Goal: Task Accomplishment & Management: Manage account settings

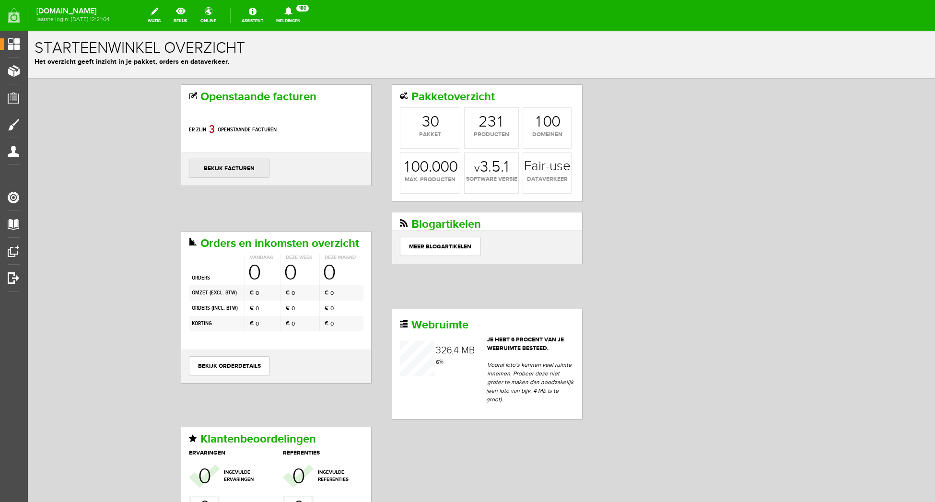
click at [253, 170] on link "bekijk facturen" at bounding box center [229, 168] width 81 height 19
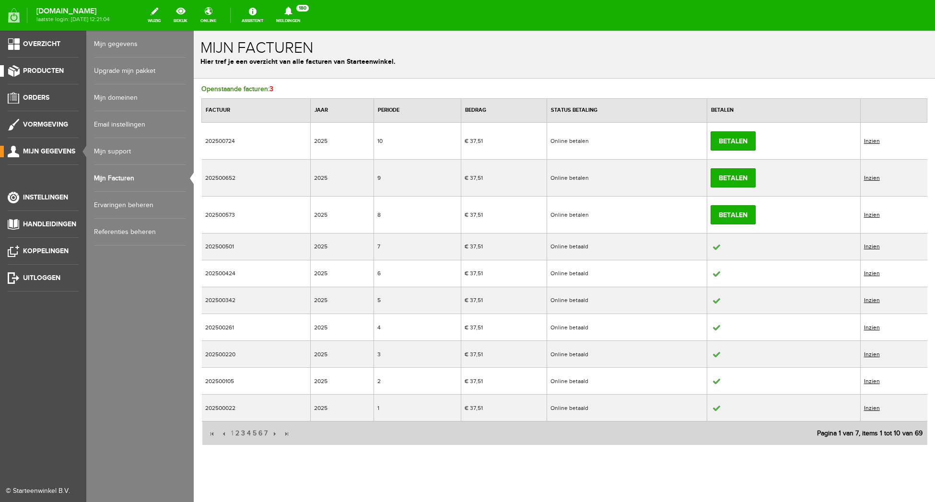
click at [52, 72] on span "Producten" at bounding box center [43, 71] width 41 height 8
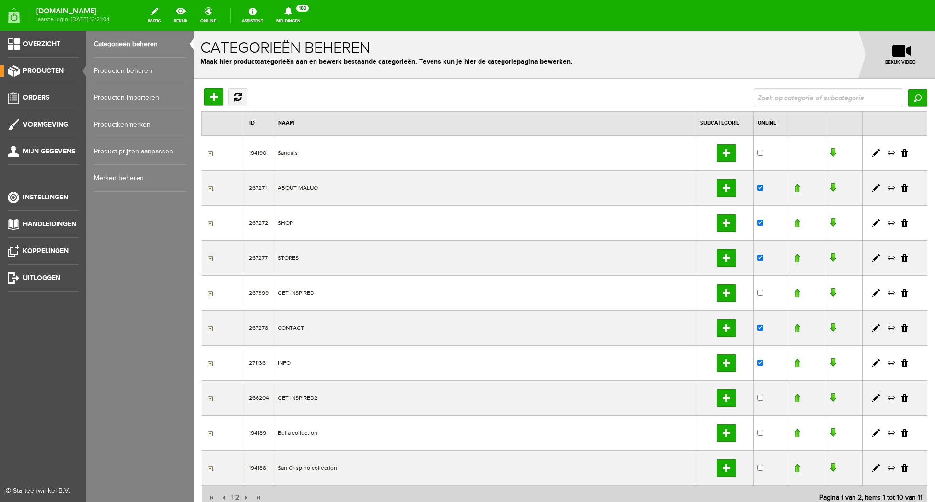
click at [115, 70] on link "Producten beheren" at bounding box center [140, 71] width 92 height 27
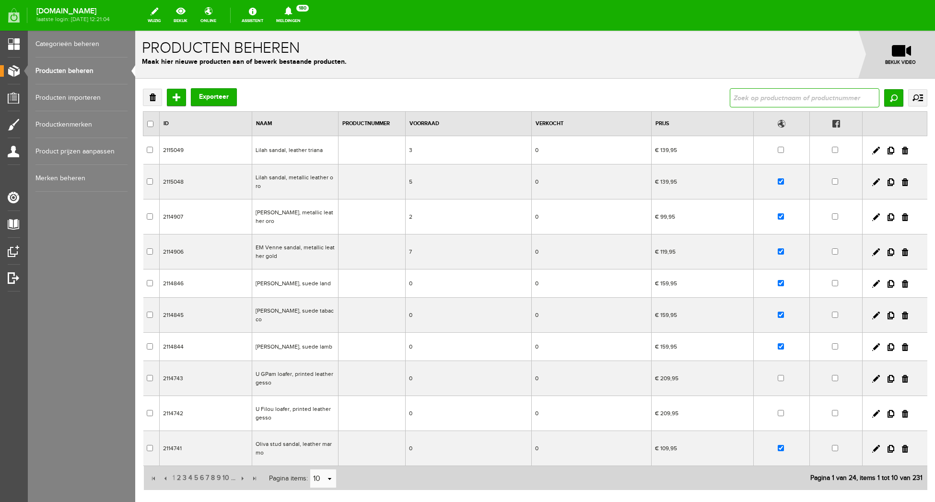
click at [781, 96] on input "text" at bounding box center [805, 97] width 150 height 19
type input "Noa"
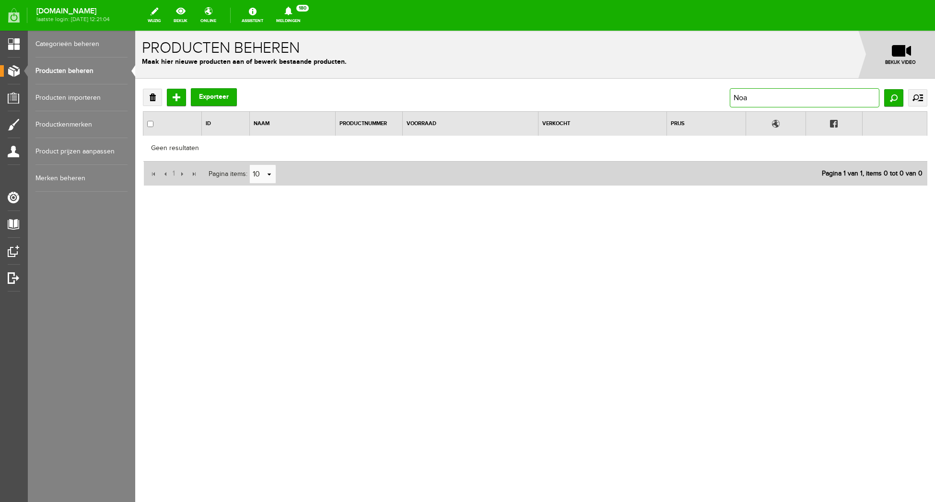
click at [770, 100] on input "Noa" at bounding box center [805, 97] width 150 height 19
drag, startPoint x: 761, startPoint y: 99, endPoint x: 690, endPoint y: 95, distance: 71.0
click at [730, 95] on input "Noa" at bounding box center [805, 97] width 150 height 19
click at [95, 72] on link "Producten beheren" at bounding box center [81, 71] width 92 height 27
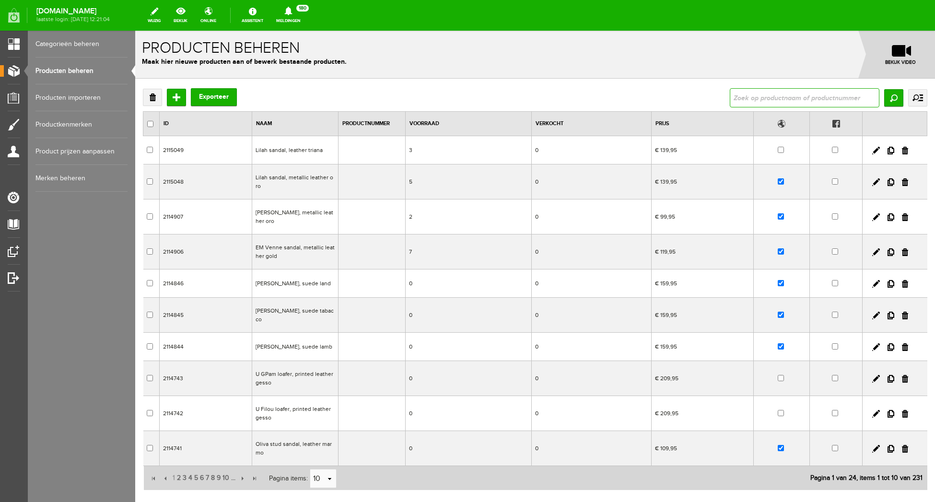
click at [788, 101] on input "text" at bounding box center [805, 97] width 150 height 19
type input "suki"
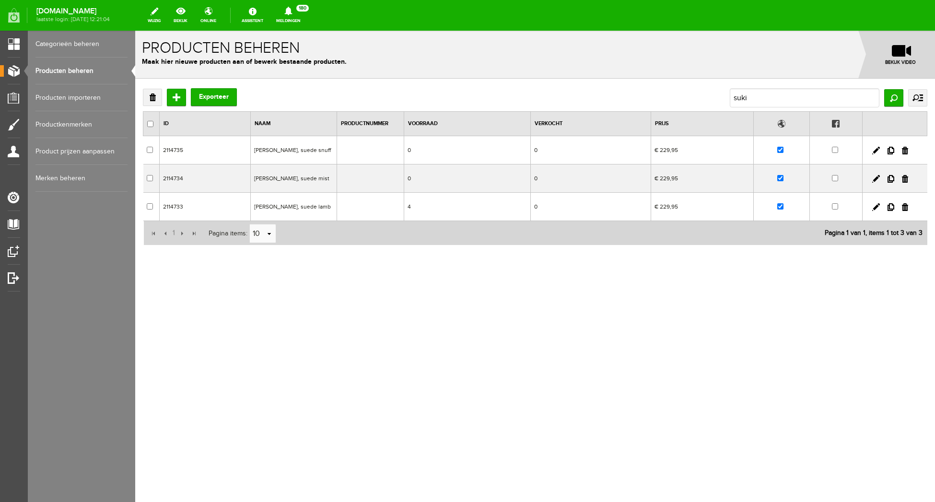
click at [275, 207] on td "[PERSON_NAME], suede lamb" at bounding box center [294, 207] width 86 height 28
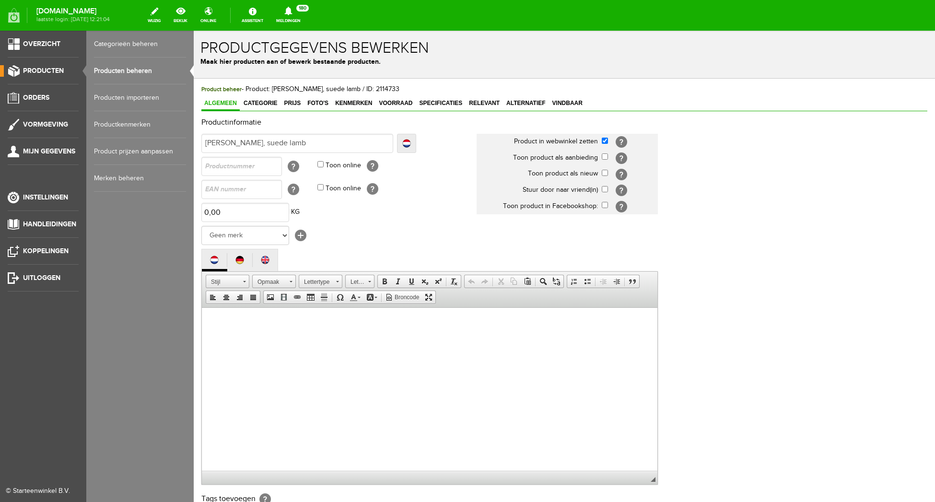
click at [139, 72] on link "Producten beheren" at bounding box center [140, 71] width 92 height 27
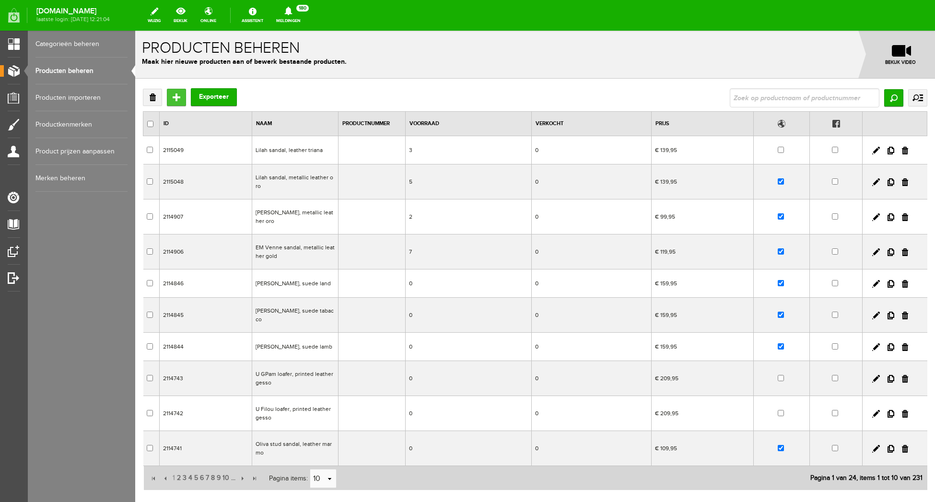
click at [178, 98] on input "Toevoegen" at bounding box center [176, 97] width 19 height 17
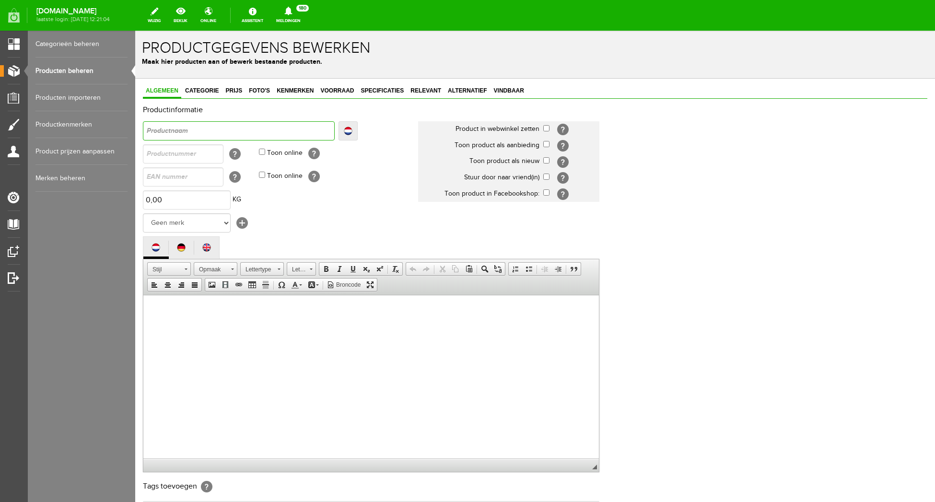
drag, startPoint x: 203, startPoint y: 139, endPoint x: 214, endPoint y: 133, distance: 12.7
click at [205, 138] on input "text" at bounding box center [239, 130] width 192 height 19
type input "N"
type input "No"
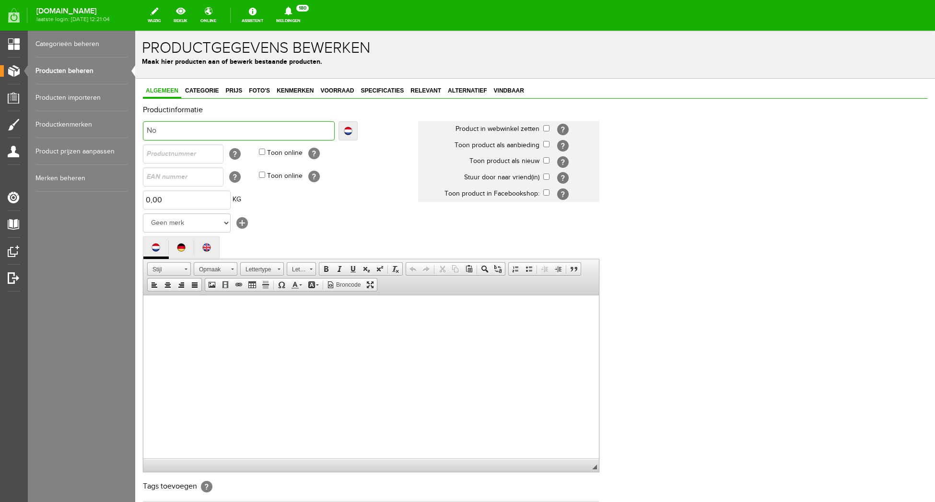
type input "No"
type input "Noa"
type input "Noa l"
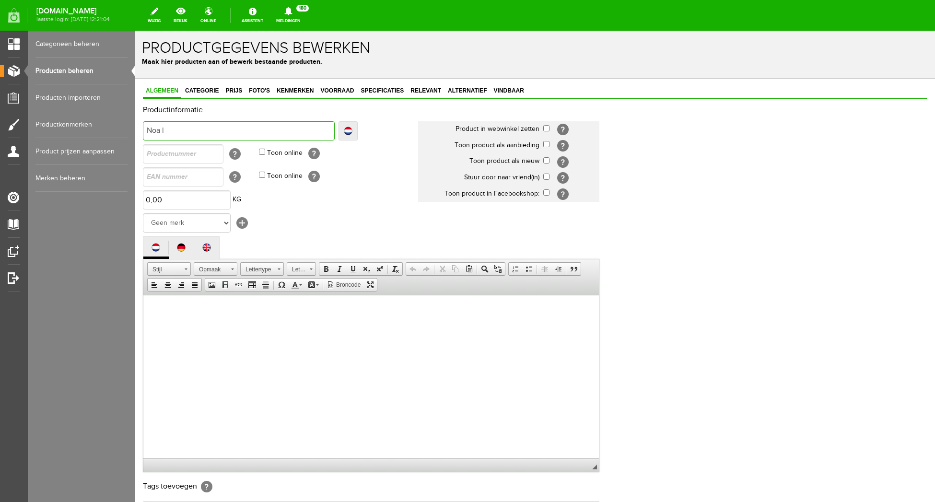
type input "Noa la"
type input "Noa lac"
type input "Noa lace"
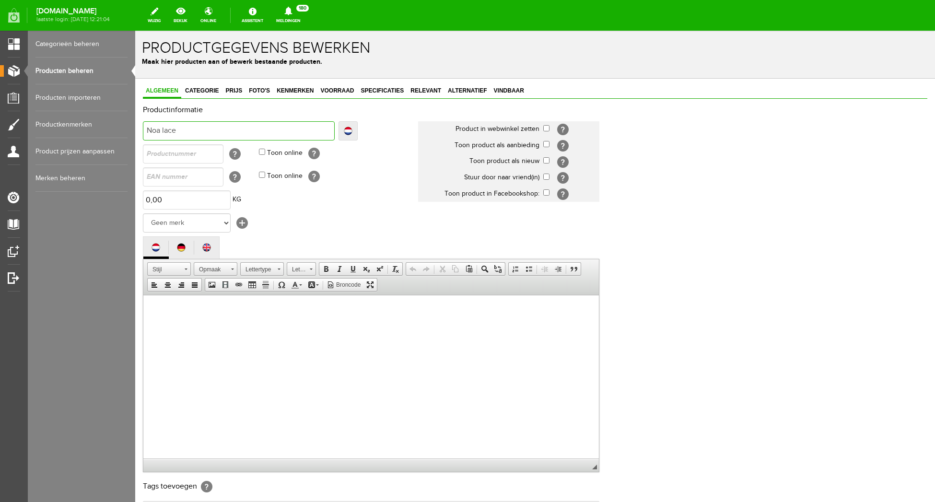
type input "Noa lace"
type input "Noa lace s"
type input "Noa lace sh"
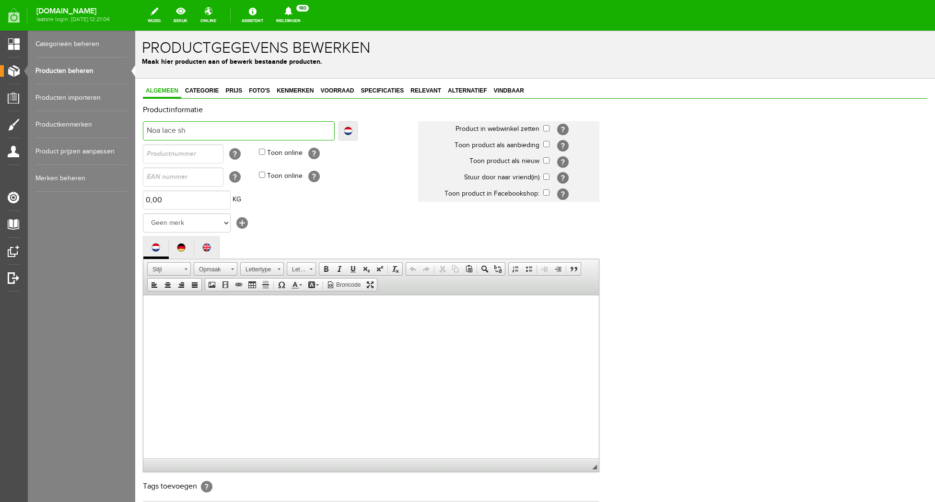
type input "Noa lace sho"
type input "Noa lace shoe"
type input "Noa lace shoe,"
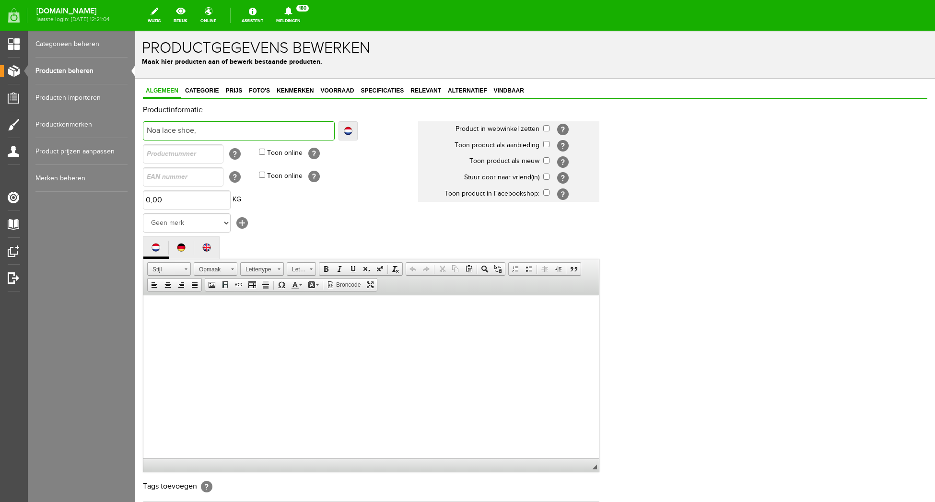
type input "Noa lace shoe,"
type input "Noa lace shoe, s"
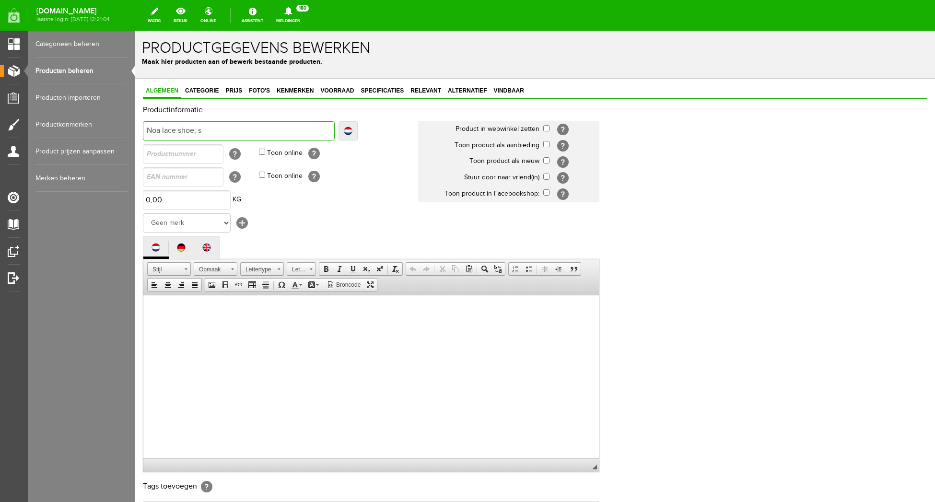
type input "Noa lace shoe, su"
type input "Noa lace shoe, sue"
type input "Noa lace shoe, sued"
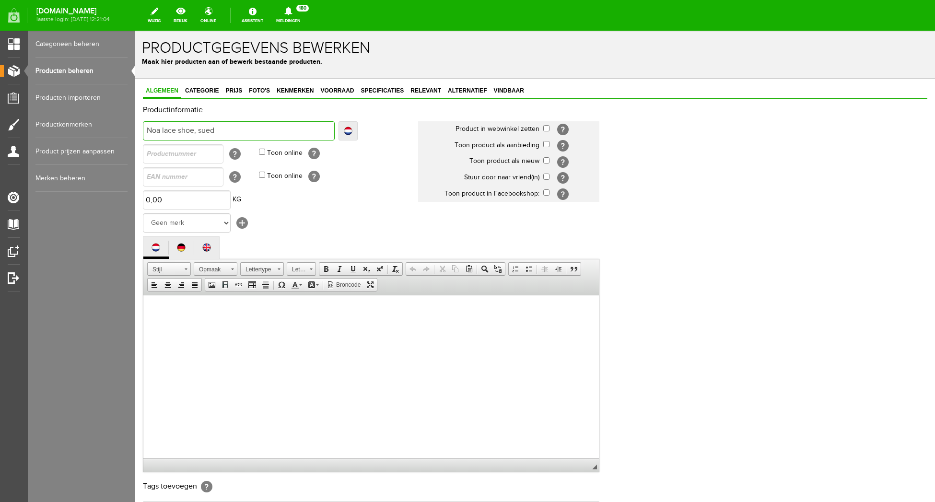
type input "Noa lace shoe, sued"
type input "Noa lace shoe, suede"
type input "Noa lace shoe, suede l"
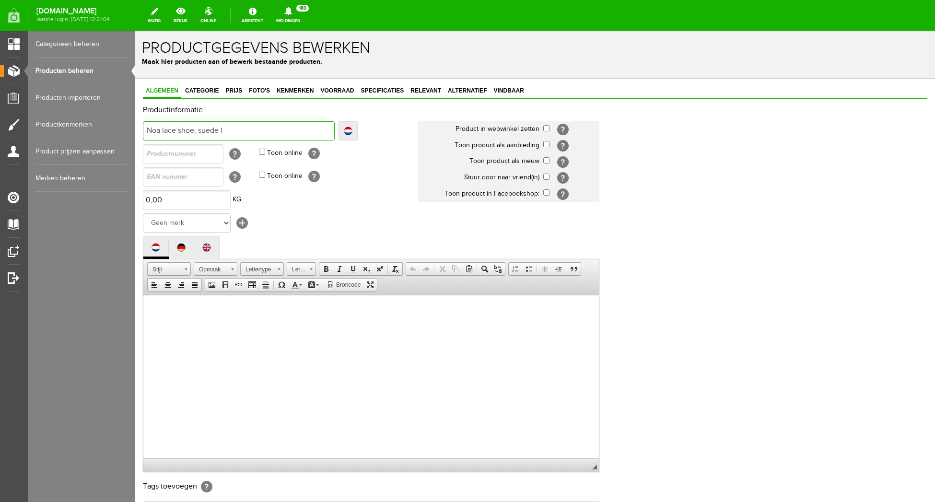
type input "Noa lace shoe, suede lm"
type input "Noa lace shoe, suede lmb"
type input "Noa lace shoe, suede lm"
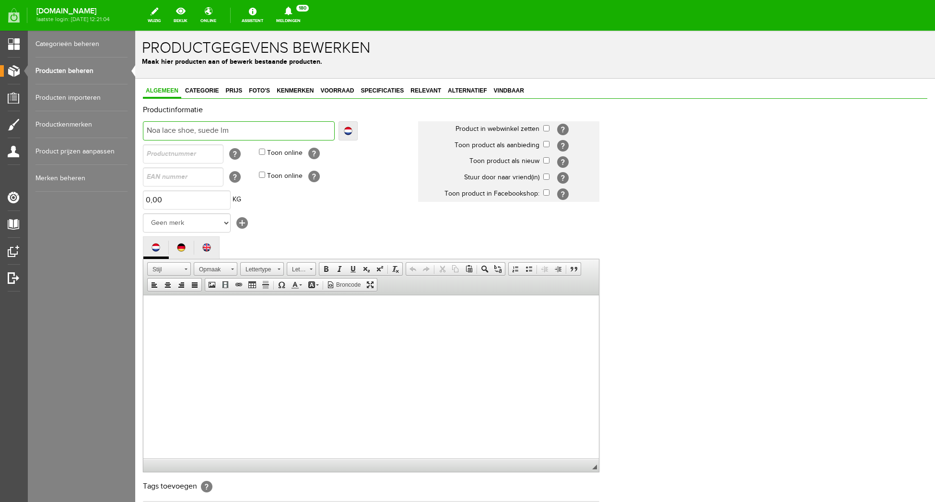
type input "Noa lace shoe, suede lm"
type input "Noa lace shoe, suede l"
type input "Noa lace shoe, suede la"
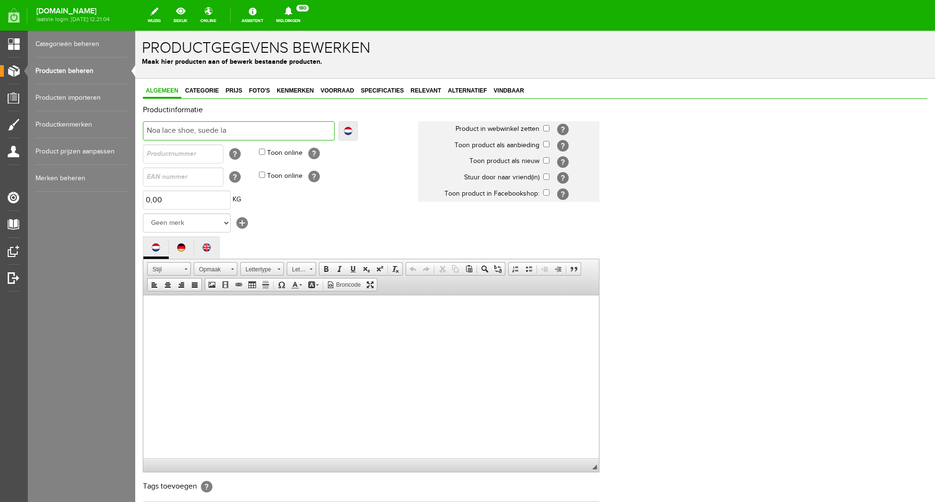
type input "Noa lace shoe, suede lam"
type input "Noa lace shoe, suede lamb"
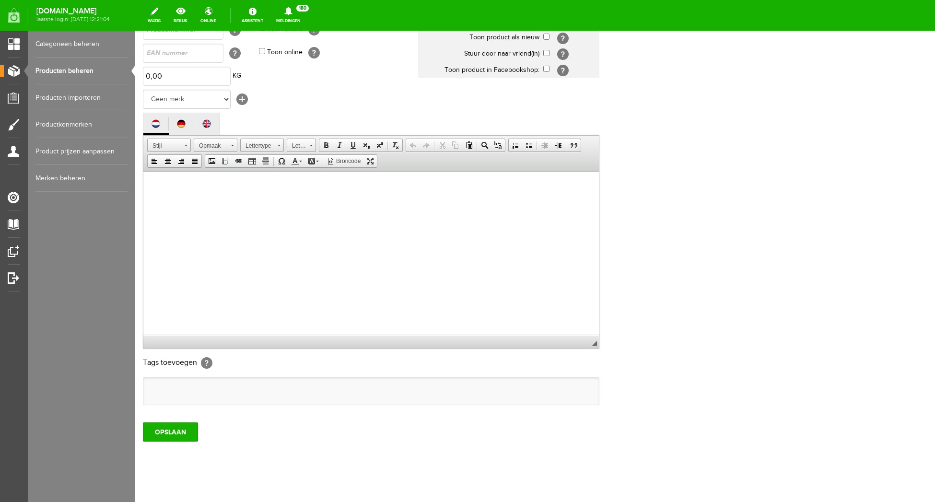
scroll to position [135, 0]
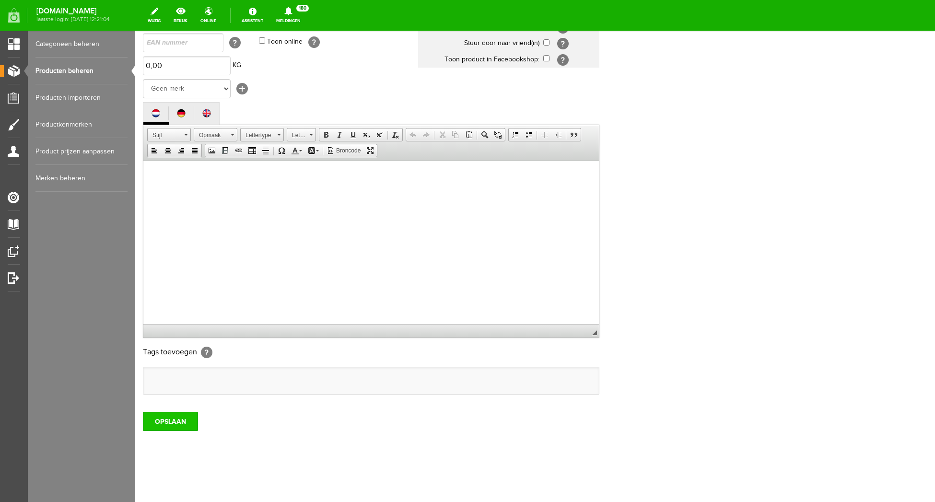
click at [165, 419] on input "OPSLAAN" at bounding box center [170, 421] width 55 height 19
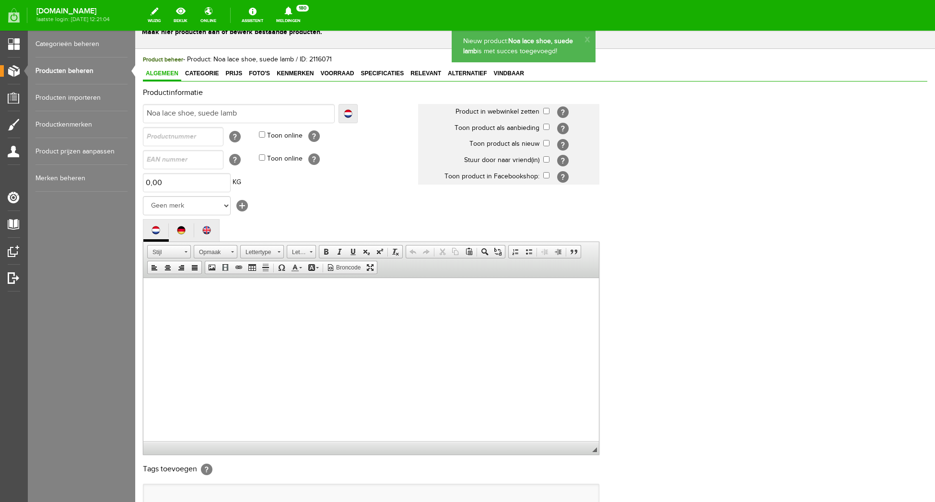
scroll to position [0, 0]
click at [197, 72] on span "Categorie" at bounding box center [201, 73] width 39 height 7
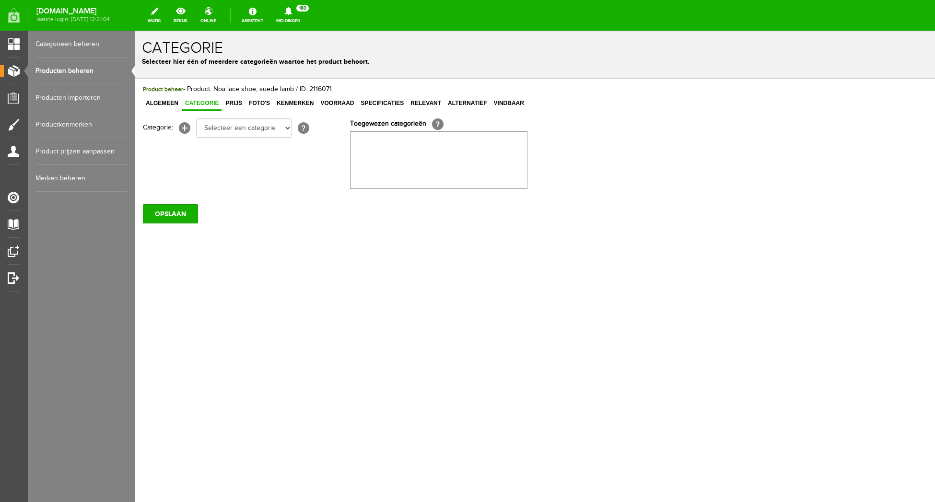
click at [198, 102] on span "Categorie" at bounding box center [201, 103] width 39 height 7
select select "281768"
click at [135, 31] on option "Loafers" at bounding box center [135, 31] width 0 height 0
click at [235, 104] on span "Prijs" at bounding box center [233, 103] width 23 height 7
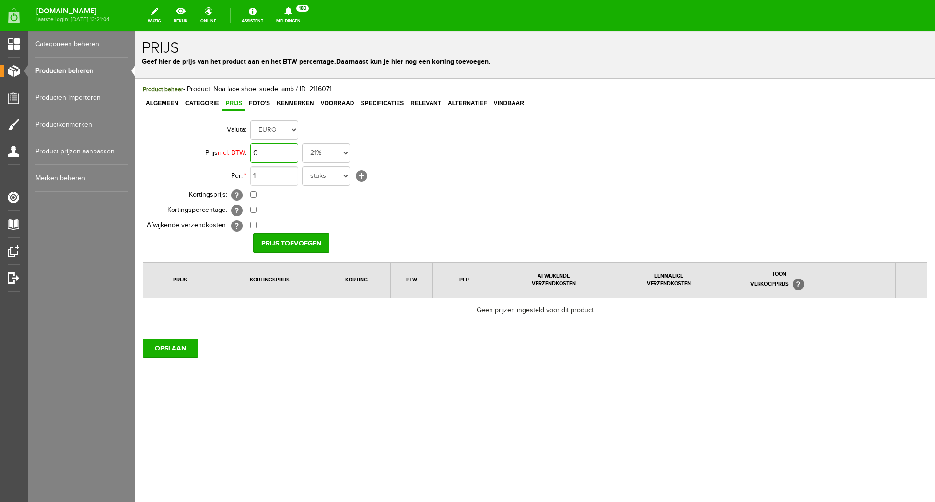
click at [279, 155] on input "0" at bounding box center [274, 152] width 48 height 19
type input "€ 219,95"
click at [450, 171] on td "1 stuks [+]" at bounding box center [426, 175] width 353 height 23
click at [296, 246] on input "Prijs toevoegen" at bounding box center [291, 242] width 76 height 19
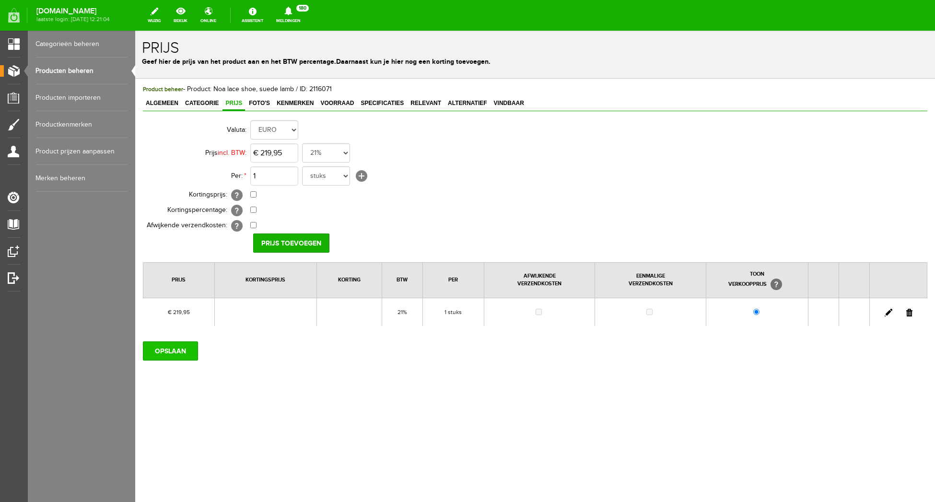
click at [174, 347] on input "OPSLAAN" at bounding box center [170, 350] width 55 height 19
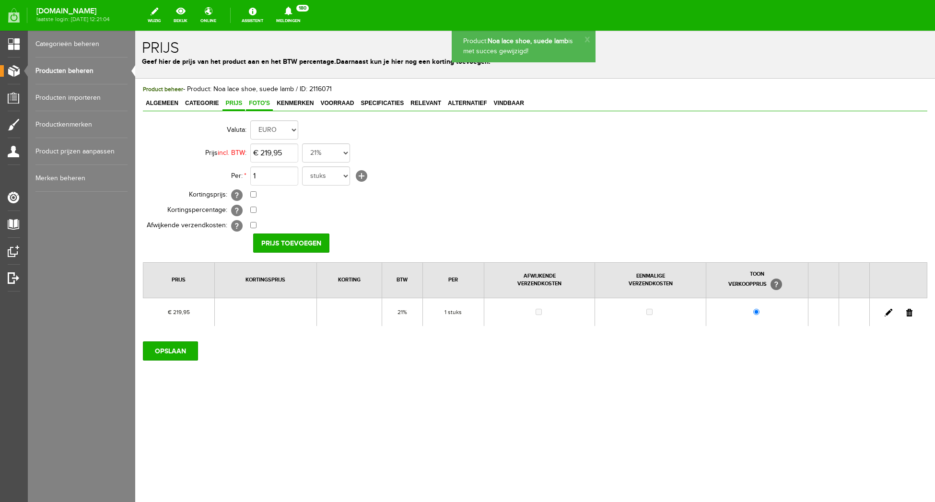
click at [262, 103] on span "Foto's" at bounding box center [259, 103] width 27 height 7
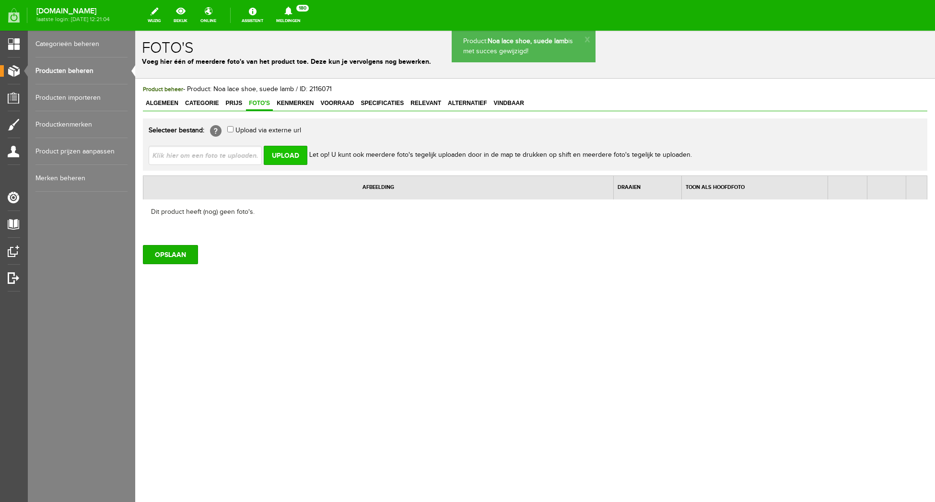
click at [286, 153] on input "Upload" at bounding box center [286, 155] width 44 height 19
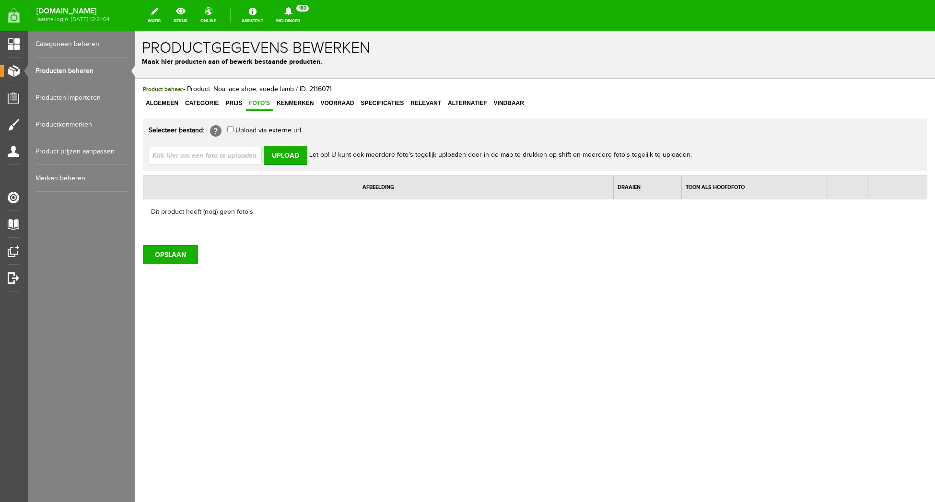
click at [187, 149] on input "file" at bounding box center [209, 155] width 121 height 18
type input "C:\fakepath\Noa Lace-Lamb-0055.jpg"
type input "Noa Lace-Lamb-0055.jpg"
click at [279, 156] on input "Upload" at bounding box center [286, 155] width 44 height 19
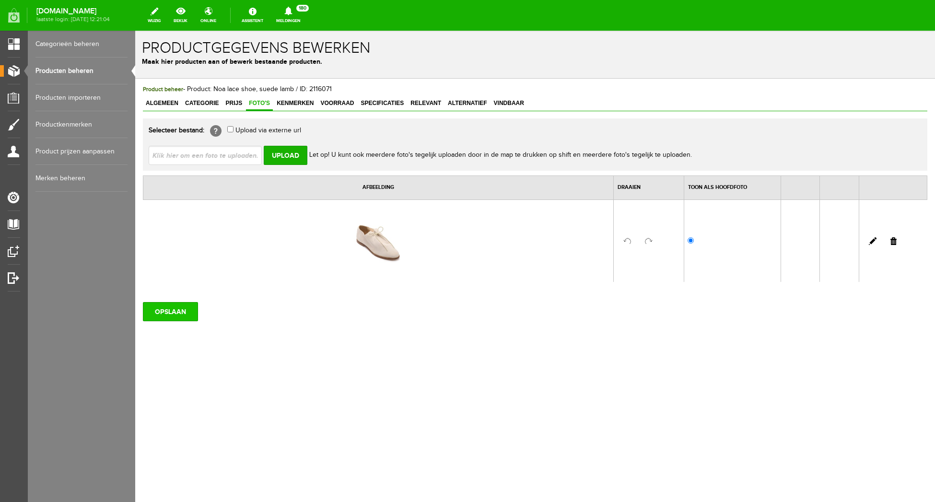
click at [161, 313] on input "OPSLAAN" at bounding box center [170, 311] width 55 height 19
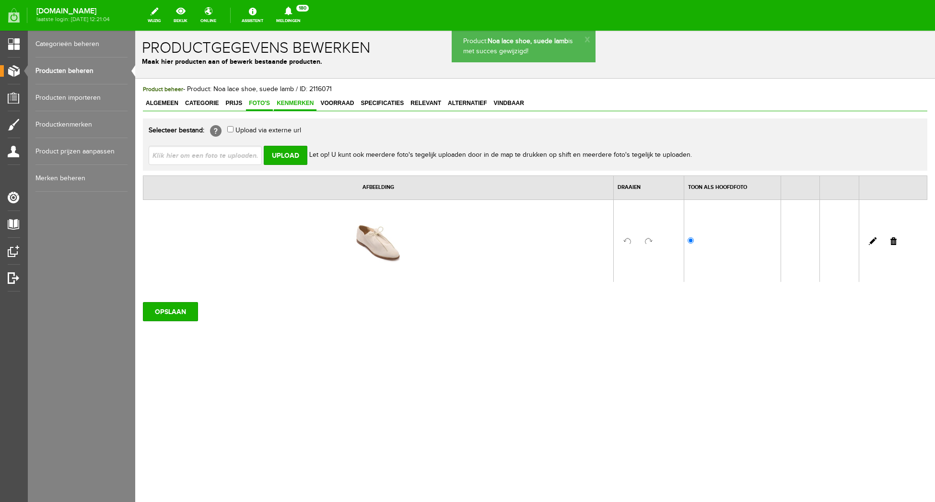
click at [292, 102] on span "Kenmerken" at bounding box center [295, 103] width 43 height 7
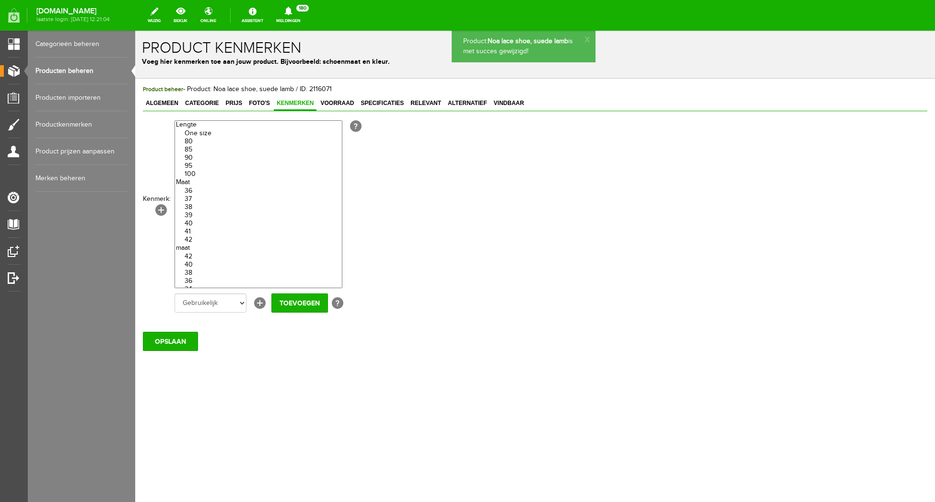
drag, startPoint x: 190, startPoint y: 194, endPoint x: 197, endPoint y: 204, distance: 12.1
click at [191, 195] on option "36" at bounding box center [258, 191] width 167 height 8
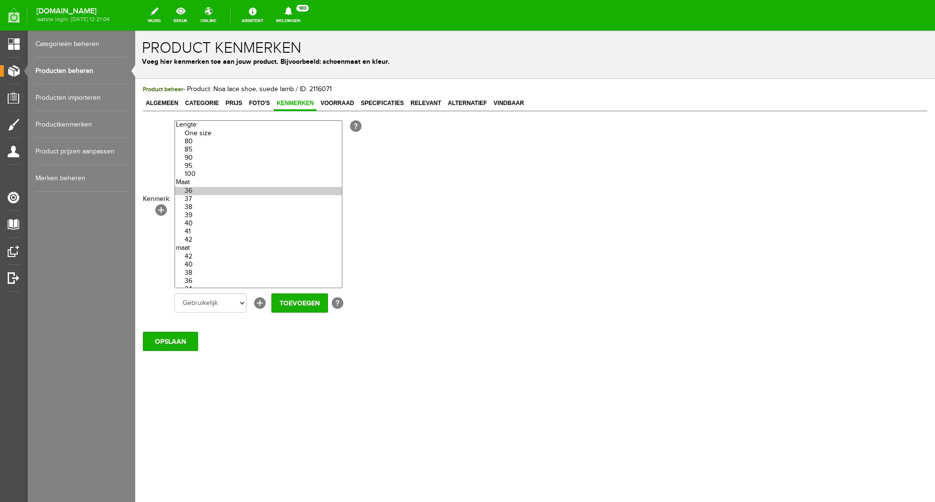
click at [203, 244] on option "42" at bounding box center [258, 240] width 167 height 8
drag, startPoint x: 200, startPoint y: 238, endPoint x: 198, endPoint y: 232, distance: 6.9
click at [200, 236] on option "41" at bounding box center [258, 232] width 167 height 8
drag, startPoint x: 198, startPoint y: 229, endPoint x: 197, endPoint y: 221, distance: 8.2
click at [198, 227] on option "40" at bounding box center [258, 224] width 167 height 8
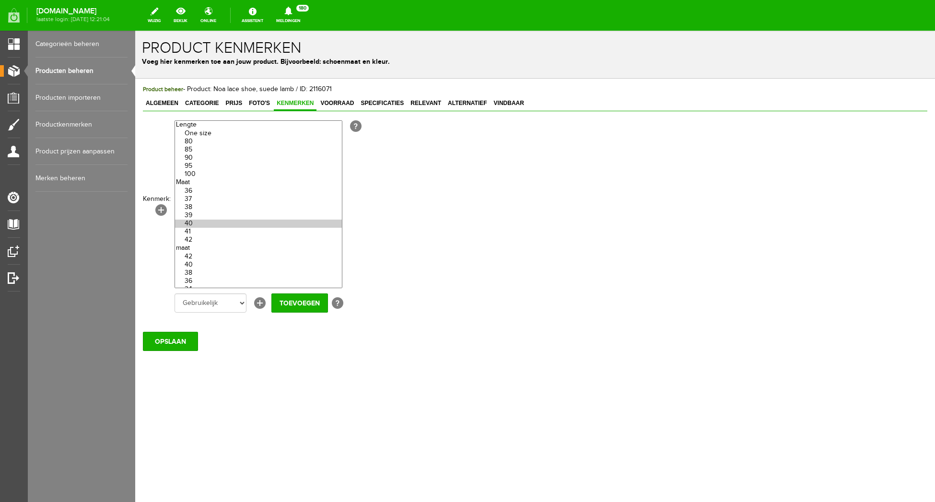
drag, startPoint x: 197, startPoint y: 218, endPoint x: 197, endPoint y: 212, distance: 5.8
click at [197, 215] on optgroup "36 37 38 39 40 41 42" at bounding box center [258, 211] width 167 height 66
drag, startPoint x: 197, startPoint y: 209, endPoint x: 197, endPoint y: 201, distance: 7.7
click at [197, 208] on optgroup "36 37 38 39 40 41 42" at bounding box center [258, 211] width 167 height 66
click at [197, 200] on option "37" at bounding box center [258, 199] width 167 height 8
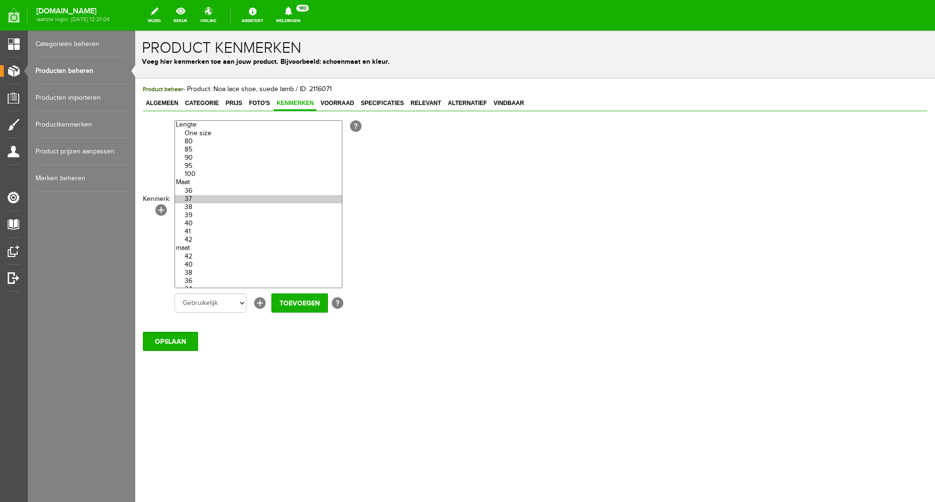
drag, startPoint x: 198, startPoint y: 196, endPoint x: 209, endPoint y: 196, distance: 10.1
select select "33882|143132"
click at [199, 195] on option "36" at bounding box center [258, 191] width 167 height 8
click at [291, 302] on input "Toevoegen" at bounding box center [299, 302] width 57 height 19
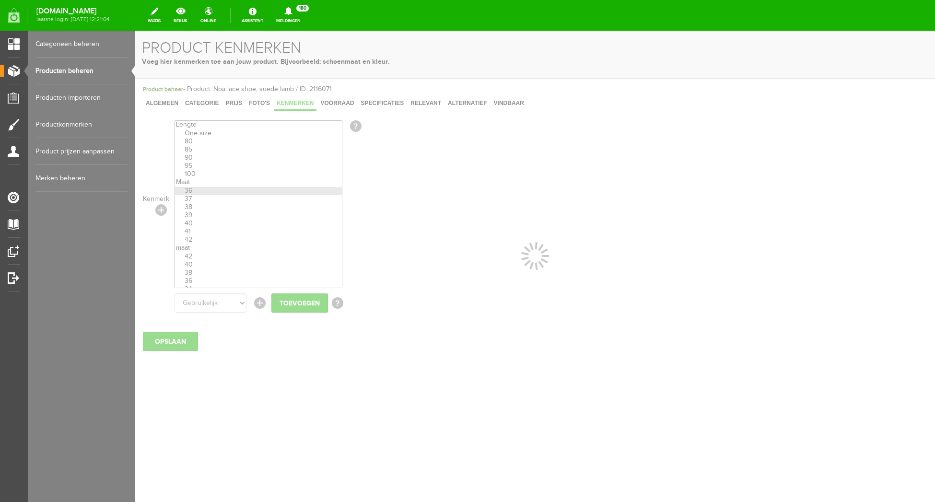
select select
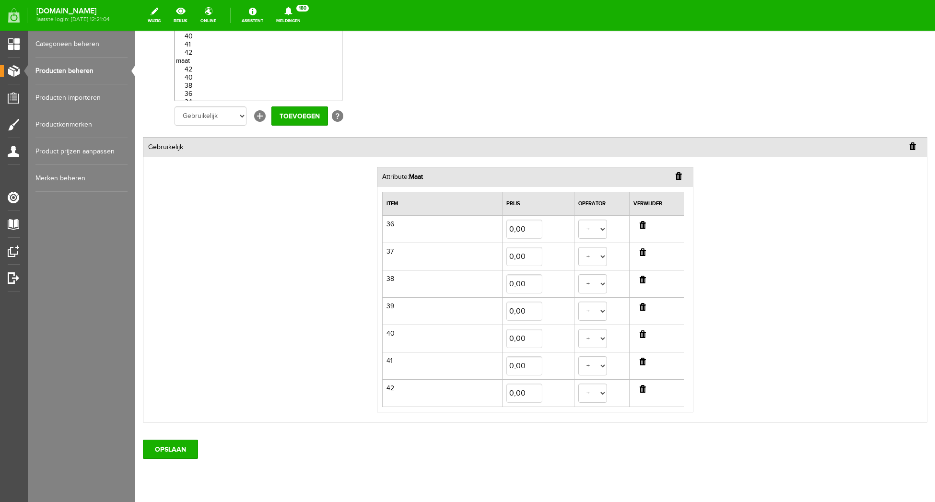
scroll to position [214, 0]
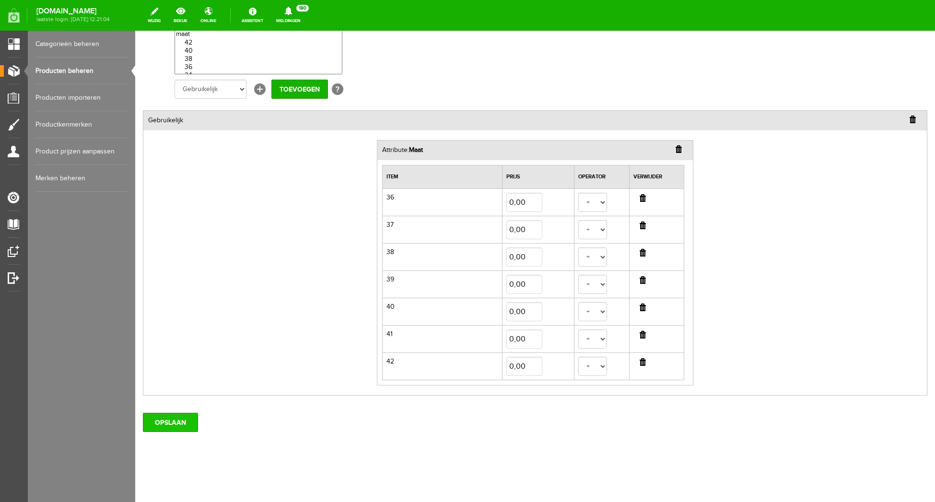
click at [178, 427] on input "OPSLAAN" at bounding box center [170, 422] width 55 height 19
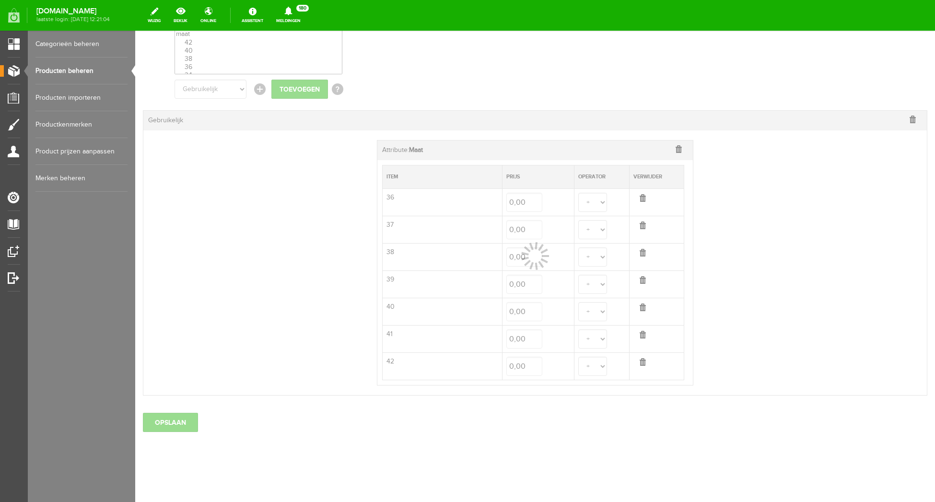
select select
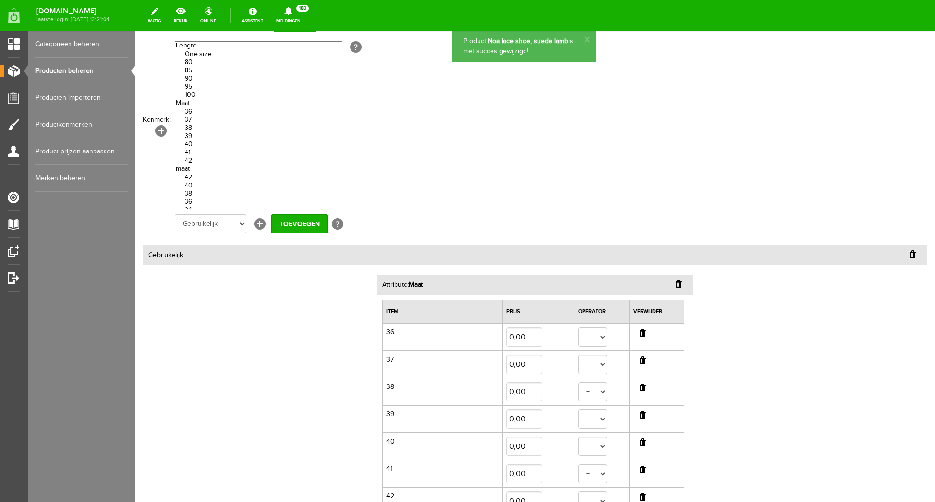
scroll to position [0, 0]
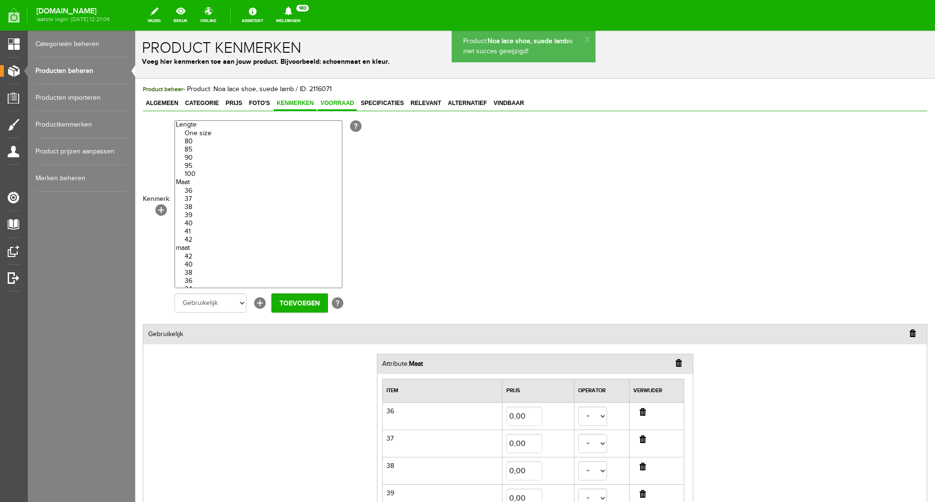
click at [340, 104] on span "Voorraad" at bounding box center [336, 103] width 39 height 7
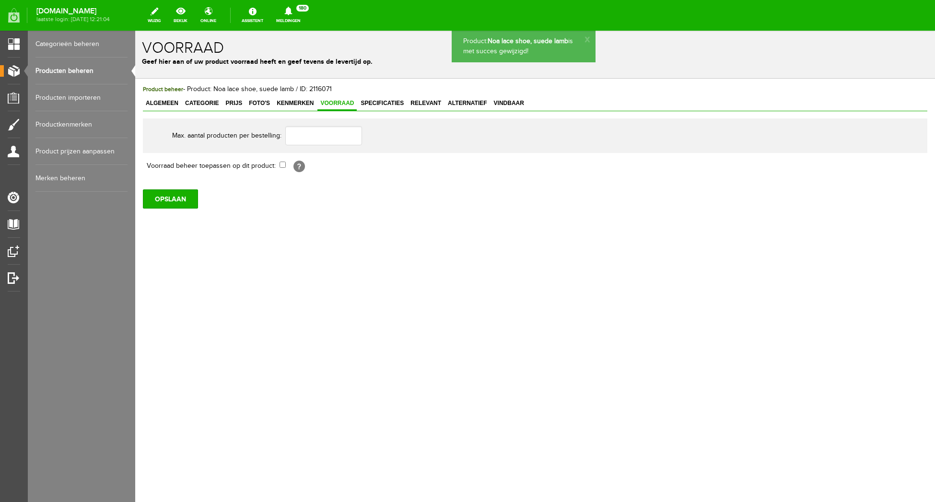
click at [284, 164] on input "checkbox" at bounding box center [282, 165] width 6 height 6
checkbox input "true"
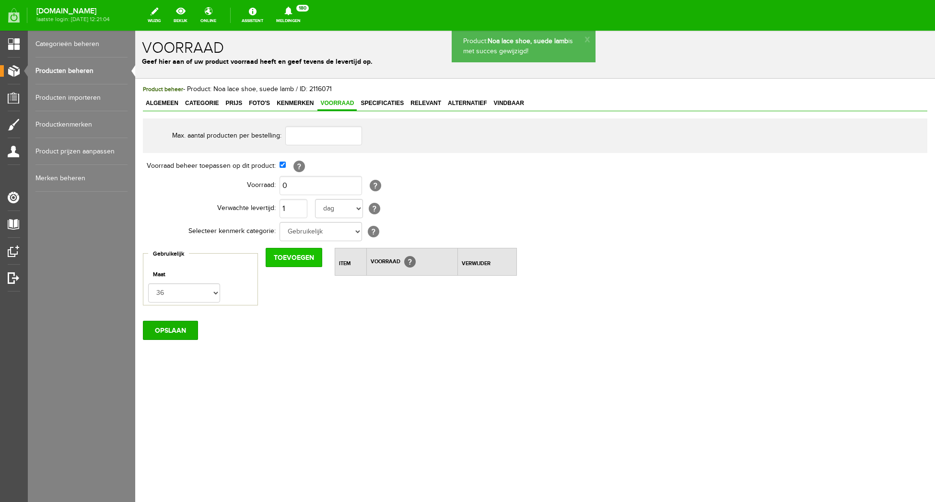
click at [284, 255] on input "Toevoegen" at bounding box center [294, 257] width 57 height 19
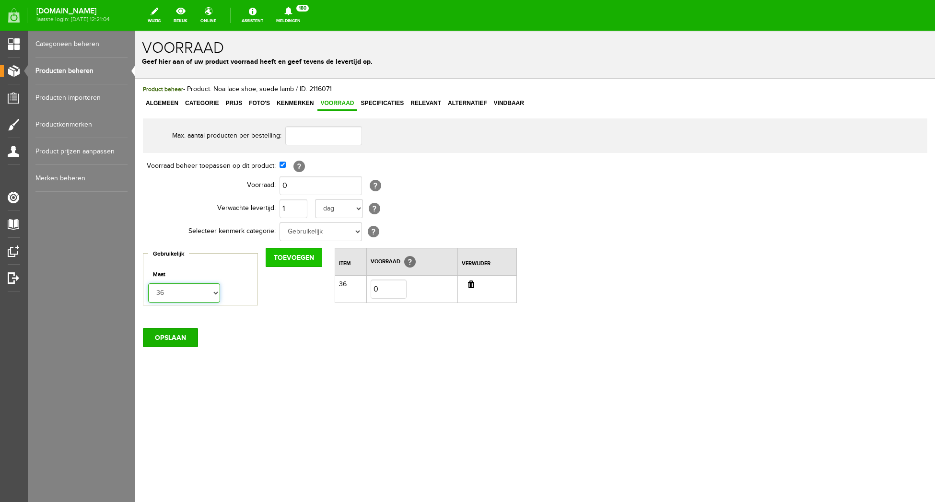
select select "303550"
click at [135, 31] on option "37" at bounding box center [135, 31] width 0 height 0
drag, startPoint x: 303, startPoint y: 255, endPoint x: 250, endPoint y: 279, distance: 58.2
click at [302, 255] on input "Toevoegen" at bounding box center [294, 257] width 57 height 19
click at [135, 31] on option "38" at bounding box center [135, 31] width 0 height 0
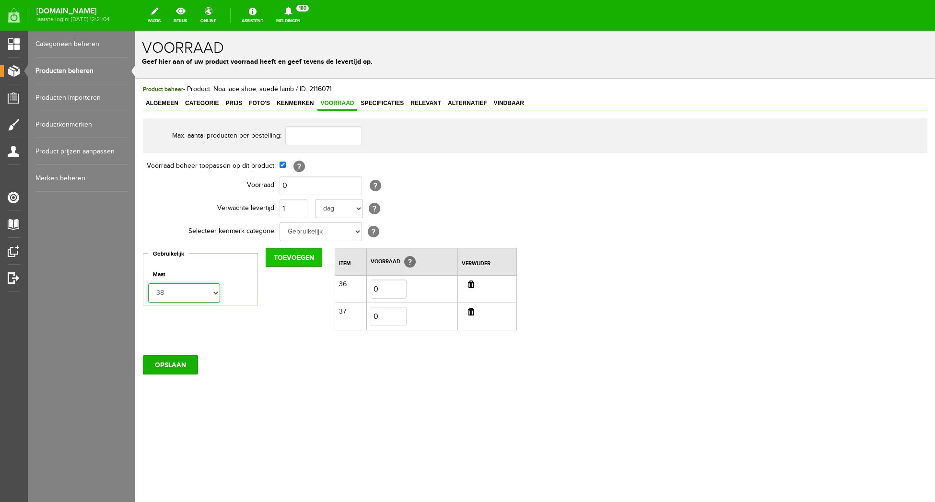
select select "303551"
click at [135, 31] on option "39" at bounding box center [135, 31] width 0 height 0
click at [295, 254] on input "Toevoegen" at bounding box center [294, 257] width 57 height 19
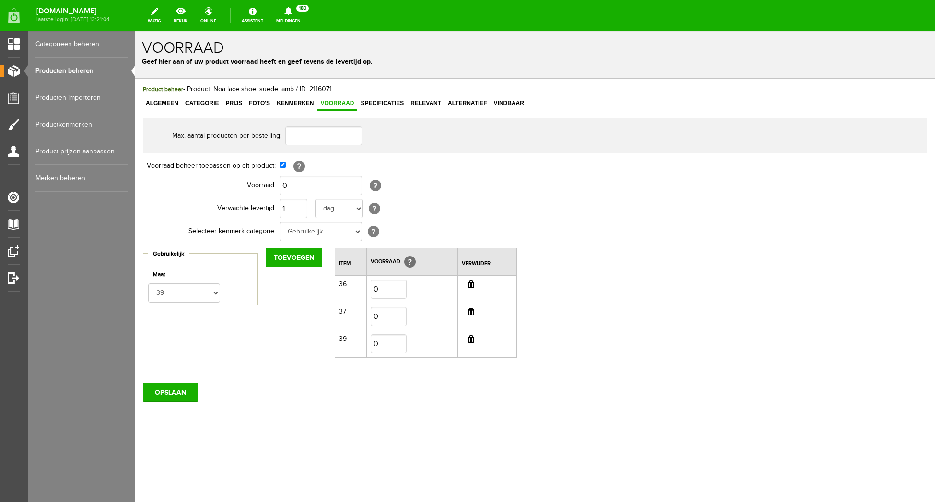
click at [470, 338] on input "button" at bounding box center [471, 339] width 6 height 8
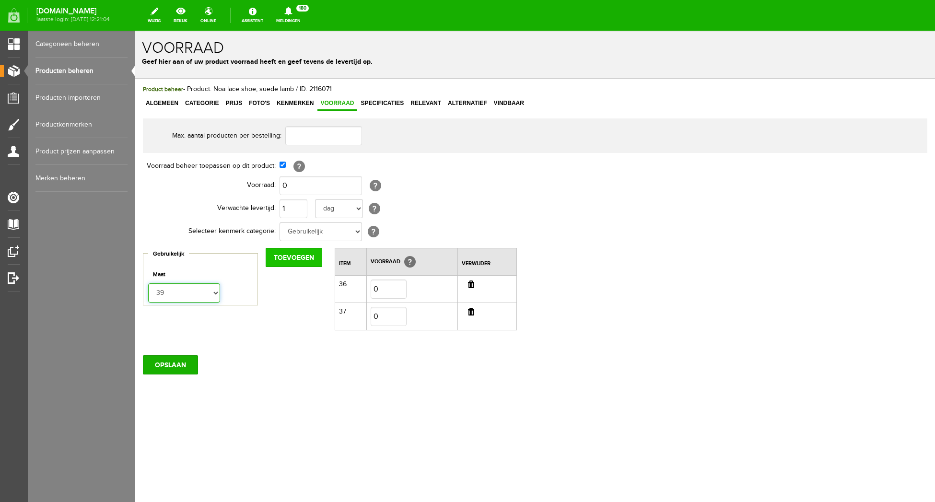
select select "143133"
click at [135, 31] on option "38" at bounding box center [135, 31] width 0 height 0
click at [299, 255] on input "Toevoegen" at bounding box center [294, 257] width 57 height 19
select select "303551"
click at [135, 31] on option "39" at bounding box center [135, 31] width 0 height 0
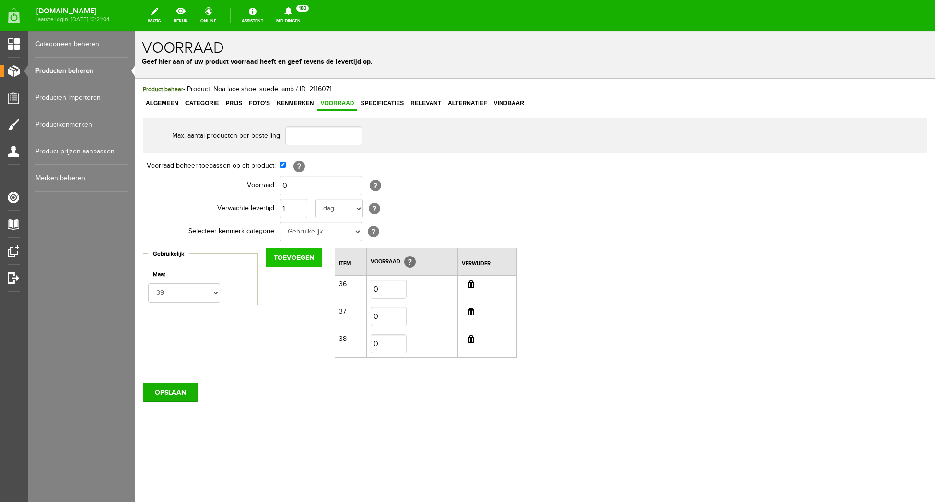
click at [306, 253] on input "Toevoegen" at bounding box center [294, 257] width 57 height 19
select select "143134"
click at [135, 31] on option "40" at bounding box center [135, 31] width 0 height 0
click at [295, 255] on input "Toevoegen" at bounding box center [294, 257] width 57 height 19
select select "303552"
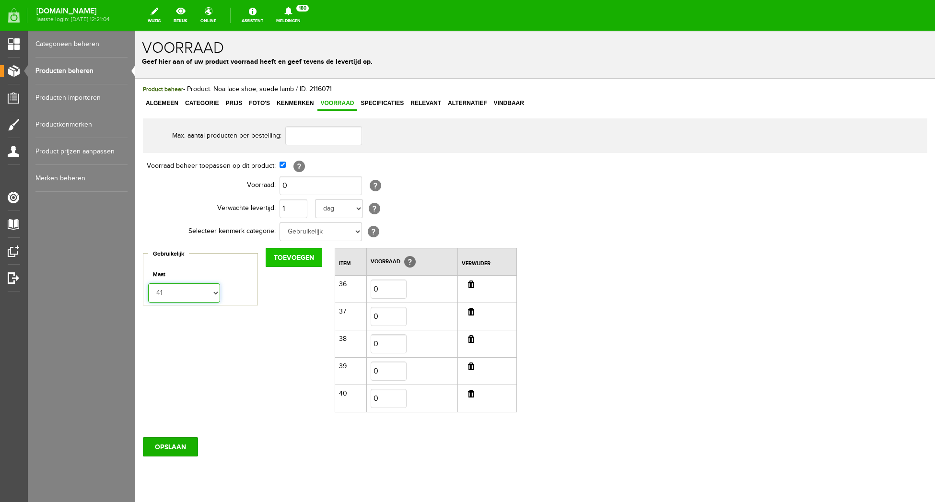
click at [135, 31] on option "41" at bounding box center [135, 31] width 0 height 0
click at [287, 256] on input "Toevoegen" at bounding box center [294, 257] width 57 height 19
select select "143135"
click at [135, 31] on option "42" at bounding box center [135, 31] width 0 height 0
click at [312, 256] on input "Toevoegen" at bounding box center [294, 257] width 57 height 19
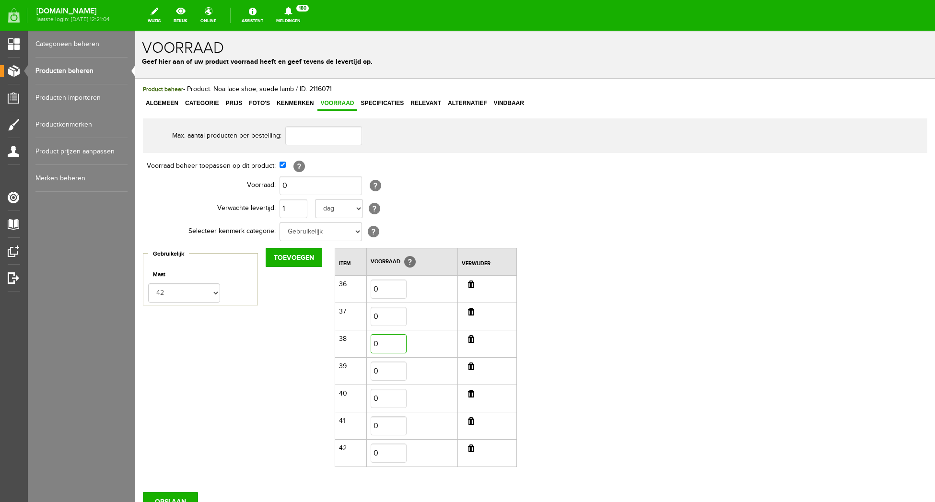
click at [382, 340] on input "0" at bounding box center [389, 343] width 36 height 19
type input "1"
click at [387, 400] on input "0" at bounding box center [389, 398] width 36 height 19
type input "3"
click at [299, 180] on input "0" at bounding box center [320, 185] width 82 height 19
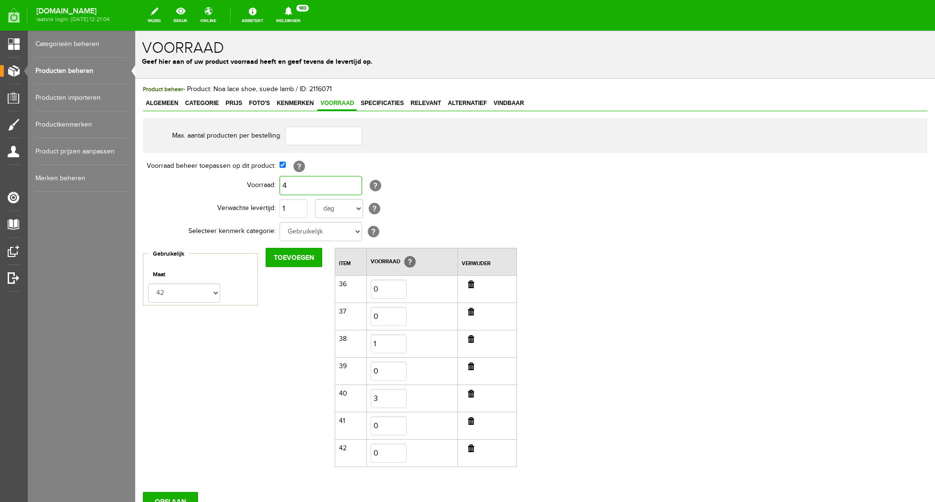
type input "4"
click at [712, 267] on div "Max. aantal producten per bestelling: Voorraad beheer toepassen op dit product:…" at bounding box center [535, 297] width 784 height 358
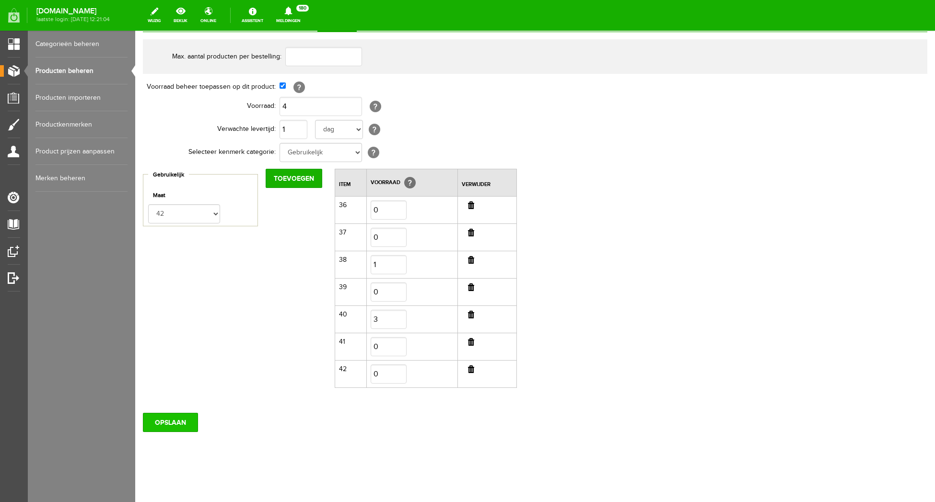
click at [170, 416] on input "OPSLAAN" at bounding box center [170, 422] width 55 height 19
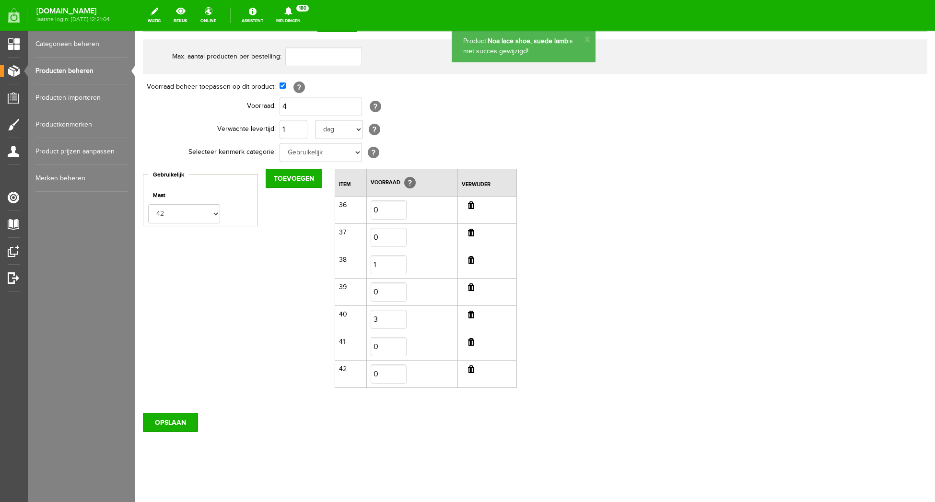
click at [250, 438] on div "Product beheer - Product: Noa lace shoe, suede lamb / ID: 2116071 Algemeen Cate…" at bounding box center [535, 251] width 800 height 503
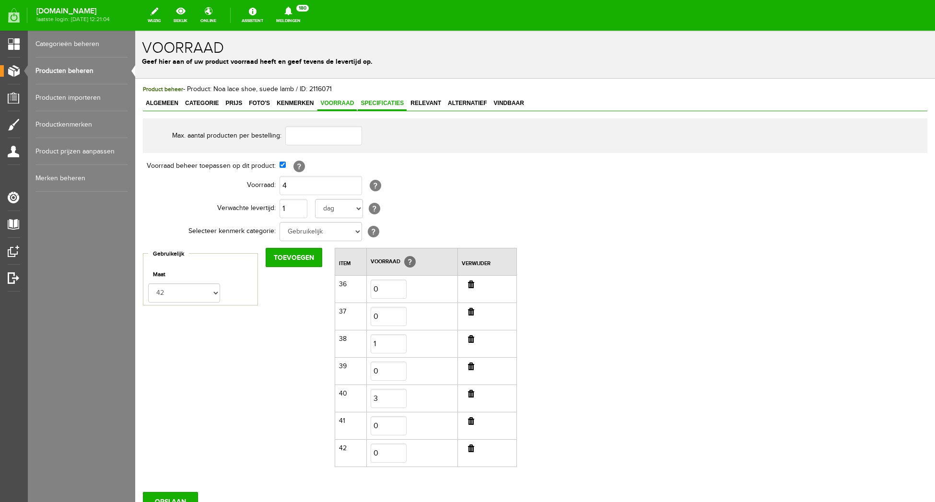
click at [390, 102] on span "Specificaties" at bounding box center [382, 103] width 49 height 7
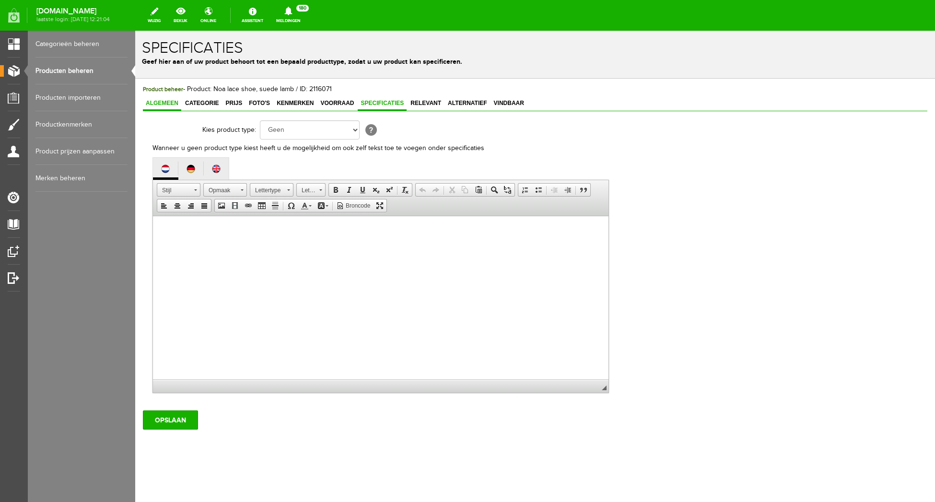
click at [151, 103] on span "Algemeen" at bounding box center [162, 103] width 38 height 7
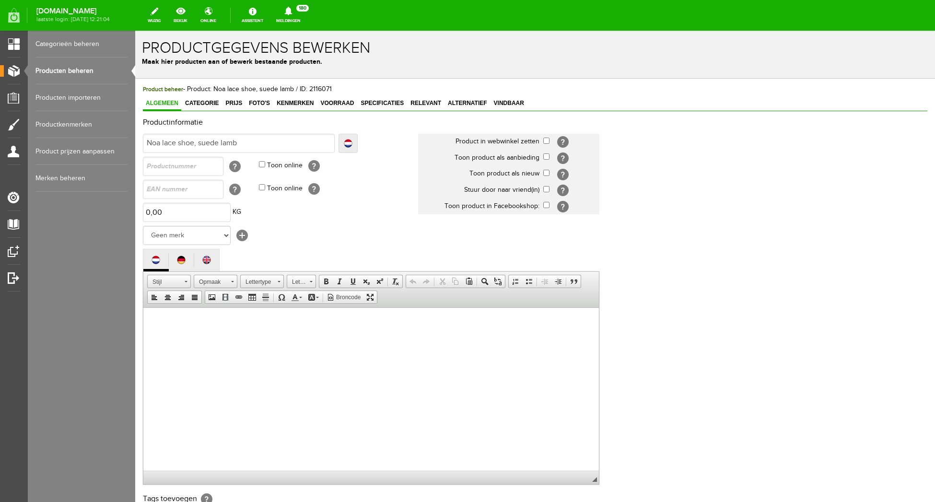
click at [545, 140] on input "checkbox" at bounding box center [546, 141] width 6 height 6
checkbox input "true"
click at [684, 184] on div "Productinformatie Localize [GEOGRAPHIC_DATA] Noa lace shoe, suede lamb Localize…" at bounding box center [535, 330] width 784 height 425
click at [69, 67] on link "Producten beheren" at bounding box center [81, 71] width 92 height 27
click at [755, 209] on div "Productinformatie Localize [GEOGRAPHIC_DATA] Noa lace shoe, suede lamb Localize…" at bounding box center [535, 330] width 784 height 425
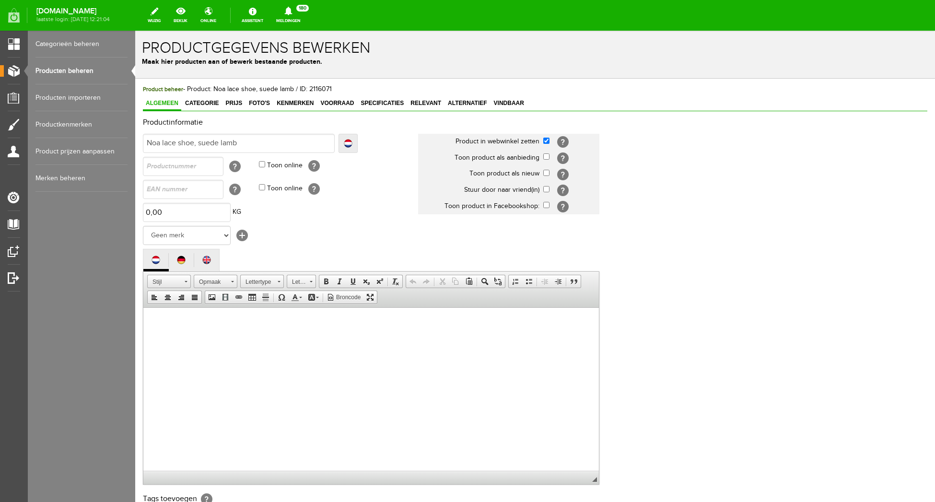
scroll to position [147, 0]
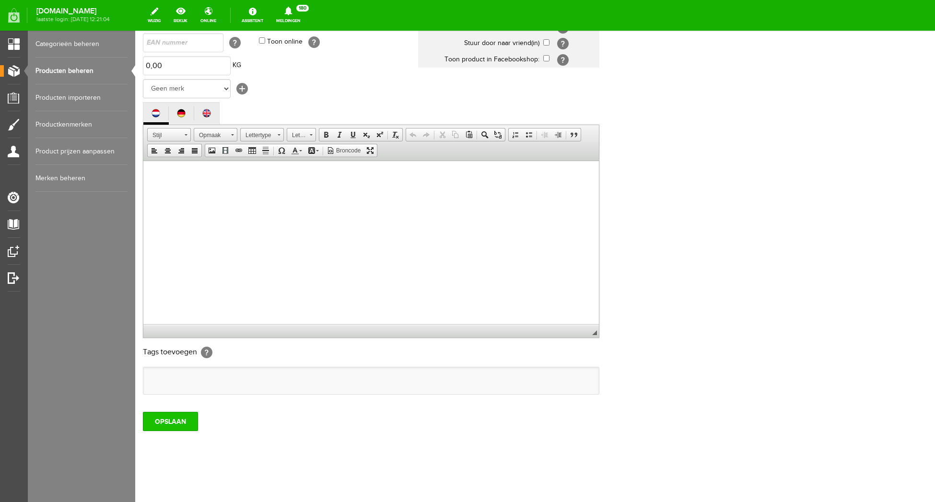
click at [172, 417] on input "OPSLAAN" at bounding box center [170, 421] width 55 height 19
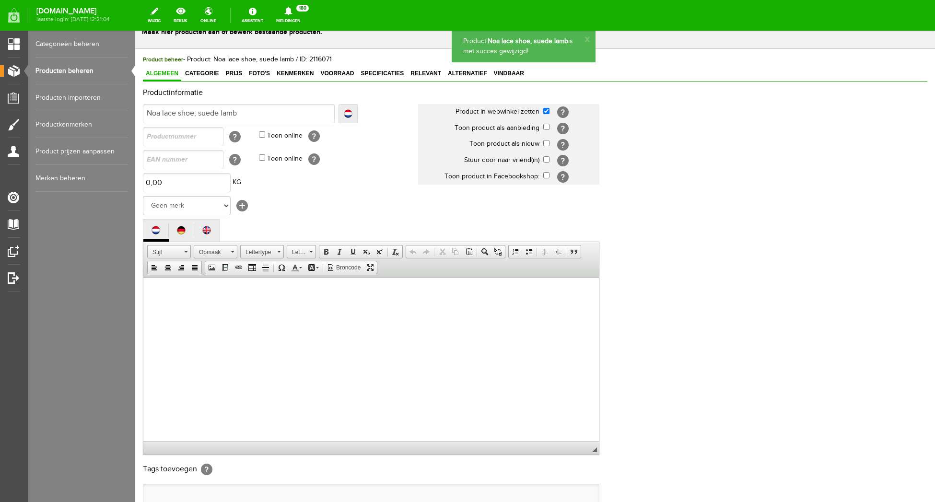
scroll to position [0, 0]
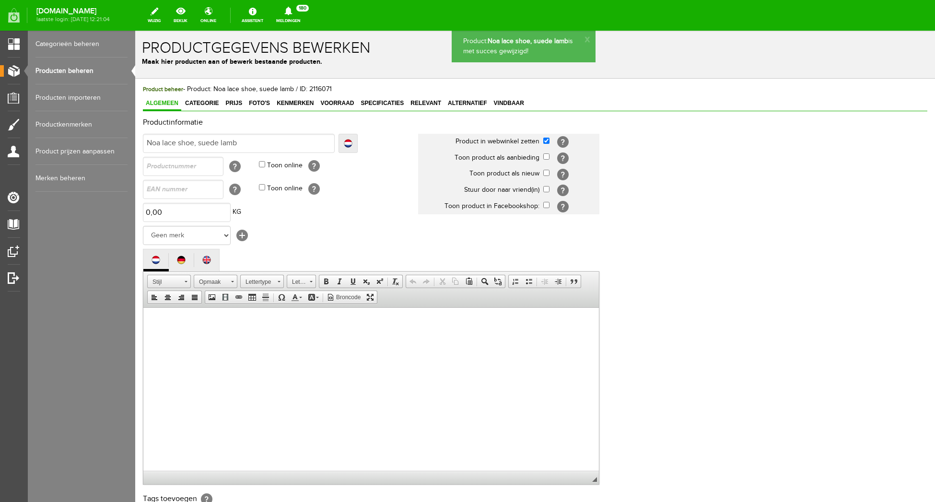
drag, startPoint x: 71, startPoint y: 70, endPoint x: 109, endPoint y: 78, distance: 38.7
click at [71, 70] on link "Producten beheren" at bounding box center [81, 71] width 92 height 27
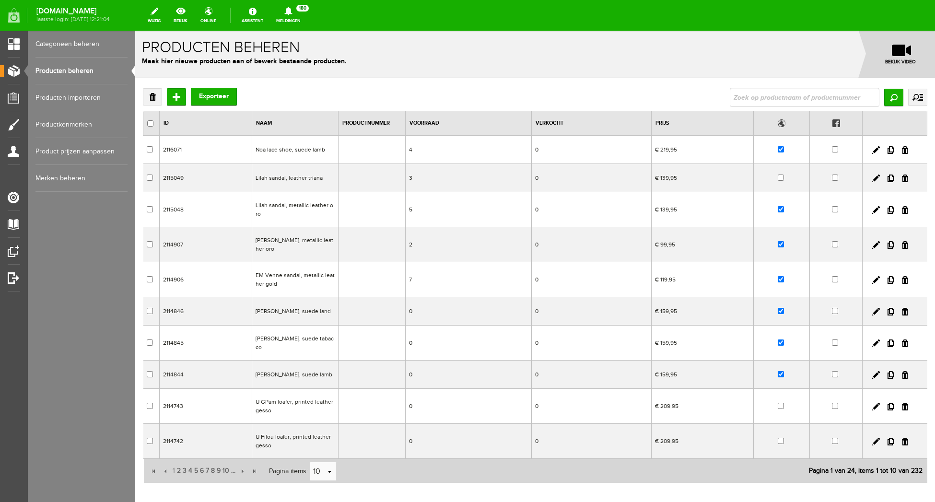
scroll to position [2, 0]
click at [290, 152] on td "Noa lace shoe, suede lamb" at bounding box center [295, 148] width 86 height 28
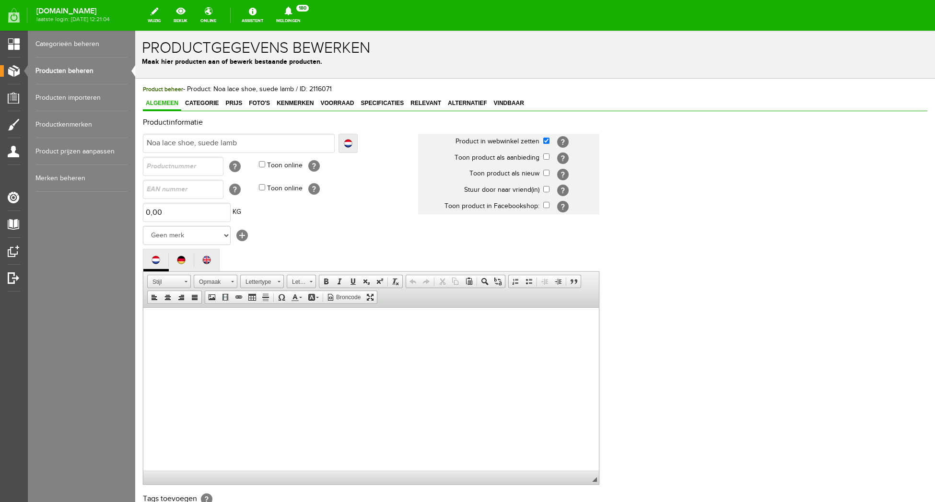
scroll to position [147, 0]
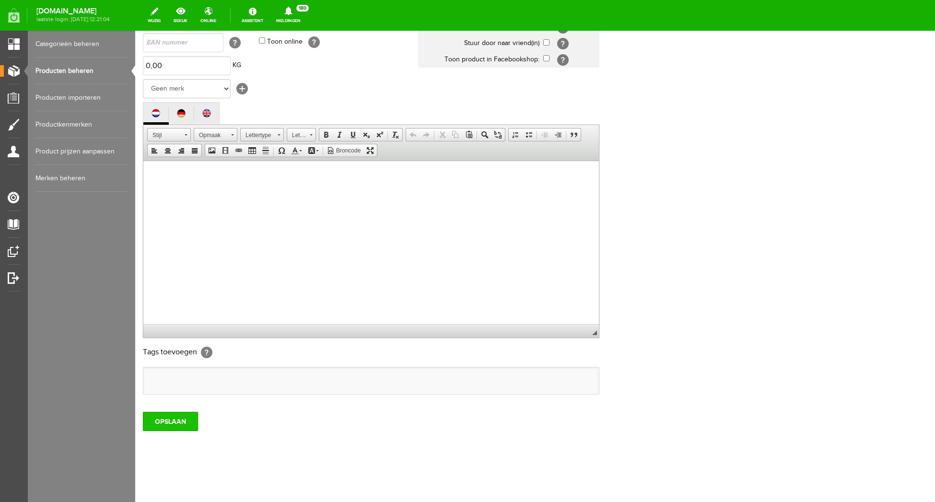
click at [176, 422] on input "OPSLAAN" at bounding box center [170, 421] width 55 height 19
click at [177, 420] on input "OPSLAAN" at bounding box center [170, 421] width 55 height 19
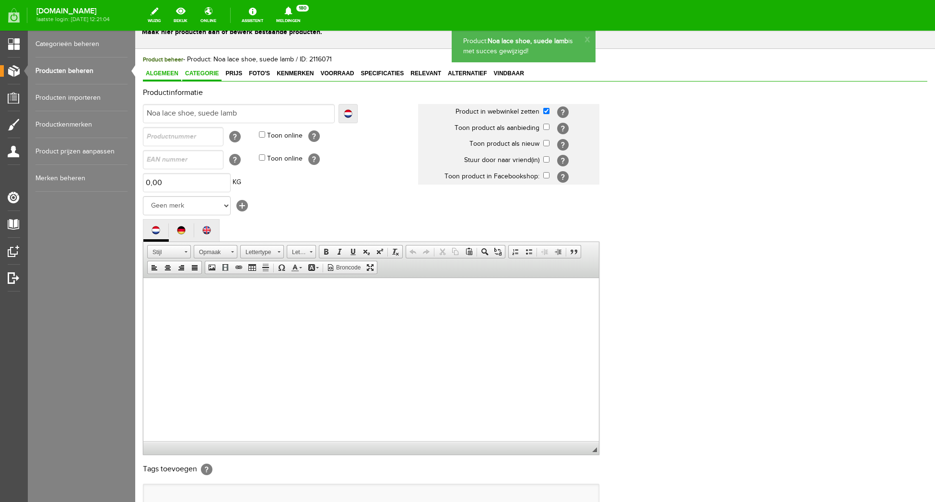
scroll to position [0, 0]
click at [208, 74] on span "Categorie" at bounding box center [201, 73] width 39 height 7
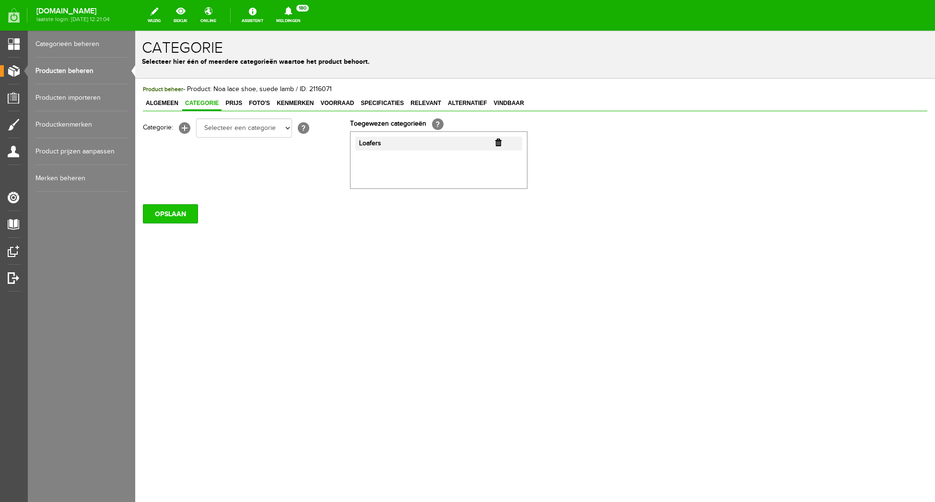
click at [179, 211] on input "OPSLAAN" at bounding box center [170, 213] width 55 height 19
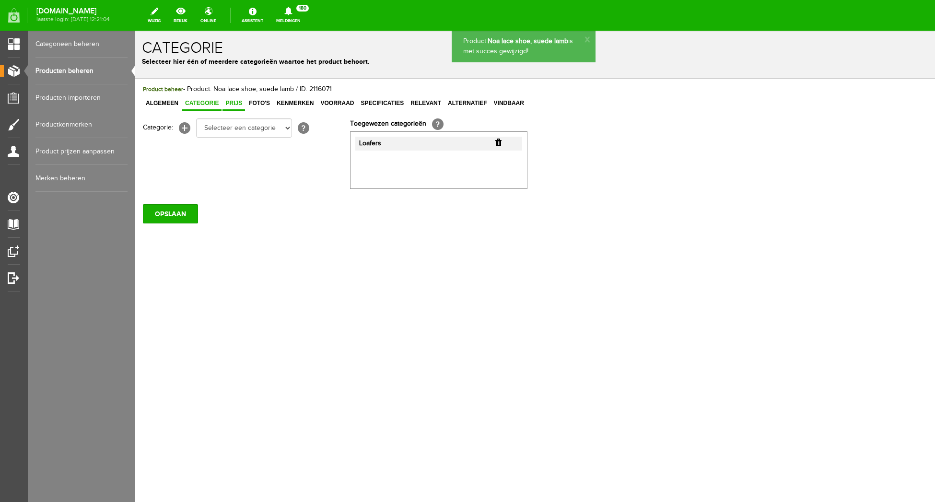
click at [236, 103] on span "Prijs" at bounding box center [233, 103] width 23 height 7
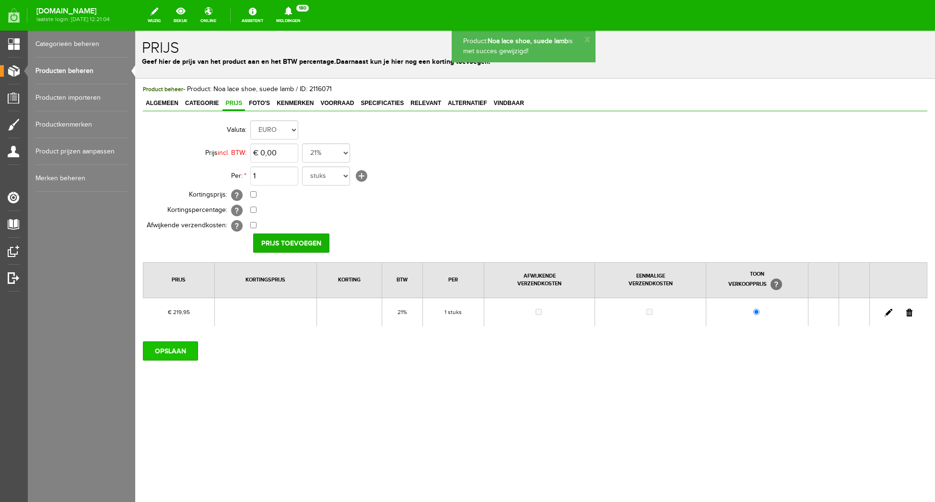
click at [193, 351] on input "OPSLAAN" at bounding box center [170, 350] width 55 height 19
click at [261, 104] on span "Foto's" at bounding box center [259, 103] width 27 height 7
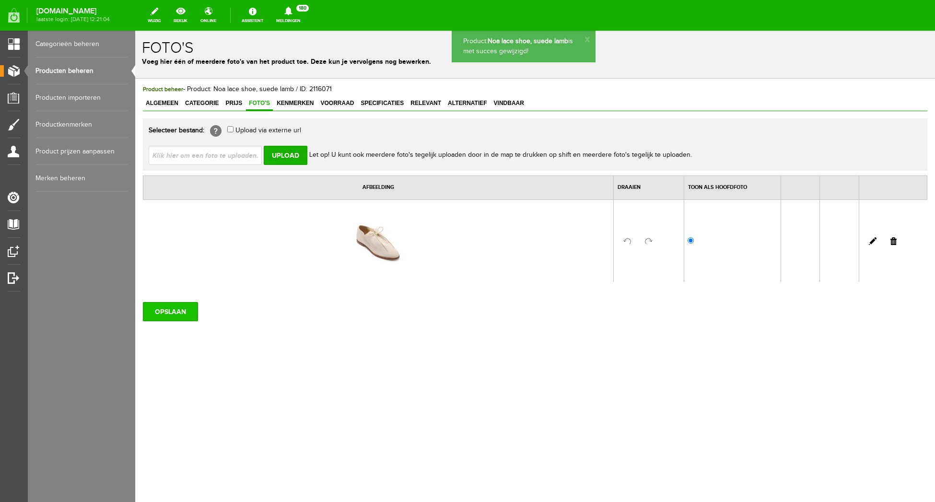
click at [161, 313] on input "OPSLAAN" at bounding box center [170, 311] width 55 height 19
click at [306, 103] on span "Kenmerken" at bounding box center [295, 103] width 43 height 7
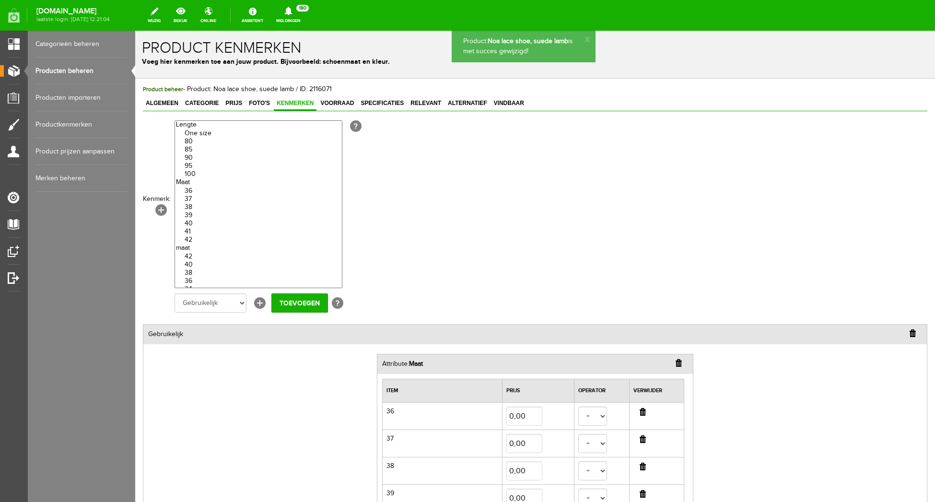
scroll to position [214, 0]
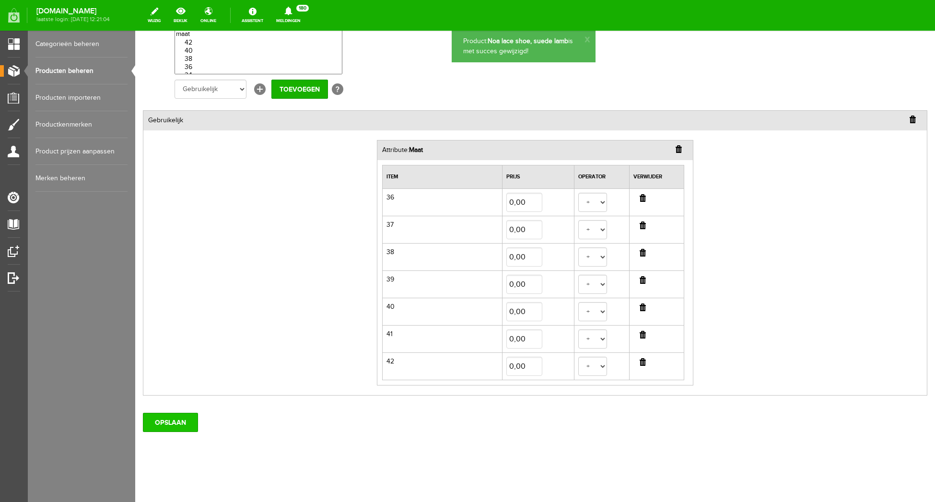
click at [172, 424] on input "OPSLAAN" at bounding box center [170, 422] width 55 height 19
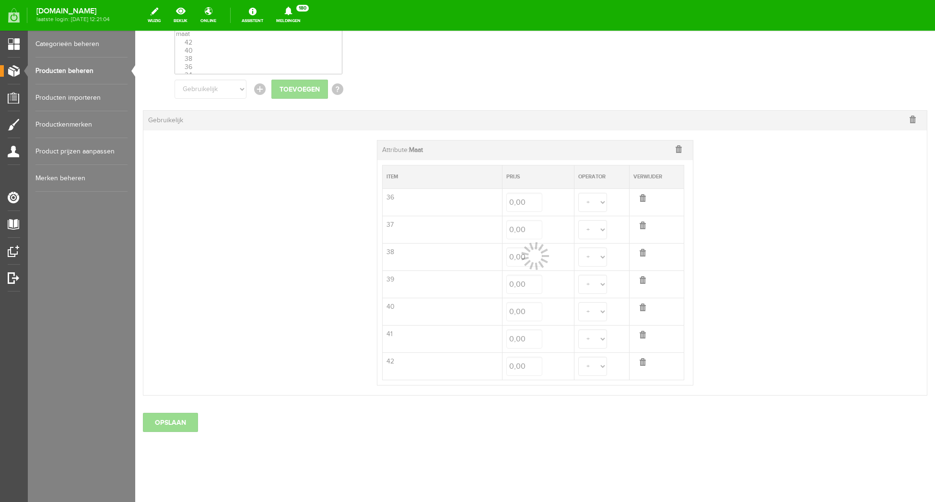
select select
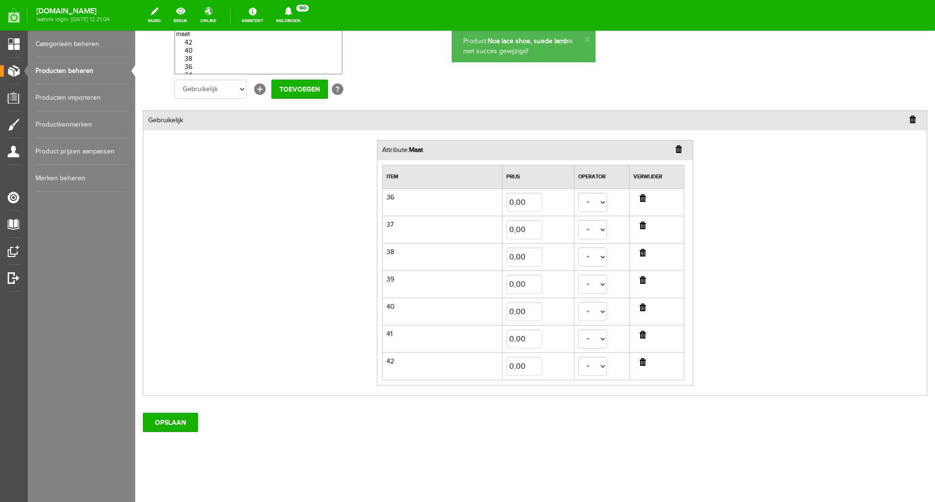
scroll to position [0, 0]
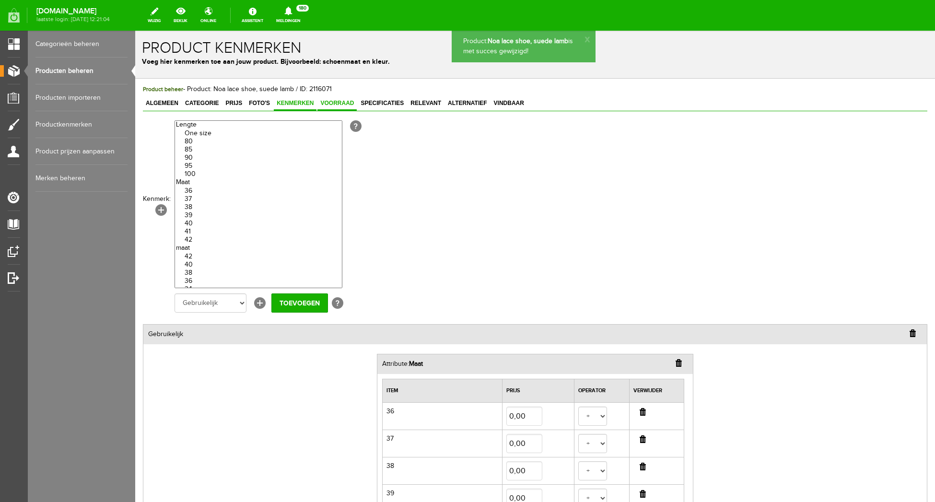
click at [337, 100] on span "Voorraad" at bounding box center [336, 103] width 39 height 7
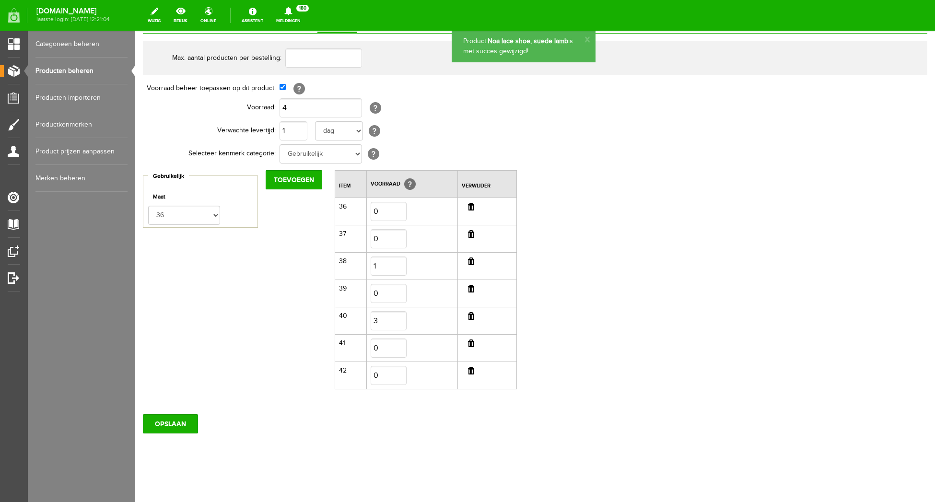
scroll to position [79, 0]
click at [178, 420] on input "OPSLAAN" at bounding box center [170, 422] width 55 height 19
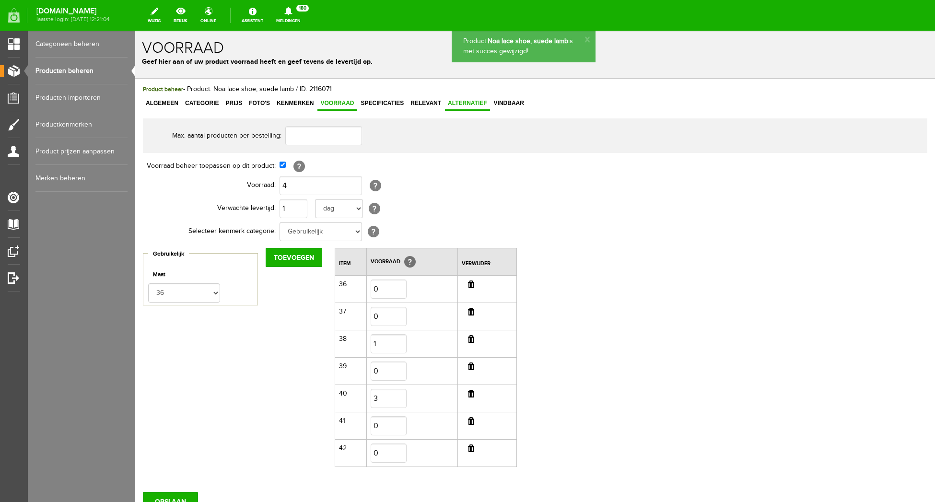
drag, startPoint x: 379, startPoint y: 101, endPoint x: 455, endPoint y: 106, distance: 76.9
click at [379, 101] on span "Specificaties" at bounding box center [382, 103] width 49 height 7
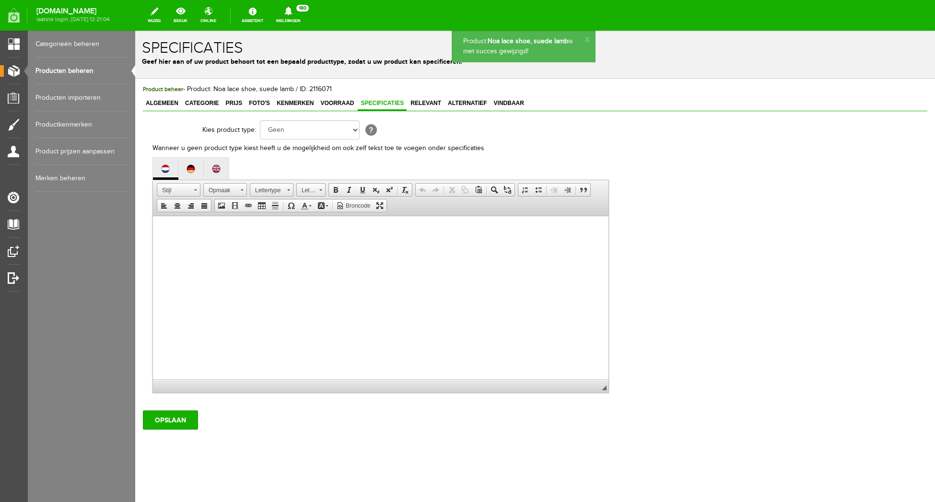
click at [50, 68] on link "Producten beheren" at bounding box center [81, 71] width 92 height 27
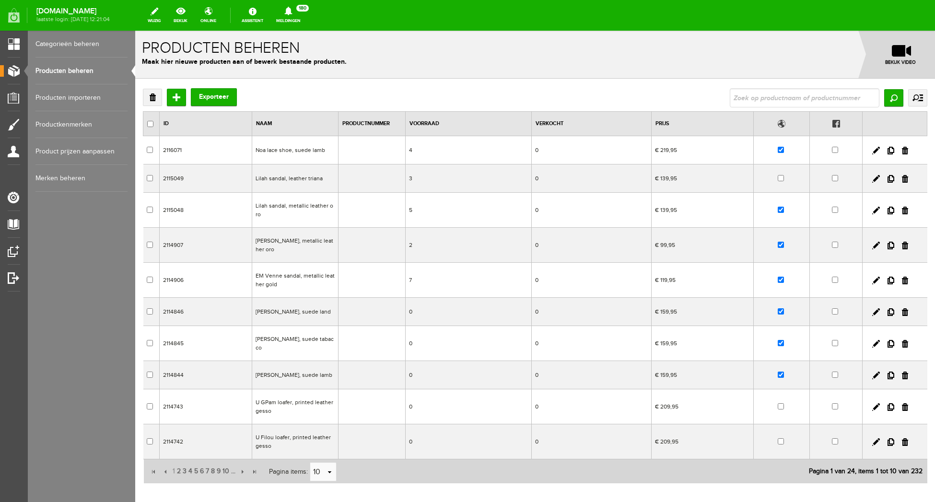
click at [661, 55] on h1 "Producten beheren" at bounding box center [535, 48] width 786 height 17
click at [174, 98] on input "Toevoegen" at bounding box center [176, 97] width 19 height 17
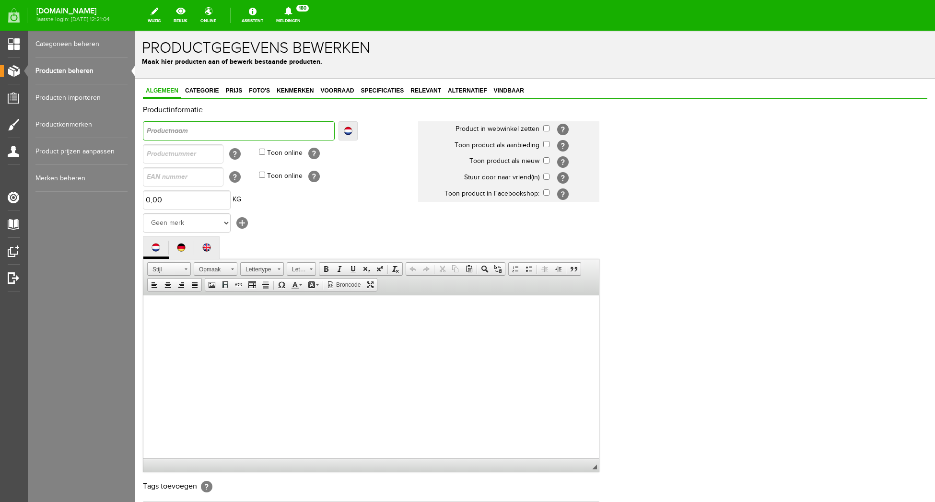
click at [188, 128] on input "text" at bounding box center [239, 130] width 192 height 19
type input "N"
type input "No"
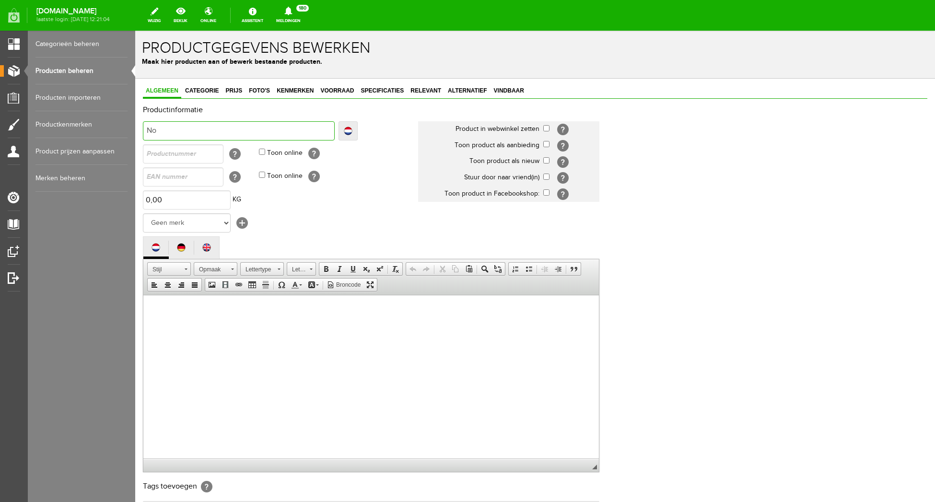
type input "Noa"
type input "Noa l"
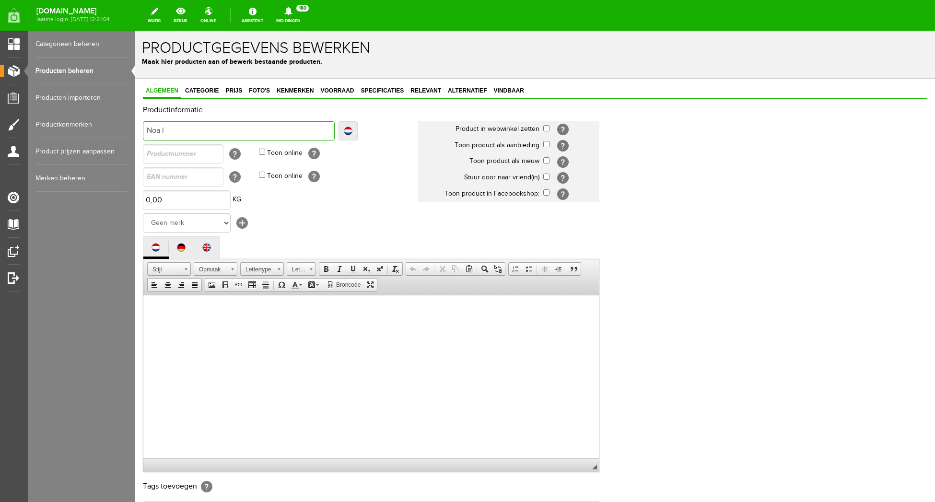
type input "Noa l"
type input "Noa la"
type input "Noa laac"
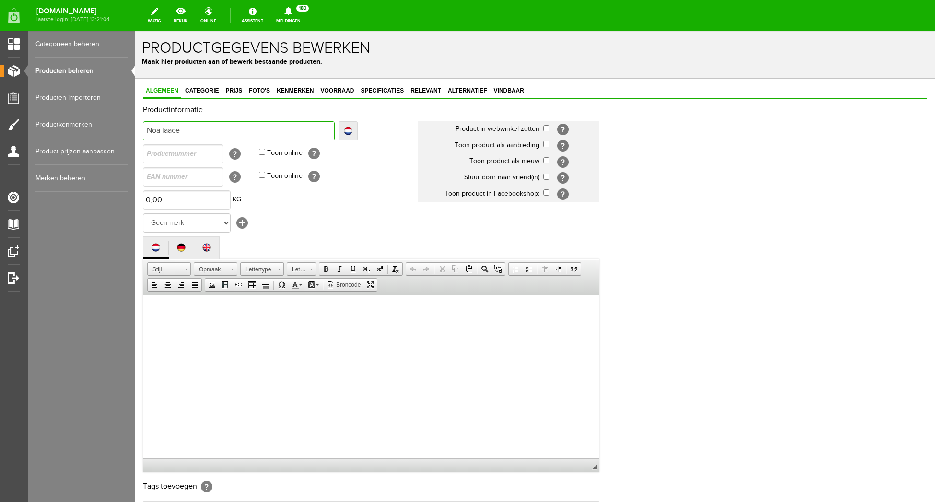
type input "Noa laace"
type input "Noa laace s"
type input "Noa laace sh"
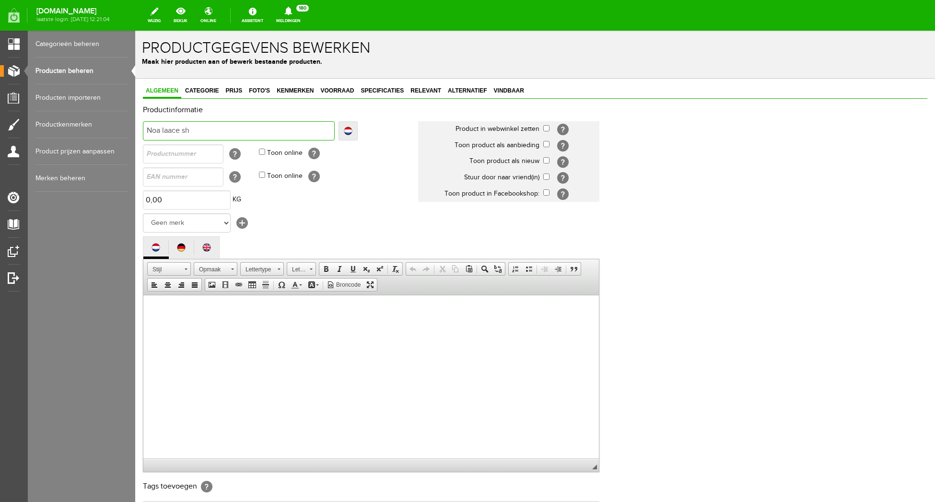
type input "Noa laace sh"
type input "Noa laace sho"
type input "Noa laace shoe"
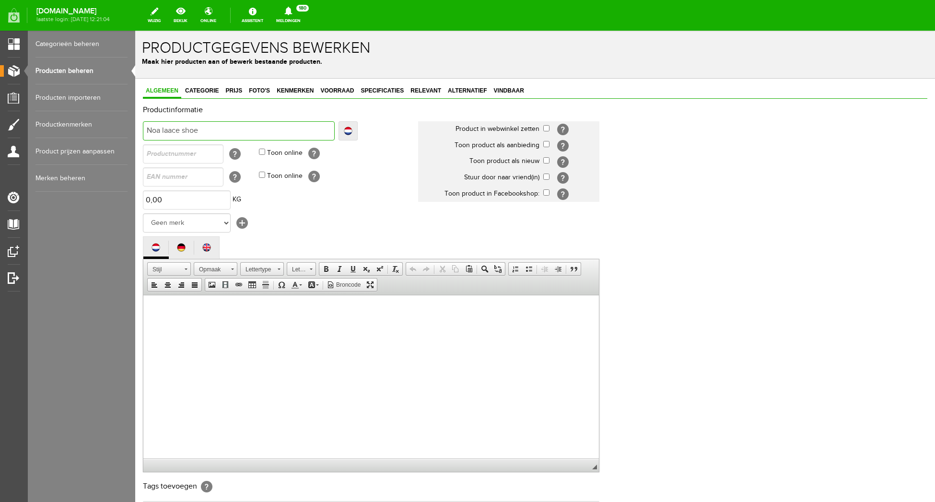
type input "Noa laace shoe,"
type input "Noa laace shoe, s"
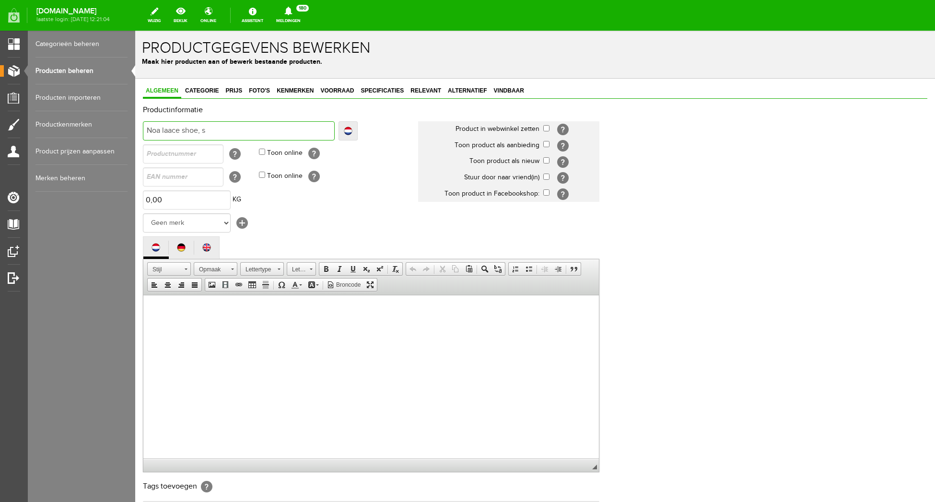
type input "Noa laace shoe, s"
type input "Noa laace shoe, su"
type input "Noa laace shoe, sue"
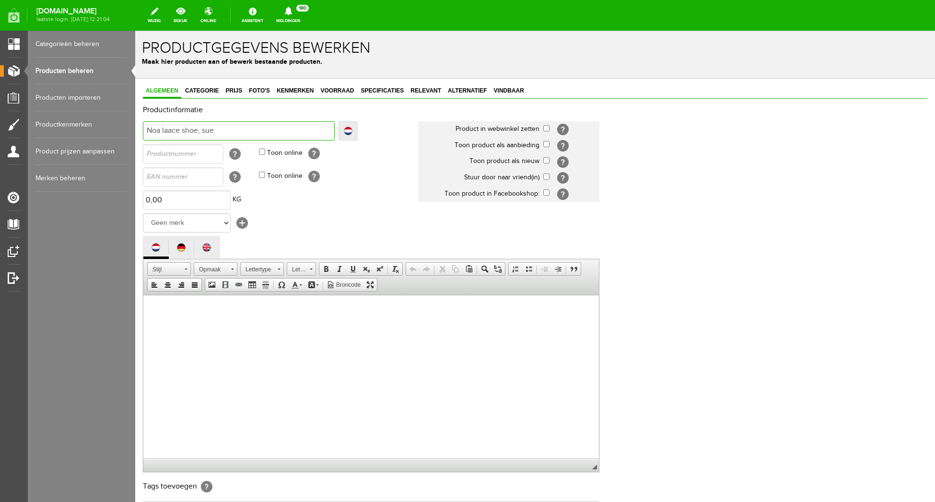
type input "Noa laace shoe, sued"
type input "Noa laace shoe, suede"
type input "Noa laace shoe, suede p"
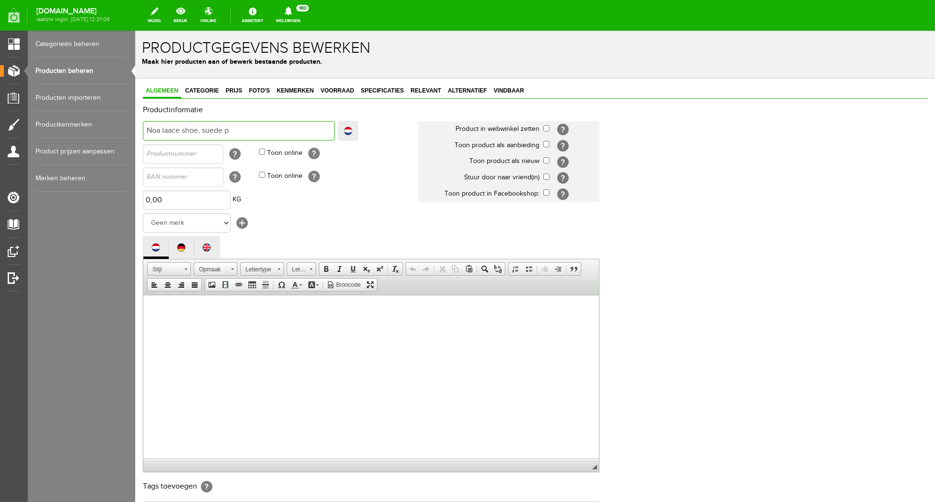
type input "Noa laace shoe, suede p"
type input "Noa laace shoe, suede pe"
type input "Noa laace shoe, suede pep"
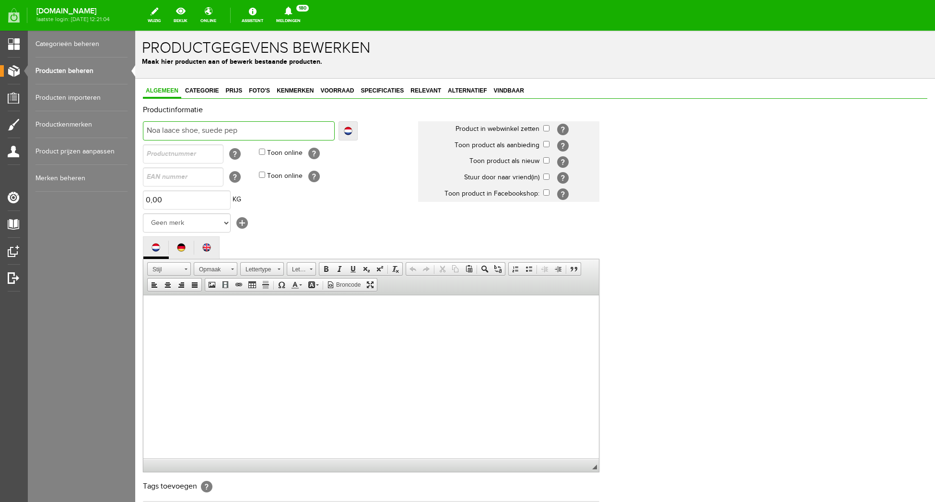
type input "Noa laace shoe, suede pepe"
drag, startPoint x: 253, startPoint y: 129, endPoint x: 64, endPoint y: 121, distance: 189.5
click at [143, 121] on input "Noa laace shoe, suede pepe" at bounding box center [239, 130] width 192 height 19
type input "N"
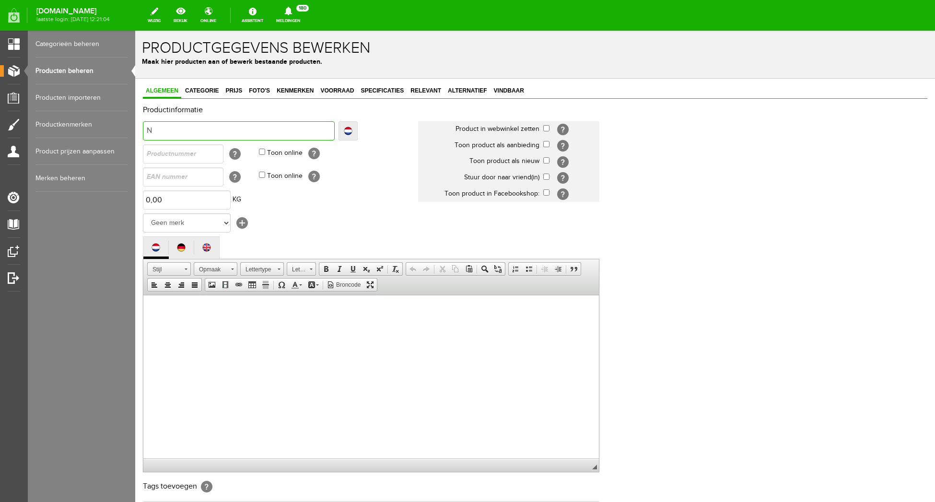
type input "N"
type input "No"
type input "Noa"
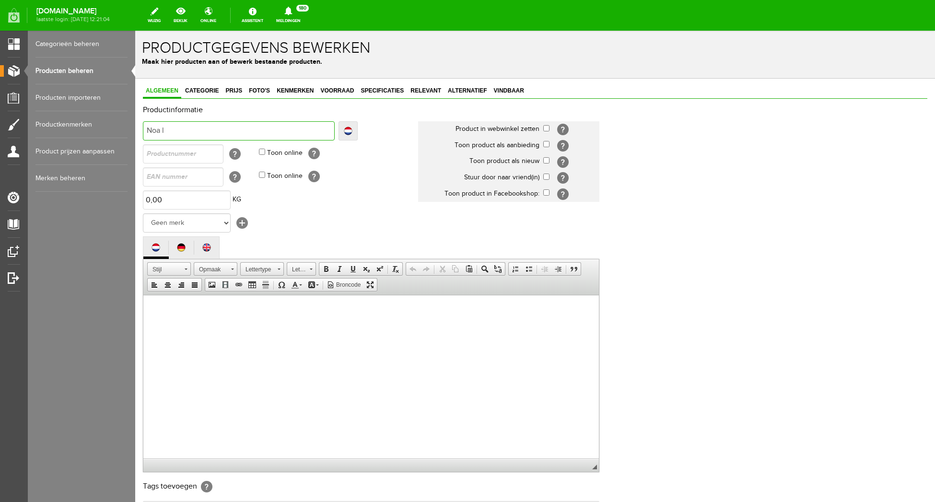
type input "Noa la"
type input "Noa lac"
type input "Noa lace"
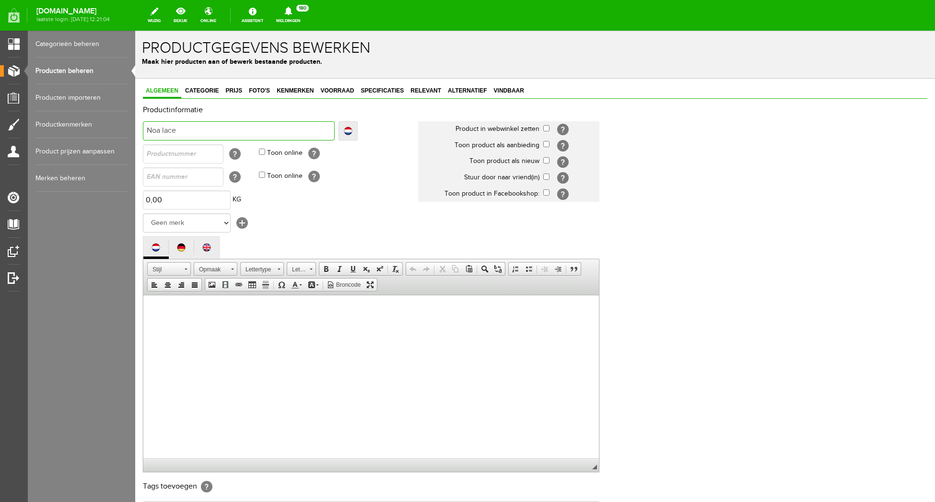
type input "Noa lace"
type input "Noa lace s"
type input "Noa lace sh"
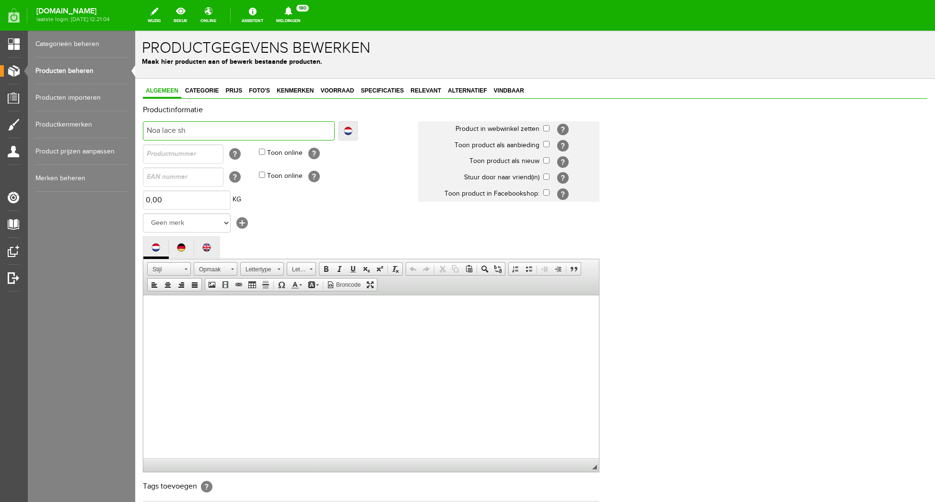
type input "Noa lace sho"
type input "Noa lace shoe"
type input "Noa lace shoe,"
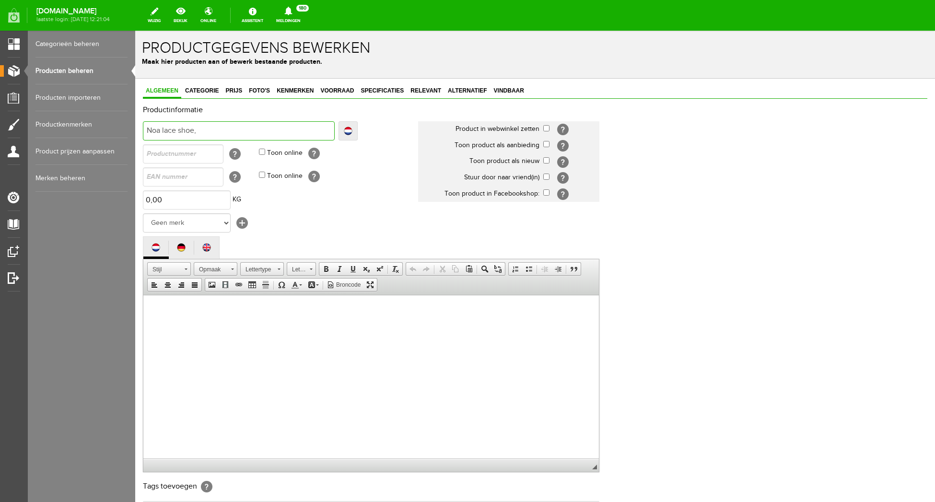
type input "Noa lace shoe,"
type input "Noa lace shoe, s"
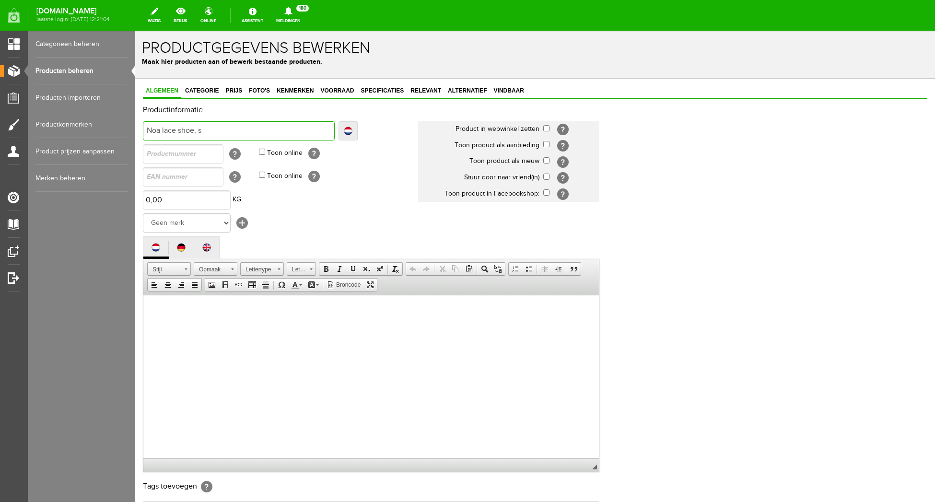
type input "Noa lace shoe, su"
type input "Noa lace shoe, sue"
type input "Noa lace shoe, sued"
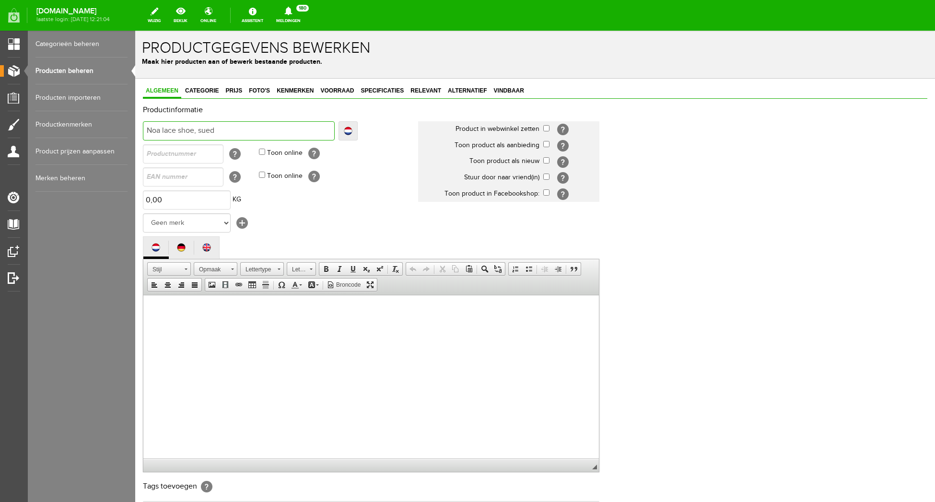
type input "Noa lace shoe, sued"
type input "Noa lace shoe, suede"
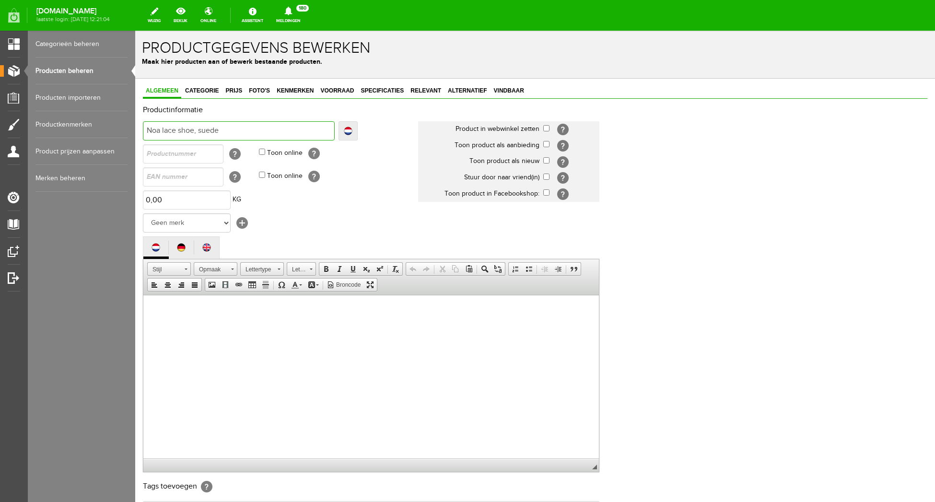
type input "Noa lace shoe, suede ["
type input "Noa lace shoe, suede [e"
type input "Noa lace shoe, suede ["
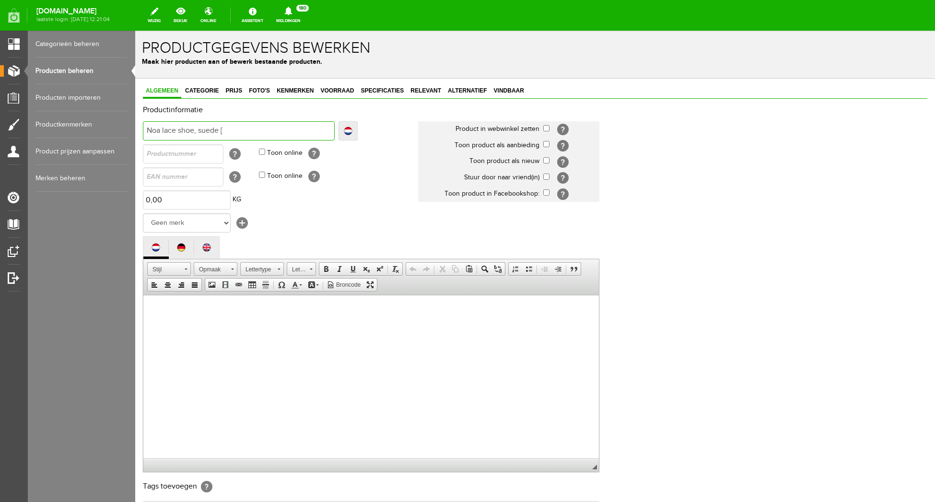
type input "Noa lace shoe, suede ["
type input "Noa lace shoe, suede"
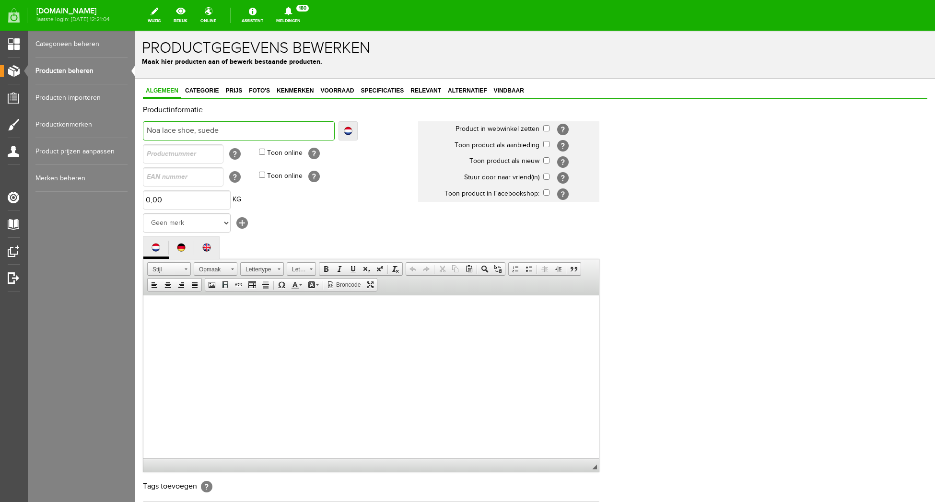
type input "Noa lace shoe, sued"
type input "Noa lace shoe, sue"
type input "Noa lace shoe, su"
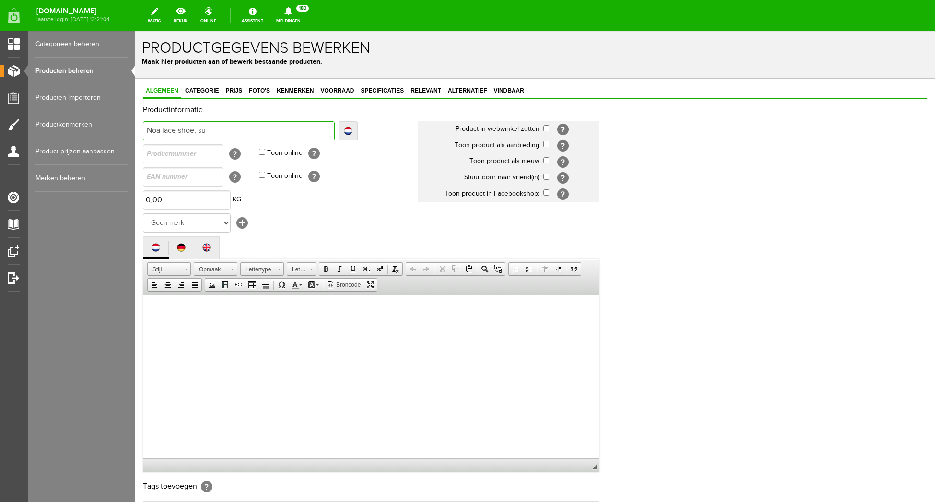
type input "Noa lace shoe, su"
type input "Noa lace shoe, s"
type input "Noa lace shoe,"
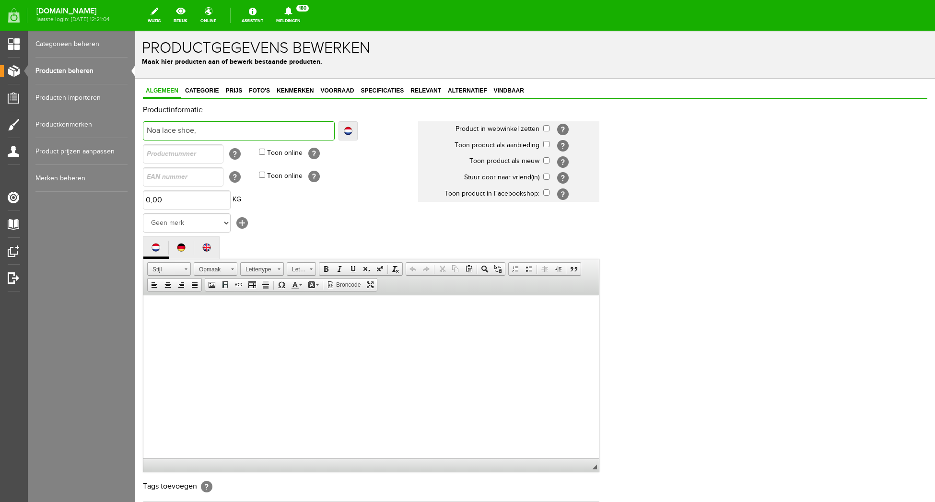
type input "Noa lace shoe,"
type input "Noa lace shoe"
type input "Noa lace shoe,"
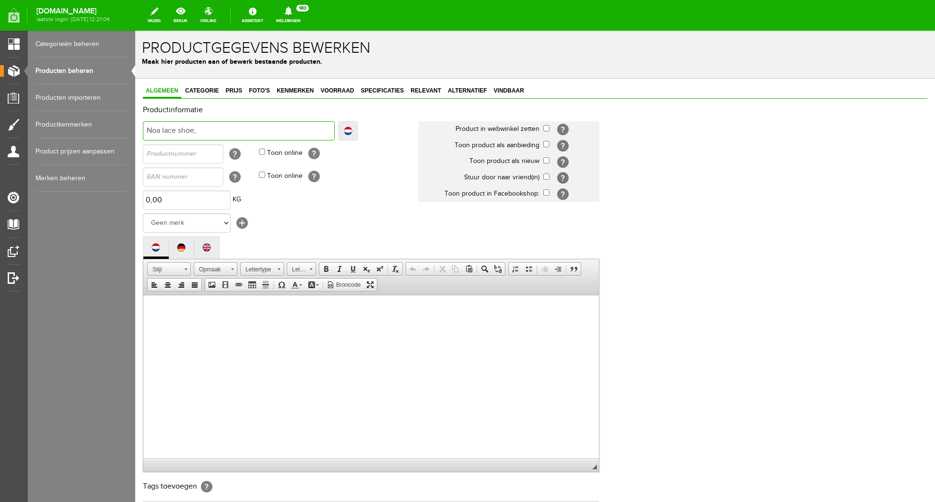
type input "Noa lace shoe,"
type input "Noa lace shoe, s"
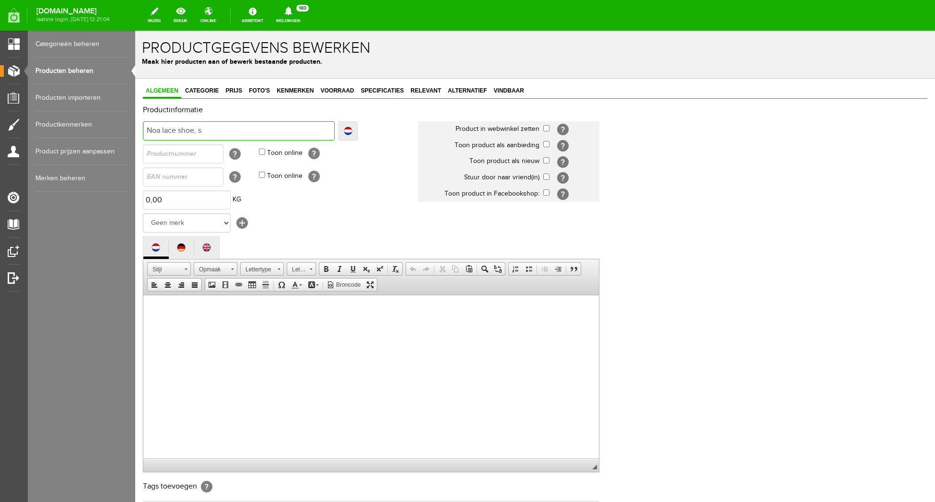
type input "Noa lace shoe, su"
type input "Noa lace shoe, sue"
type input "Noa lace shoe, sued"
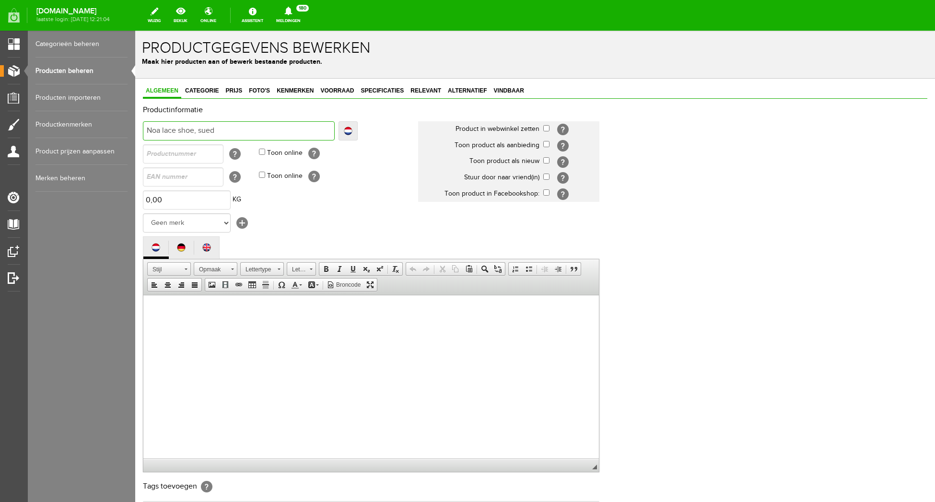
type input "Noa lace shoe, sued"
type input "Noa lace shoe, sue"
type input "Noa lace shoe, su"
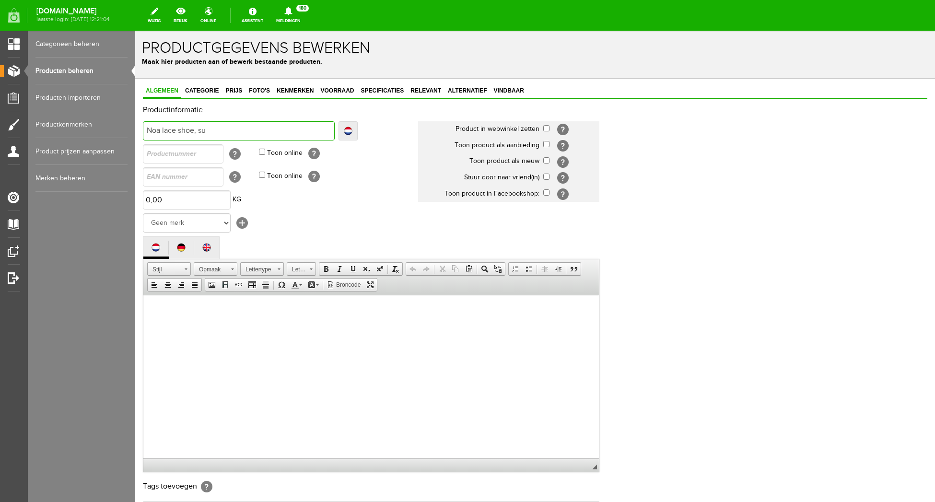
type input "Noa lace shoe, s"
click at [387, 216] on td "Geen merk Fashion-You [+]" at bounding box center [280, 222] width 275 height 23
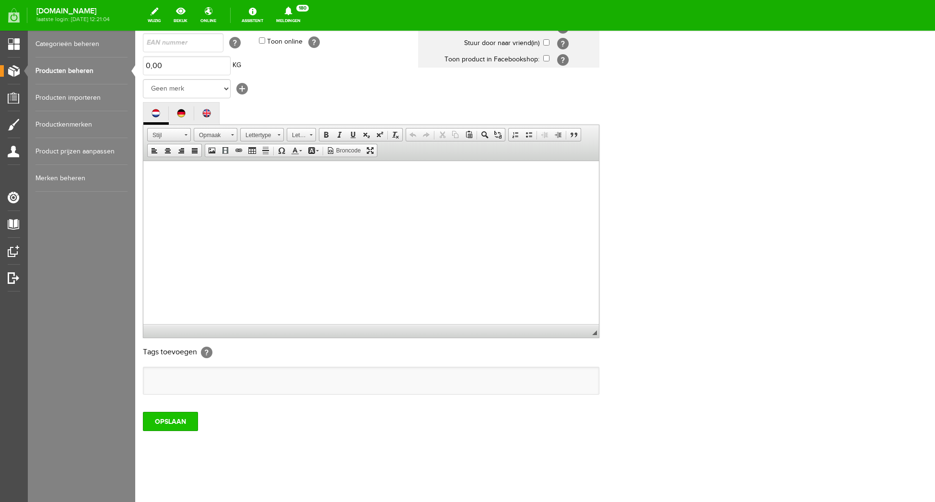
click at [175, 424] on input "OPSLAAN" at bounding box center [170, 421] width 55 height 19
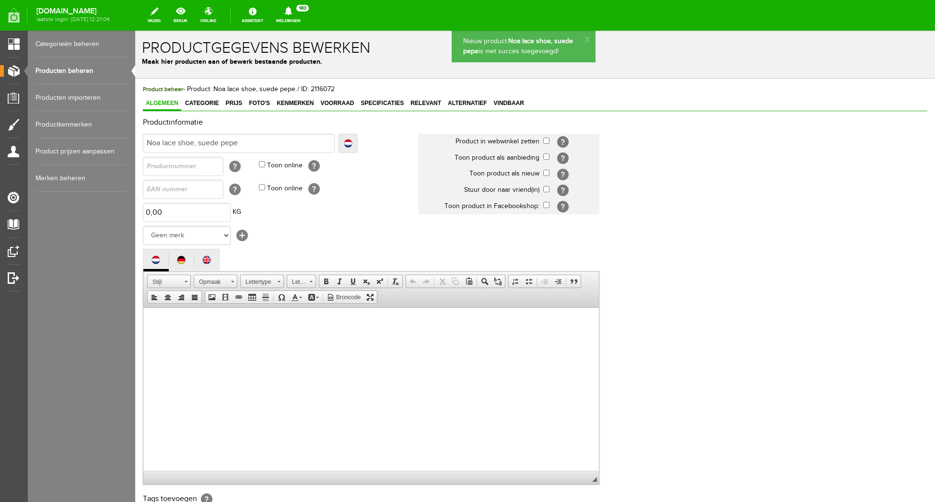
scroll to position [0, 0]
click at [204, 100] on span "Categorie" at bounding box center [201, 103] width 39 height 7
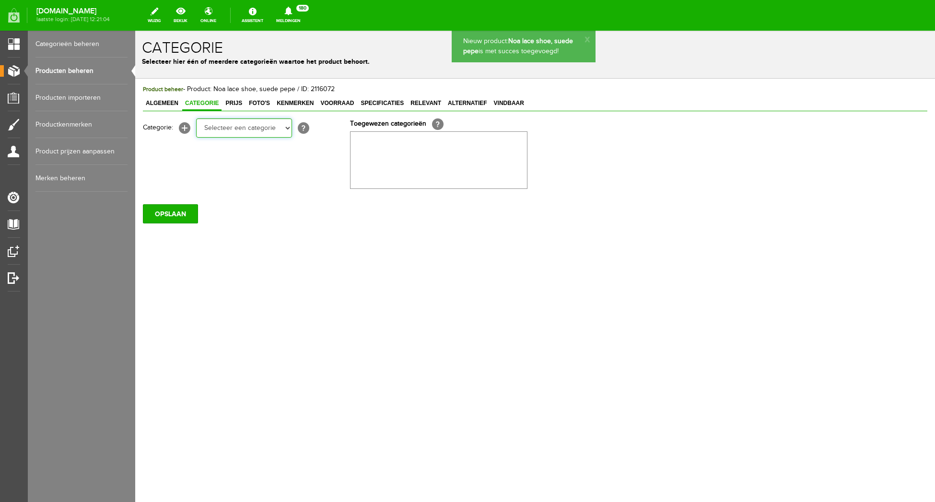
click at [135, 31] on option "Loafers" at bounding box center [135, 31] width 0 height 0
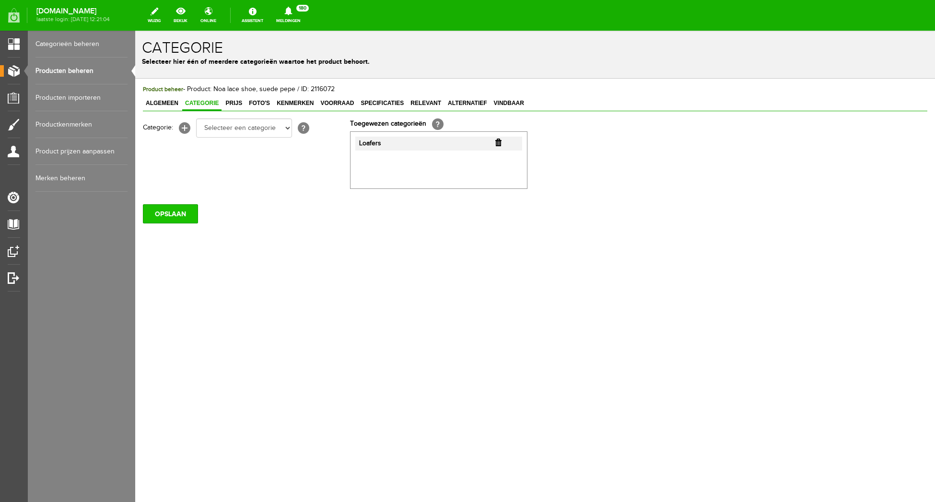
click at [177, 218] on input "OPSLAAN" at bounding box center [170, 213] width 55 height 19
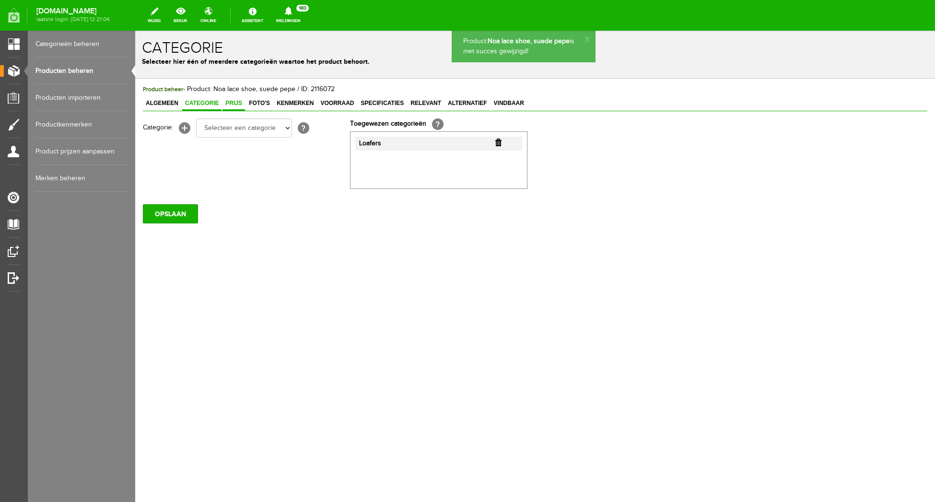
click at [236, 102] on span "Prijs" at bounding box center [233, 103] width 23 height 7
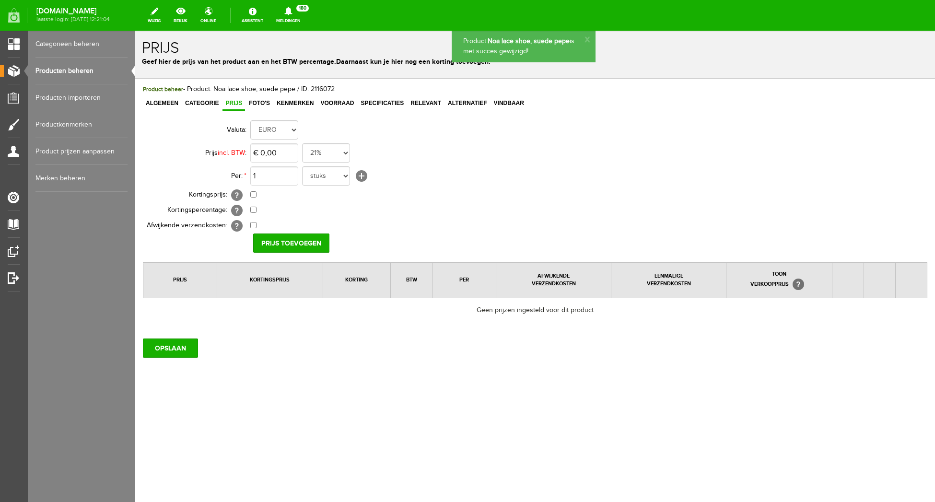
click at [383, 229] on td "€ 0,00 [?] Eenmalige verzendkosten [?]" at bounding box center [426, 225] width 353 height 15
click at [281, 157] on input "0" at bounding box center [274, 152] width 48 height 19
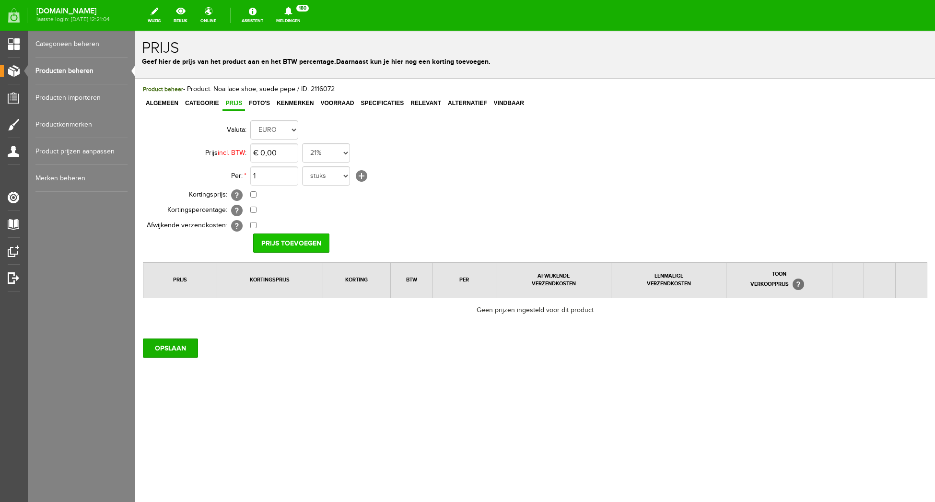
click at [282, 251] on input "Prijs toevoegen" at bounding box center [291, 242] width 76 height 19
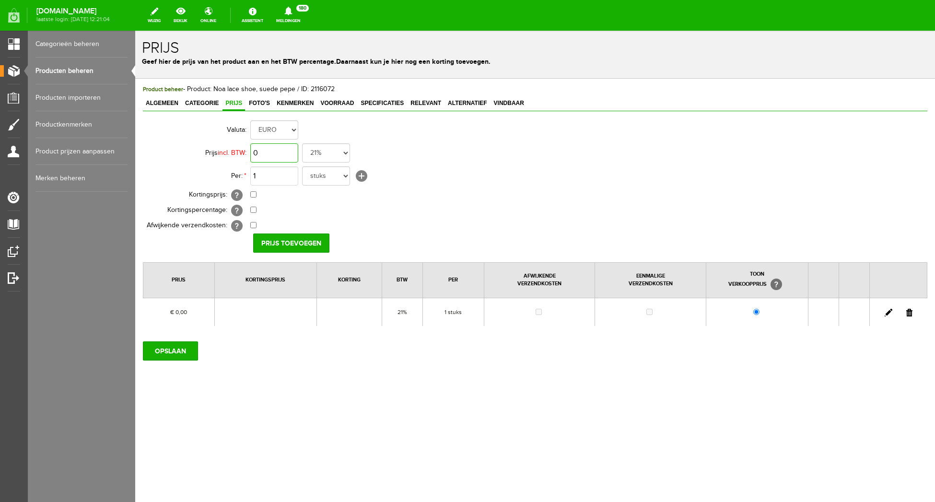
click at [283, 155] on input "0" at bounding box center [274, 152] width 48 height 19
click at [890, 310] on link at bounding box center [888, 313] width 8 height 8
click at [286, 152] on input "0" at bounding box center [274, 152] width 48 height 19
click at [286, 241] on input "[PERSON_NAME]" at bounding box center [288, 242] width 70 height 19
click at [538, 200] on td "€ 0,00 Van: € 219,95 € 0,00" at bounding box center [426, 194] width 353 height 15
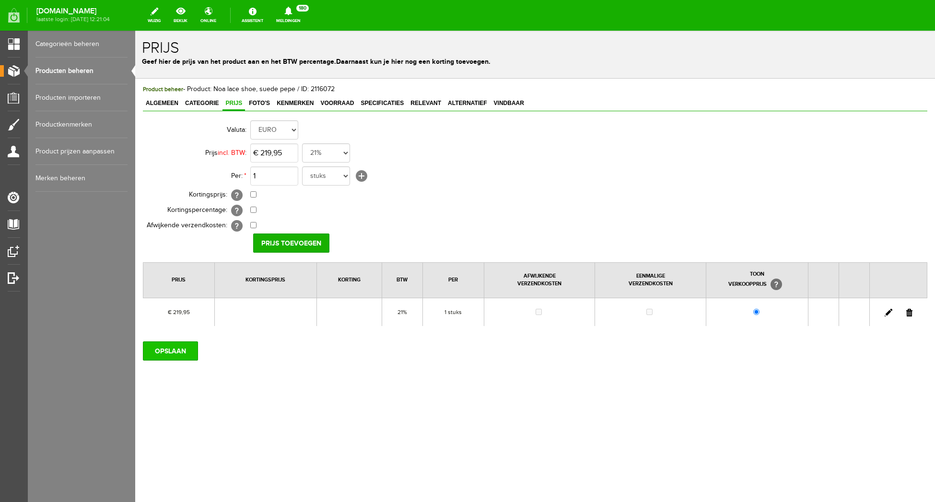
click at [186, 351] on input "OPSLAAN" at bounding box center [170, 350] width 55 height 19
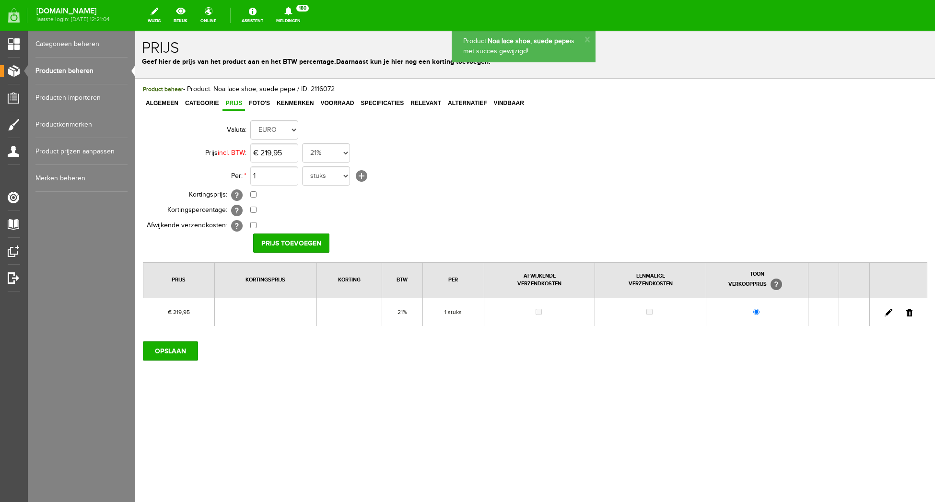
click at [466, 214] on td "0,00% (Voorbeeld: - 0,00% )" at bounding box center [426, 210] width 353 height 15
click at [263, 100] on link "Foto's" at bounding box center [259, 104] width 27 height 14
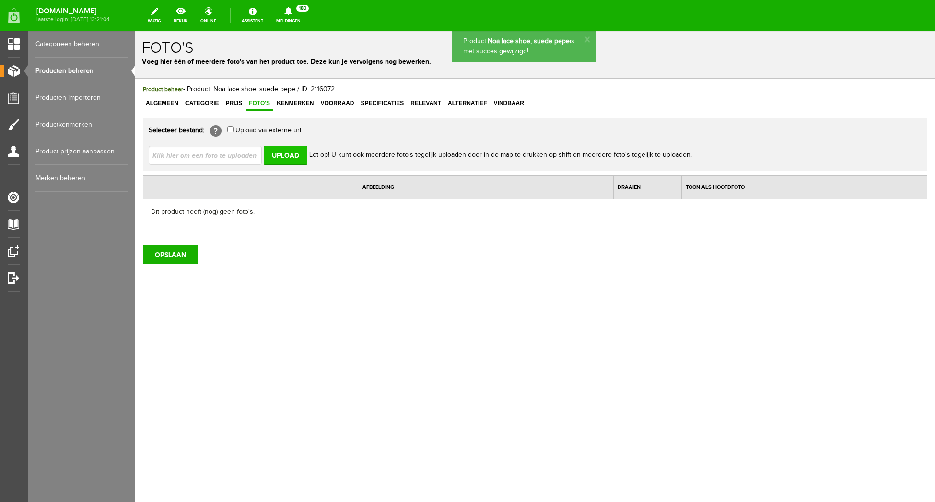
click at [281, 149] on input "Upload" at bounding box center [286, 155] width 44 height 19
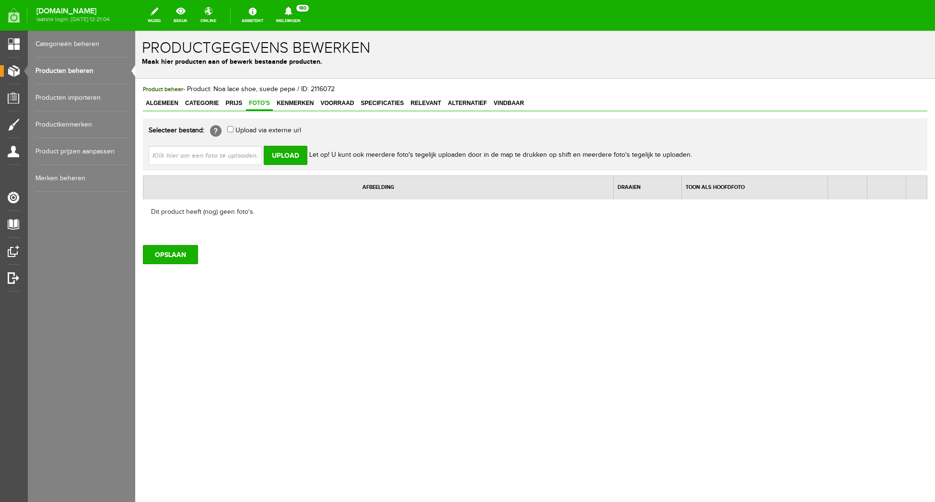
click at [232, 158] on input "file" at bounding box center [209, 155] width 121 height 18
drag, startPoint x: 273, startPoint y: 151, endPoint x: 268, endPoint y: 151, distance: 4.8
click at [272, 151] on input "Upload" at bounding box center [286, 155] width 44 height 19
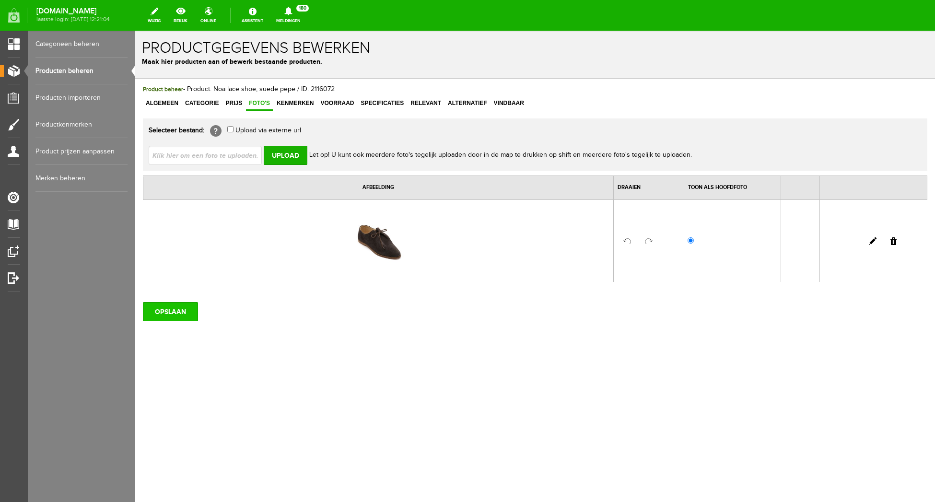
click at [160, 309] on input "OPSLAAN" at bounding box center [170, 311] width 55 height 19
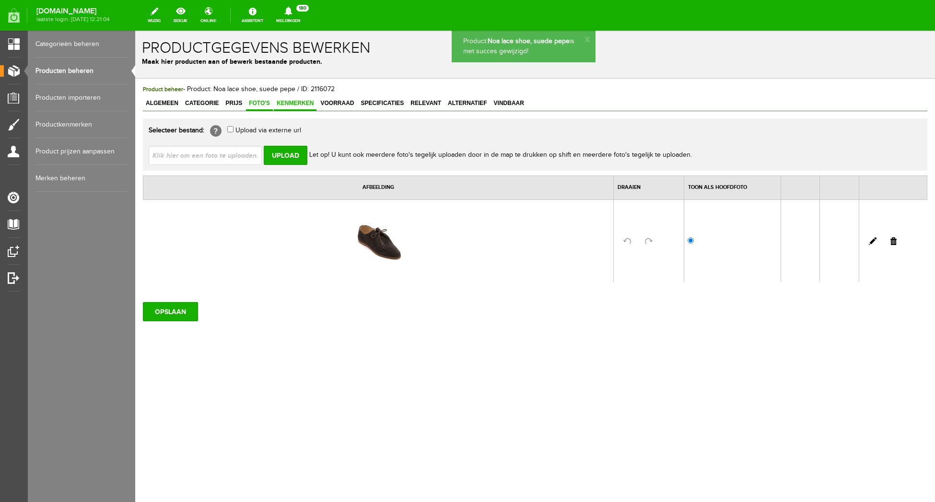
click at [302, 102] on span "Kenmerken" at bounding box center [295, 103] width 43 height 7
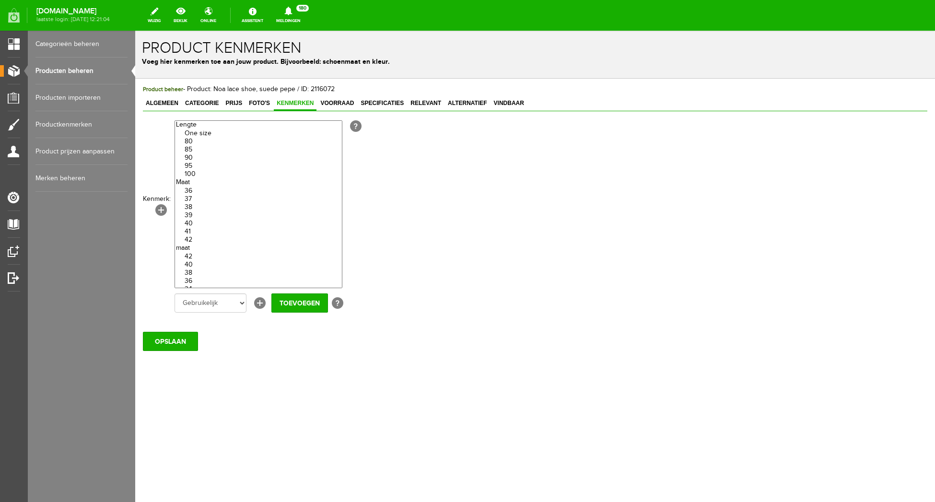
click at [201, 244] on option "42" at bounding box center [258, 240] width 167 height 8
drag, startPoint x: 206, startPoint y: 239, endPoint x: 205, endPoint y: 233, distance: 5.8
click at [206, 236] on option "41" at bounding box center [258, 232] width 167 height 8
drag, startPoint x: 203, startPoint y: 228, endPoint x: 202, endPoint y: 219, distance: 9.7
click at [203, 227] on option "40" at bounding box center [258, 224] width 167 height 8
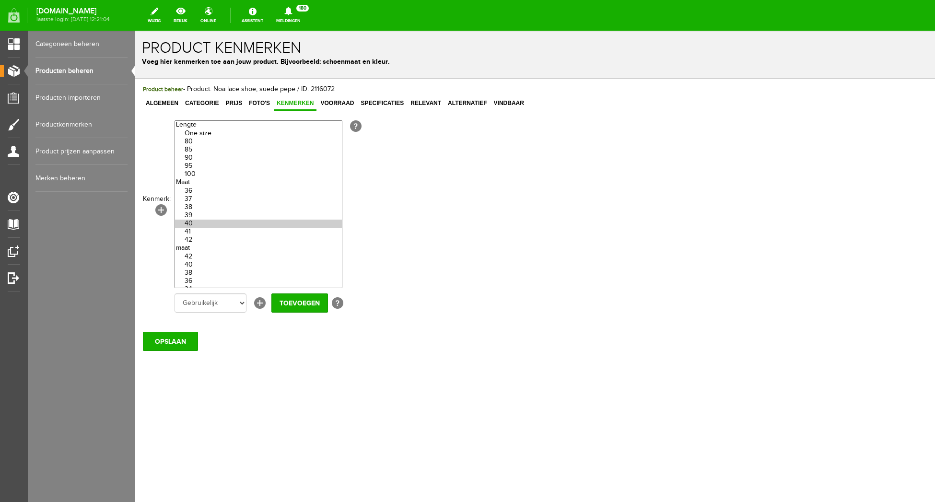
drag, startPoint x: 201, startPoint y: 218, endPoint x: 198, endPoint y: 212, distance: 6.9
click at [201, 217] on option "39" at bounding box center [258, 215] width 167 height 8
drag, startPoint x: 198, startPoint y: 211, endPoint x: 198, endPoint y: 206, distance: 5.3
click at [198, 211] on option "38" at bounding box center [258, 207] width 167 height 8
drag, startPoint x: 197, startPoint y: 200, endPoint x: 198, endPoint y: 190, distance: 10.2
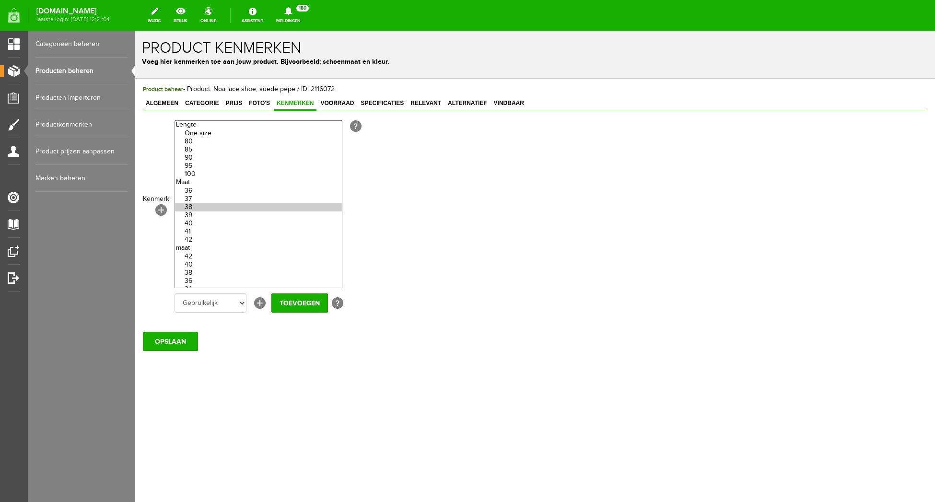
click at [197, 200] on option "37" at bounding box center [258, 199] width 167 height 8
drag, startPoint x: 198, startPoint y: 190, endPoint x: 243, endPoint y: 232, distance: 60.7
click at [198, 190] on optgroup "36 37 38 39 40 41 42" at bounding box center [258, 211] width 167 height 66
click at [302, 299] on input "Toevoegen" at bounding box center [299, 302] width 57 height 19
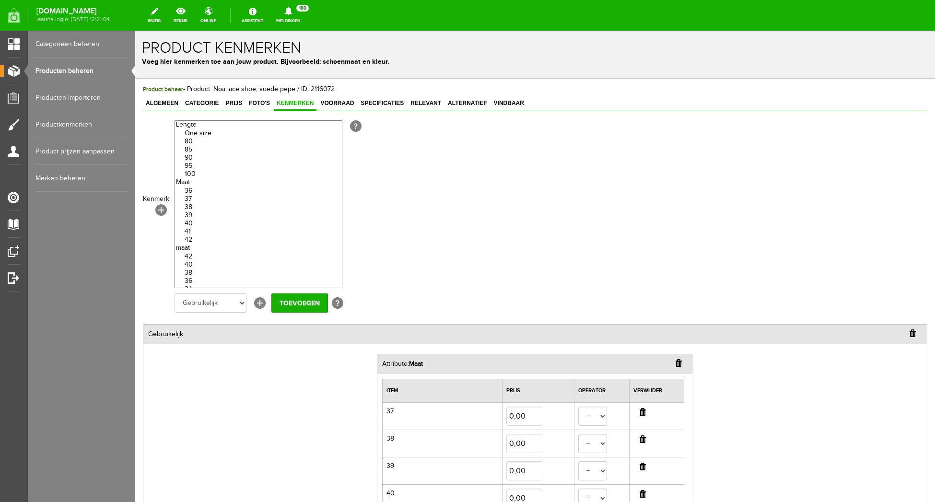
scroll to position [186, 0]
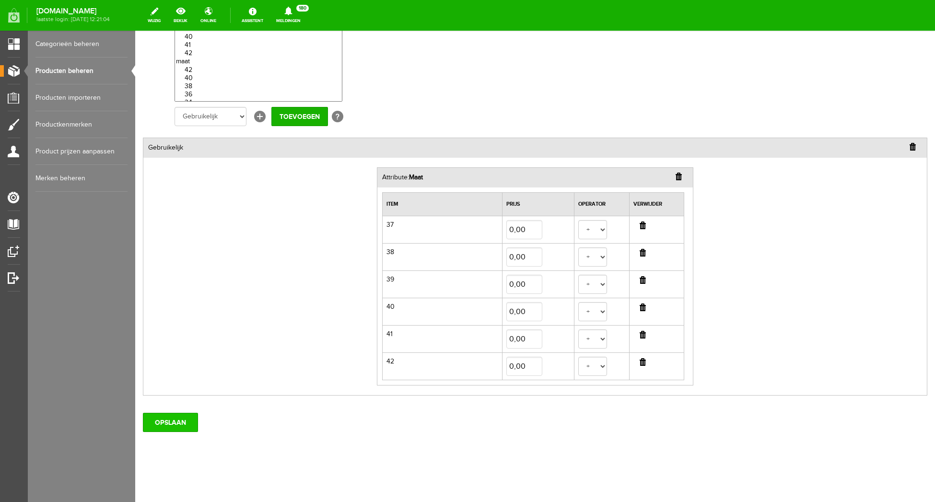
click at [178, 420] on input "OPSLAAN" at bounding box center [170, 422] width 55 height 19
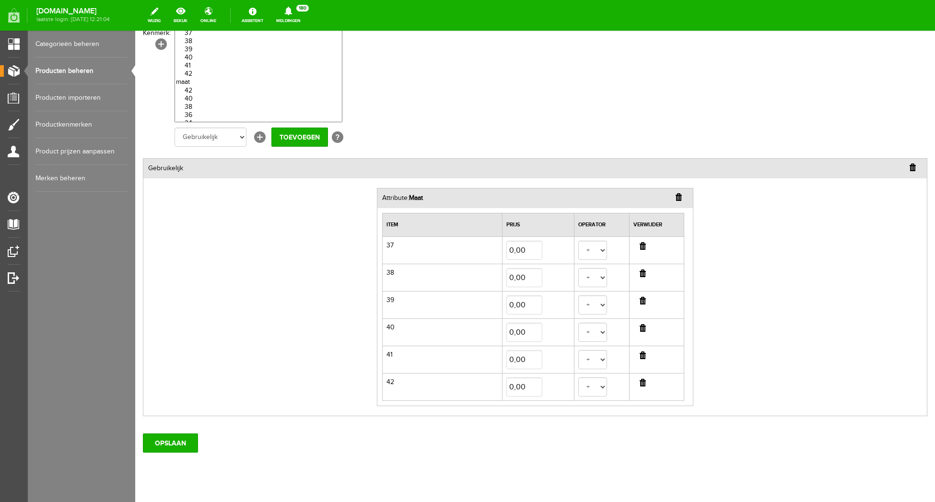
scroll to position [0, 0]
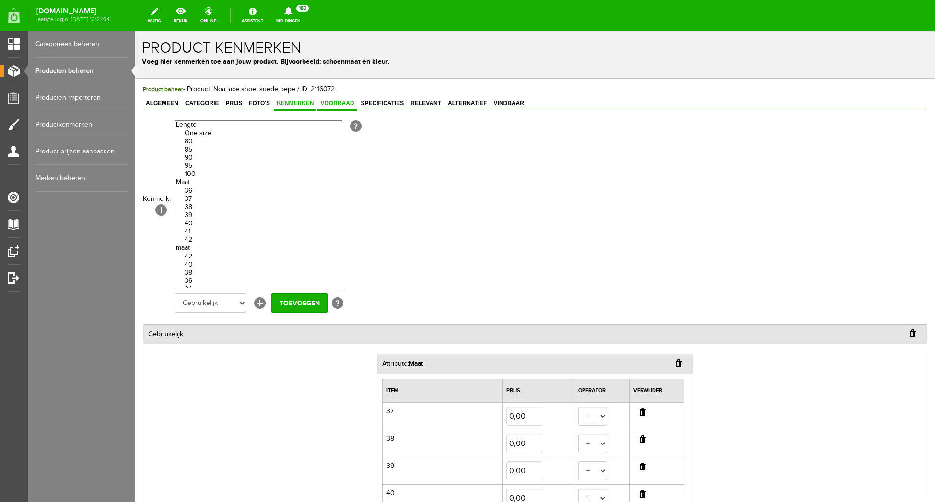
click at [344, 102] on span "Voorraad" at bounding box center [336, 103] width 39 height 7
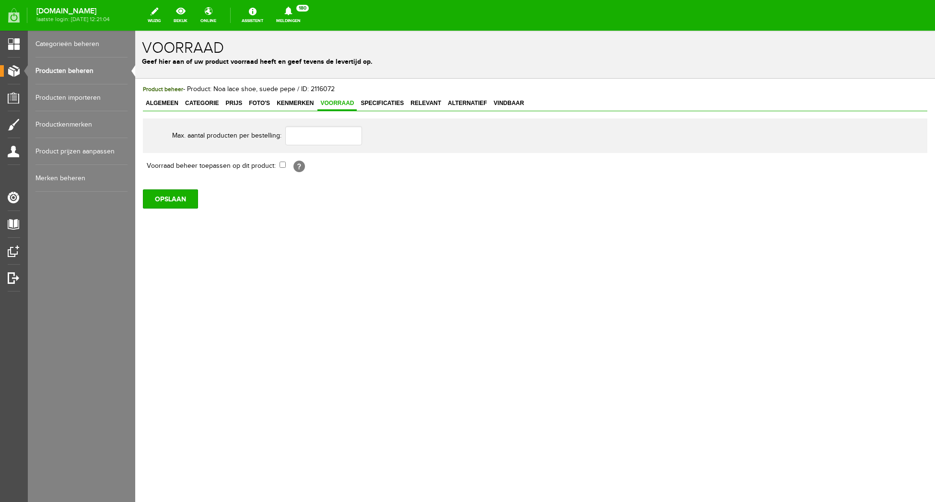
click at [286, 166] on td "[?]" at bounding box center [441, 166] width 324 height 16
click at [284, 166] on input "checkbox" at bounding box center [282, 165] width 6 height 6
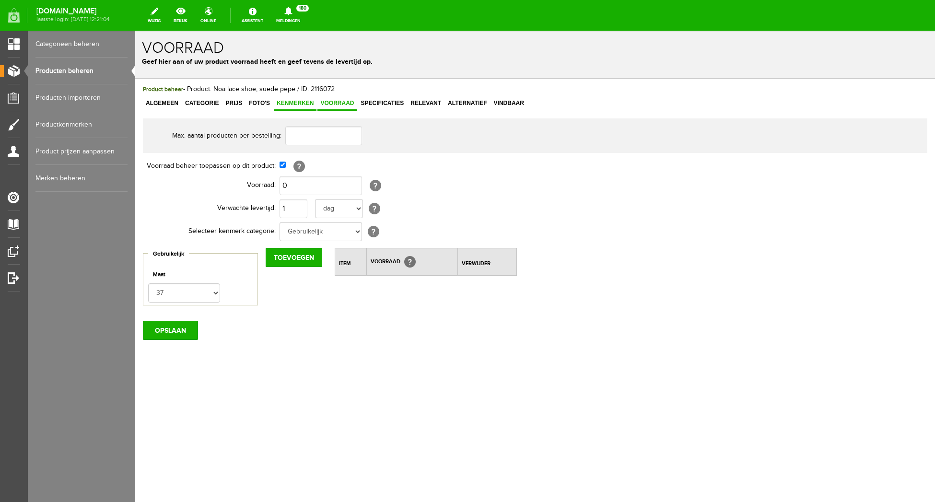
click at [306, 104] on span "Kenmerken" at bounding box center [295, 103] width 43 height 7
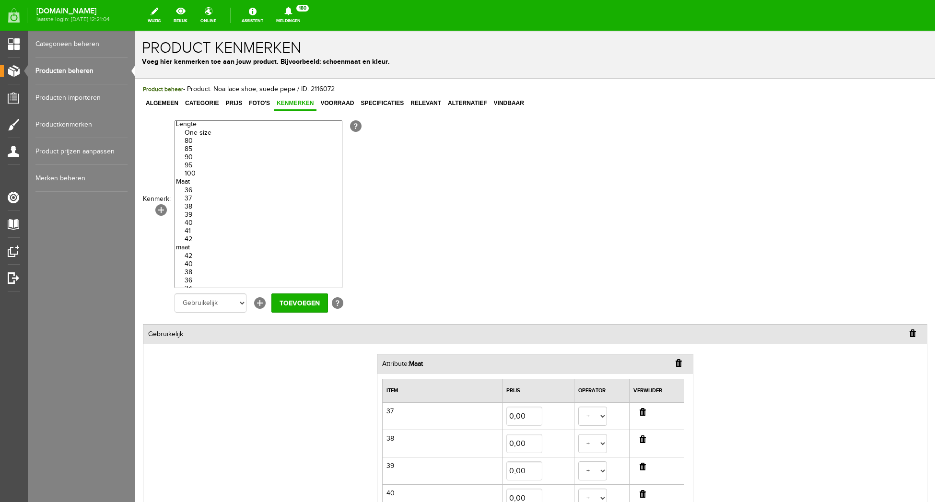
scroll to position [186, 0]
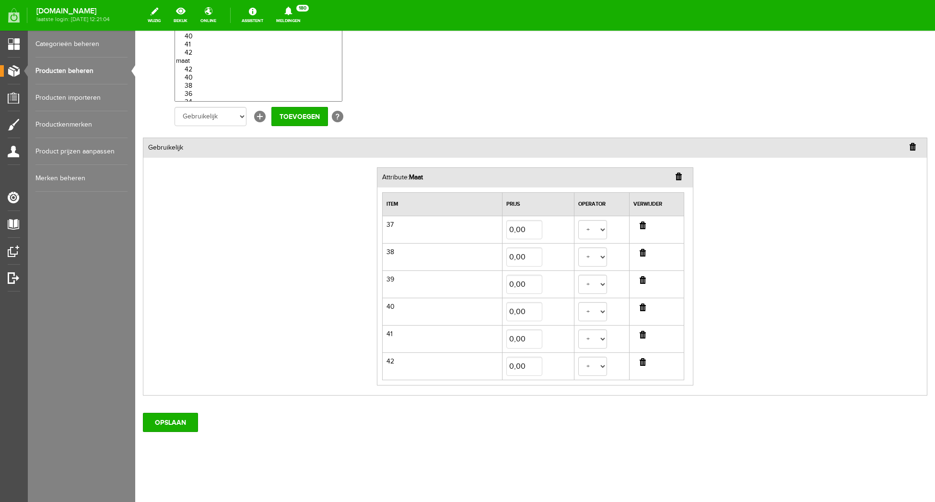
click at [642, 360] on input "button" at bounding box center [642, 362] width 6 height 8
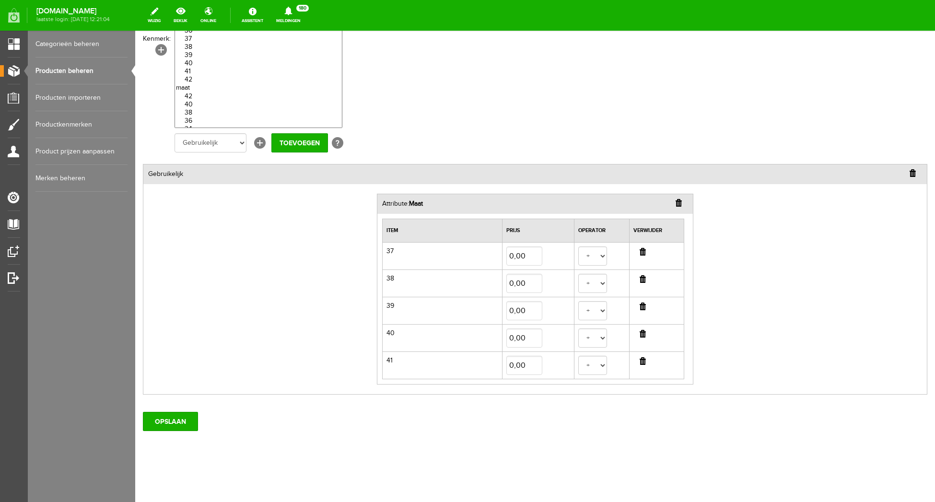
scroll to position [159, 0]
click at [642, 358] on input "button" at bounding box center [642, 362] width 6 height 8
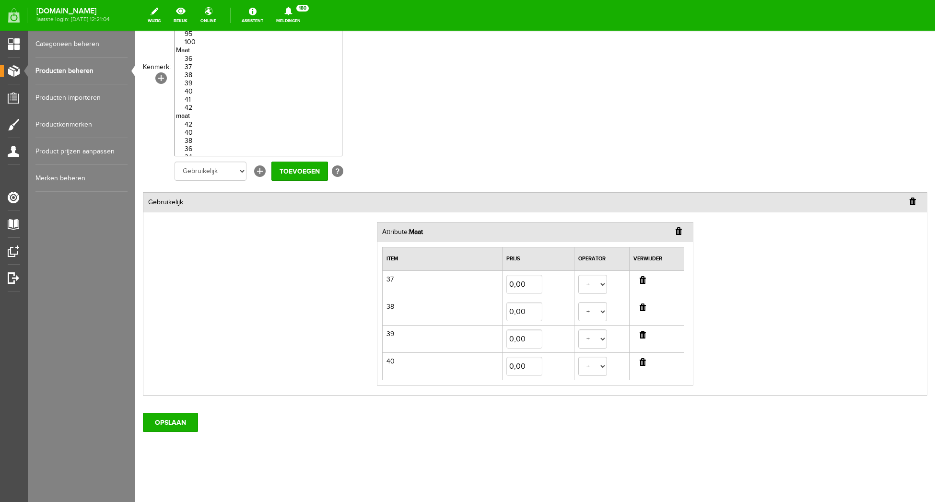
click at [641, 336] on input "button" at bounding box center [642, 335] width 6 height 8
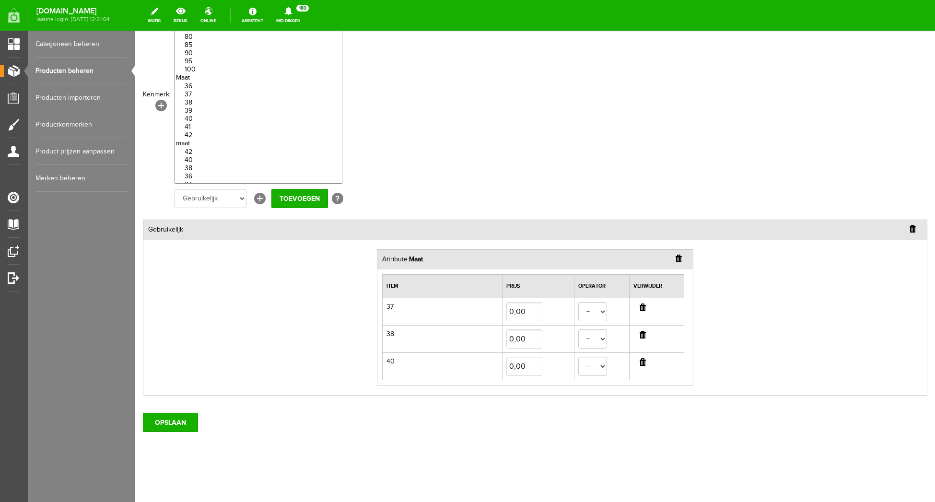
click at [642, 360] on input "button" at bounding box center [642, 362] width 6 height 8
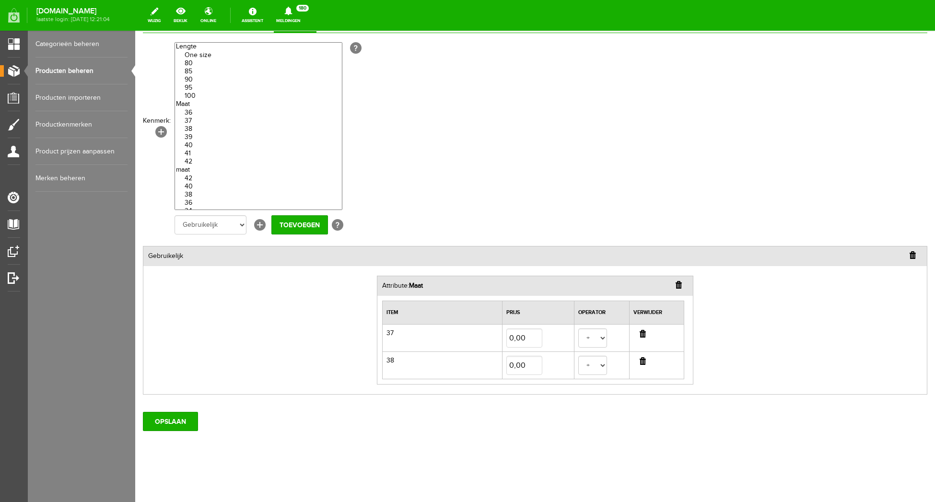
scroll to position [77, 0]
click at [643, 357] on td at bounding box center [656, 365] width 55 height 27
click at [643, 361] on input "button" at bounding box center [642, 362] width 6 height 8
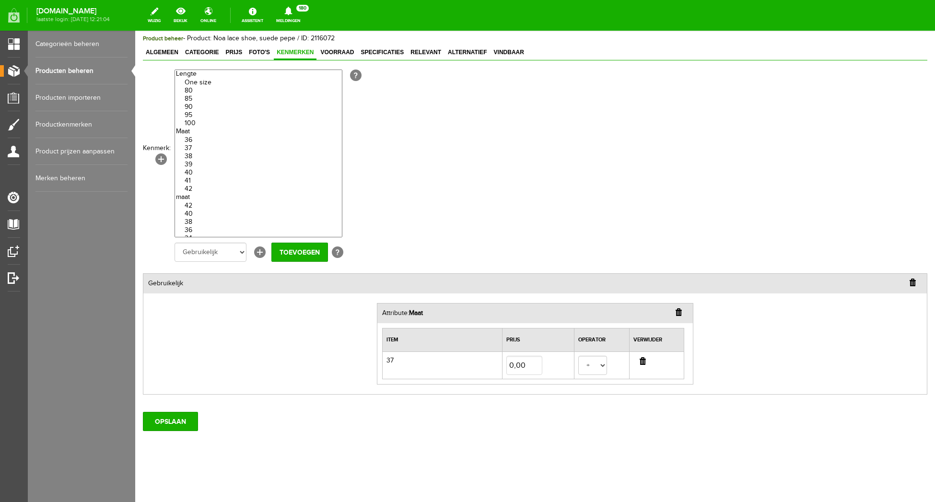
scroll to position [50, 0]
click at [642, 333] on th "Verwijder" at bounding box center [656, 340] width 55 height 23
click at [648, 360] on td at bounding box center [656, 365] width 55 height 27
drag, startPoint x: 646, startPoint y: 359, endPoint x: 623, endPoint y: 348, distance: 24.9
click at [646, 359] on td at bounding box center [656, 365] width 55 height 27
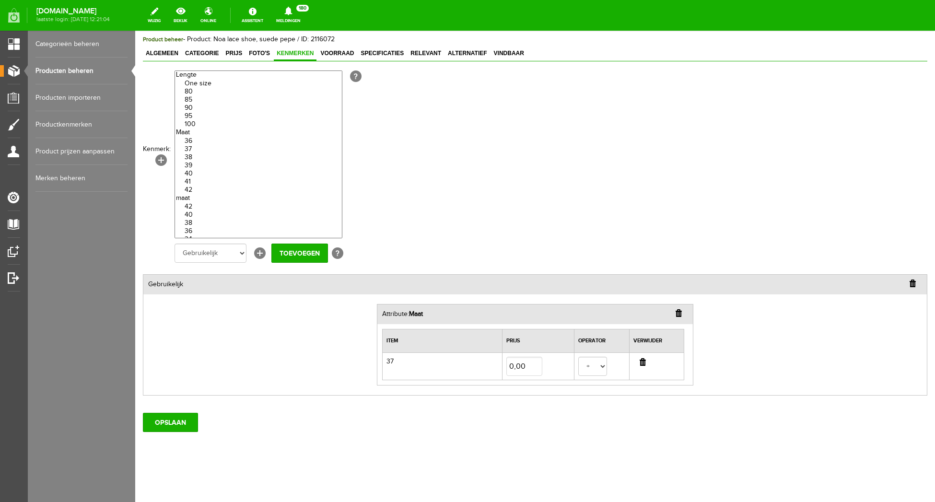
scroll to position [0, 0]
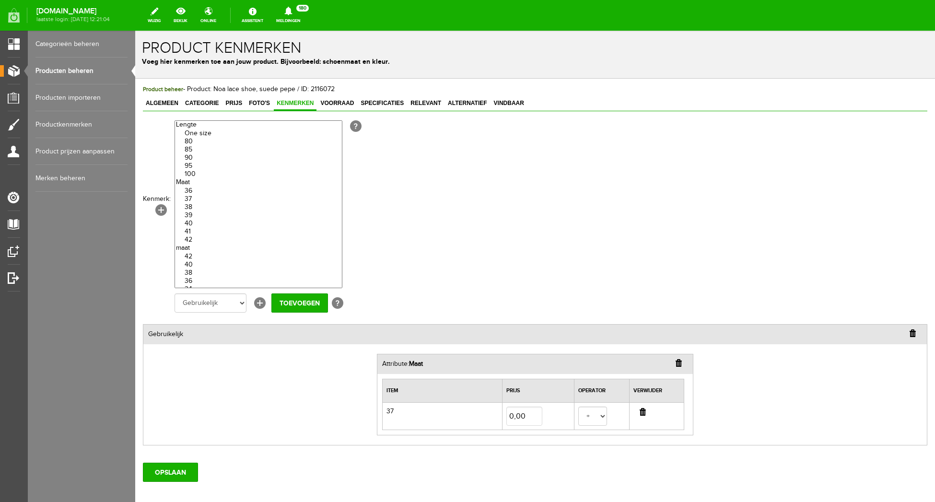
click at [199, 244] on option "42" at bounding box center [258, 240] width 167 height 8
click at [203, 236] on option "41" at bounding box center [258, 232] width 167 height 8
click at [203, 228] on option "40" at bounding box center [258, 224] width 167 height 8
click at [197, 220] on option "39" at bounding box center [258, 215] width 167 height 8
click at [194, 211] on option "38" at bounding box center [258, 207] width 167 height 8
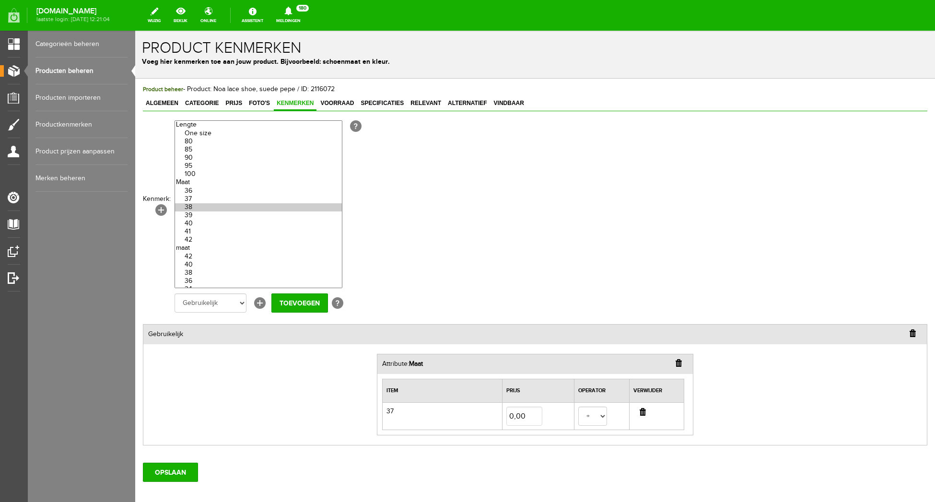
drag, startPoint x: 193, startPoint y: 206, endPoint x: 193, endPoint y: 195, distance: 10.5
click at [193, 203] on option "37" at bounding box center [258, 199] width 167 height 8
click at [193, 195] on option "36" at bounding box center [258, 191] width 167 height 8
click at [727, 217] on div "Kenmerk: [+] One size 80 85 90 95 100 36 37 38 39 40 41 42 42 40 38 36 34 Black…" at bounding box center [535, 281] width 784 height 327
click at [299, 306] on input "Toevoegen" at bounding box center [299, 302] width 57 height 19
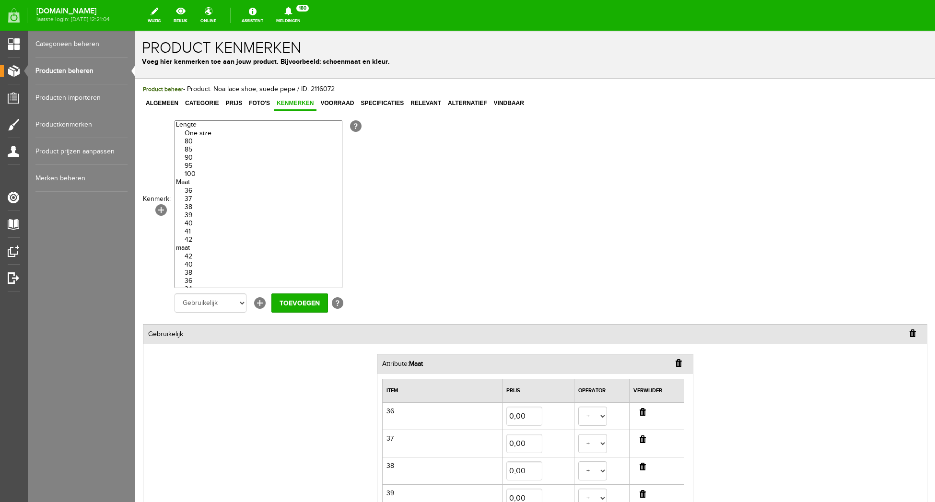
scroll to position [214, 0]
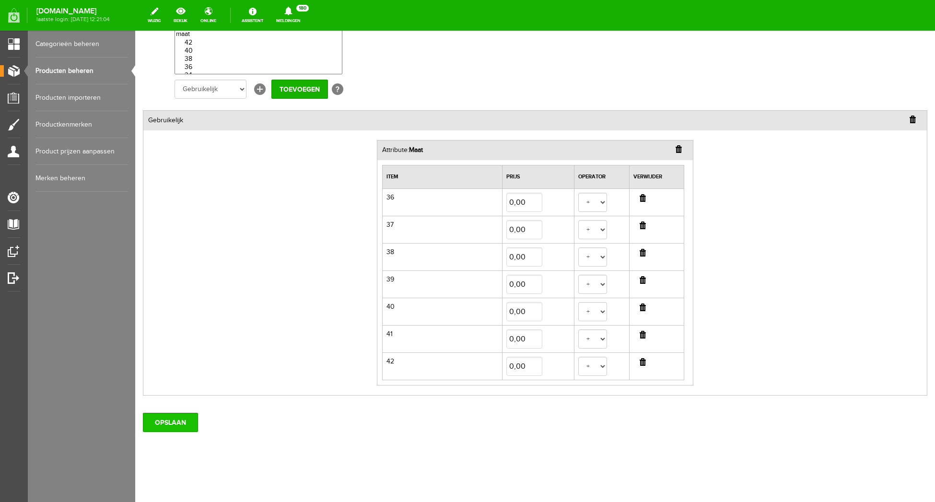
click at [170, 418] on input "OPSLAAN" at bounding box center [170, 422] width 55 height 19
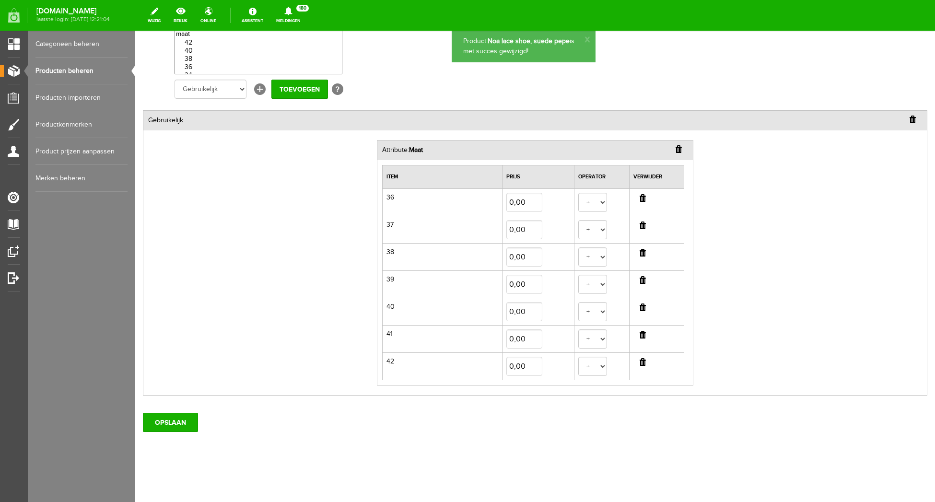
scroll to position [0, 0]
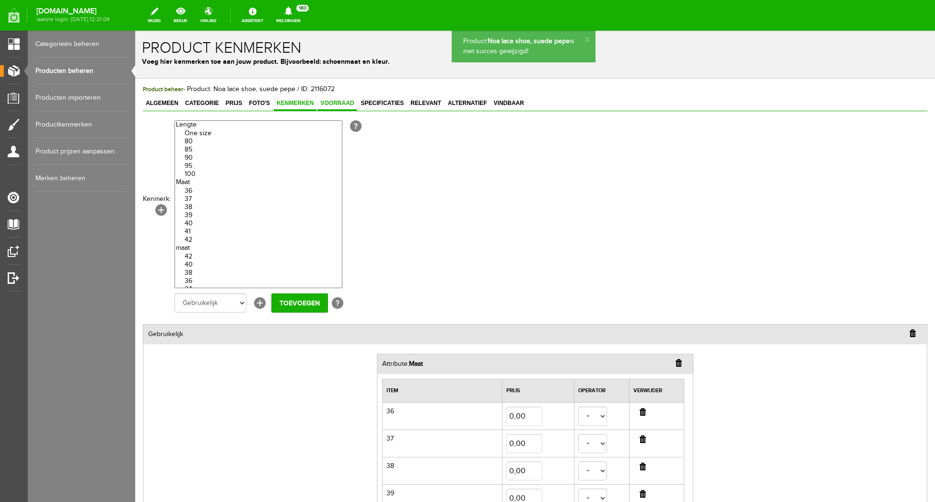
click at [336, 98] on link "Voorraad" at bounding box center [336, 104] width 39 height 14
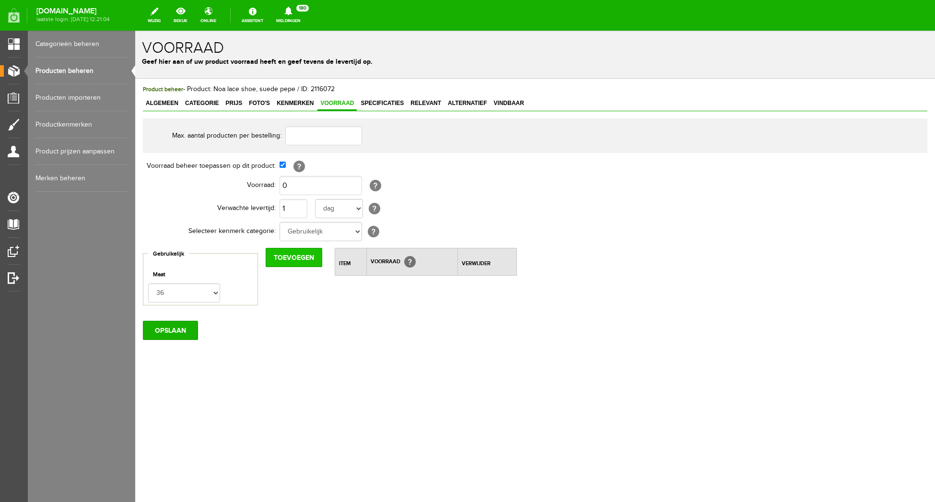
click at [298, 250] on input "Toevoegen" at bounding box center [294, 257] width 57 height 19
click at [135, 31] on option "37" at bounding box center [135, 31] width 0 height 0
click at [305, 255] on input "Toevoegen" at bounding box center [294, 257] width 57 height 19
click at [135, 31] on option "38" at bounding box center [135, 31] width 0 height 0
drag, startPoint x: 296, startPoint y: 257, endPoint x: 253, endPoint y: 284, distance: 51.1
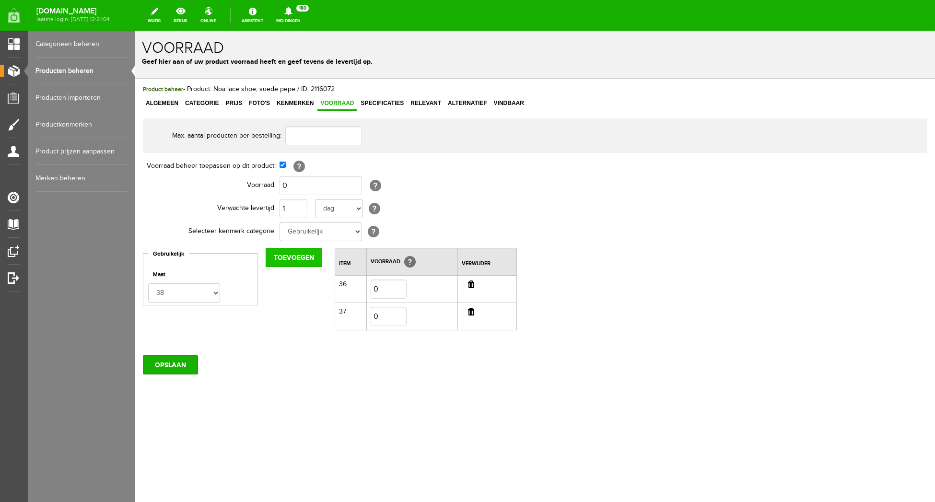
click at [297, 257] on input "Toevoegen" at bounding box center [294, 257] width 57 height 19
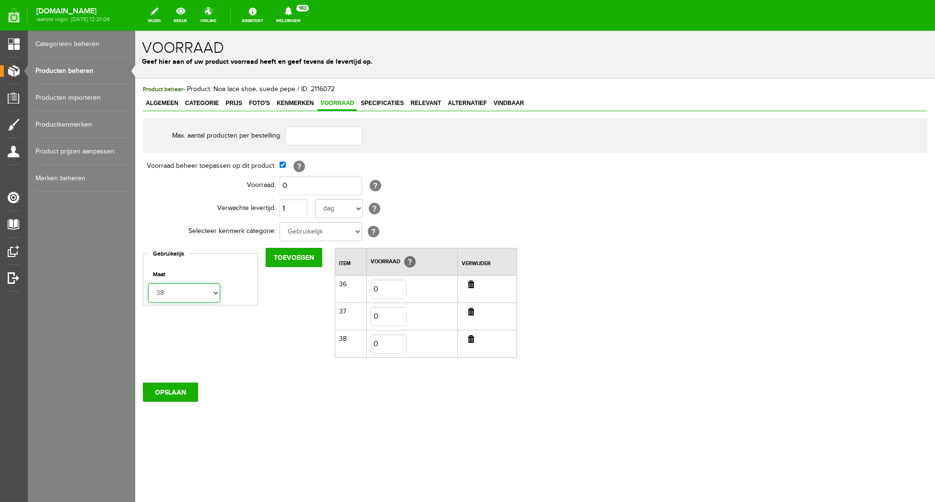
click at [135, 31] on option "38" at bounding box center [135, 31] width 0 height 0
click at [135, 31] on option "39" at bounding box center [135, 31] width 0 height 0
click at [290, 256] on input "Toevoegen" at bounding box center [294, 257] width 57 height 19
click at [135, 31] on option "40" at bounding box center [135, 31] width 0 height 0
click at [293, 252] on input "Toevoegen" at bounding box center [294, 257] width 57 height 19
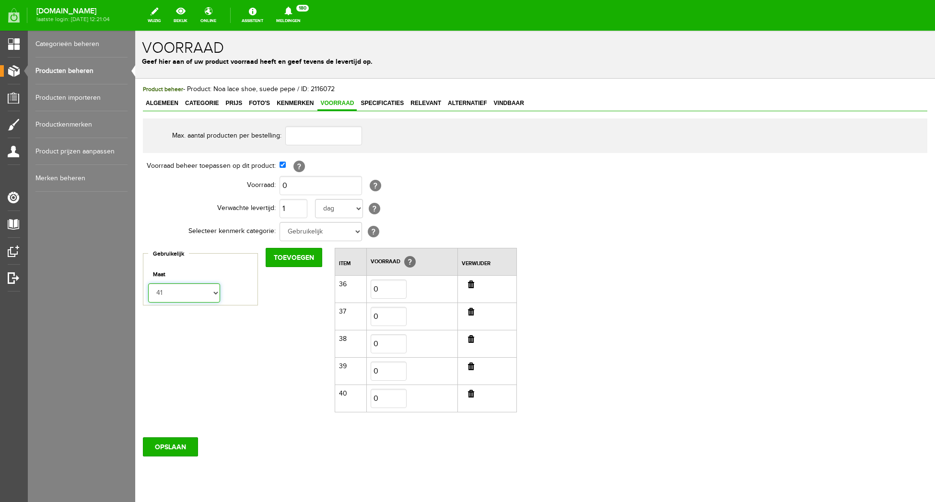
click at [135, 31] on option "41" at bounding box center [135, 31] width 0 height 0
click at [289, 255] on input "Toevoegen" at bounding box center [294, 257] width 57 height 19
click at [135, 31] on option "42" at bounding box center [135, 31] width 0 height 0
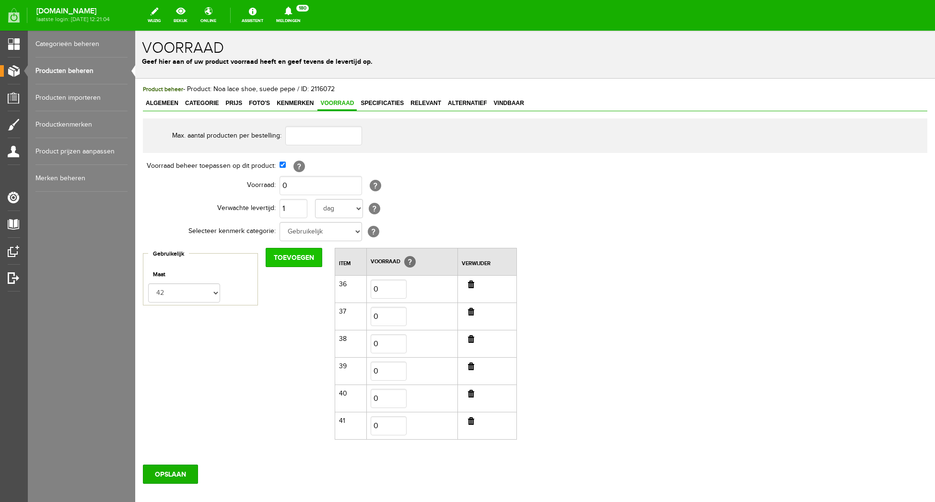
click at [294, 259] on input "Toevoegen" at bounding box center [294, 257] width 57 height 19
click at [190, 493] on input "OPSLAAN" at bounding box center [170, 501] width 55 height 19
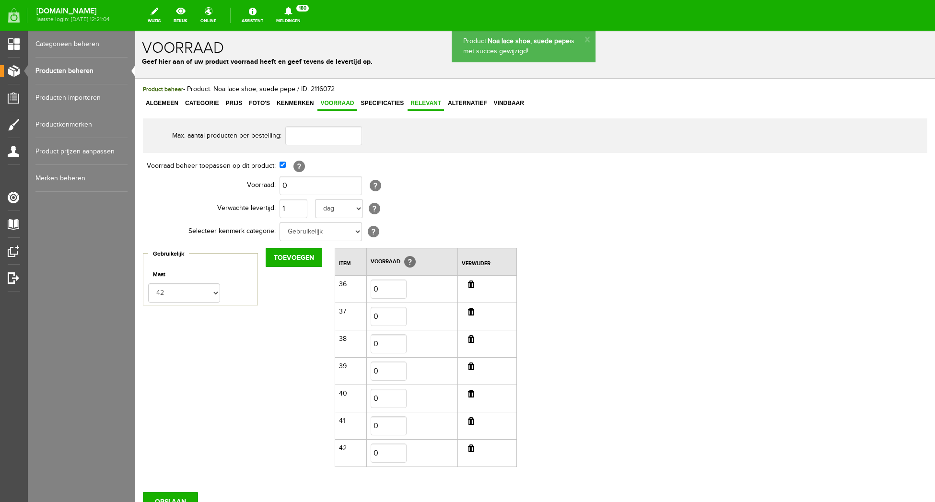
drag, startPoint x: 386, startPoint y: 104, endPoint x: 443, endPoint y: 104, distance: 56.6
click at [388, 104] on span "Specificaties" at bounding box center [382, 103] width 49 height 7
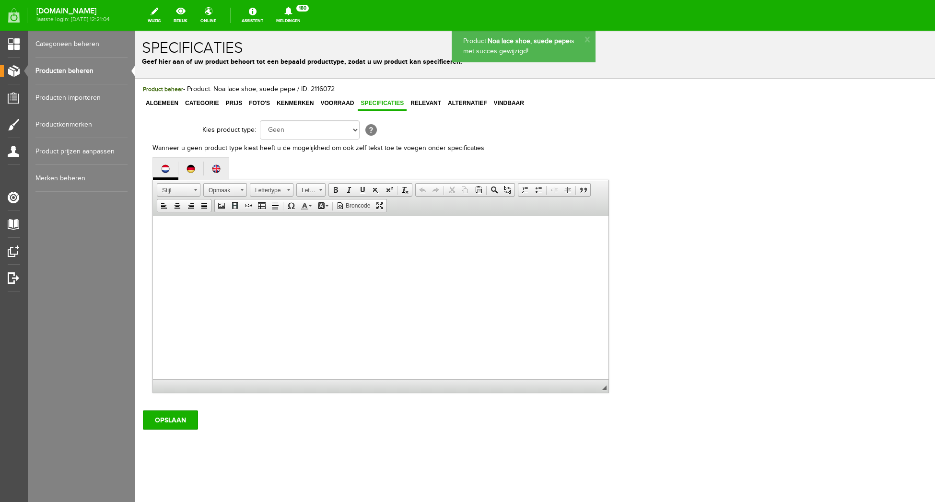
click at [681, 154] on div "Kies product type: Geen Auto Bed Boek Computer / Laptop DVD/CD Fiets Films Foto…" at bounding box center [539, 256] width 775 height 277
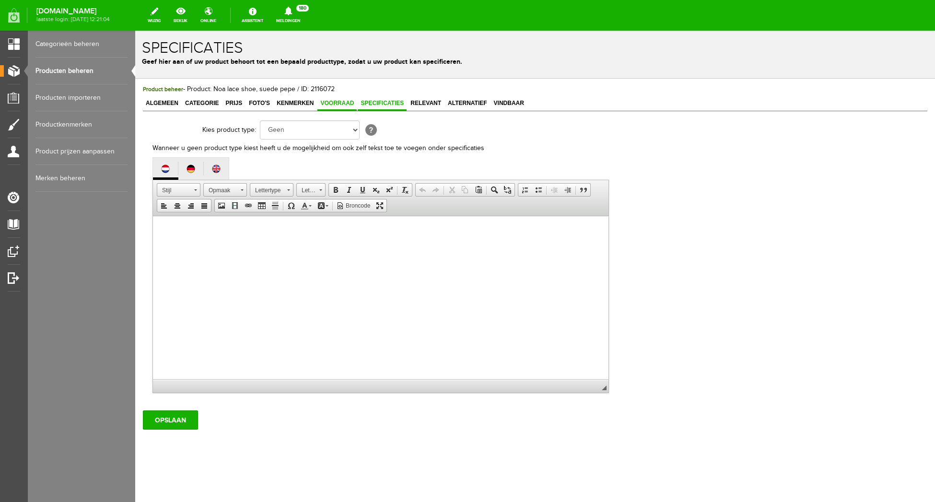
click at [333, 103] on span "Voorraad" at bounding box center [336, 103] width 39 height 7
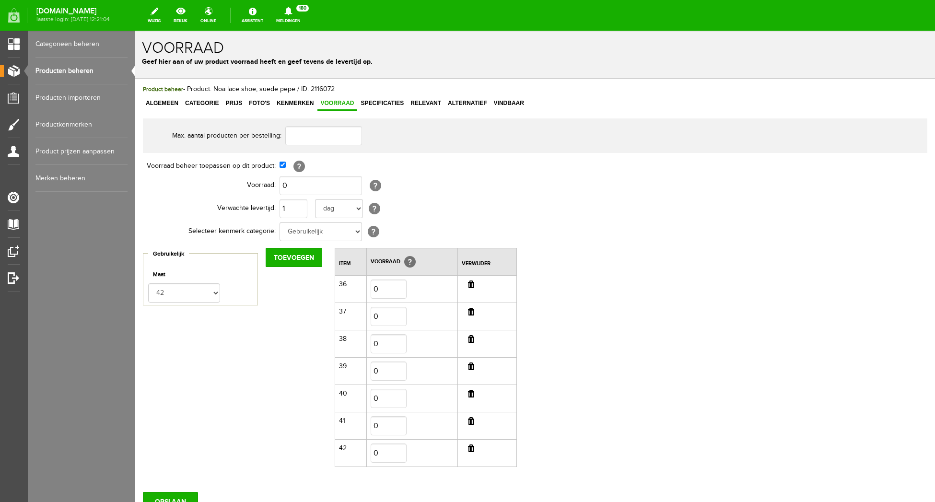
scroll to position [79, 0]
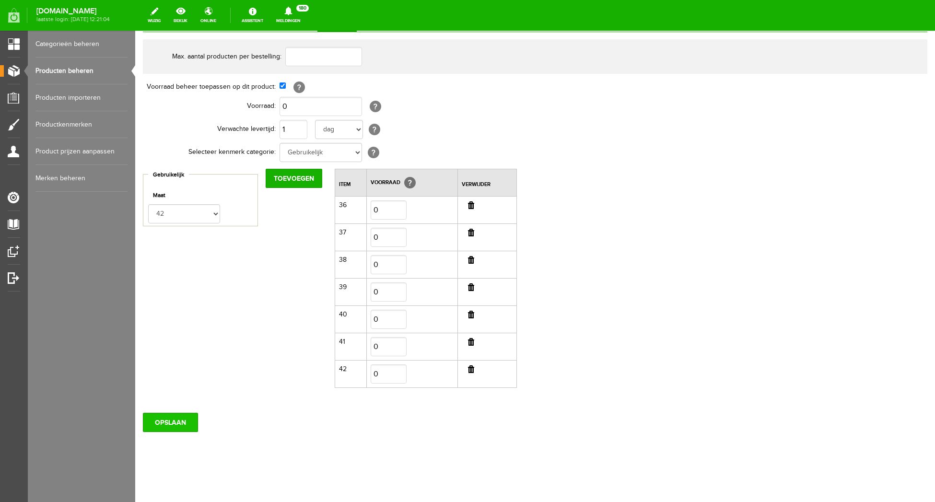
click at [168, 423] on input "OPSLAAN" at bounding box center [170, 422] width 55 height 19
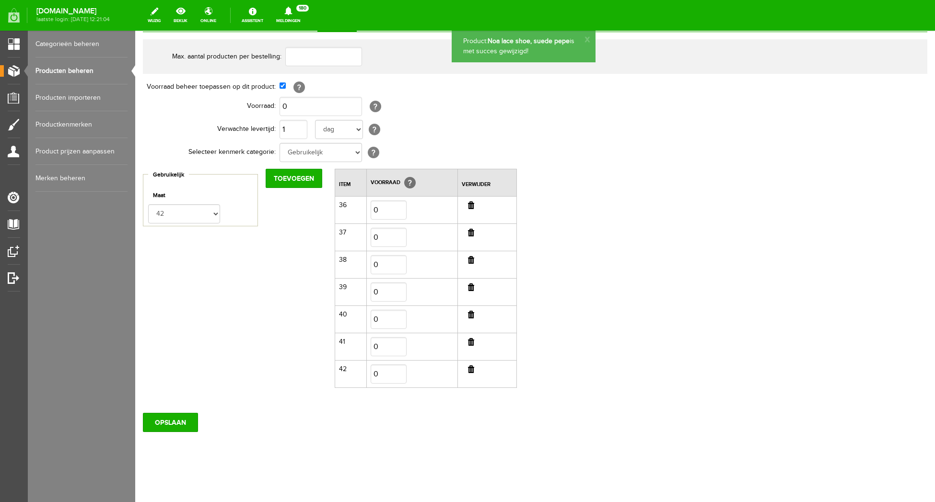
click at [635, 302] on div "Max. aantal producten per bestelling: Voorraad beheer toepassen op dit product:…" at bounding box center [535, 218] width 784 height 358
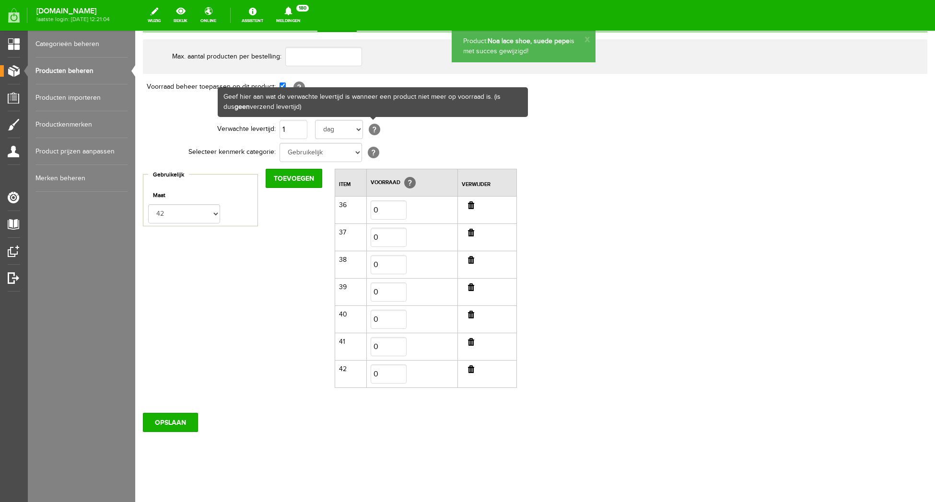
scroll to position [0, 0]
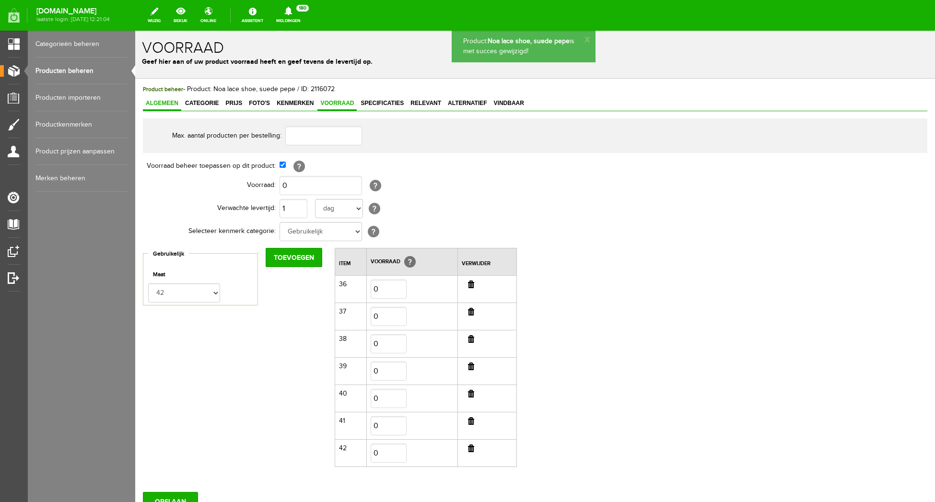
click at [152, 103] on span "Algemeen" at bounding box center [162, 103] width 38 height 7
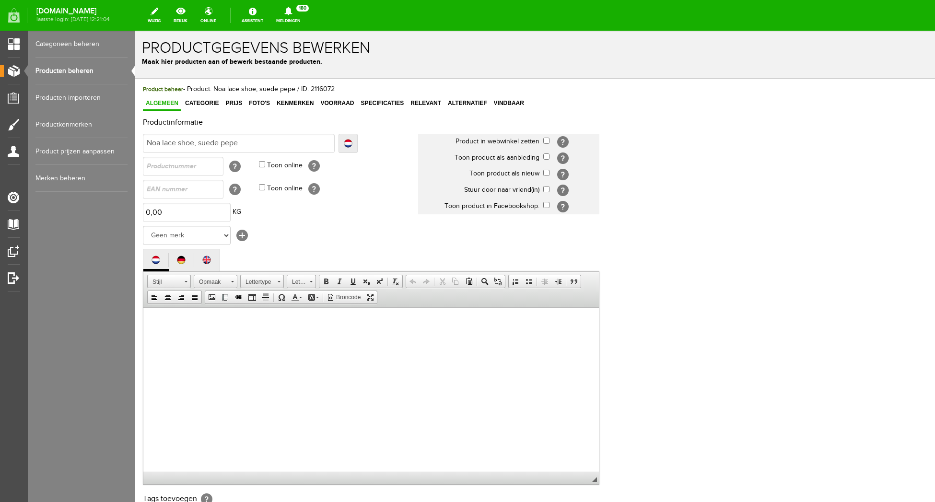
click at [545, 140] on input "checkbox" at bounding box center [546, 141] width 6 height 6
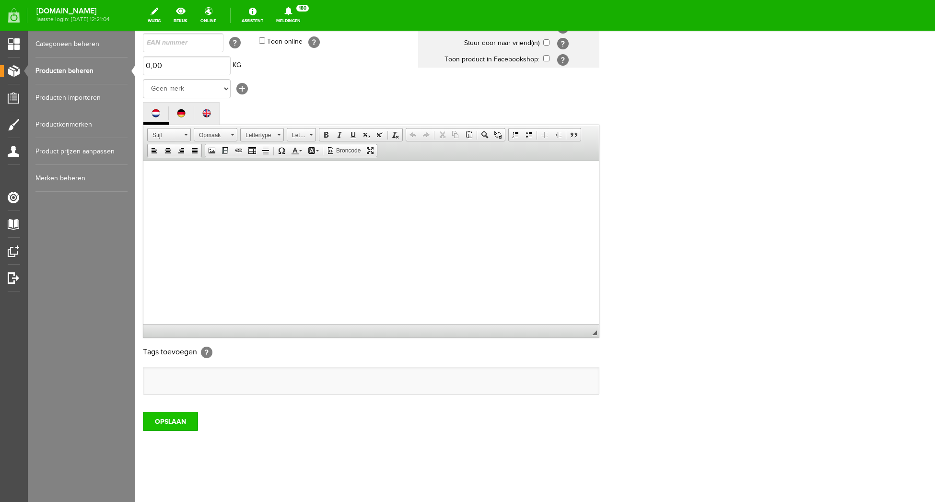
click at [172, 427] on input "OPSLAAN" at bounding box center [170, 421] width 55 height 19
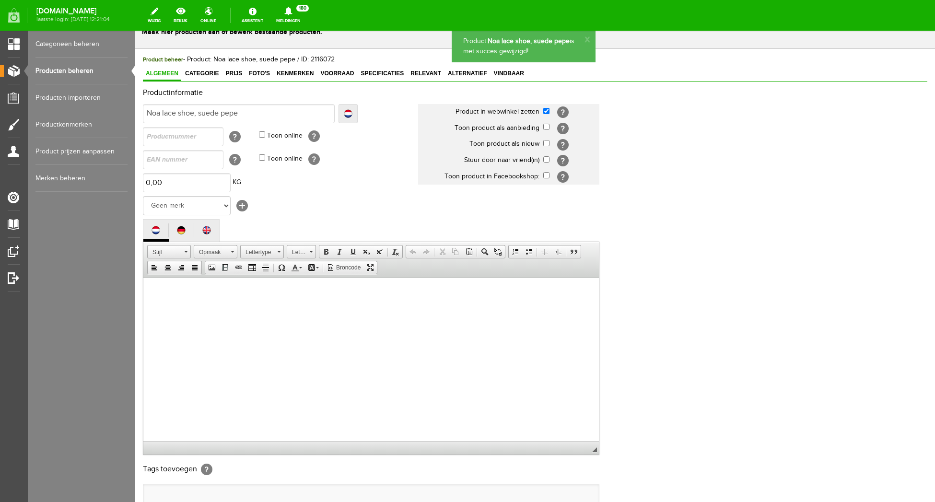
scroll to position [0, 0]
click at [39, 72] on link "Producten beheren" at bounding box center [81, 71] width 92 height 27
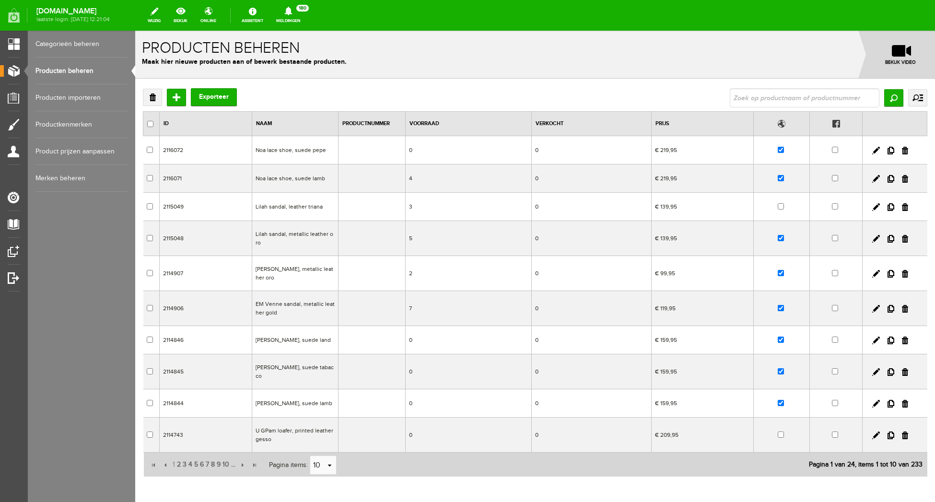
click at [780, 151] on input "checkbox" at bounding box center [781, 150] width 6 height 6
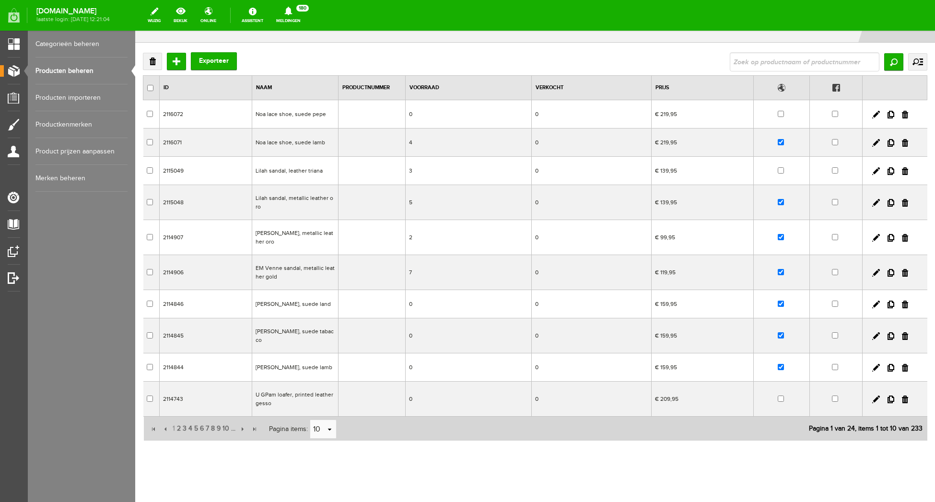
click at [59, 71] on link "Producten beheren" at bounding box center [81, 71] width 92 height 27
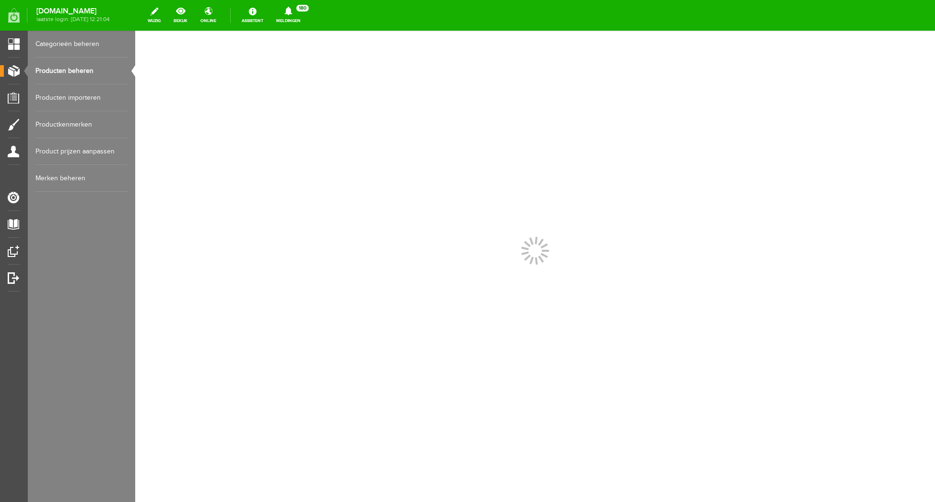
scroll to position [0, 0]
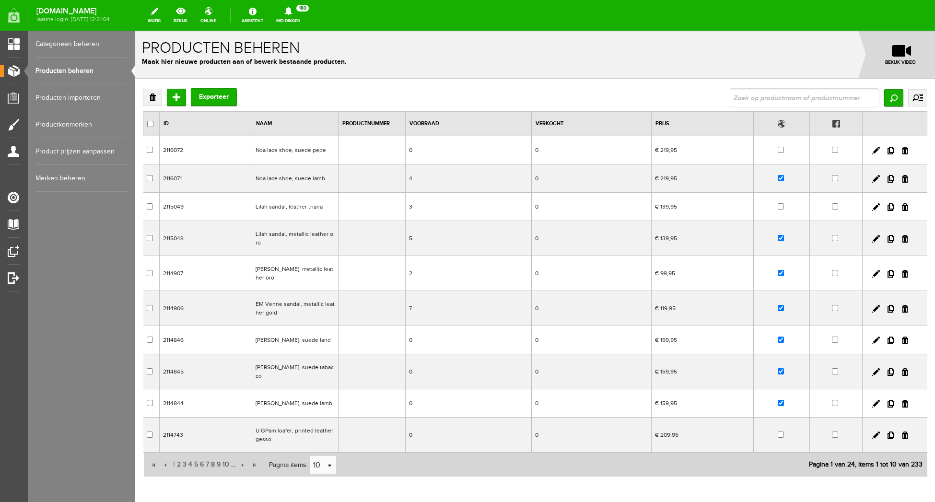
drag, startPoint x: 296, startPoint y: 148, endPoint x: 439, endPoint y: 178, distance: 146.1
click at [296, 148] on td "Noa lace shoe, suede pepe" at bounding box center [295, 150] width 86 height 28
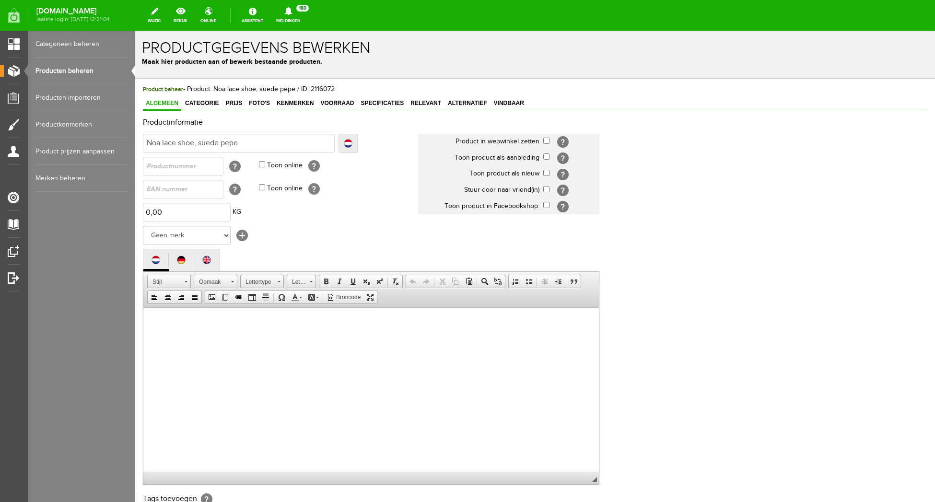
scroll to position [147, 0]
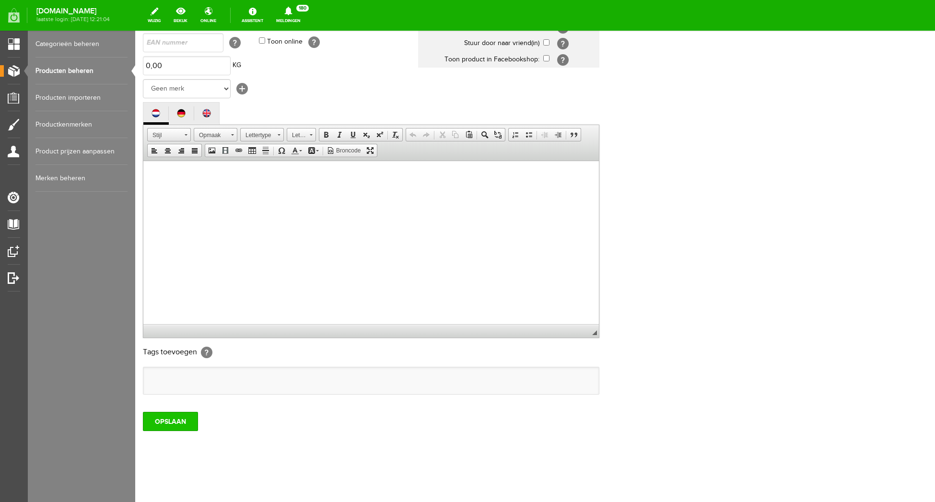
click at [174, 419] on input "OPSLAAN" at bounding box center [170, 421] width 55 height 19
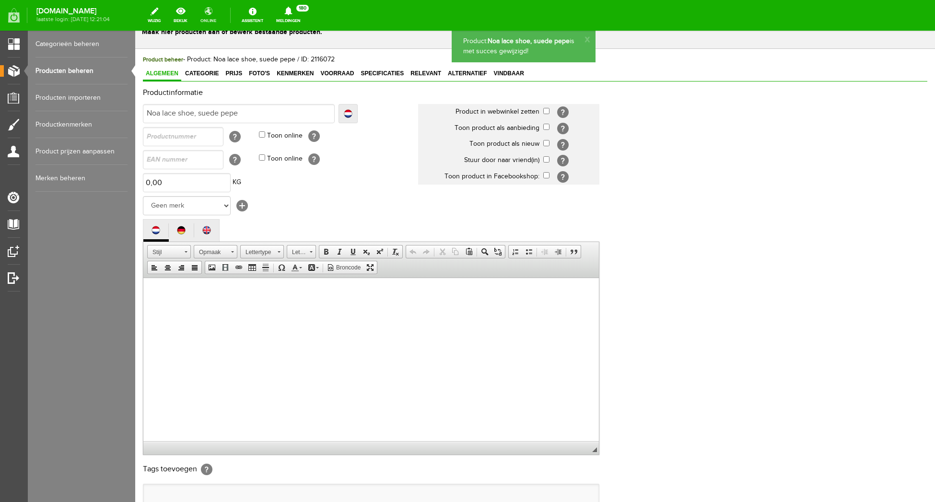
scroll to position [0, 0]
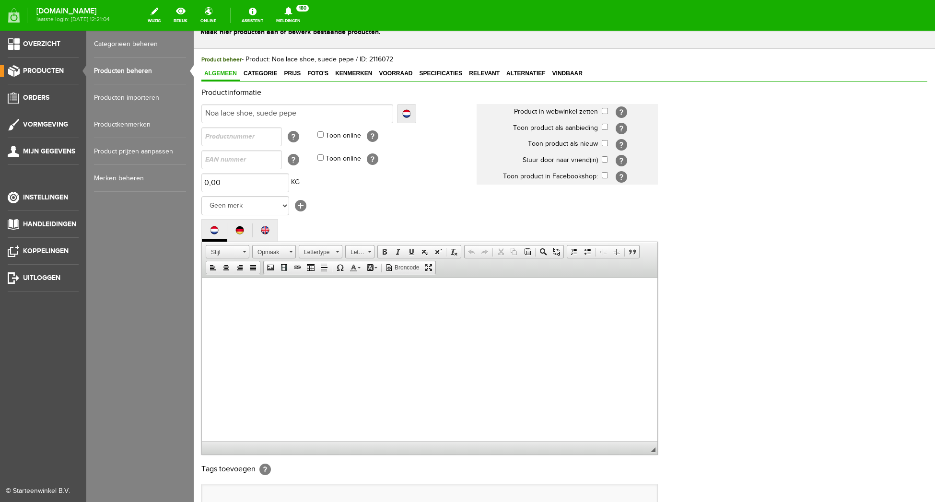
drag, startPoint x: 84, startPoint y: 70, endPoint x: 90, endPoint y: 75, distance: 7.2
click at [79, 70] on li "Producten" at bounding box center [43, 74] width 71 height 19
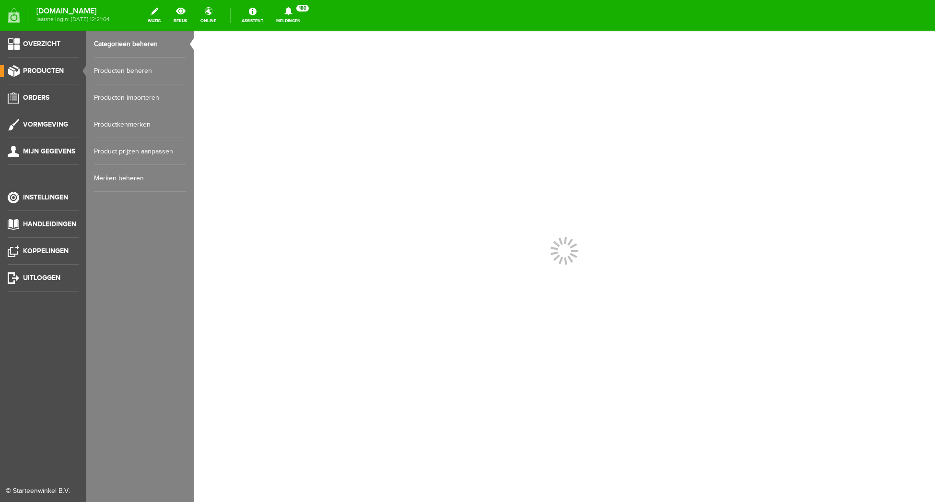
click at [111, 73] on link "Producten beheren" at bounding box center [140, 71] width 92 height 27
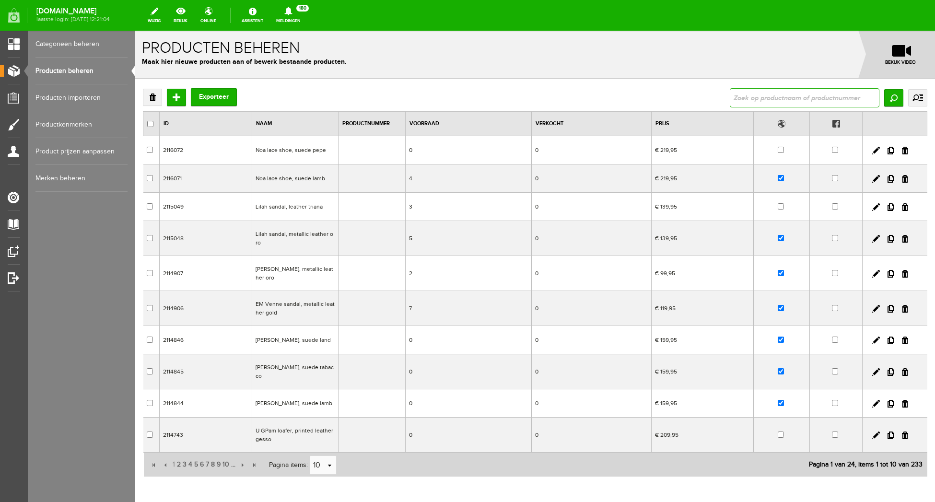
click at [776, 94] on input "text" at bounding box center [805, 97] width 150 height 19
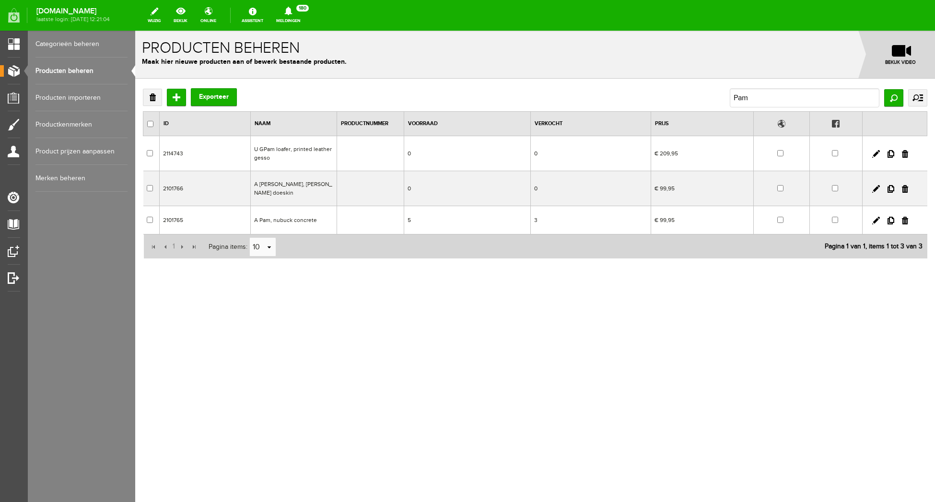
click at [312, 150] on td "U GPam loafer, printed leather gesso" at bounding box center [294, 153] width 86 height 35
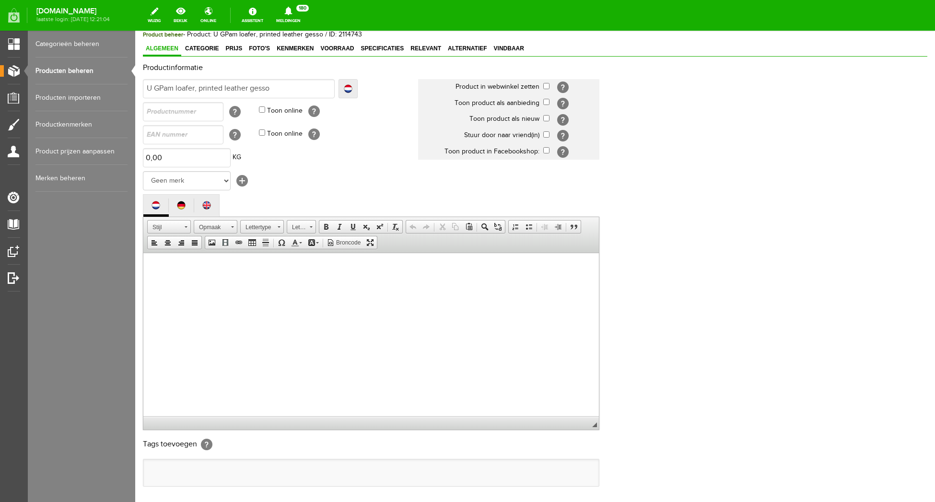
scroll to position [46, 0]
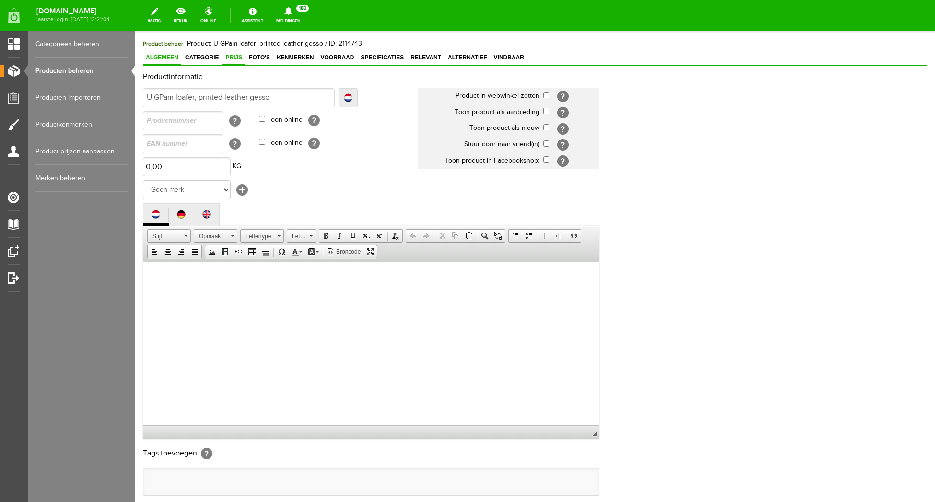
click at [238, 59] on span "Prijs" at bounding box center [233, 57] width 23 height 7
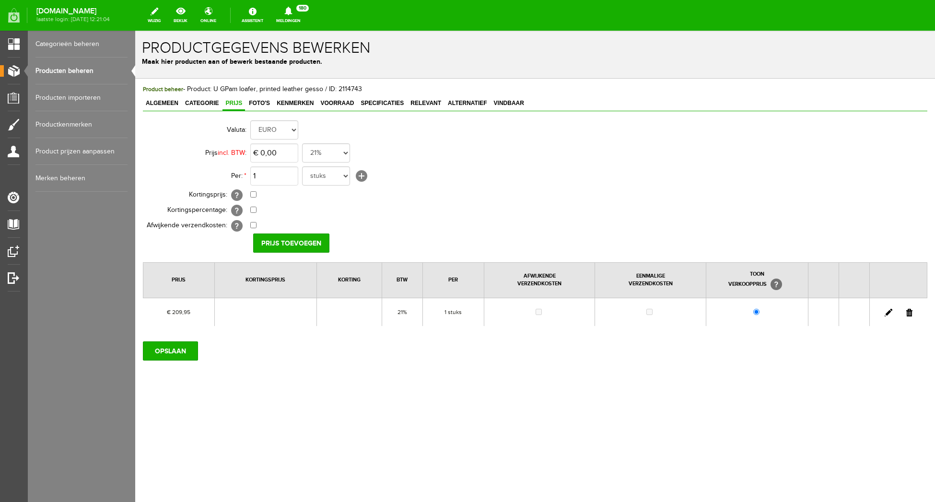
scroll to position [0, 0]
click at [294, 157] on input "0" at bounding box center [274, 152] width 48 height 19
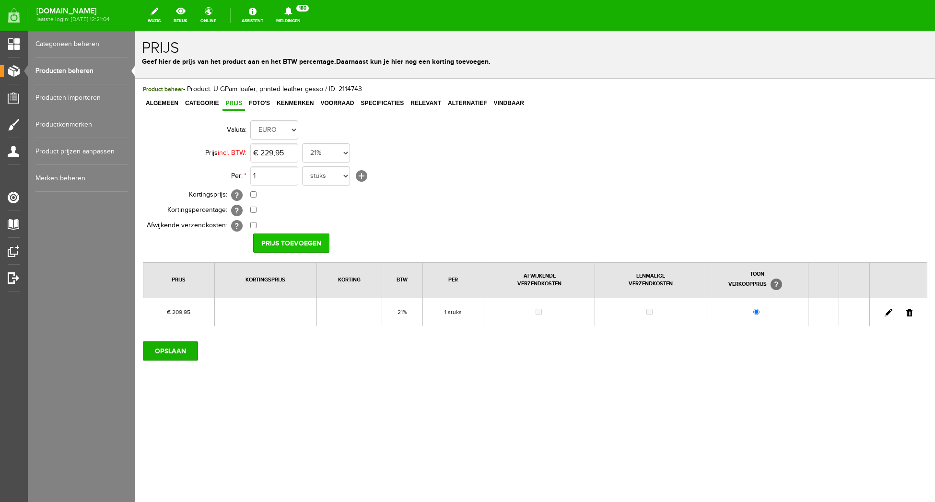
click at [303, 245] on input "Prijs toevoegen" at bounding box center [291, 242] width 76 height 19
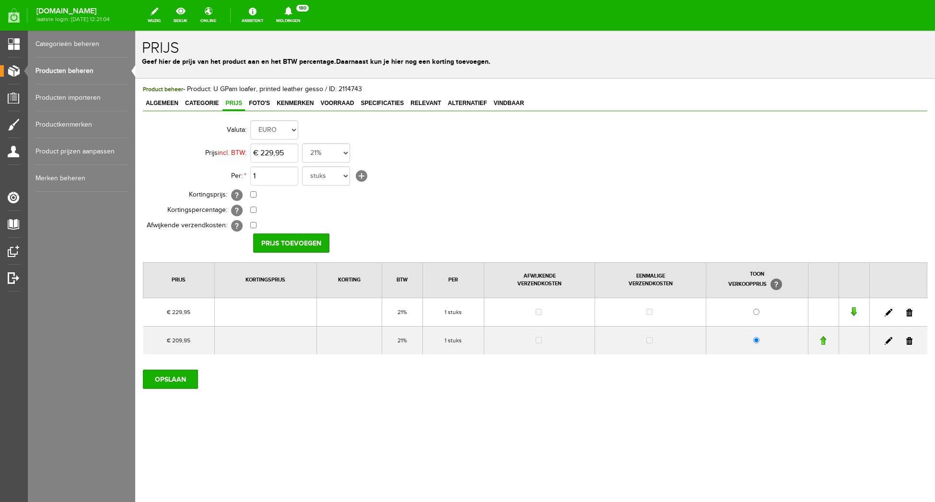
click at [908, 311] on link at bounding box center [909, 313] width 6 height 8
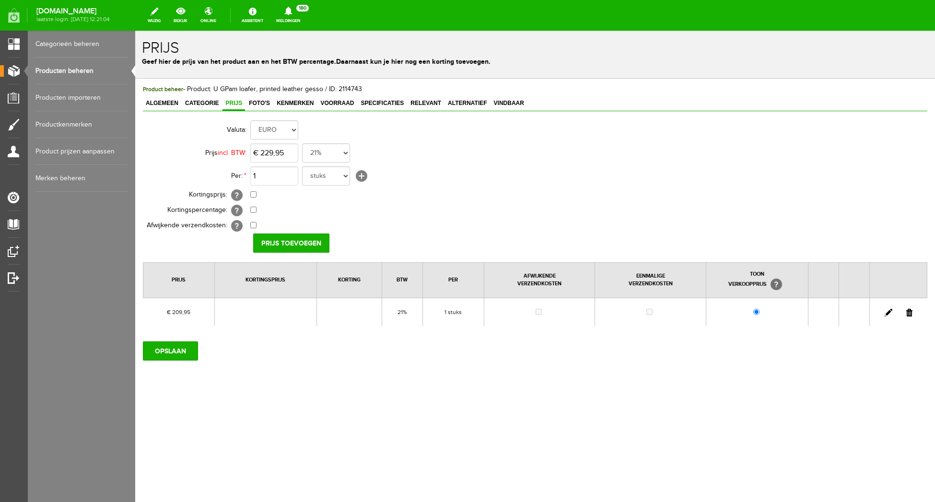
click at [907, 312] on link at bounding box center [909, 313] width 6 height 8
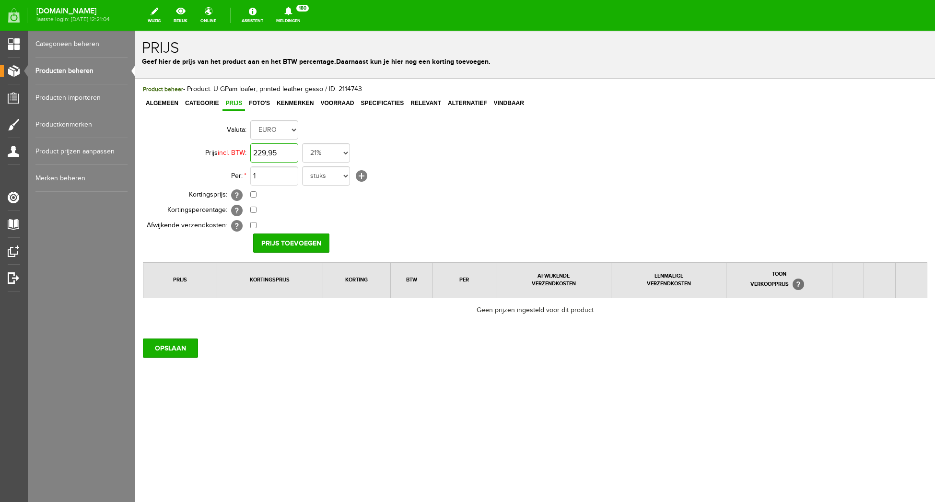
click at [288, 153] on input "229,95" at bounding box center [274, 152] width 48 height 19
click at [303, 237] on input "Prijs toevoegen" at bounding box center [291, 242] width 76 height 19
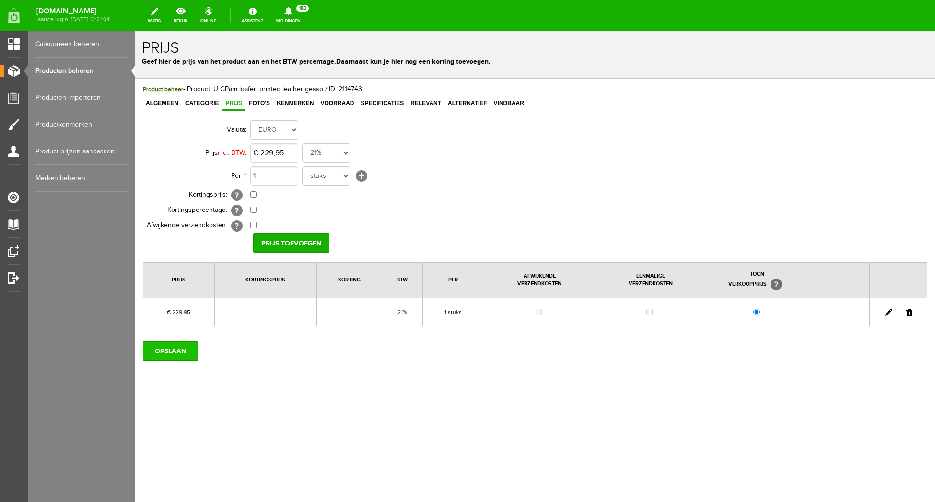
click at [169, 351] on input "OPSLAAN" at bounding box center [170, 350] width 55 height 19
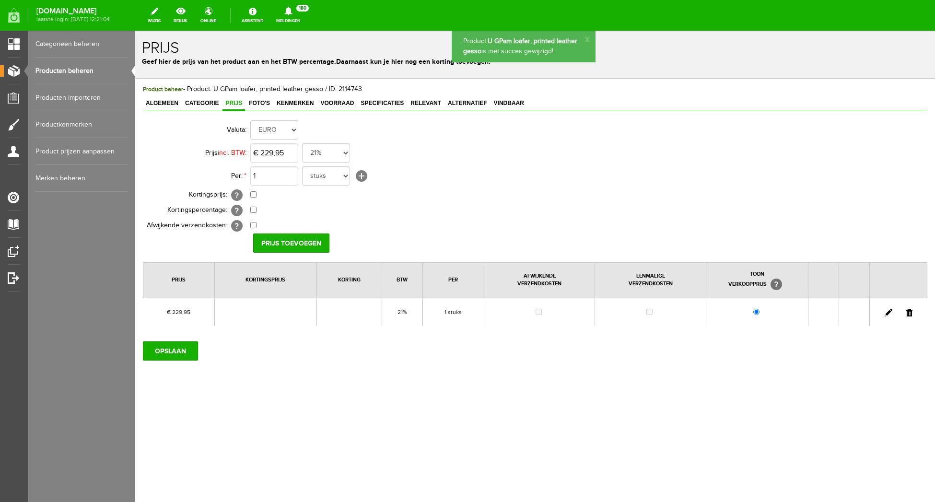
click at [70, 70] on link "Producten beheren" at bounding box center [81, 71] width 92 height 27
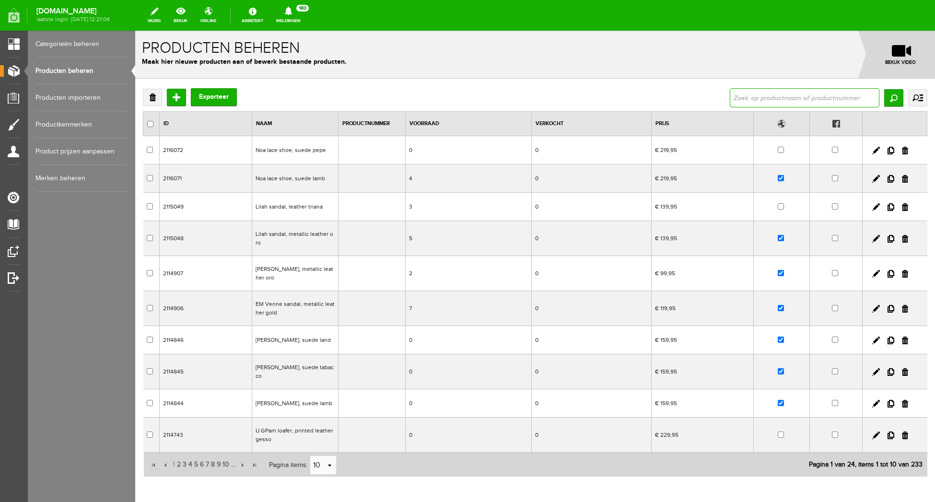
click at [807, 99] on input "text" at bounding box center [805, 97] width 150 height 19
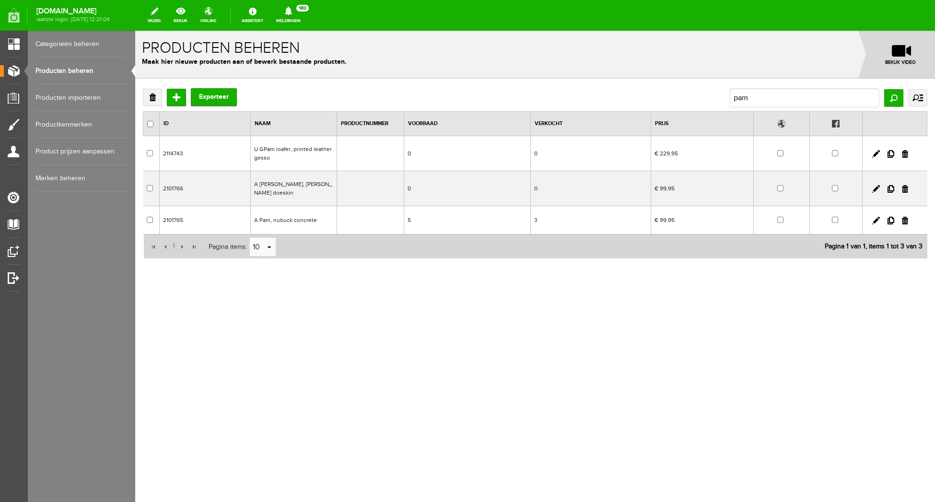
click at [779, 153] on input "checkbox" at bounding box center [780, 153] width 6 height 6
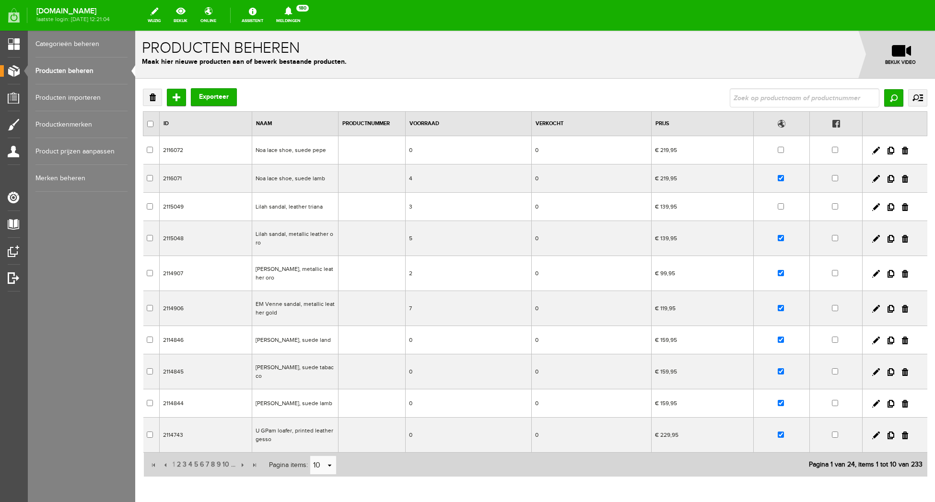
click at [80, 69] on link "Producten beheren" at bounding box center [81, 71] width 92 height 27
click at [177, 97] on input "Toevoegen" at bounding box center [176, 97] width 19 height 17
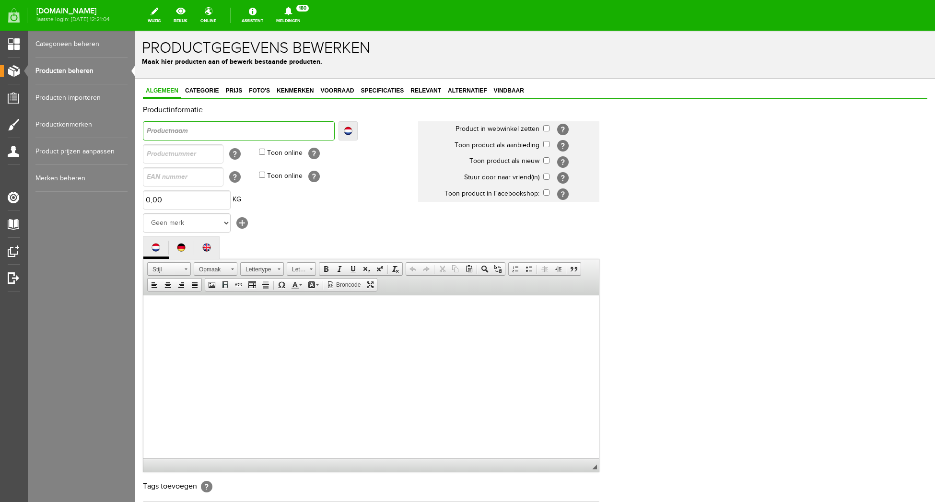
drag, startPoint x: 170, startPoint y: 130, endPoint x: 191, endPoint y: 132, distance: 21.2
click at [172, 130] on input "text" at bounding box center [239, 130] width 192 height 19
type input "U"
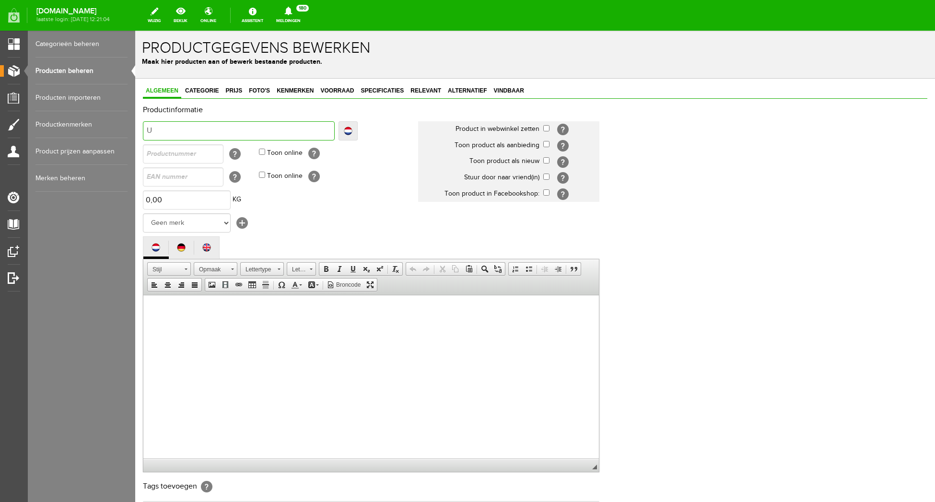
type input "U"
type input "U G"
type input "U GP"
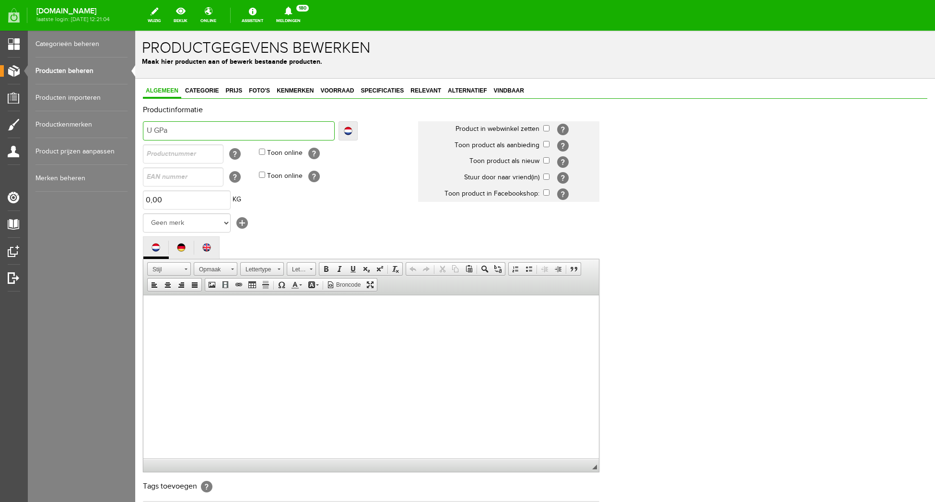
type input "U GPam"
type input "U GPam l"
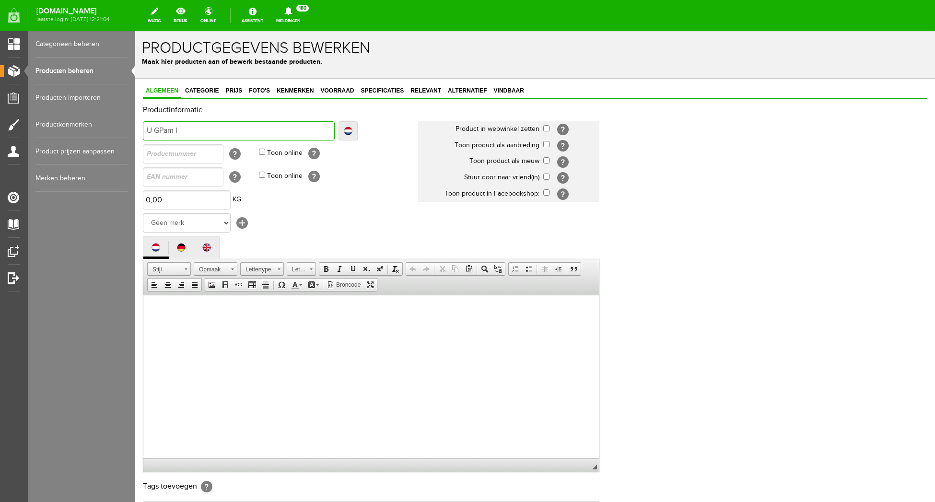
type input "U GPam l"
type input "U GPam loa"
type input "U GPam loaf"
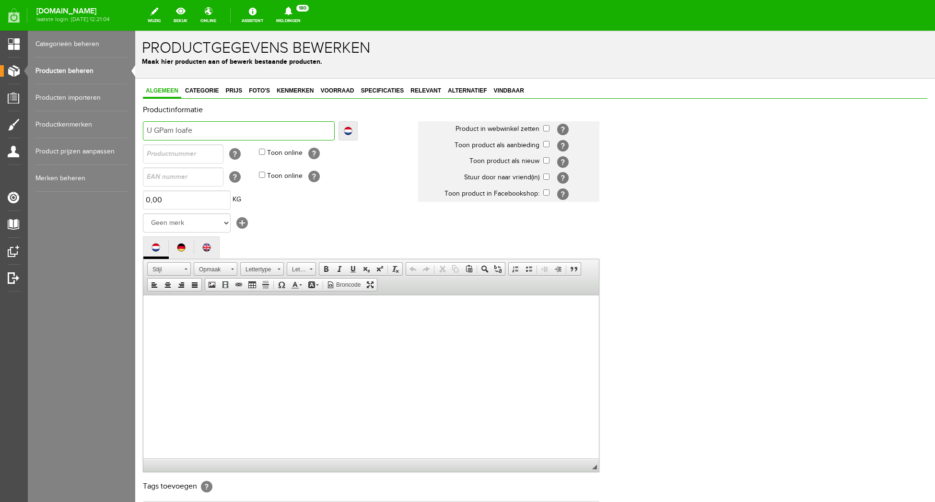
type input "U GPam loafer"
type input "U GPam loafer,"
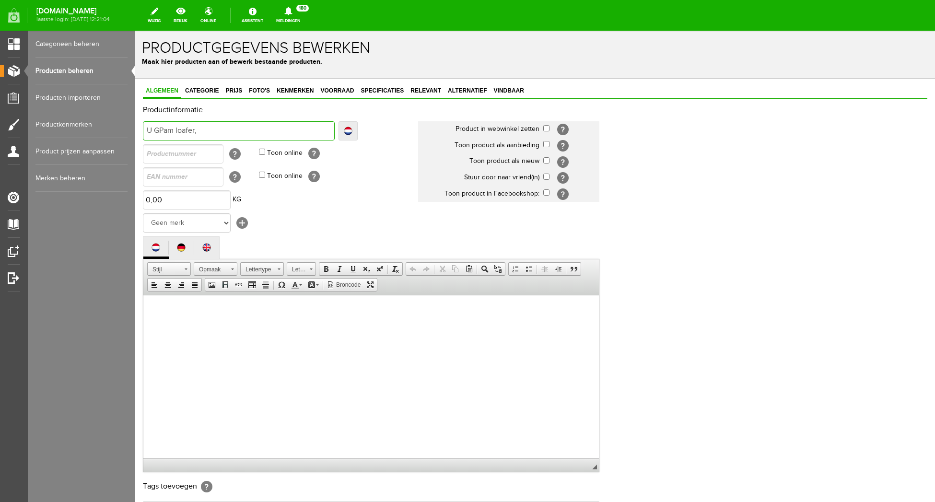
type input "U GPam loafer,"
type input "U GPam loafer, c"
type input "U GPam loafer, co"
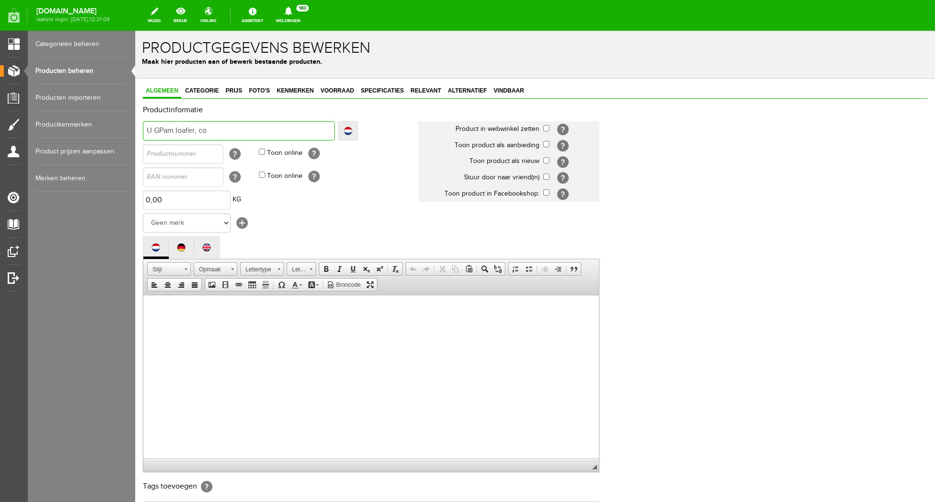
type input "U GPam loafer, cow"
type input "U GPam loafer, cowha"
type input "U GPam loafer, cowhai"
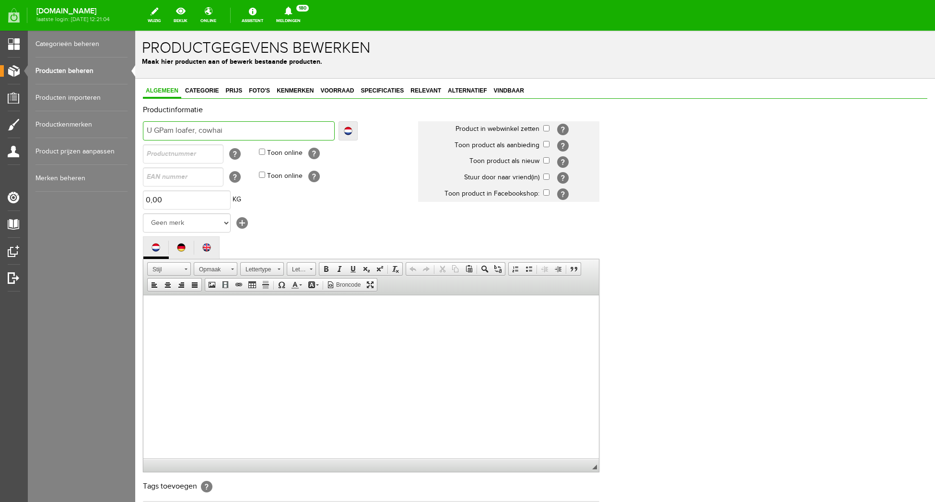
type input "U GPam loafer, cowhai"
type input "U GPam loafer, cowhair"
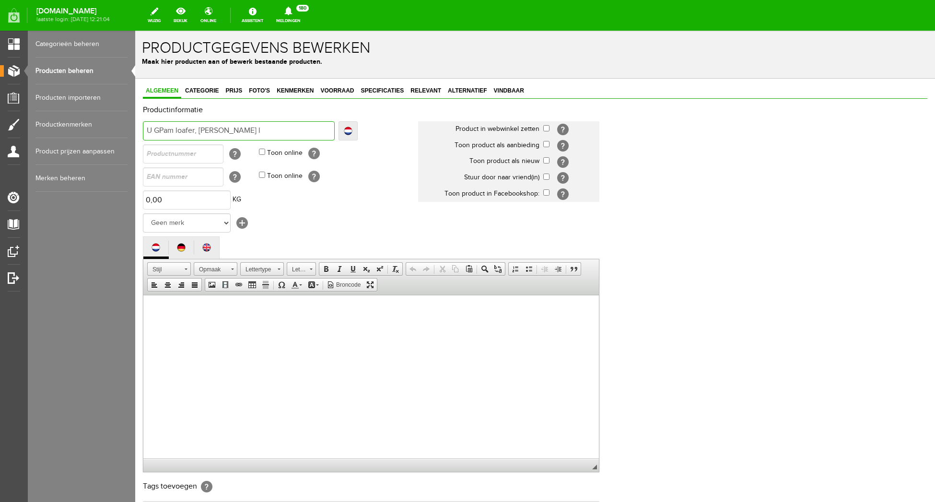
type input "U GPam loafer, cowhair le"
type input "U GPam loafer, cowhair lea"
type input "U GPam loafer, cowhair leat"
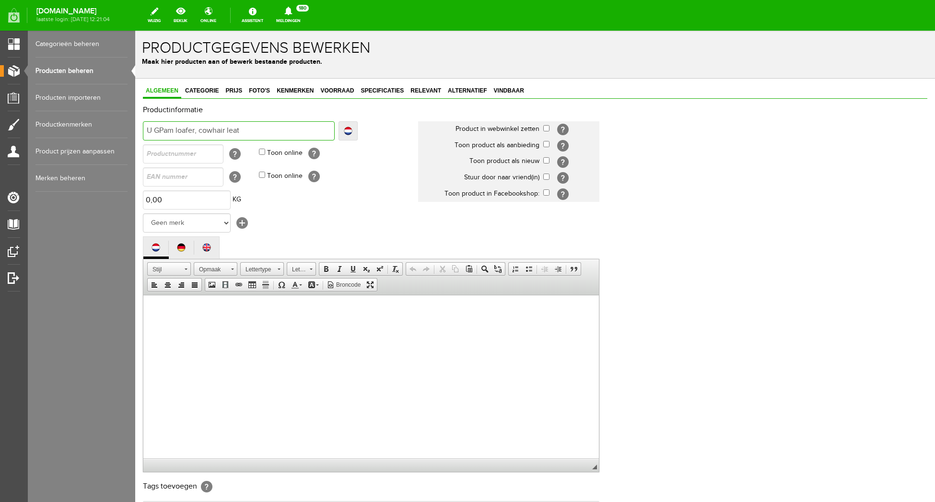
type input "U GPam loafer, cowhair leat"
type input "U GPam loafer, cowhair lea"
type input "U GPam loafer, cowhair leat"
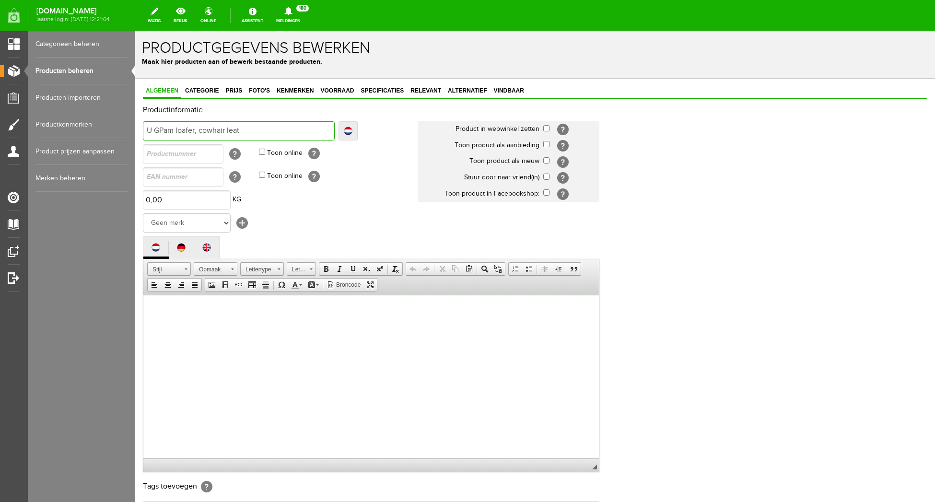
type input "U GPam loafer, cowhair leath"
type input "U GPam loafer, cowhair leather"
type input "U GPam loafer, cowhair leather z"
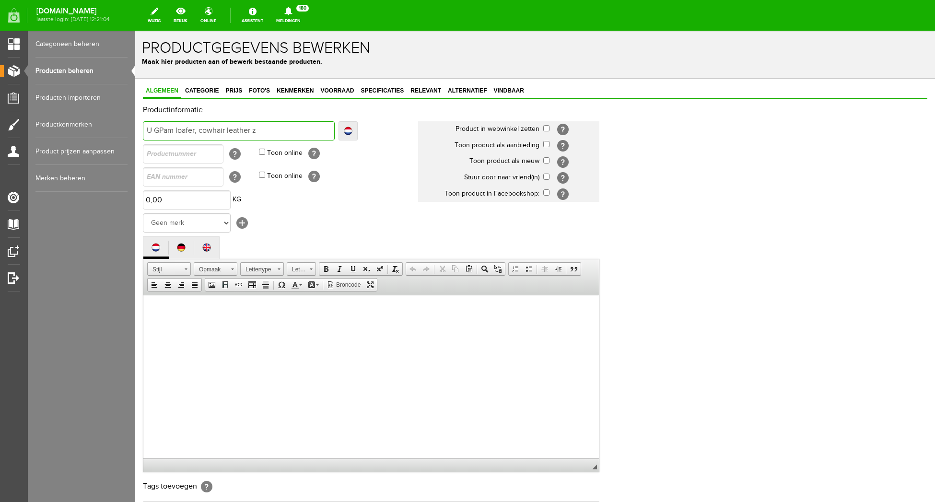
type input "U GPam loafer, cowhair leather z"
type input "U GPam loafer, cowhair leather ze"
type input "U GPam loafer, cowhair leather zeb"
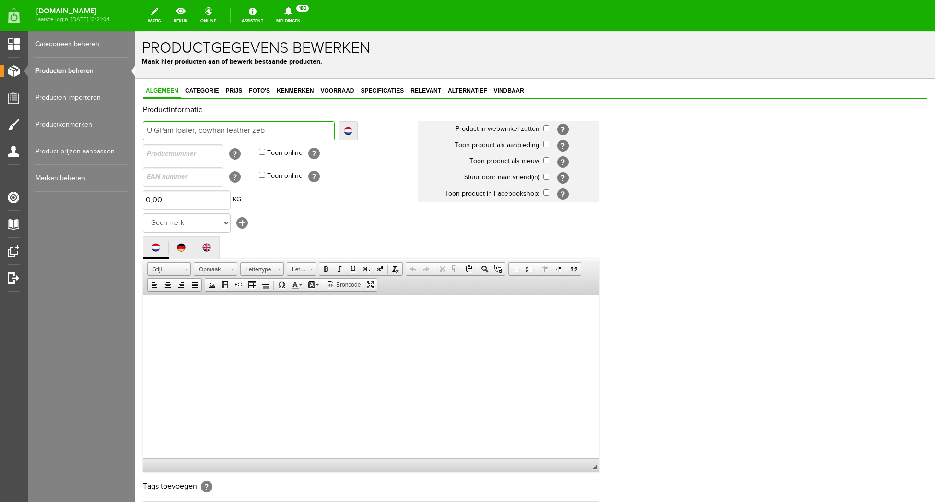
type input "U GPam loafer, cowhair leather zebr"
type input "U GPam loafer, cowhair leather zebra"
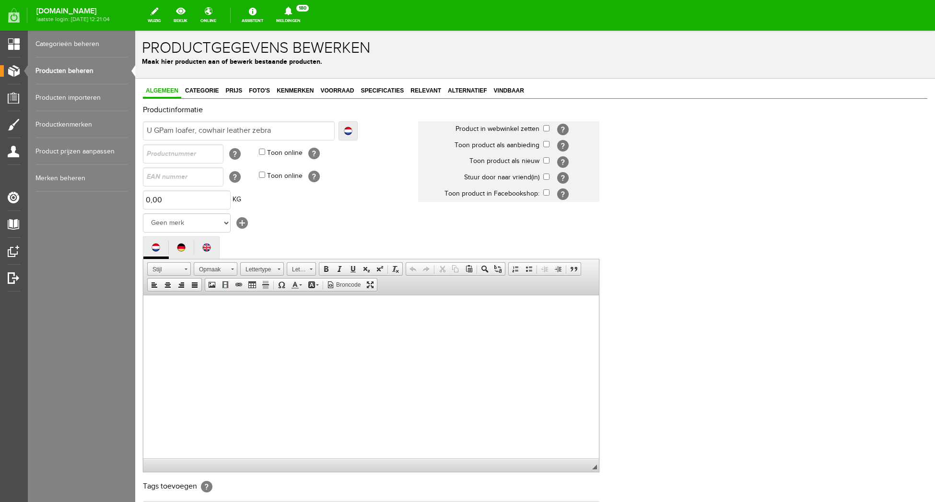
click at [368, 221] on td "Geen merk Fashion-You [+]" at bounding box center [280, 222] width 275 height 23
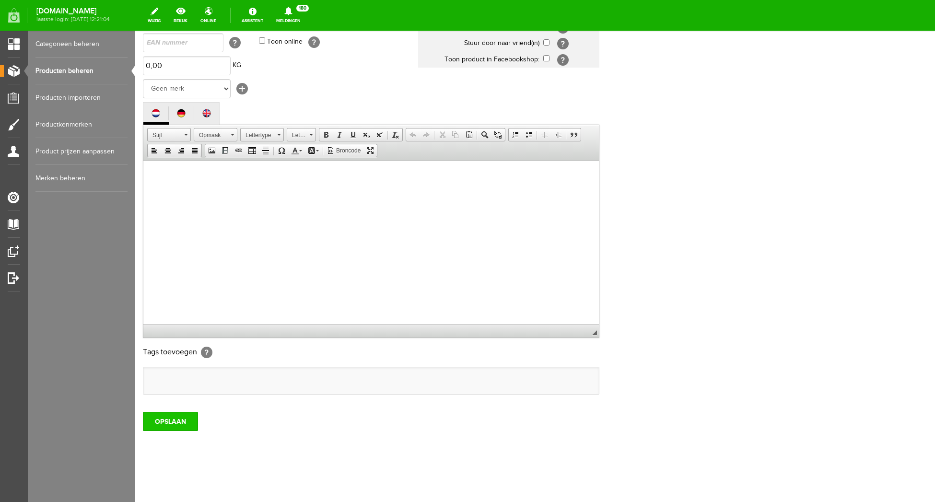
click at [160, 420] on input "OPSLAAN" at bounding box center [170, 421] width 55 height 19
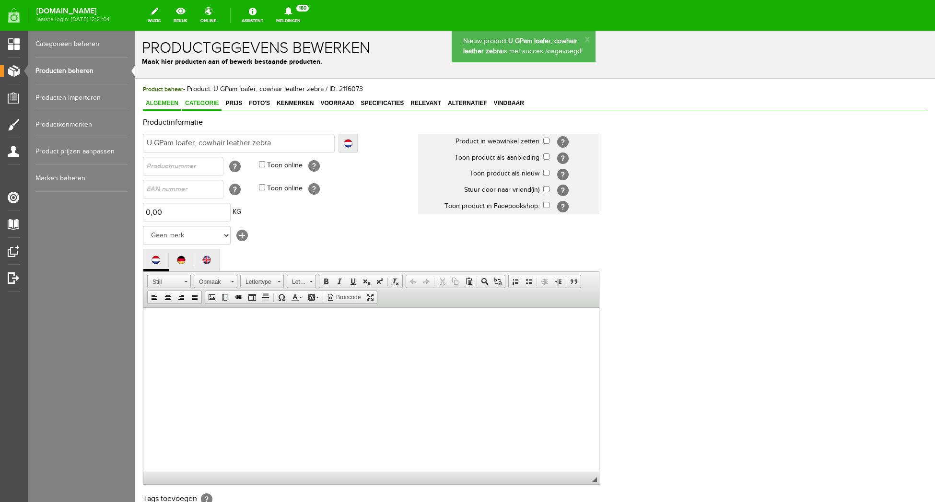
scroll to position [0, 0]
click at [201, 102] on span "Categorie" at bounding box center [201, 103] width 39 height 7
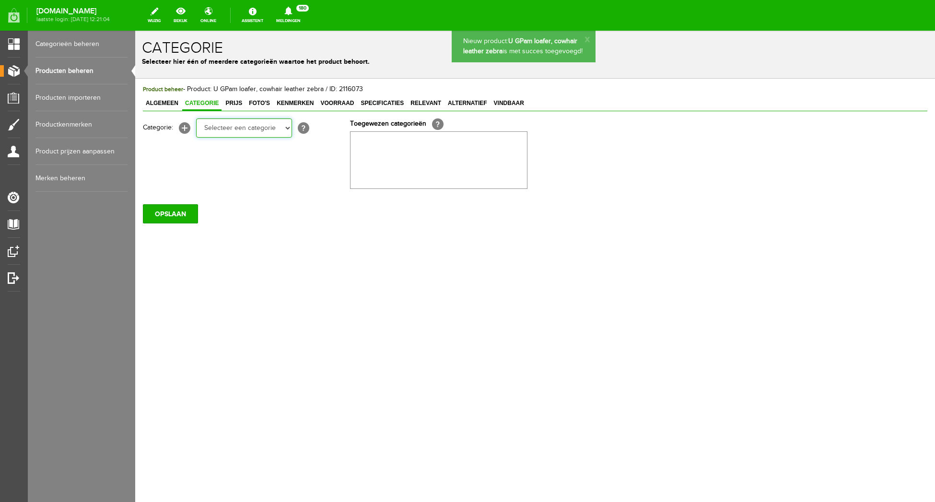
select select "281768"
click at [135, 31] on option "Loafers" at bounding box center [135, 31] width 0 height 0
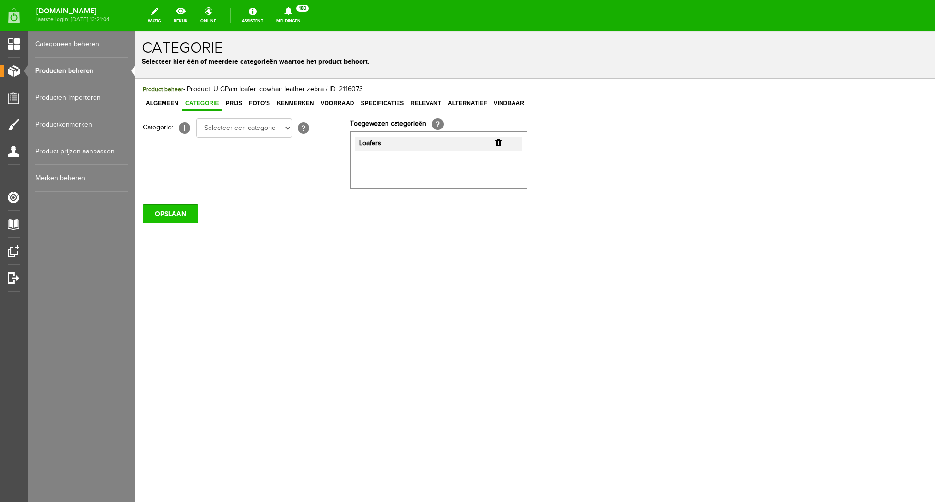
click at [190, 215] on input "OPSLAAN" at bounding box center [170, 213] width 55 height 19
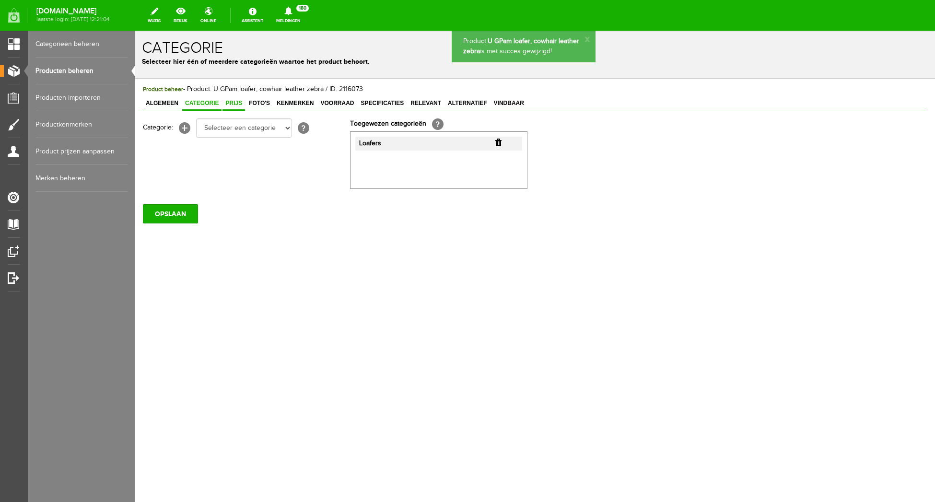
click at [233, 104] on span "Prijs" at bounding box center [233, 103] width 23 height 7
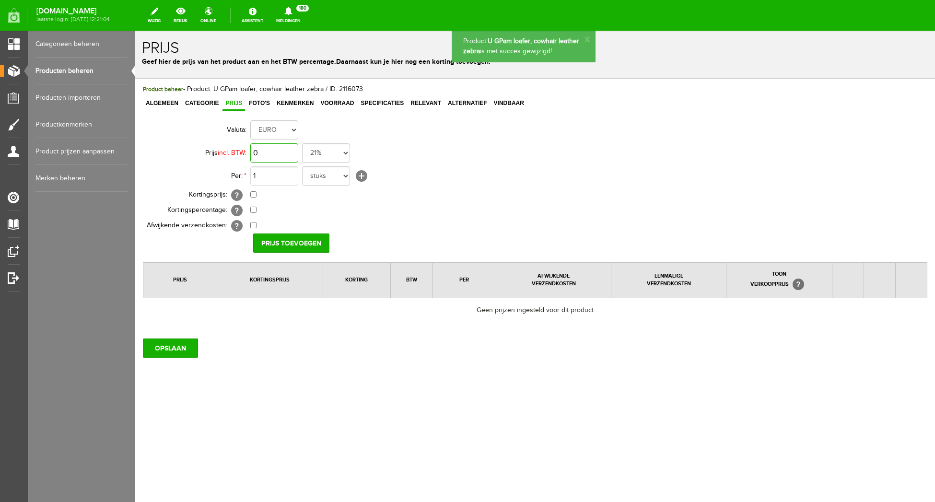
click at [280, 155] on input "0" at bounding box center [274, 152] width 48 height 19
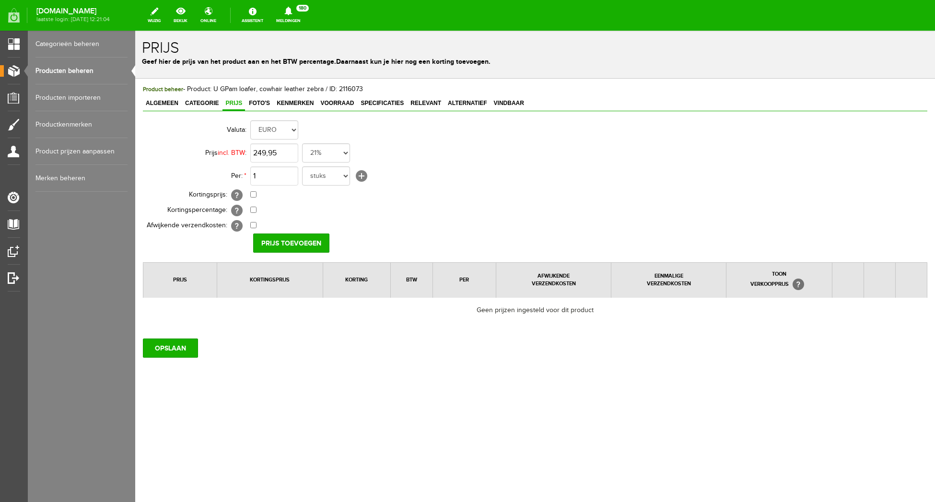
type input "€ 249,95"
click at [450, 174] on td "1 stuks [+]" at bounding box center [426, 175] width 353 height 23
click at [302, 244] on input "Prijs toevoegen" at bounding box center [291, 242] width 76 height 19
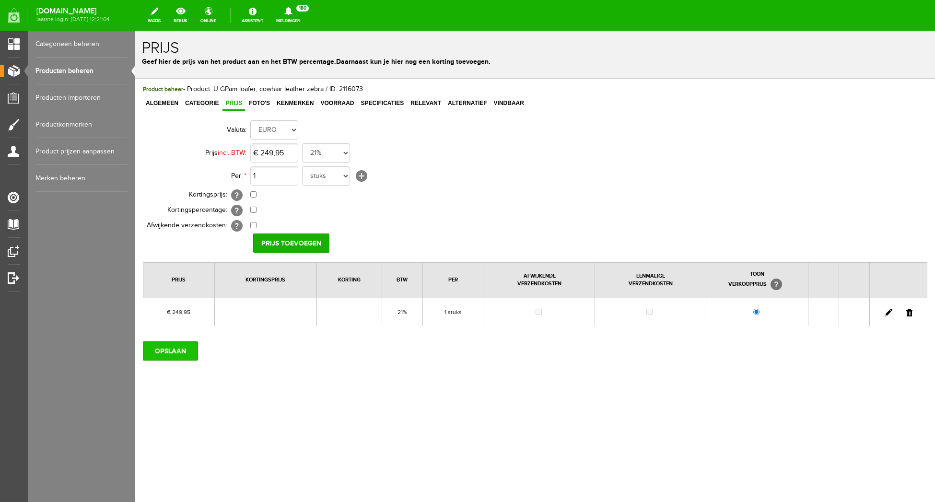
click at [169, 354] on input "OPSLAAN" at bounding box center [170, 350] width 55 height 19
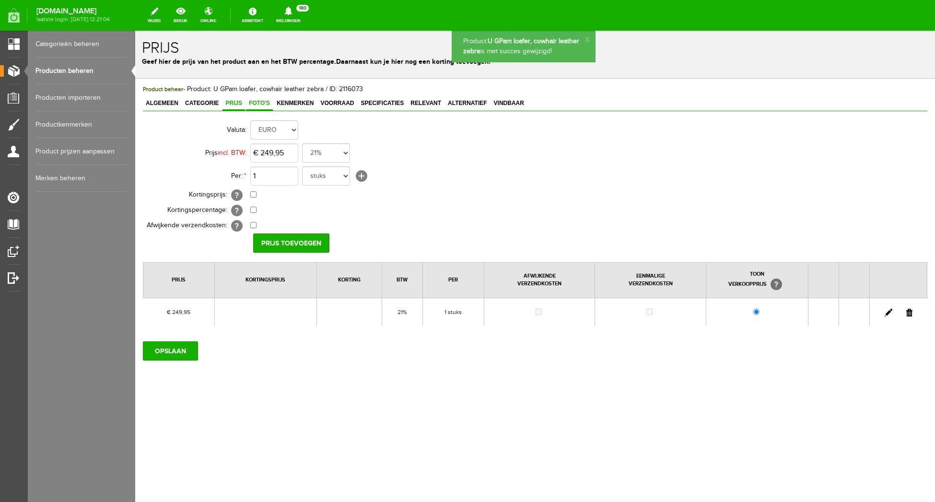
click at [258, 102] on span "Foto's" at bounding box center [259, 103] width 27 height 7
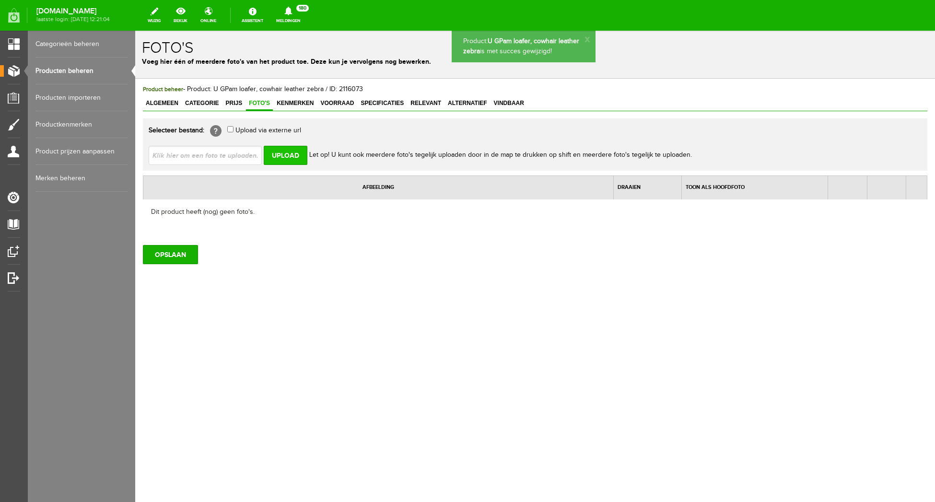
click at [282, 154] on input "Upload" at bounding box center [286, 155] width 44 height 19
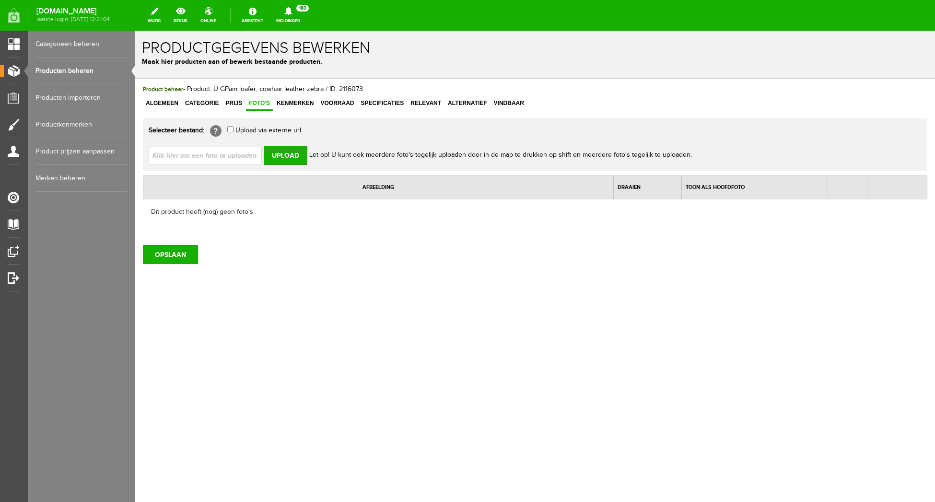
click at [192, 162] on input "file" at bounding box center [209, 155] width 121 height 18
type input "C:\fakepath\Pam-Zebra_0243.jpg"
type input "Pam-Zebra_0243.jpg"
click at [283, 155] on input "Upload" at bounding box center [286, 155] width 44 height 19
click at [284, 156] on input "Upload" at bounding box center [286, 155] width 44 height 19
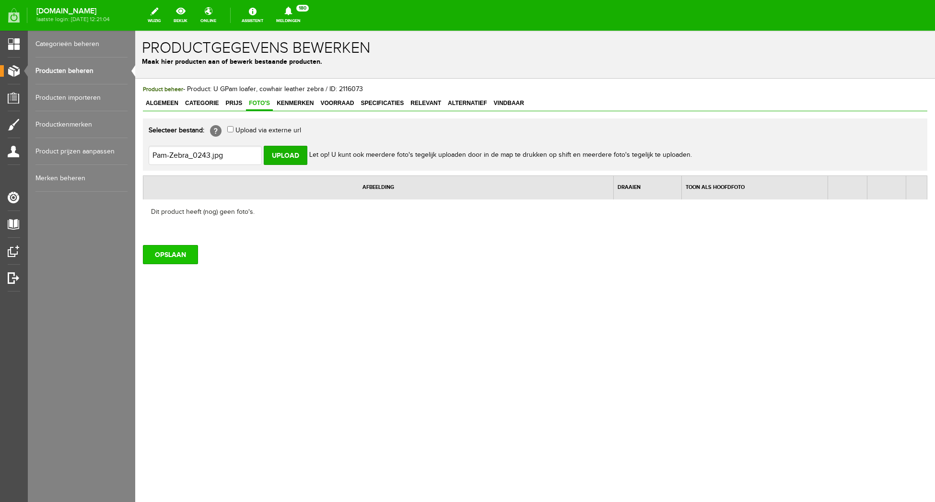
click at [181, 253] on input "OPSLAAN" at bounding box center [170, 254] width 55 height 19
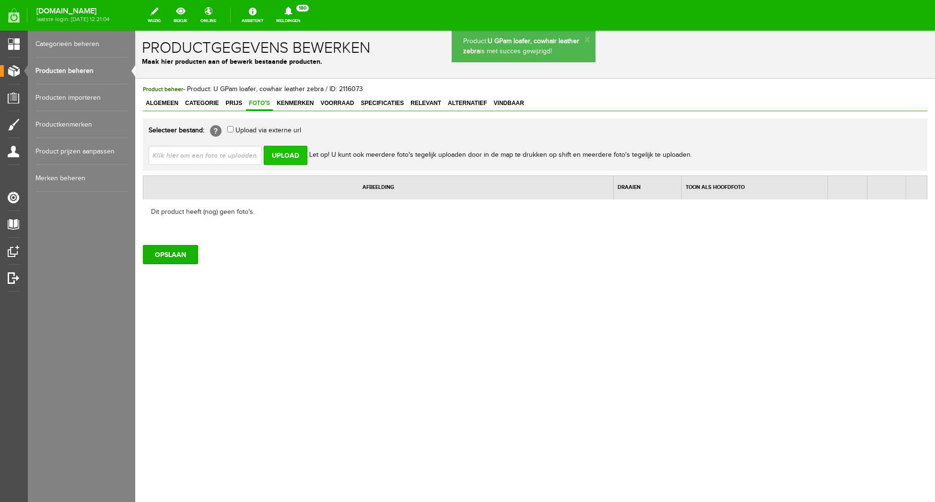
click at [284, 157] on input "Upload" at bounding box center [286, 155] width 44 height 19
click at [213, 156] on input "file" at bounding box center [209, 155] width 121 height 18
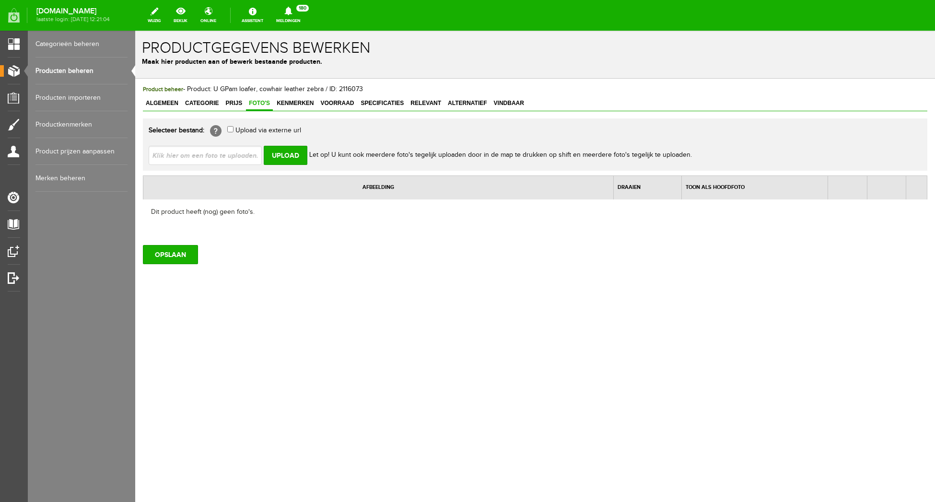
type input "C:\fakepath\Pam-Zebra_0243.jpg"
type input "Pam-Zebra_0243.jpg"
click at [302, 162] on input "Upload" at bounding box center [286, 155] width 44 height 19
click at [284, 155] on input "Upload" at bounding box center [286, 155] width 44 height 19
click at [276, 153] on input "Upload" at bounding box center [286, 155] width 44 height 19
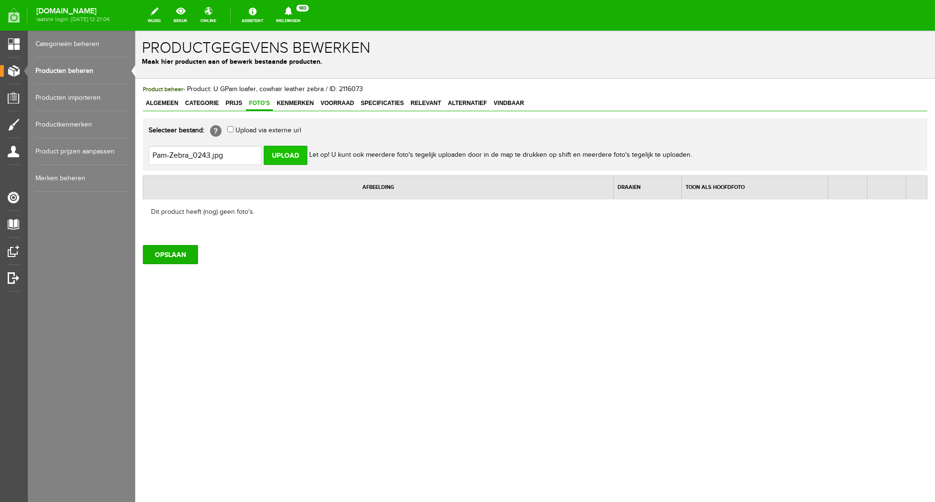
click at [278, 151] on input "Upload" at bounding box center [286, 155] width 44 height 19
click at [296, 154] on input "Upload" at bounding box center [286, 155] width 44 height 19
click at [283, 153] on input "Upload" at bounding box center [286, 155] width 44 height 19
click at [229, 154] on input "file" at bounding box center [209, 155] width 121 height 18
click at [284, 157] on input "Upload" at bounding box center [286, 155] width 44 height 19
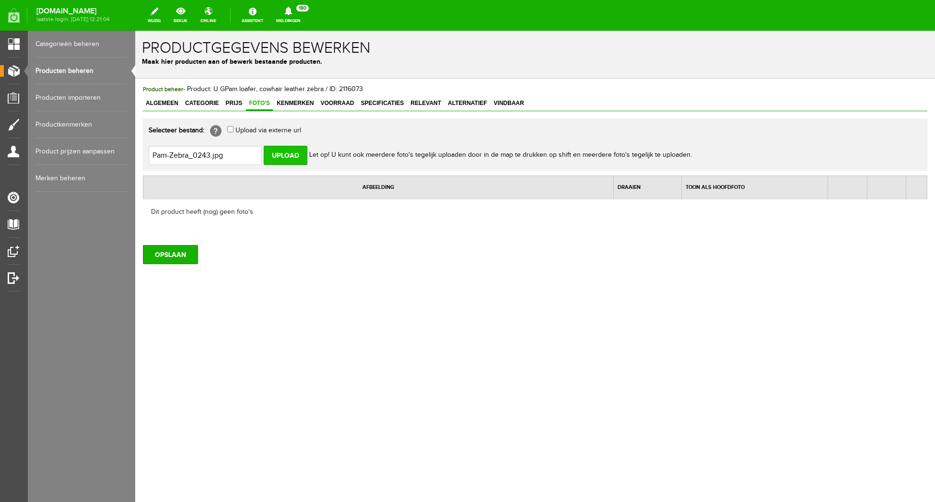
click at [279, 152] on input "Upload" at bounding box center [286, 155] width 44 height 19
drag, startPoint x: 291, startPoint y: 152, endPoint x: 261, endPoint y: 156, distance: 30.5
click at [290, 152] on input "Upload" at bounding box center [286, 155] width 44 height 19
click at [233, 155] on input "file" at bounding box center [209, 155] width 121 height 18
type input "C:\fakepath\Pam-Zebra_0243.jpg"
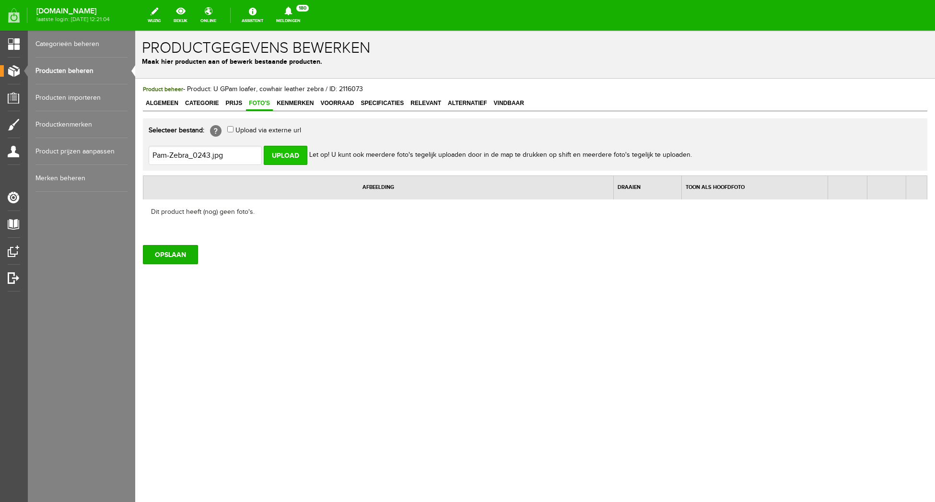
click at [286, 151] on input "Upload" at bounding box center [286, 155] width 44 height 19
click at [295, 154] on input "Upload" at bounding box center [286, 155] width 44 height 19
click at [281, 157] on input "Upload" at bounding box center [286, 155] width 44 height 19
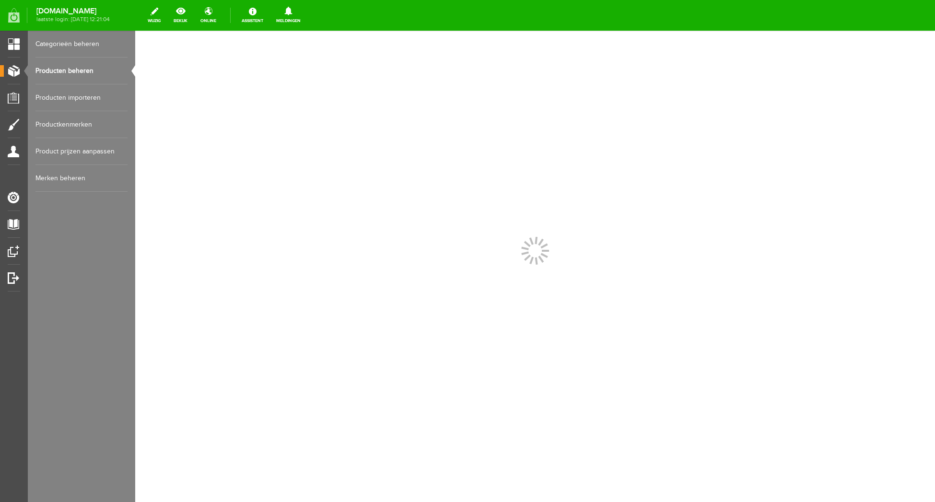
click at [72, 70] on link "Producten beheren" at bounding box center [81, 71] width 92 height 27
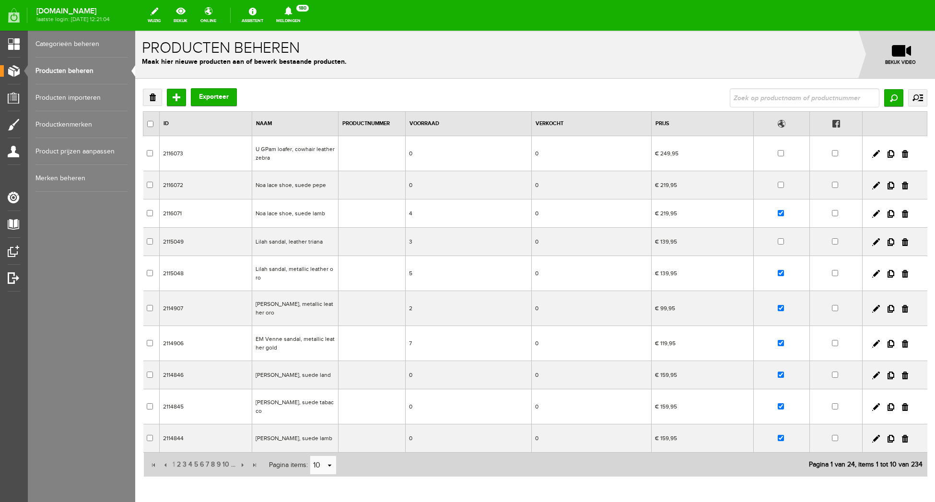
click at [304, 149] on td "U GPam loafer, cowhair leather zebra" at bounding box center [295, 153] width 86 height 35
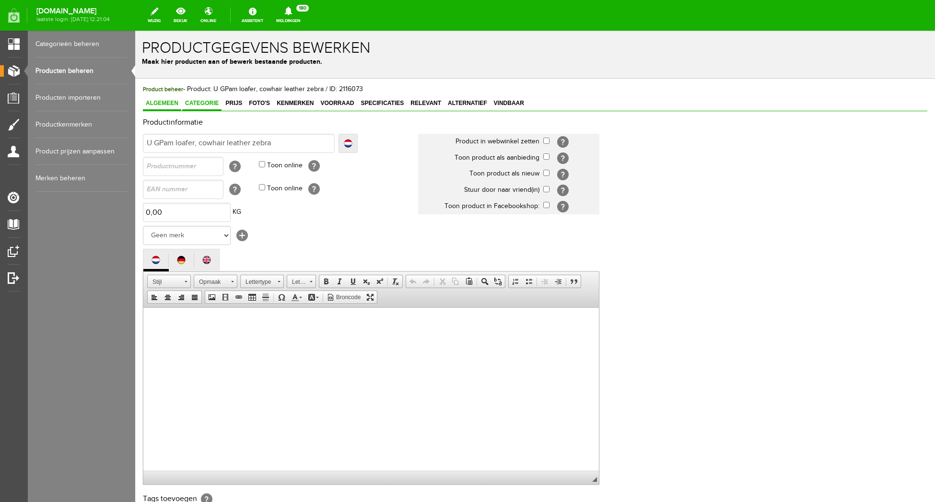
click at [204, 102] on span "Categorie" at bounding box center [201, 103] width 39 height 7
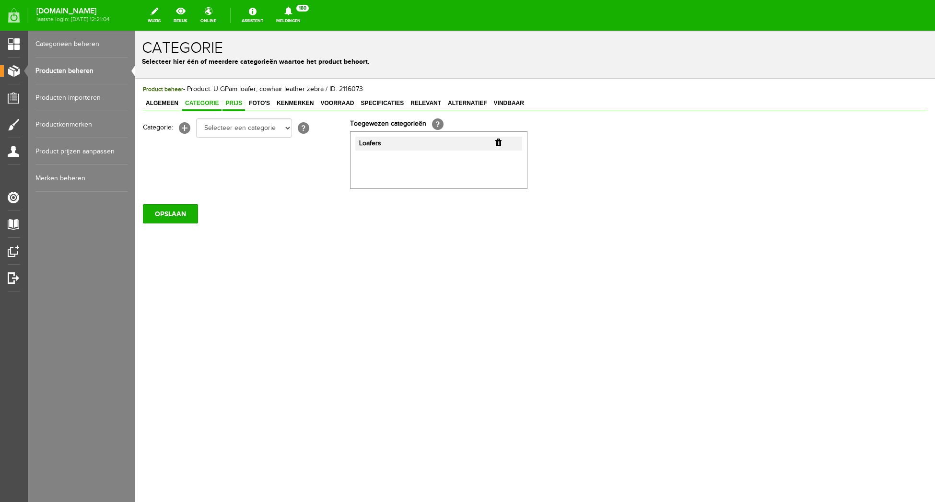
click at [234, 99] on link "Prijs" at bounding box center [233, 104] width 23 height 14
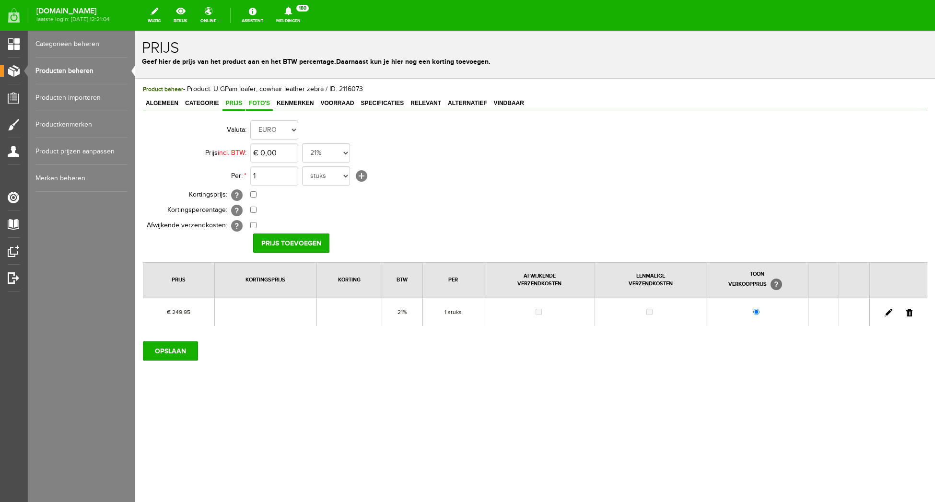
click at [259, 106] on span "Foto's" at bounding box center [259, 103] width 27 height 7
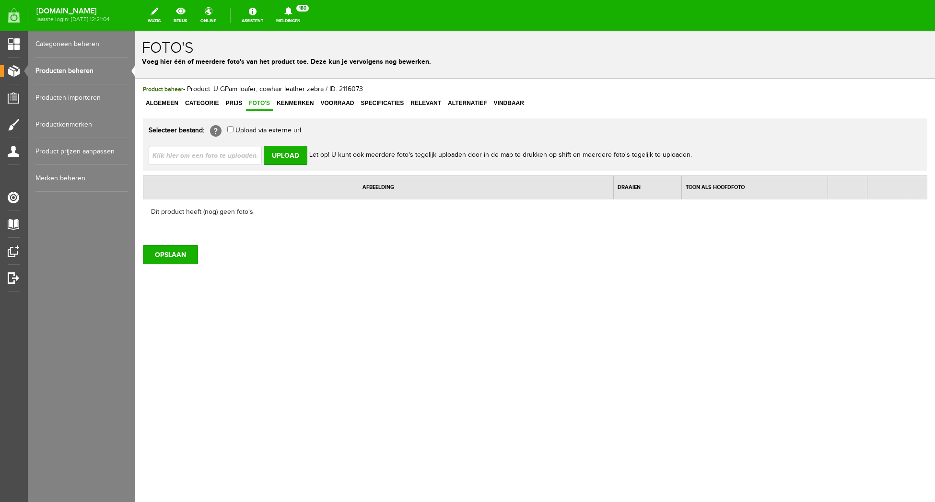
click at [242, 153] on input "file" at bounding box center [209, 155] width 121 height 18
type input "C:\fakepath\Pam-Zebra_0243.jpg"
type input "Pam-Zebra_0243.jpg"
click at [292, 160] on input "Upload" at bounding box center [286, 155] width 44 height 19
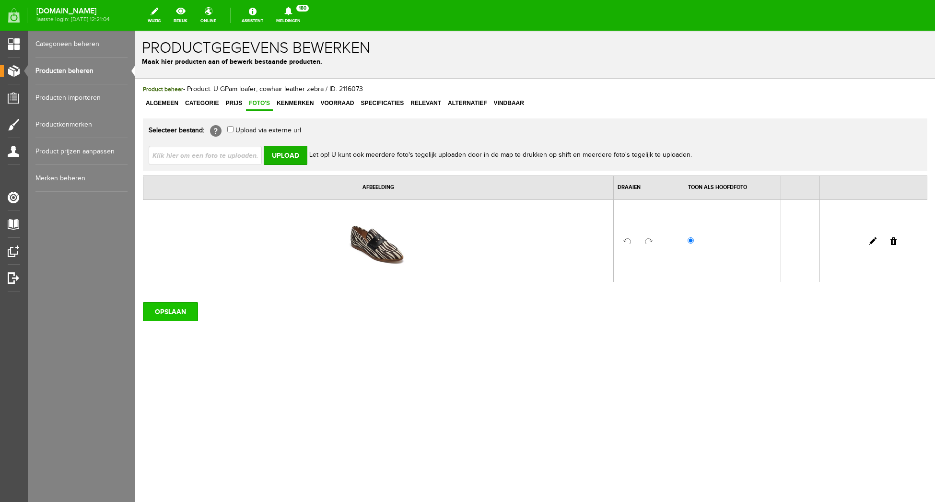
click at [178, 316] on input "OPSLAAN" at bounding box center [170, 311] width 55 height 19
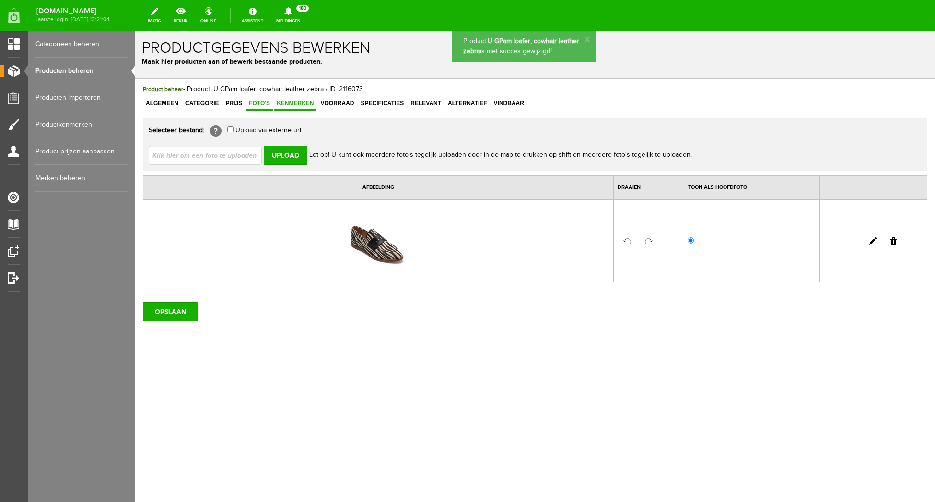
click at [296, 102] on span "Kenmerken" at bounding box center [295, 103] width 43 height 7
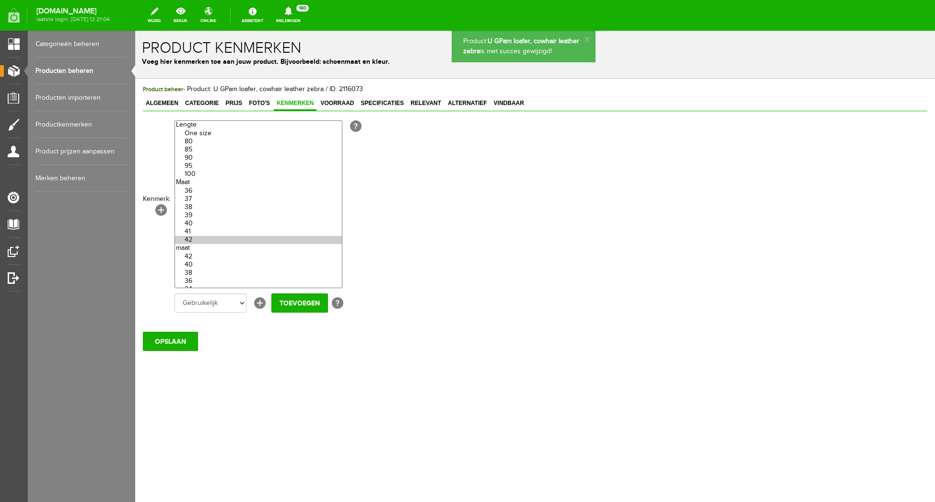
click at [201, 244] on option "42" at bounding box center [258, 240] width 167 height 8
click at [193, 228] on option "40" at bounding box center [258, 224] width 167 height 8
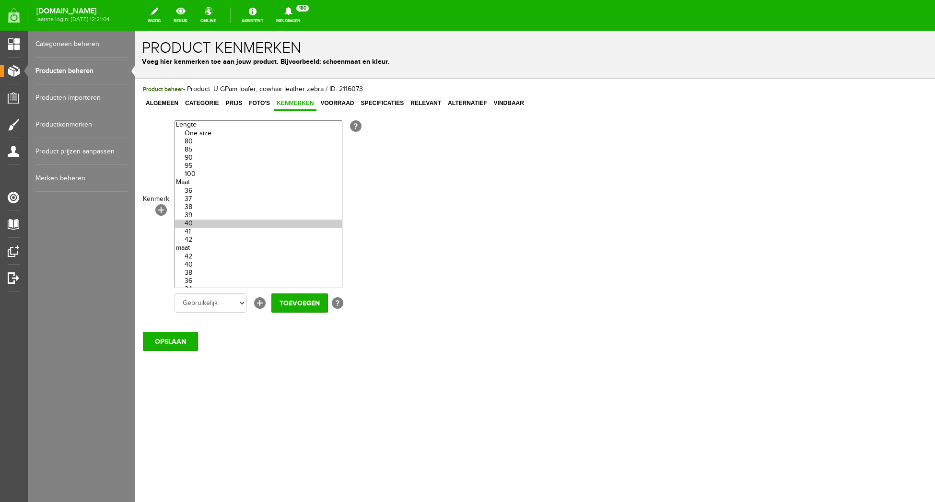
click at [244, 261] on option "42" at bounding box center [258, 257] width 167 height 8
click at [197, 243] on option "42" at bounding box center [258, 240] width 167 height 8
click at [200, 236] on option "41" at bounding box center [258, 232] width 167 height 8
click at [196, 228] on option "40" at bounding box center [258, 224] width 167 height 8
drag, startPoint x: 196, startPoint y: 221, endPoint x: 196, endPoint y: 216, distance: 4.8
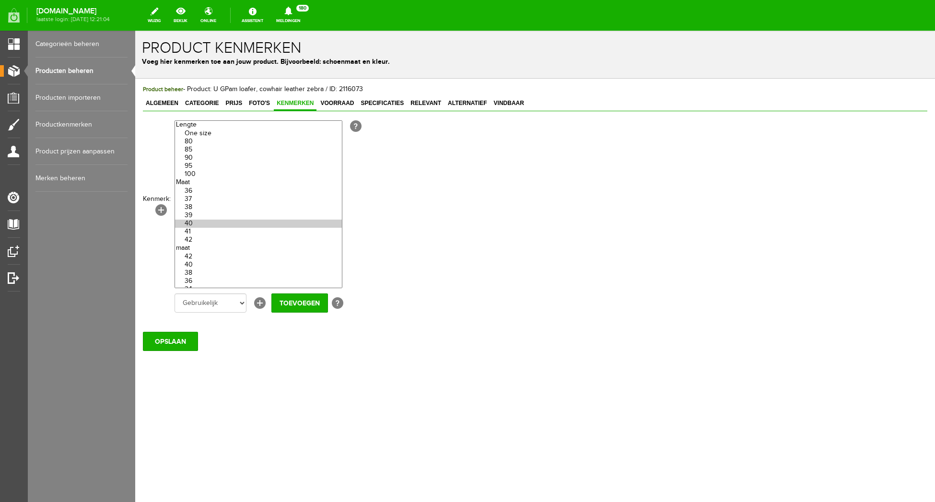
click at [196, 219] on option "39" at bounding box center [258, 215] width 167 height 8
drag, startPoint x: 197, startPoint y: 211, endPoint x: 196, endPoint y: 205, distance: 6.3
click at [197, 210] on option "38" at bounding box center [258, 207] width 167 height 8
drag, startPoint x: 196, startPoint y: 205, endPoint x: 196, endPoint y: 195, distance: 10.1
click at [196, 203] on option "37" at bounding box center [258, 199] width 167 height 8
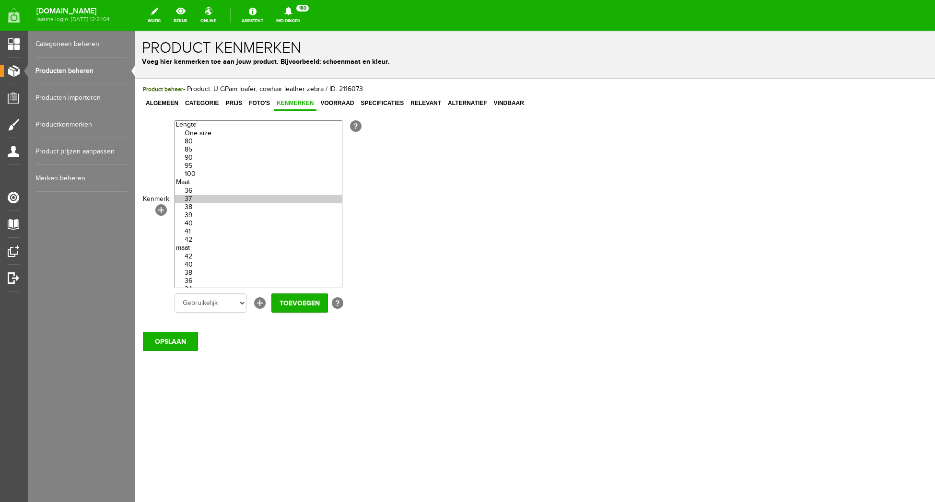
select select "33882|143132"
click at [196, 193] on option "36" at bounding box center [258, 191] width 167 height 8
click at [300, 303] on input "Toevoegen" at bounding box center [299, 302] width 57 height 19
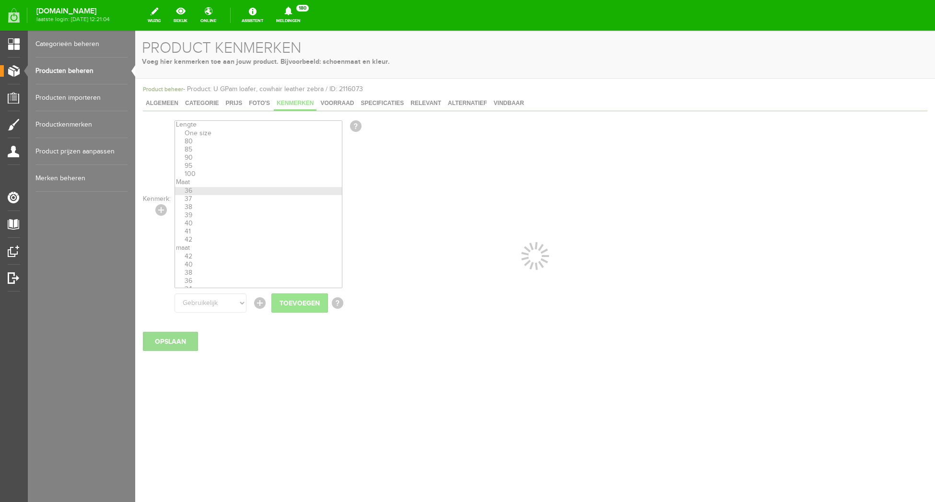
select select
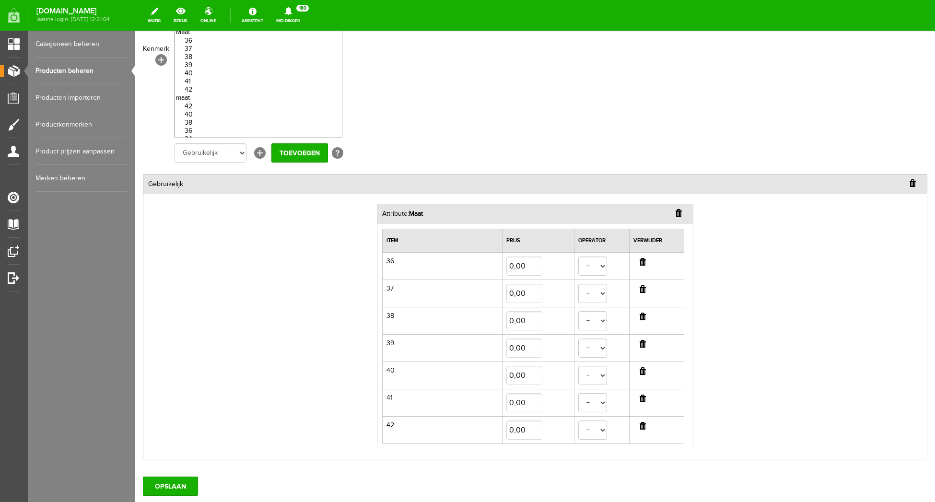
scroll to position [214, 0]
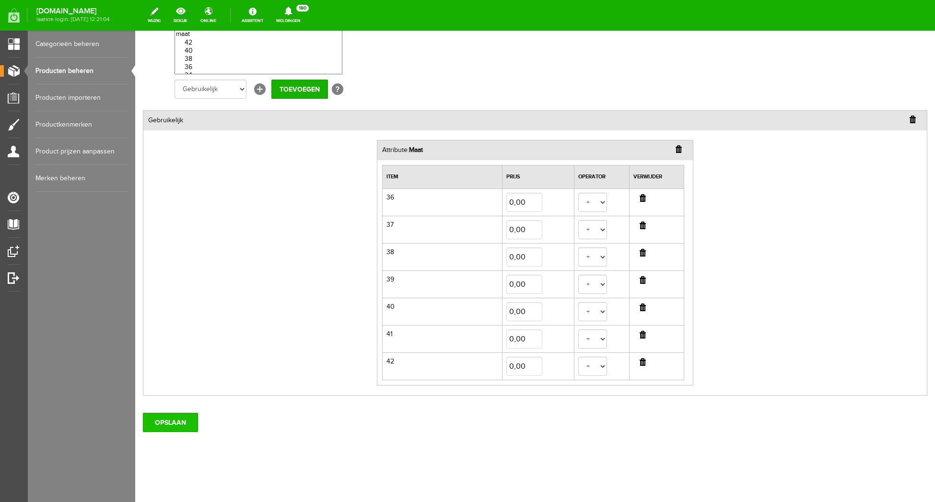
click at [182, 418] on input "OPSLAAN" at bounding box center [170, 422] width 55 height 19
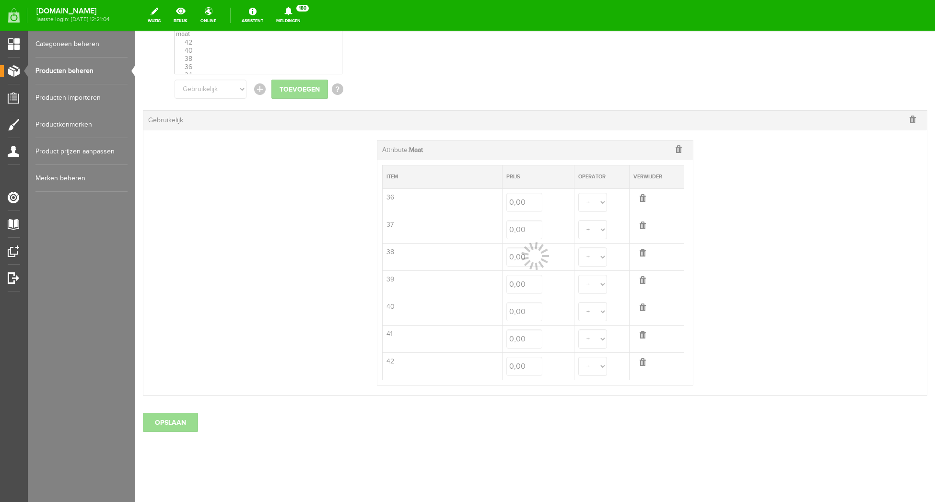
select select
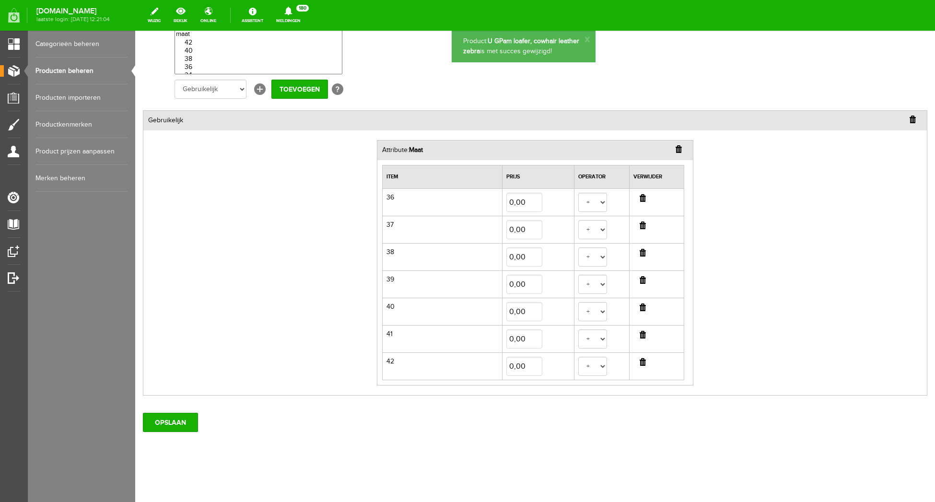
scroll to position [0, 0]
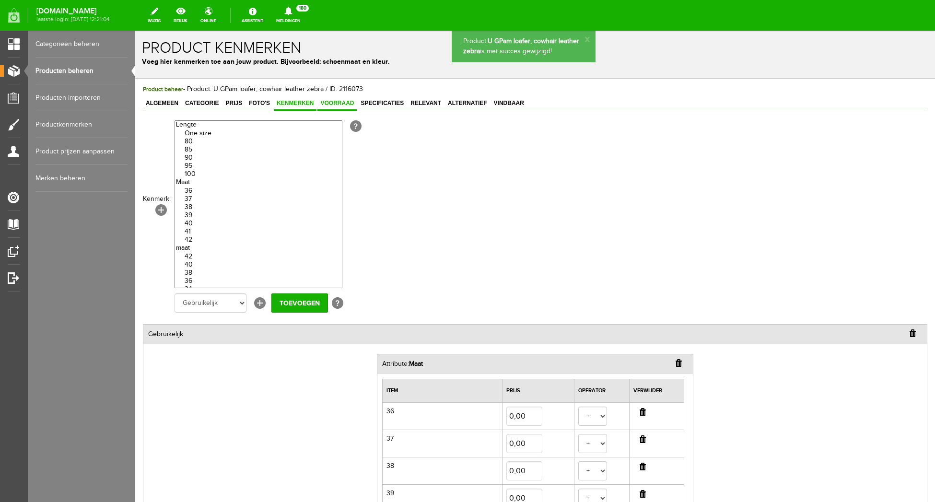
click at [334, 101] on span "Voorraad" at bounding box center [336, 103] width 39 height 7
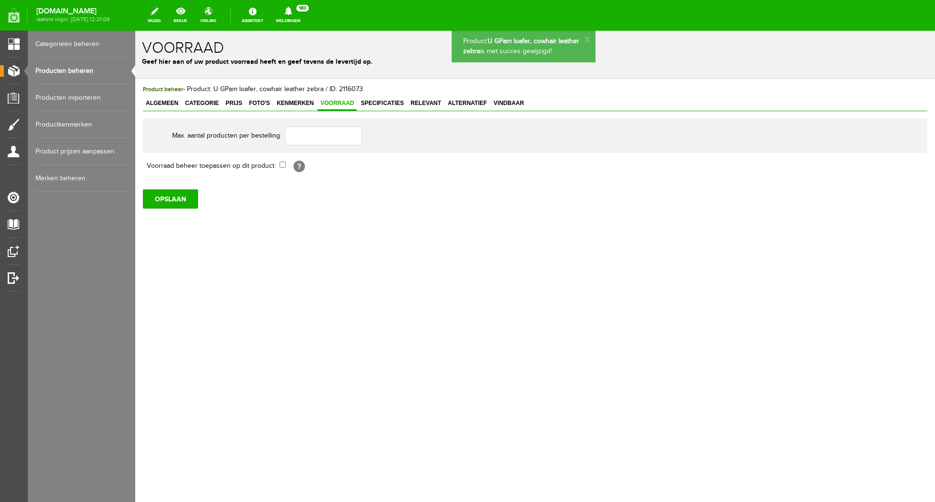
click at [281, 165] on input "checkbox" at bounding box center [282, 165] width 6 height 6
checkbox input "true"
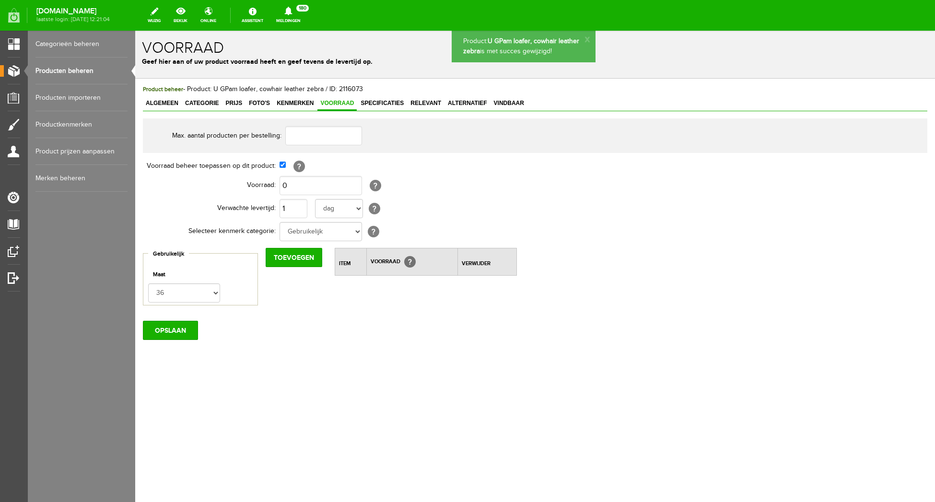
drag, startPoint x: 289, startPoint y: 258, endPoint x: 268, endPoint y: 280, distance: 30.9
click at [288, 258] on input "Toevoegen" at bounding box center [294, 257] width 57 height 19
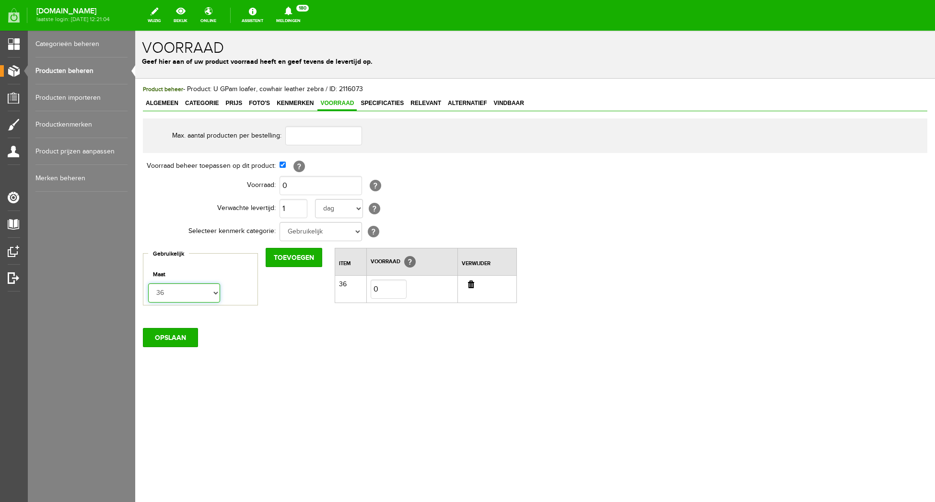
select select "303550"
click at [135, 31] on option "37" at bounding box center [135, 31] width 0 height 0
drag, startPoint x: 307, startPoint y: 250, endPoint x: 209, endPoint y: 302, distance: 111.5
click at [306, 250] on input "Toevoegen" at bounding box center [294, 257] width 57 height 19
select select "143133"
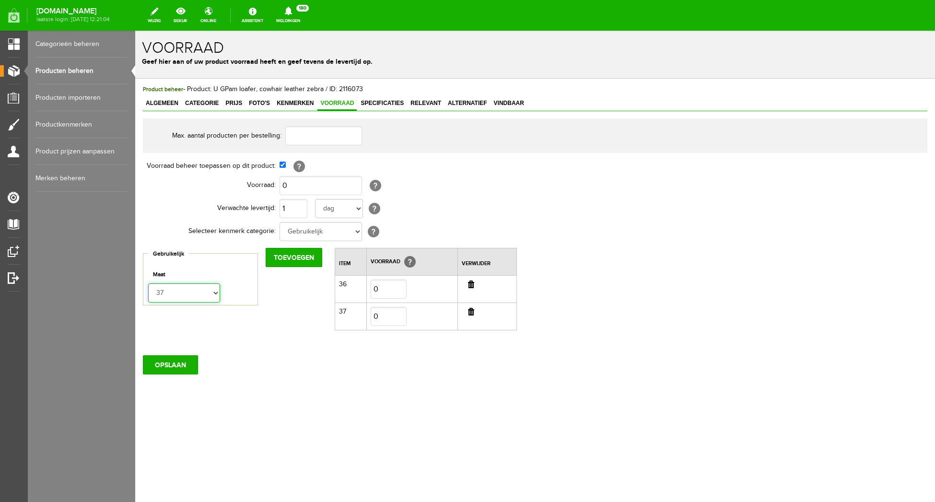
click at [135, 31] on option "38" at bounding box center [135, 31] width 0 height 0
click at [301, 253] on input "Toevoegen" at bounding box center [294, 257] width 57 height 19
select select "303551"
click at [135, 31] on option "39" at bounding box center [135, 31] width 0 height 0
drag, startPoint x: 294, startPoint y: 255, endPoint x: 277, endPoint y: 269, distance: 22.5
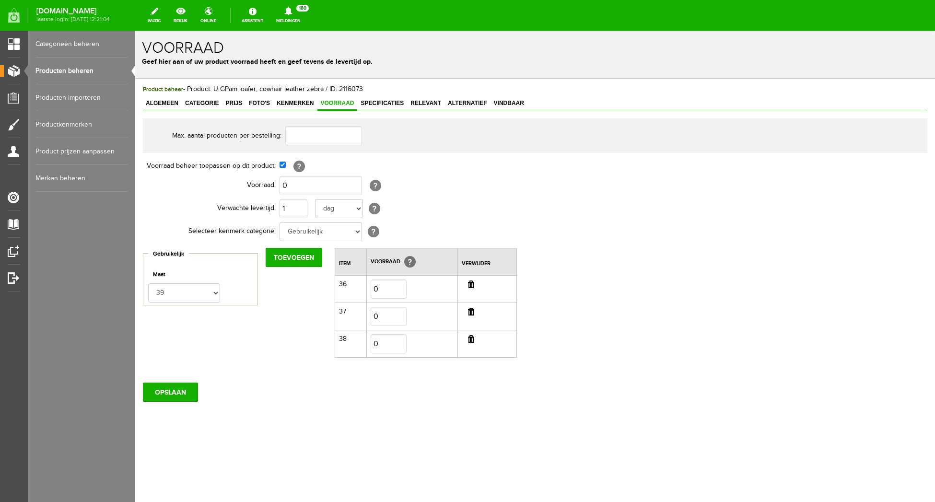
click at [290, 257] on input "Toevoegen" at bounding box center [294, 257] width 57 height 19
select select "143134"
click at [135, 31] on option "40" at bounding box center [135, 31] width 0 height 0
drag, startPoint x: 291, startPoint y: 257, endPoint x: 278, endPoint y: 262, distance: 14.1
click at [291, 257] on input "Toevoegen" at bounding box center [294, 257] width 57 height 19
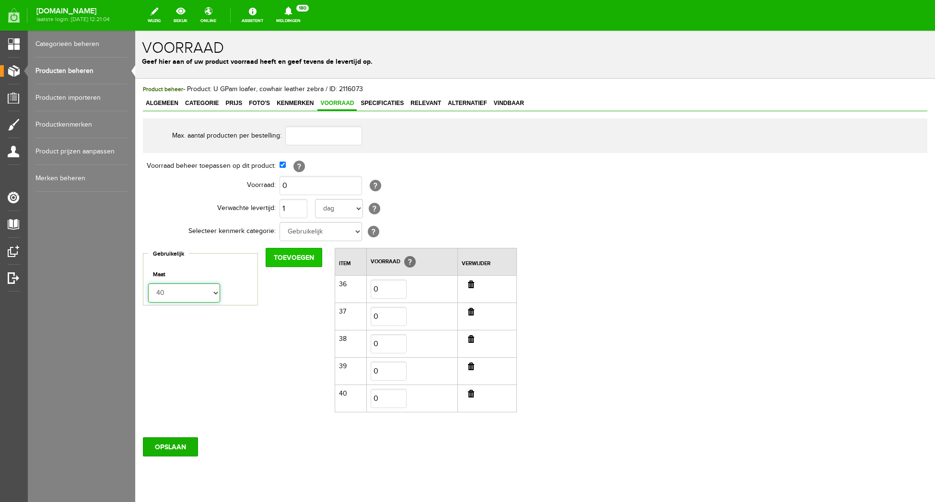
select select "303552"
click at [135, 31] on option "41" at bounding box center [135, 31] width 0 height 0
drag, startPoint x: 299, startPoint y: 252, endPoint x: 258, endPoint y: 280, distance: 50.0
click at [299, 252] on input "Toevoegen" at bounding box center [294, 257] width 57 height 19
select select "143135"
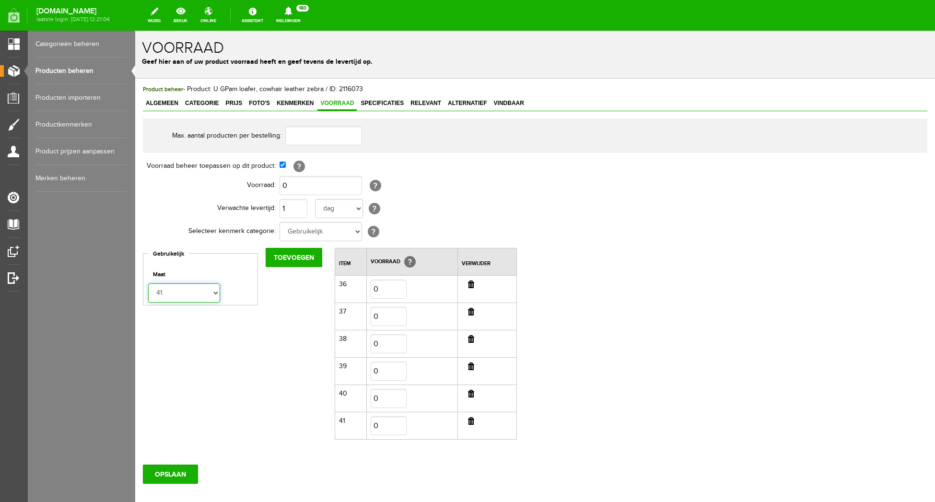
click at [135, 31] on option "42" at bounding box center [135, 31] width 0 height 0
click at [302, 260] on input "Toevoegen" at bounding box center [294, 257] width 57 height 19
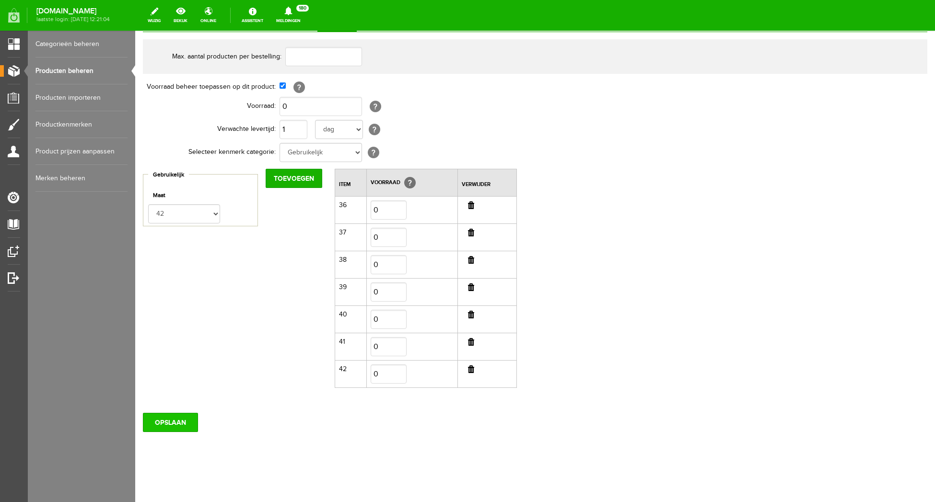
click at [178, 426] on input "OPSLAAN" at bounding box center [170, 422] width 55 height 19
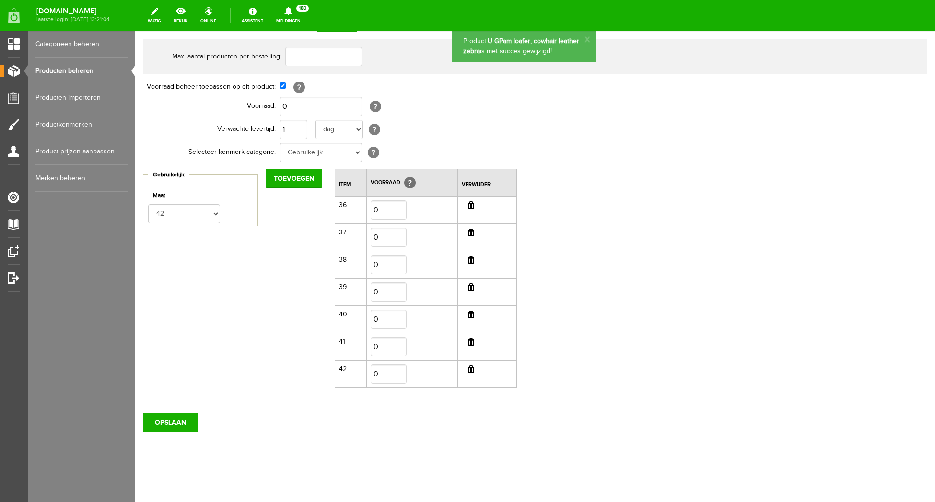
scroll to position [0, 0]
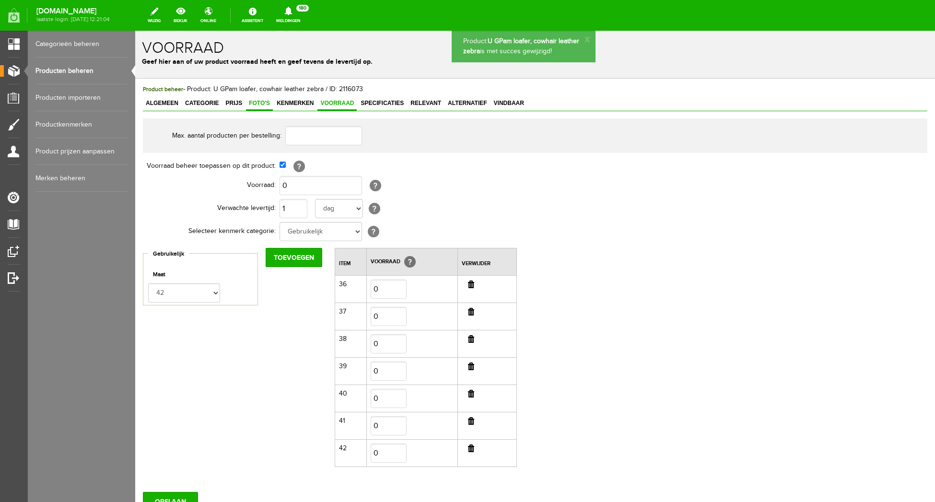
drag, startPoint x: 162, startPoint y: 103, endPoint x: 265, endPoint y: 105, distance: 103.6
click at [163, 103] on span "Algemeen" at bounding box center [162, 103] width 38 height 7
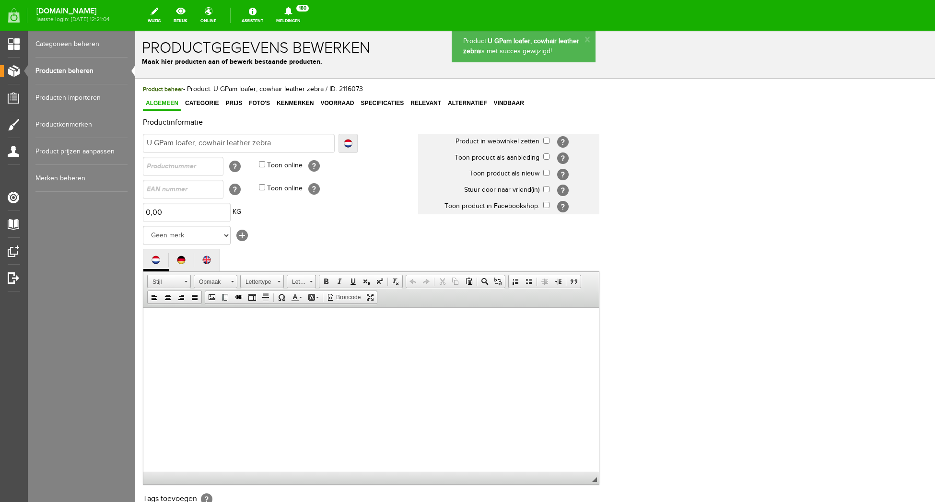
click at [546, 139] on input "checkbox" at bounding box center [546, 141] width 6 height 6
checkbox input "true"
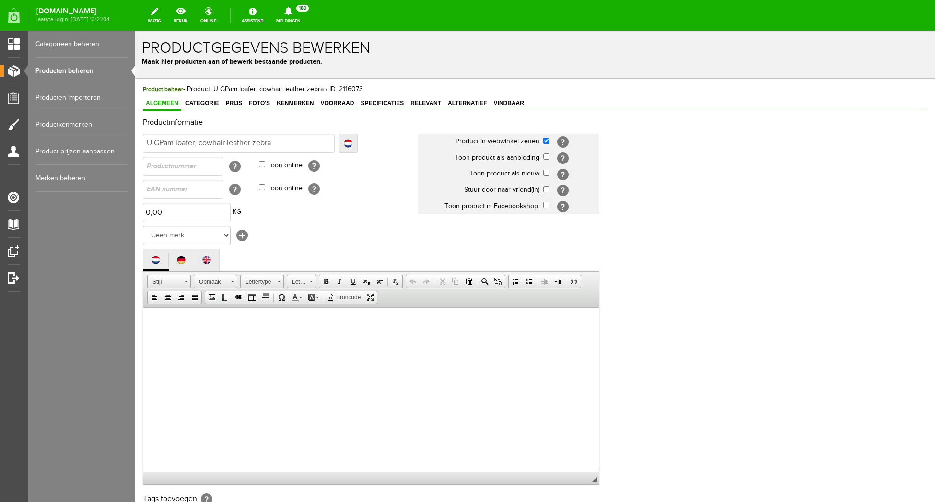
scroll to position [147, 0]
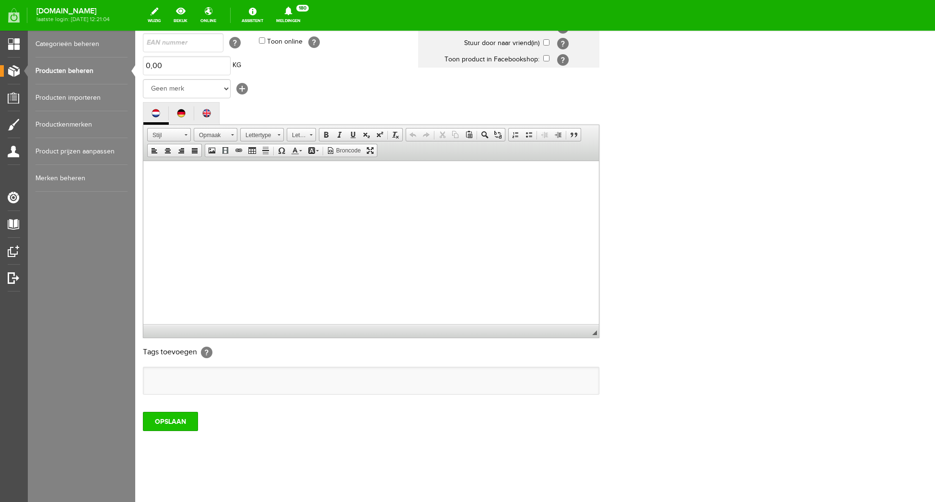
click at [156, 425] on input "OPSLAAN" at bounding box center [170, 421] width 55 height 19
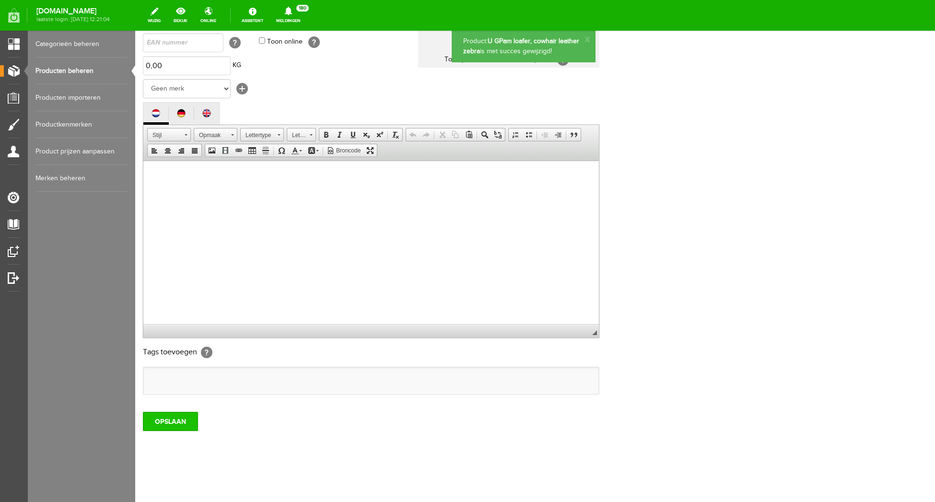
click at [174, 422] on input "OPSLAAN" at bounding box center [170, 421] width 55 height 19
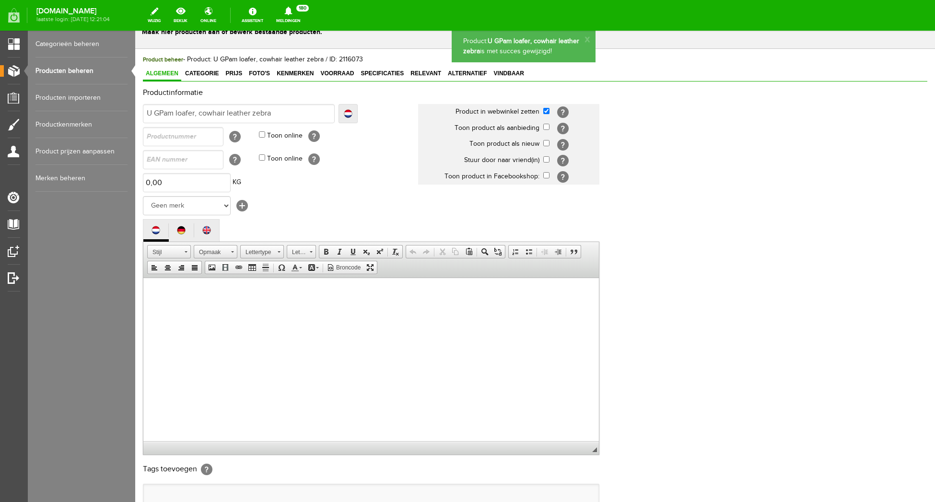
scroll to position [0, 0]
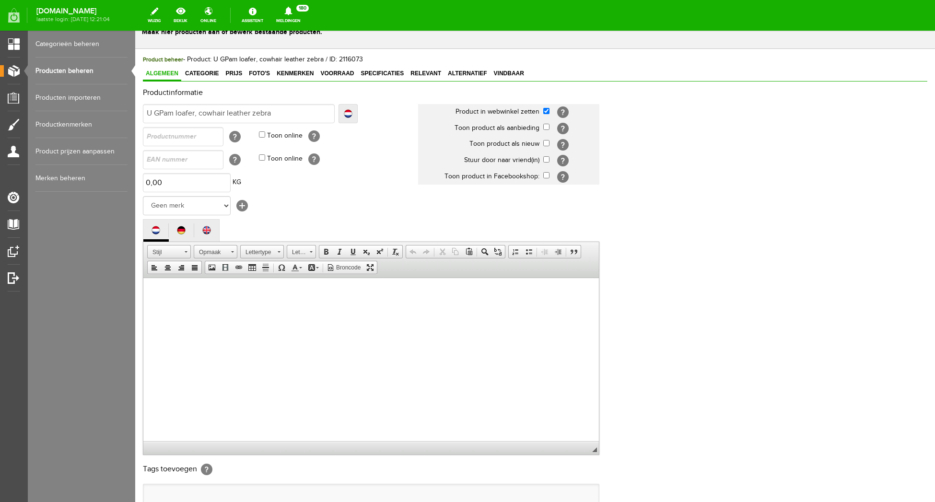
drag, startPoint x: 65, startPoint y: 72, endPoint x: 59, endPoint y: 71, distance: 6.2
click at [65, 72] on link "Producten beheren" at bounding box center [81, 71] width 92 height 27
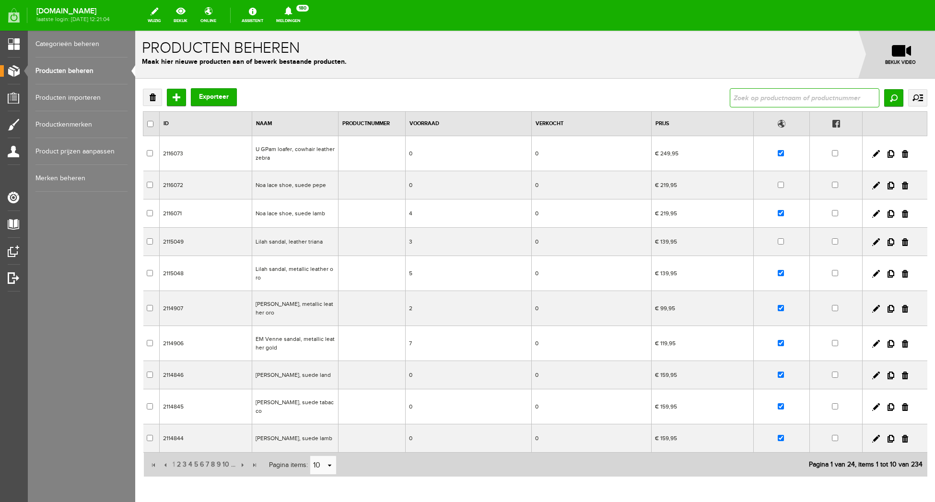
click at [781, 95] on input "text" at bounding box center [805, 97] width 150 height 19
type input "Filou"
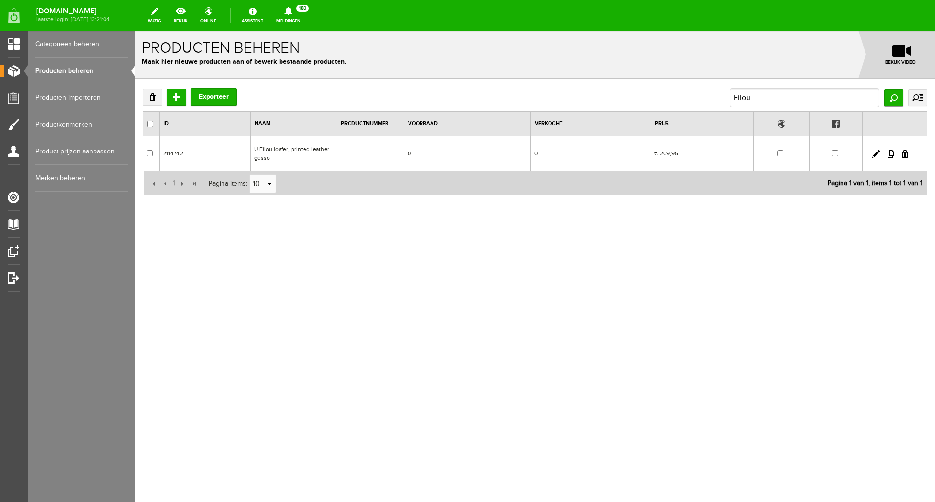
click at [178, 153] on td "2114742" at bounding box center [205, 153] width 91 height 35
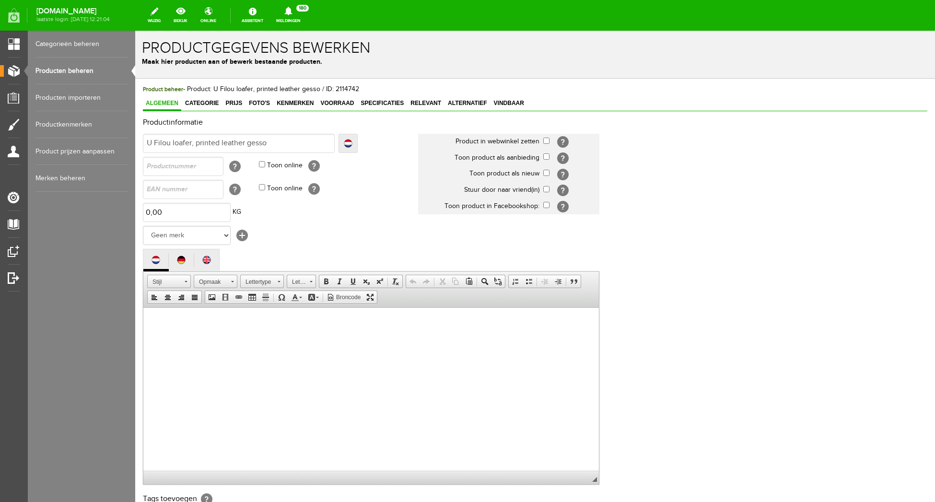
scroll to position [0, 0]
click at [239, 103] on span "Prijs" at bounding box center [233, 102] width 23 height 7
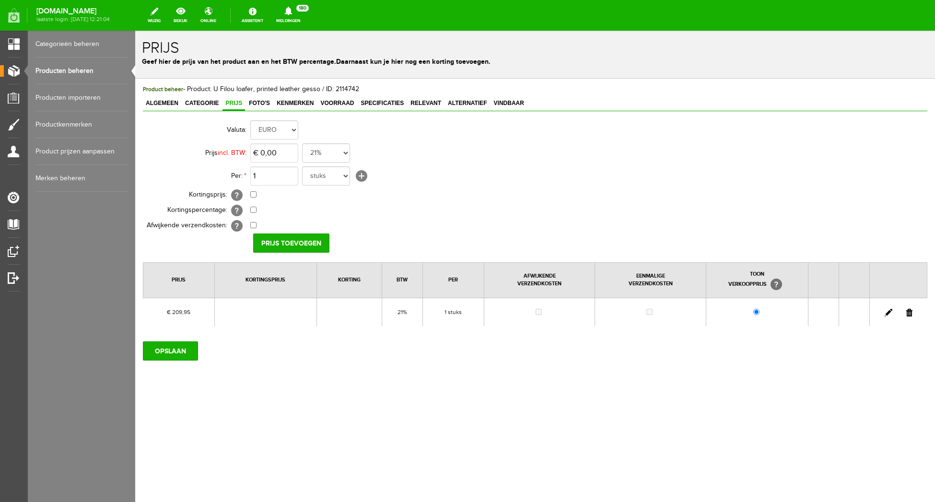
scroll to position [0, 0]
click at [284, 159] on input "0" at bounding box center [274, 152] width 48 height 19
click at [471, 188] on td "€ 0,00 Van: € 0,00 € 0,00" at bounding box center [426, 194] width 353 height 15
type input "229,95"
drag, startPoint x: 259, startPoint y: 151, endPoint x: 224, endPoint y: 148, distance: 34.7
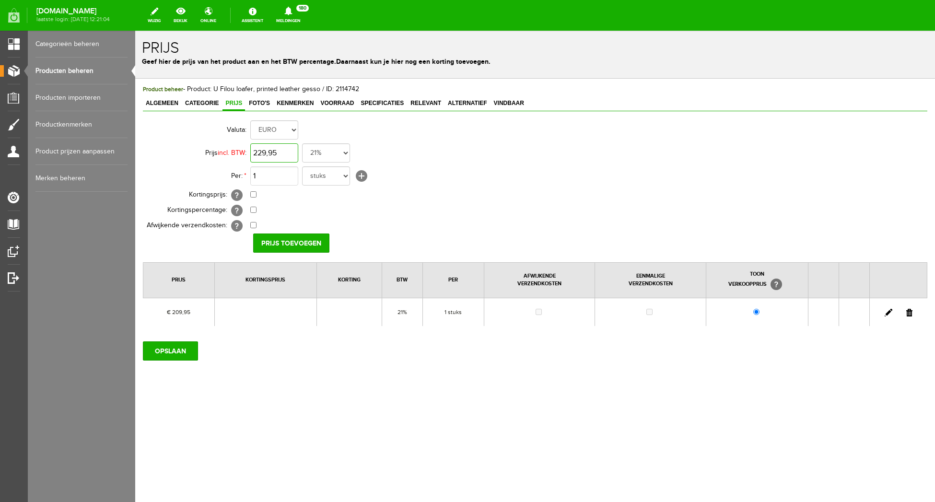
click at [250, 148] on input "229,95" at bounding box center [274, 152] width 48 height 19
type input "€ 231,95"
click at [890, 310] on link at bounding box center [888, 313] width 8 height 8
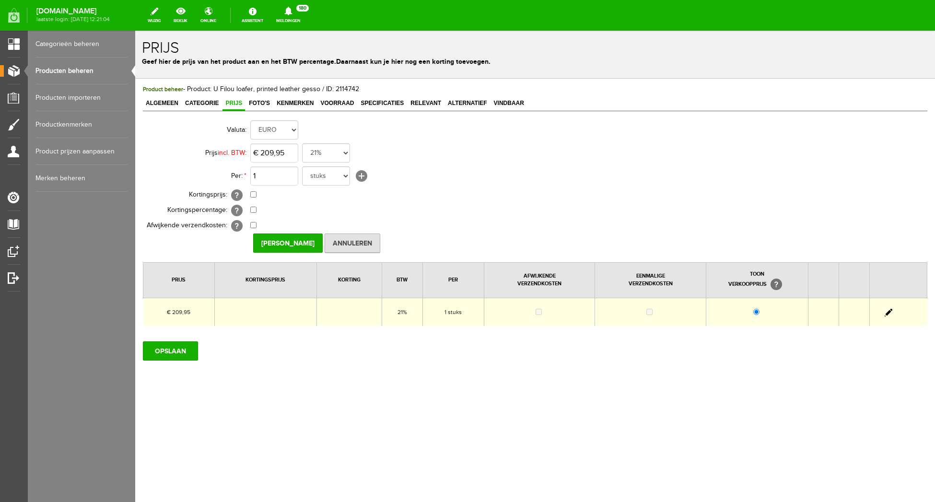
click at [191, 313] on td "€ 209,95" at bounding box center [178, 312] width 71 height 28
click at [888, 310] on link at bounding box center [888, 313] width 8 height 8
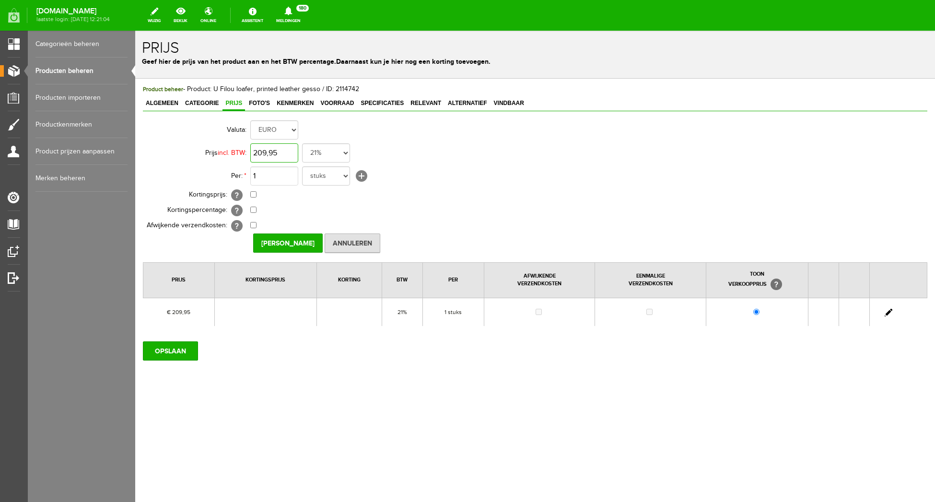
click at [288, 151] on input "209,95" at bounding box center [274, 152] width 48 height 19
type input "€ 229,95"
click at [517, 202] on td "€ 209,95 Van: € 209,95 € 209,95" at bounding box center [426, 194] width 353 height 15
click at [288, 240] on input "[PERSON_NAME]" at bounding box center [288, 242] width 70 height 19
click at [174, 350] on input "OPSLAAN" at bounding box center [170, 350] width 55 height 19
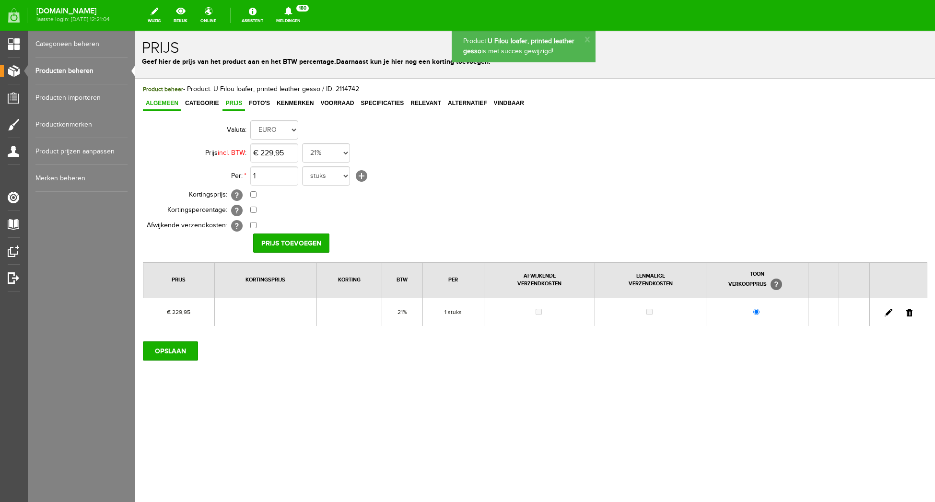
click at [172, 102] on span "Algemeen" at bounding box center [162, 103] width 38 height 7
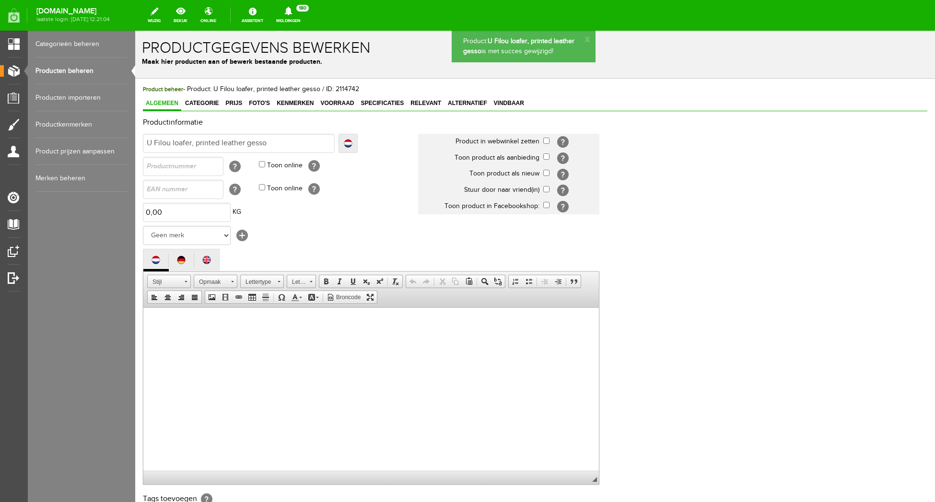
click at [547, 140] on input "checkbox" at bounding box center [546, 141] width 6 height 6
checkbox input "true"
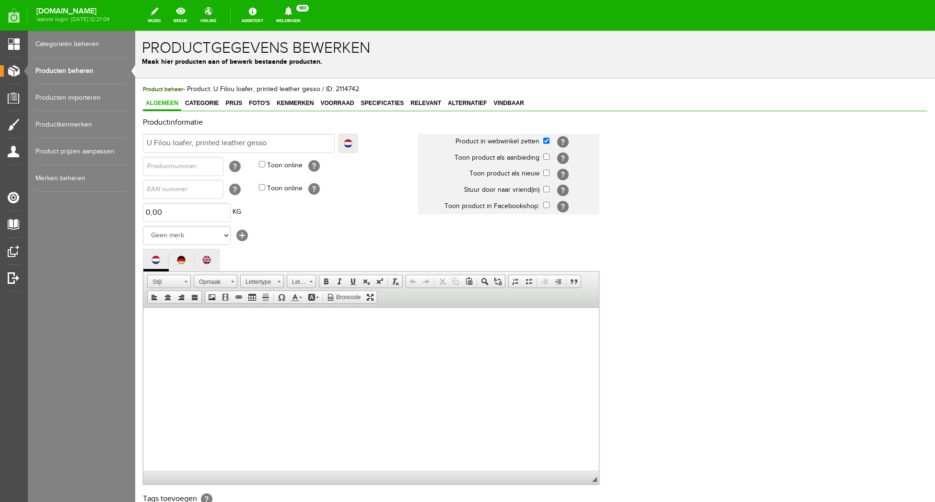
click at [743, 151] on div "Productinformatie Localize Klaar U Filou loafer, printed leather gesso Localize…" at bounding box center [535, 330] width 784 height 425
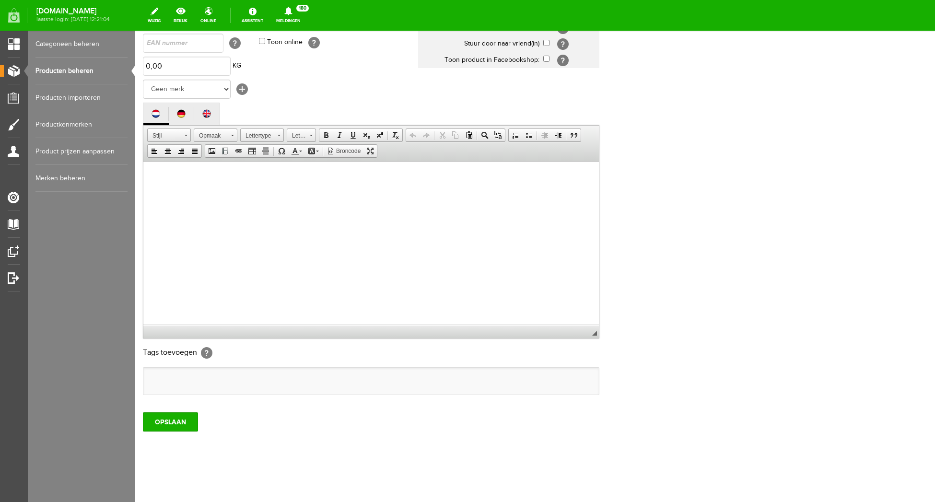
scroll to position [147, 0]
click at [167, 420] on input "OPSLAAN" at bounding box center [170, 421] width 55 height 19
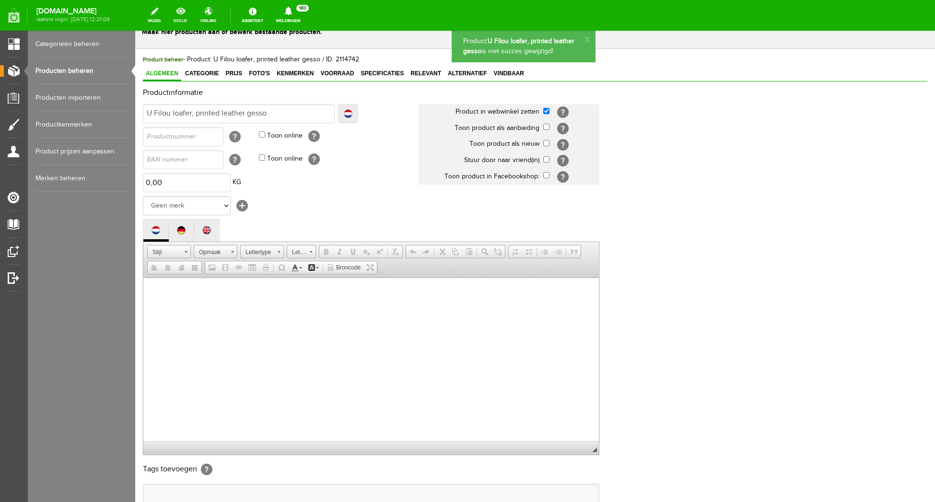
scroll to position [0, 0]
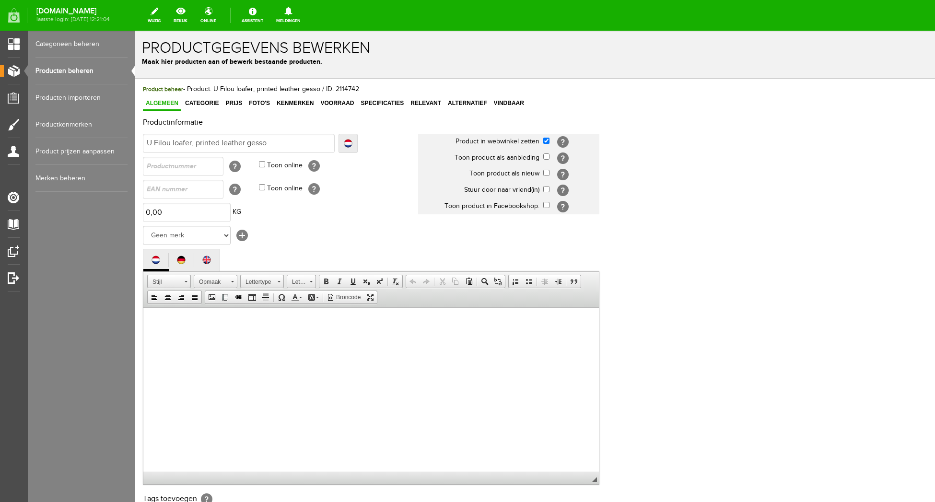
click at [56, 68] on link "Producten beheren" at bounding box center [81, 71] width 92 height 27
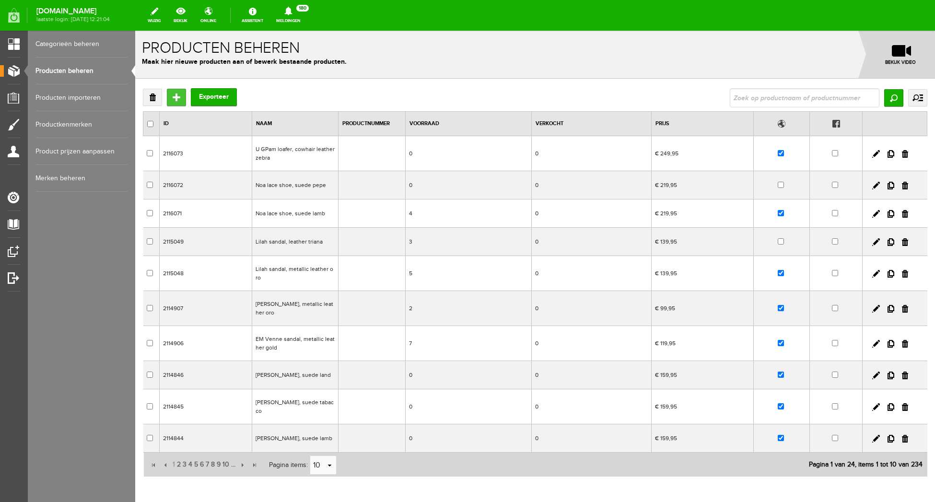
click at [177, 91] on input "Toevoegen" at bounding box center [176, 97] width 19 height 17
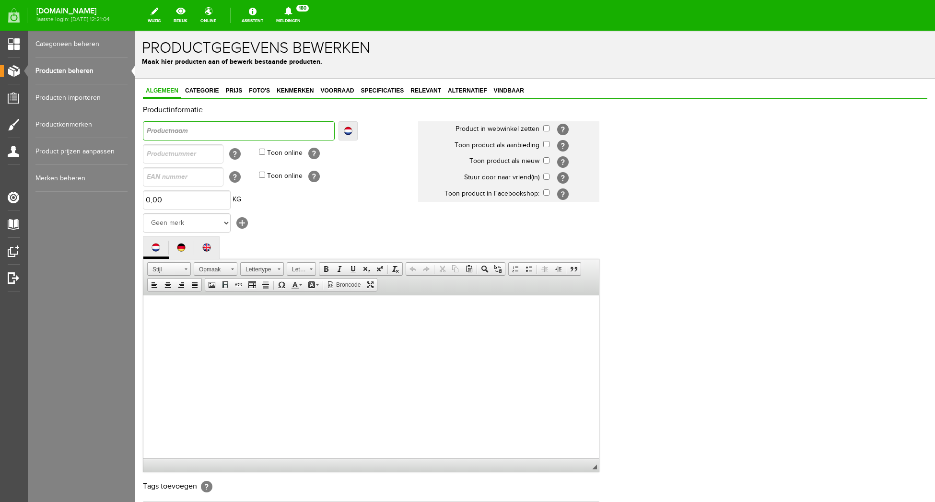
click at [188, 129] on input "text" at bounding box center [239, 130] width 192 height 19
type input "U"
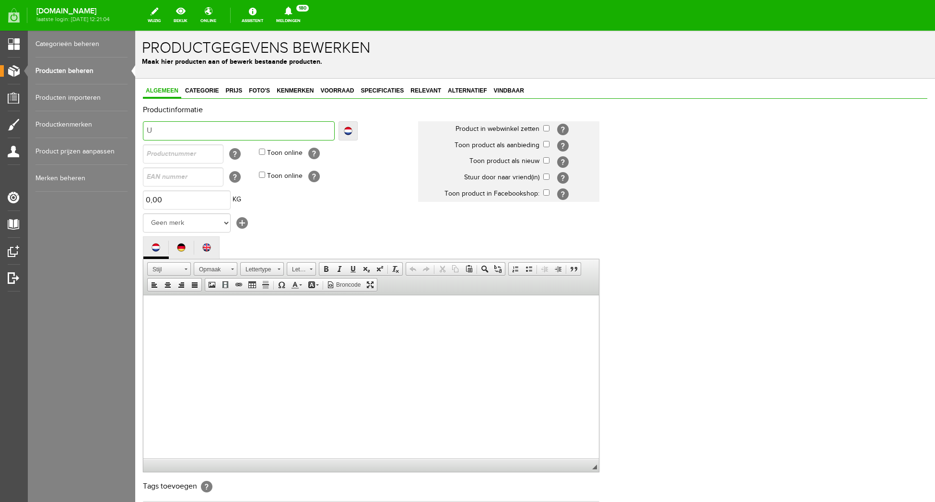
type input "U F"
type input "U Fi"
type input "U Fil"
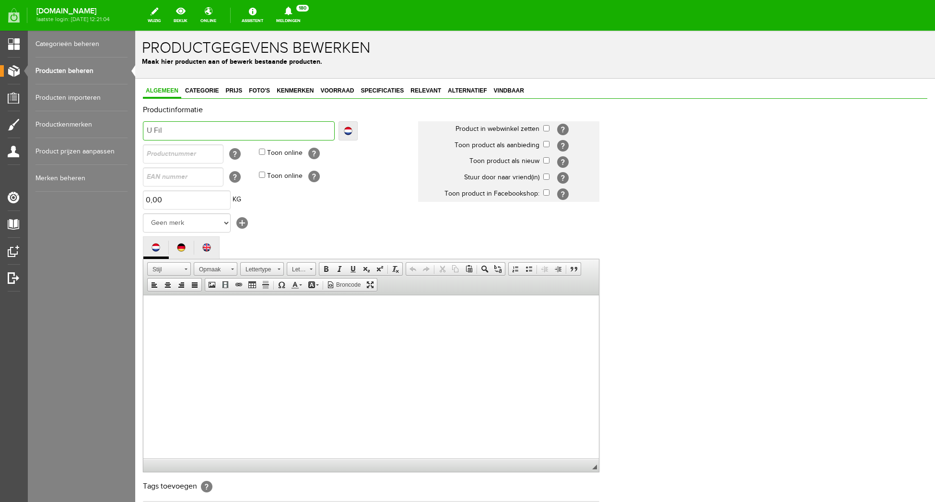
type input "U Fil"
type input "U Filo"
type input "U Filou"
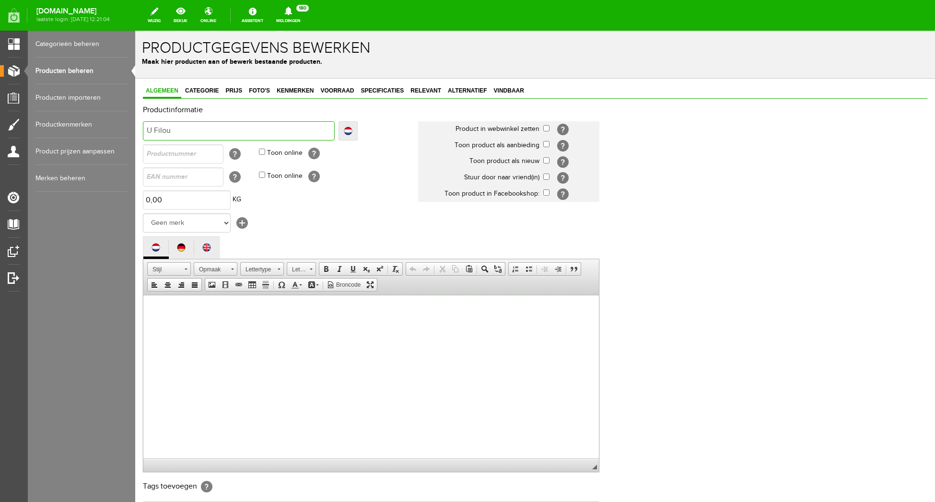
type input "U Filou"
type input "U Filou l"
type input "U Filou lo"
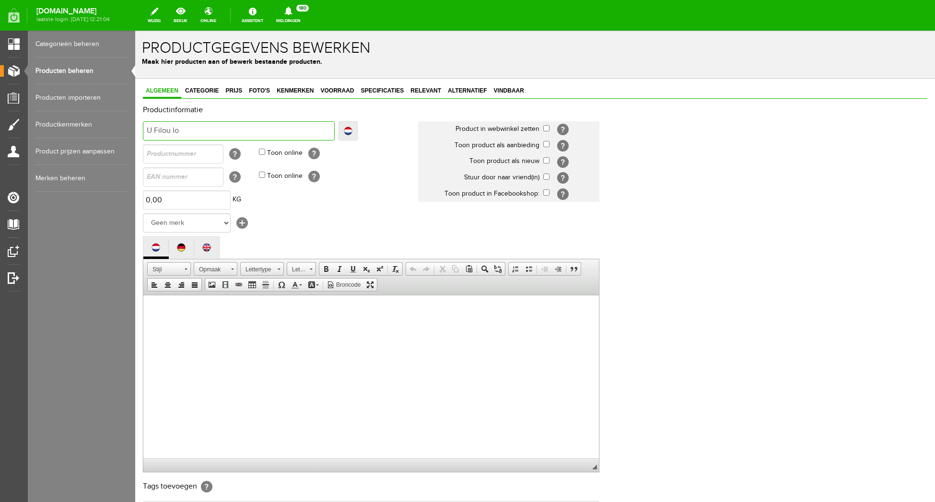
type input "U Filou lo"
type input "U Filou loa"
type input "U Filou lo"
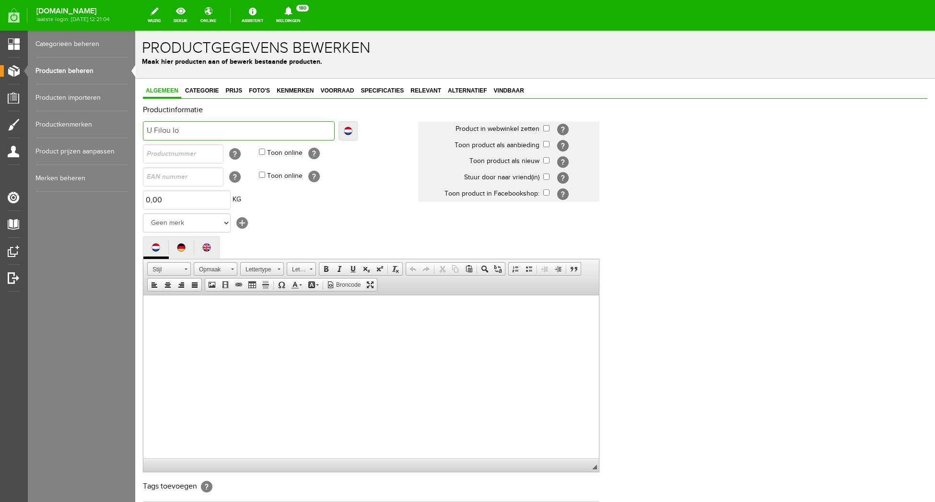
type input "U Filou loa"
type input "U Filou loaf"
type input "U Filou loafer"
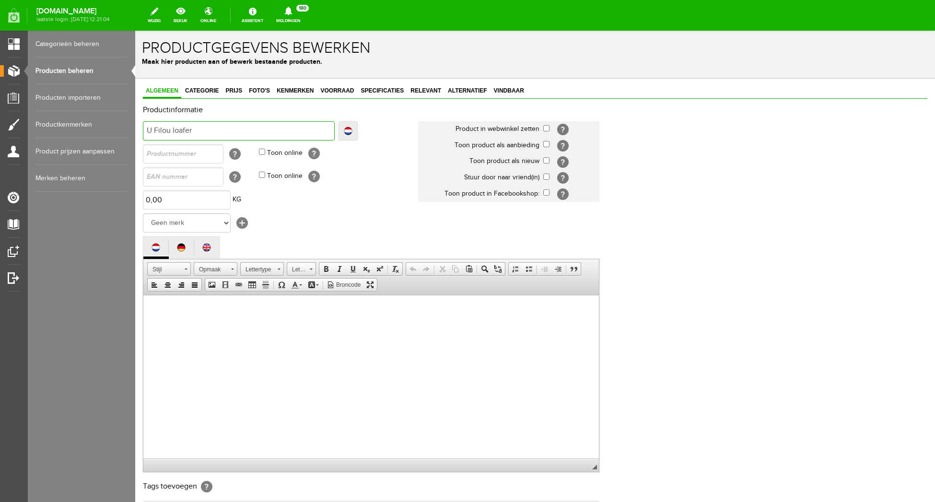
type input "U Filou loafer"
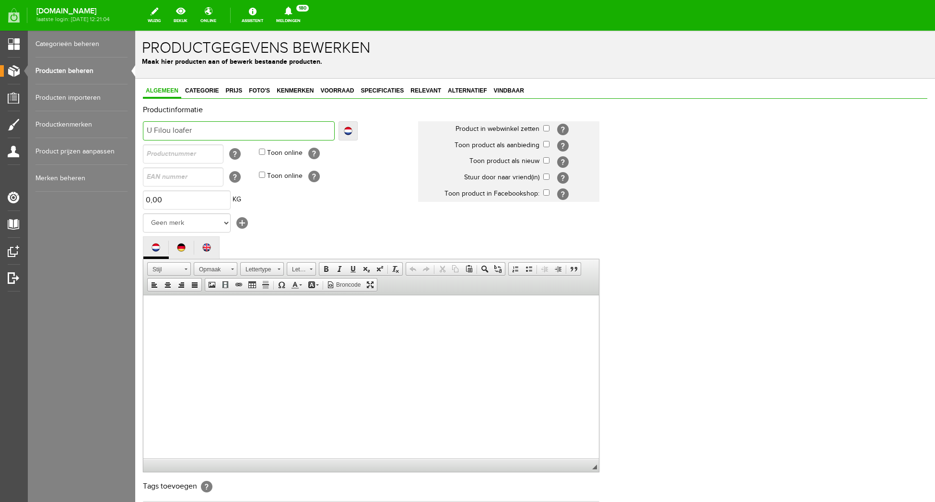
type input "U Filou loafer,"
type input "U Filou loafer, c"
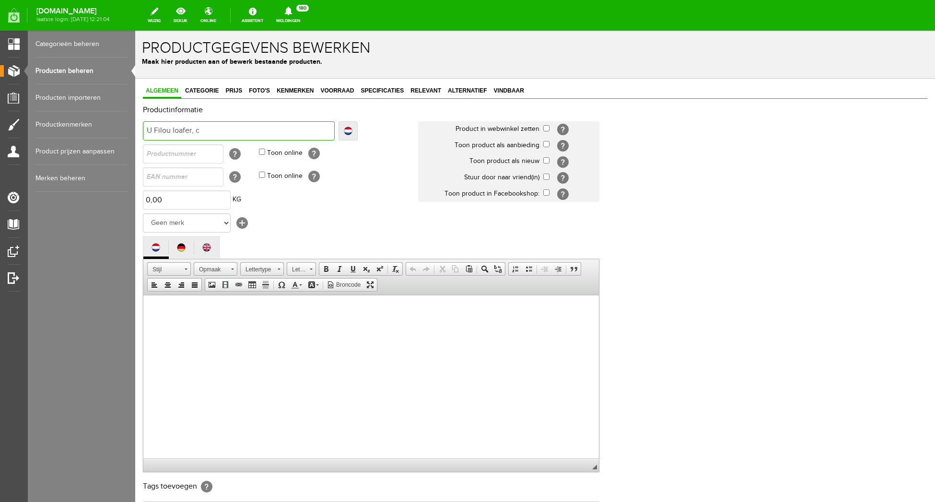
type input "U Filou loafer, c"
type input "U Filou loafer, co"
type input "U Filou loafer, cow"
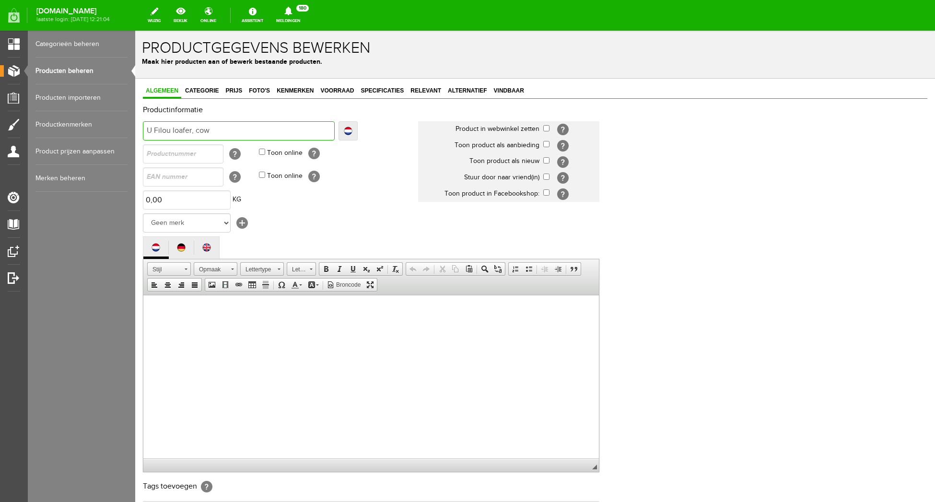
type input "U Filou loafer, cowh"
type input "U Filou loafer, cowha"
type input "U Filou loafer, cowhai"
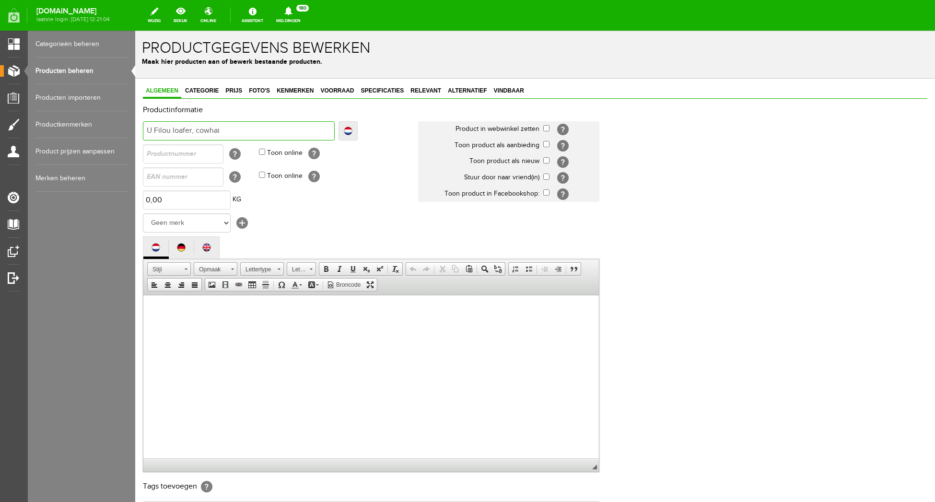
type input "U Filou loafer, cowhai"
type input "U Filou loafer, cowhair"
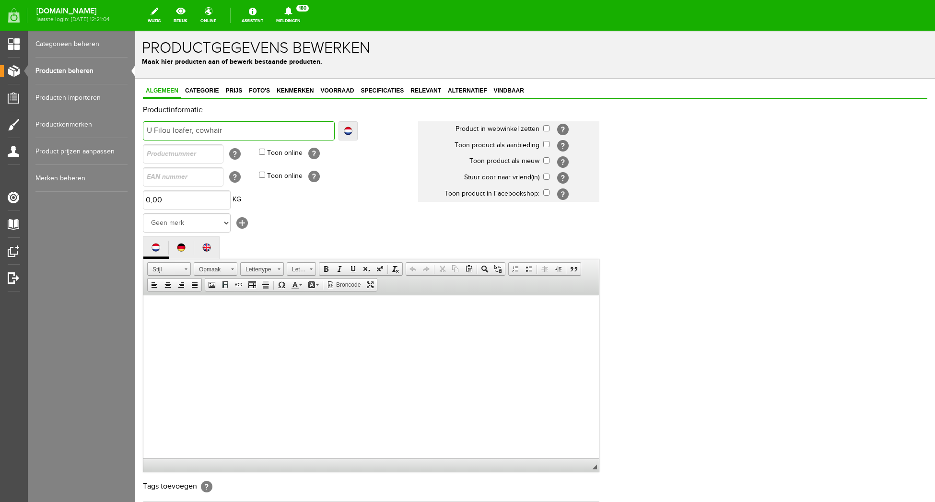
type input "U Filou loafer, cowhair l"
type input "U Filou loafer, cowhair le"
type input "U Filou loafer, cowhair lea"
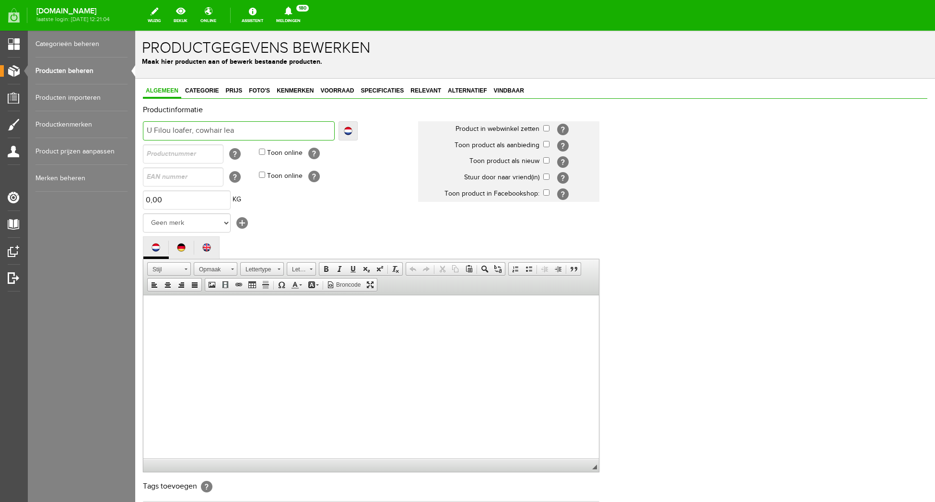
type input "U Filou loafer, cowhair lea"
type input "U Filou loafer, cowhair leat"
type input "U Filou loafer, cowhair leath"
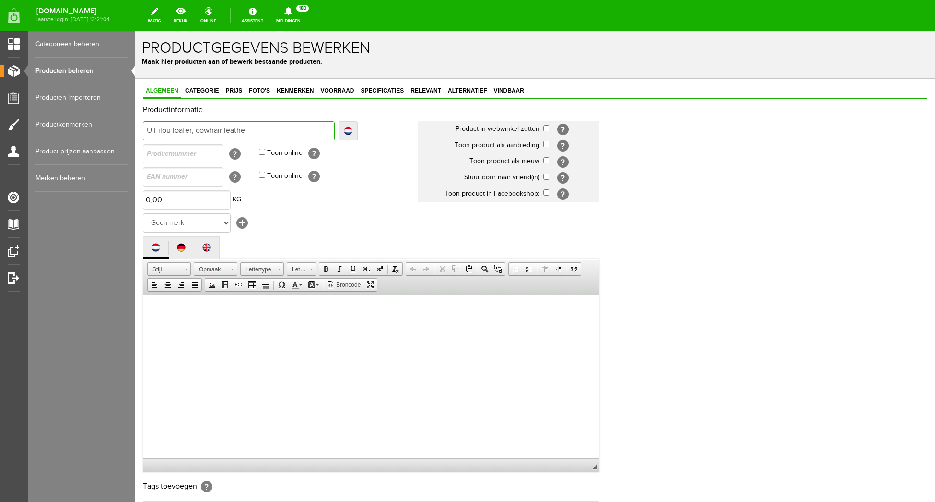
type input "U Filou loafer, cowhair leather"
type input "U Filou loafer, cowhair leather z"
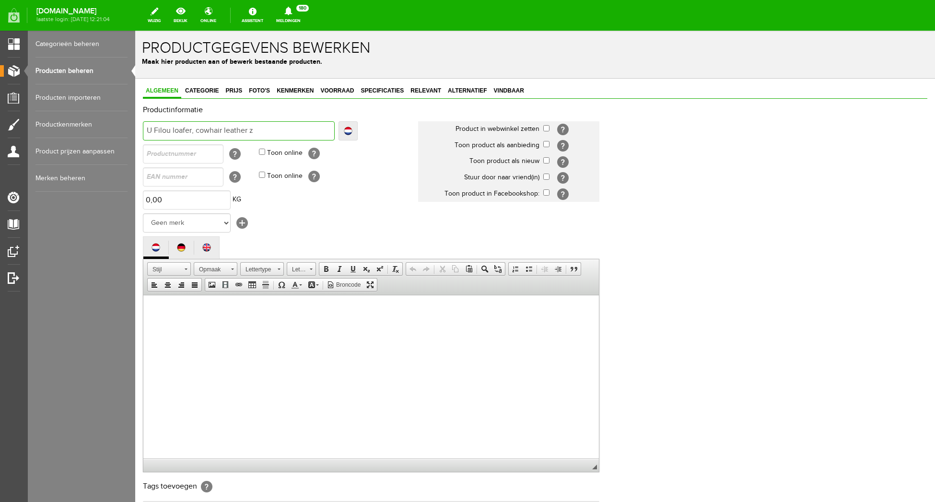
type input "U Filou loafer, cowhair leather z"
type input "U Filou loafer, cowhair leather ze"
type input "U Filou loafer, cowhair leather zeb"
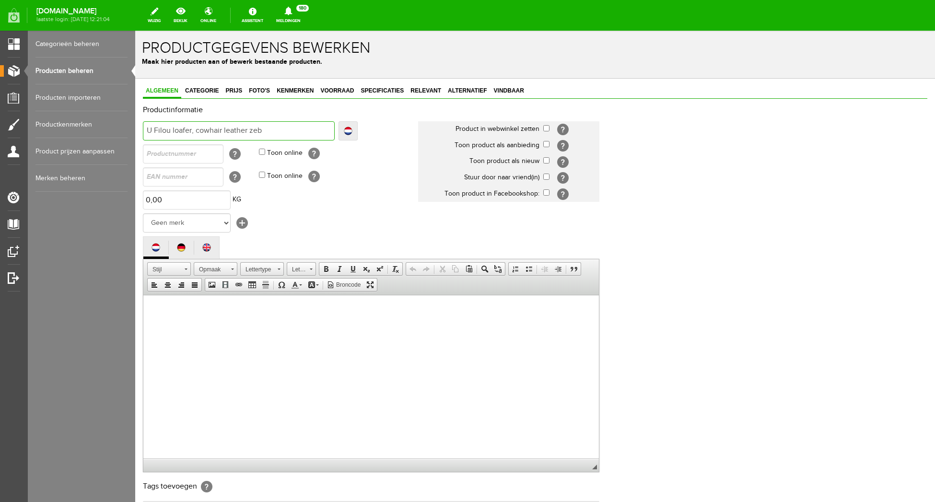
type input "U Filou loafer, cowhair leather zebr"
type input "U Filou loafer, cowhair leather zebra"
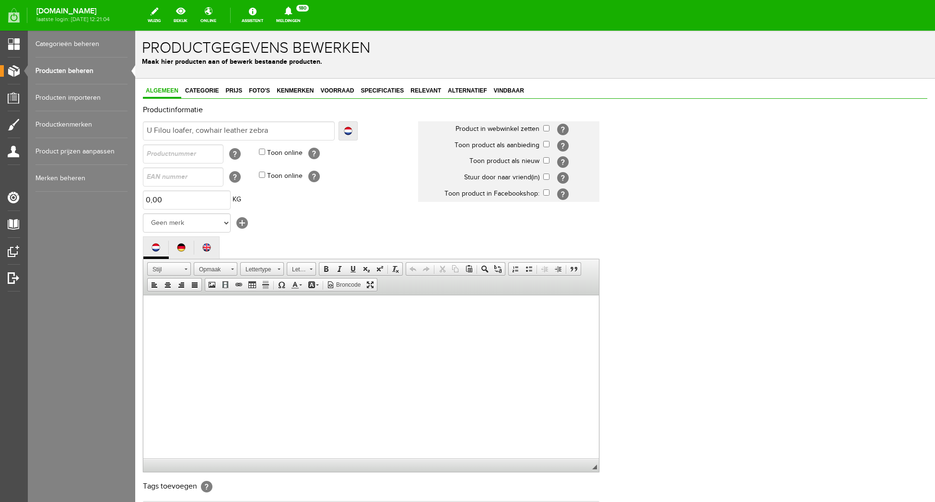
click at [374, 210] on td "0,00 KG" at bounding box center [280, 199] width 275 height 23
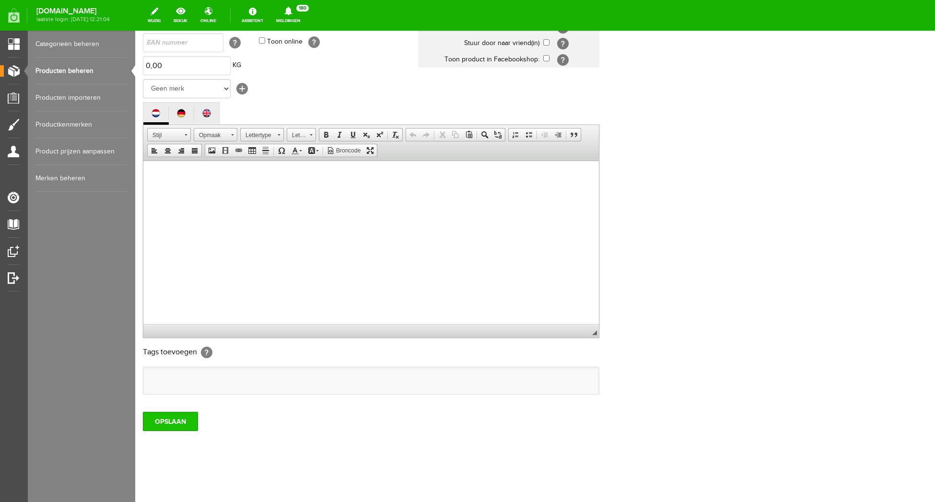
click at [170, 418] on input "OPSLAAN" at bounding box center [170, 421] width 55 height 19
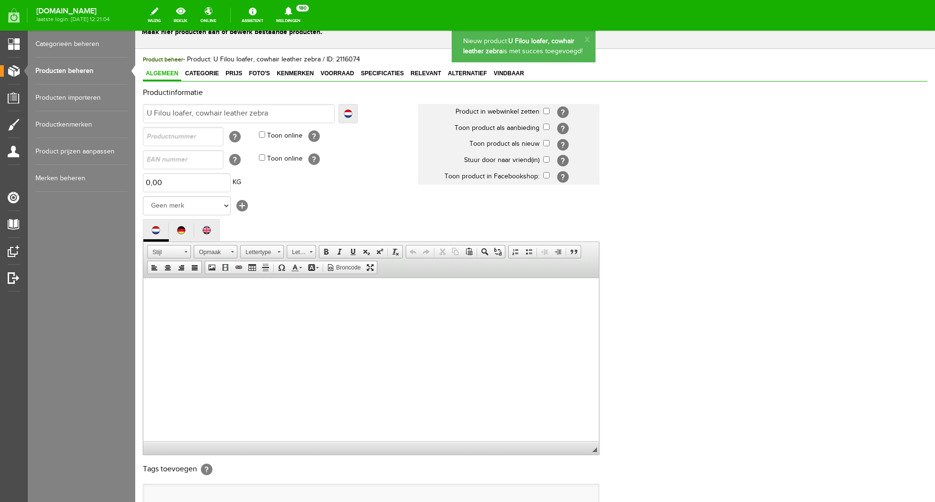
scroll to position [0, 0]
click at [207, 72] on span "Categorie" at bounding box center [201, 73] width 39 height 7
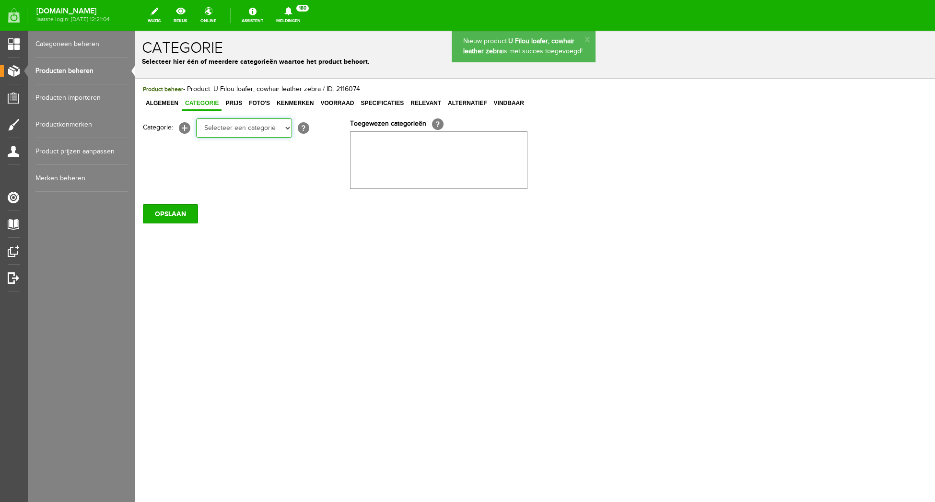
click at [135, 31] on option "Selecteer een categorie" at bounding box center [135, 31] width 0 height 0
select select "281768"
click at [135, 31] on option "Loafers" at bounding box center [135, 31] width 0 height 0
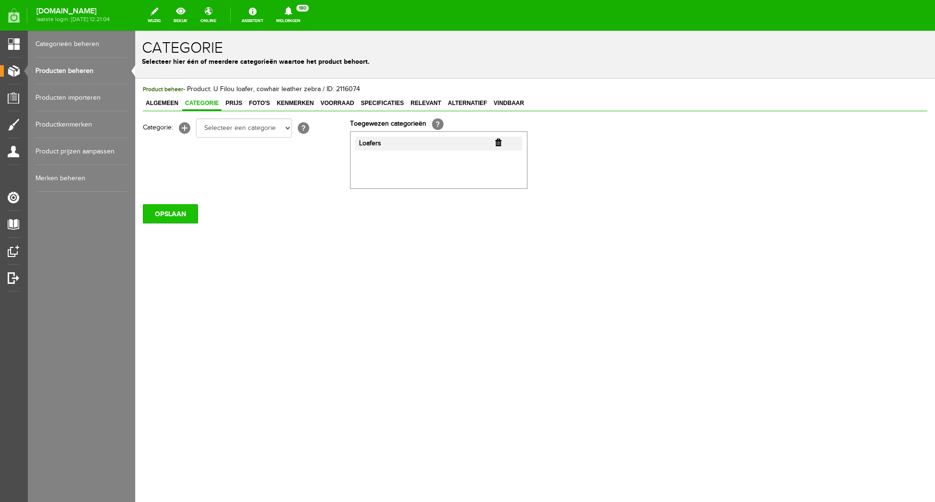
click at [174, 216] on input "OPSLAAN" at bounding box center [170, 213] width 55 height 19
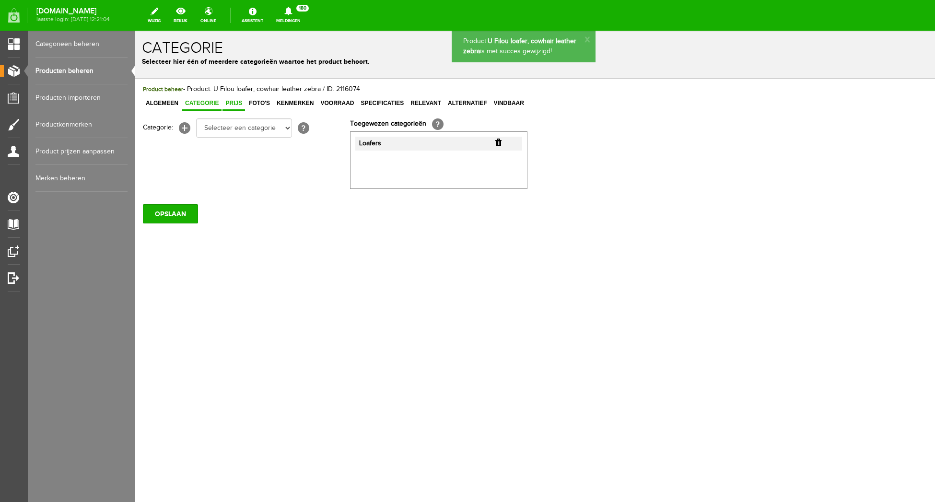
click at [235, 102] on span "Prijs" at bounding box center [233, 103] width 23 height 7
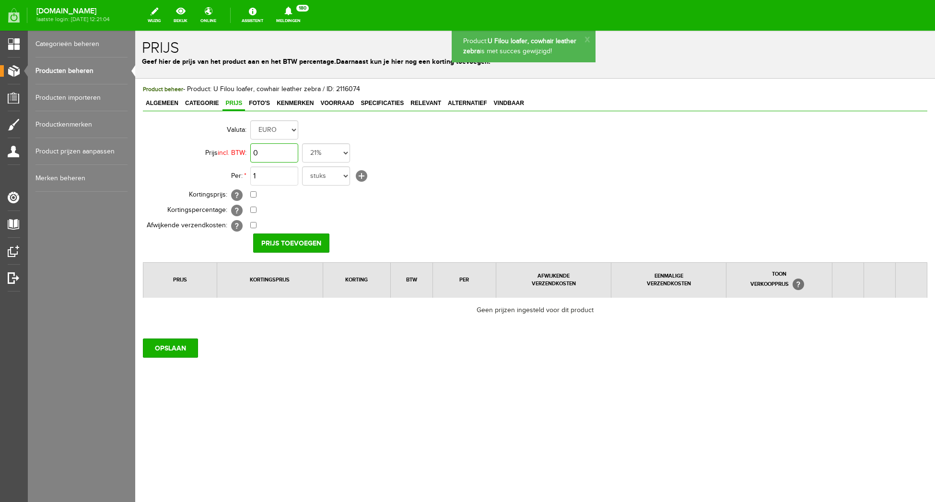
click at [285, 155] on input "0" at bounding box center [274, 152] width 48 height 19
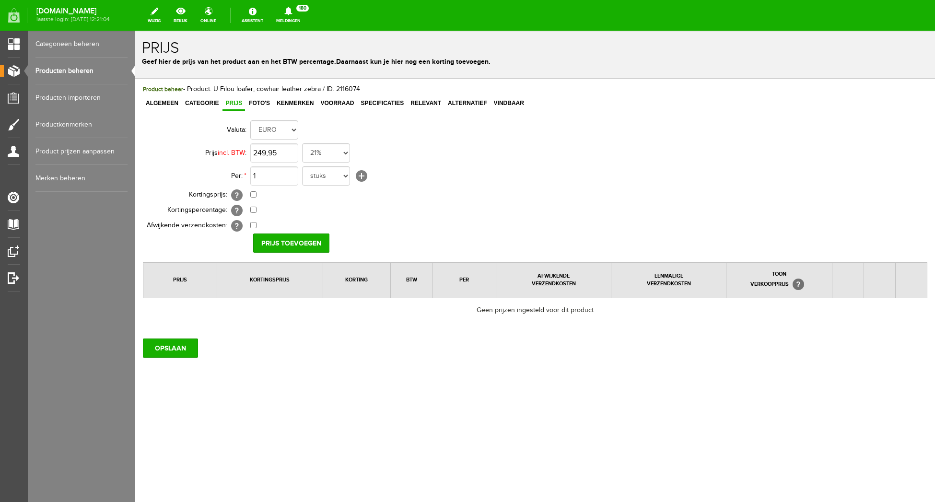
type input "€ 249,95"
click at [461, 196] on td "€ 0,00 Van: € 0,00 € 0,00" at bounding box center [426, 194] width 353 height 15
click at [274, 249] on input "Prijs toevoegen" at bounding box center [291, 242] width 76 height 19
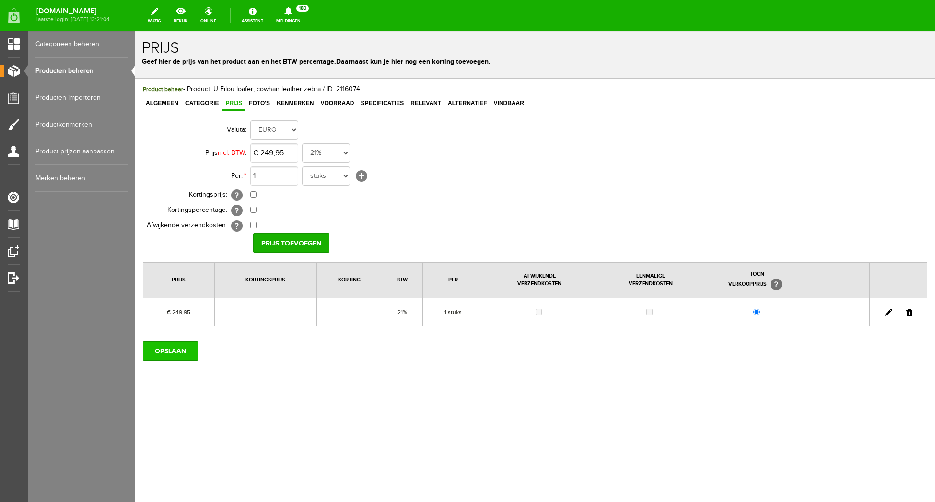
click at [179, 353] on input "OPSLAAN" at bounding box center [170, 350] width 55 height 19
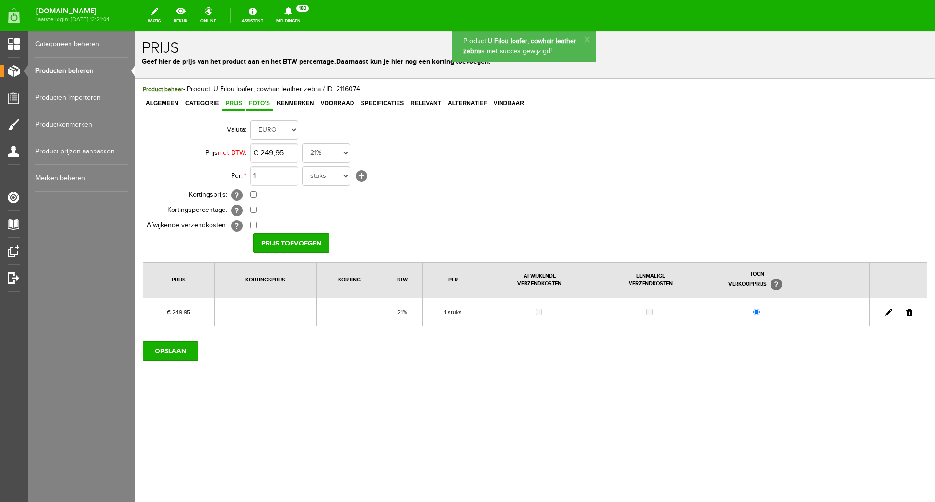
click at [258, 104] on span "Foto's" at bounding box center [259, 103] width 27 height 7
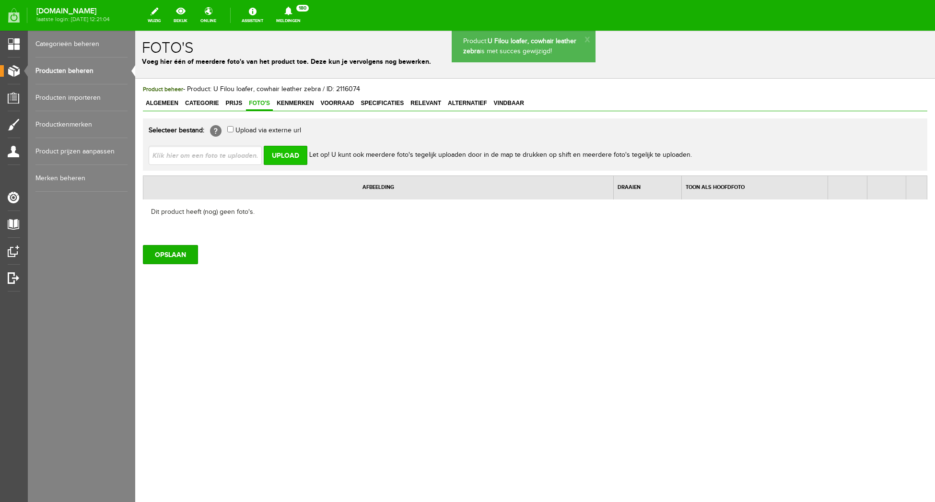
click at [276, 153] on input "Upload" at bounding box center [286, 155] width 44 height 19
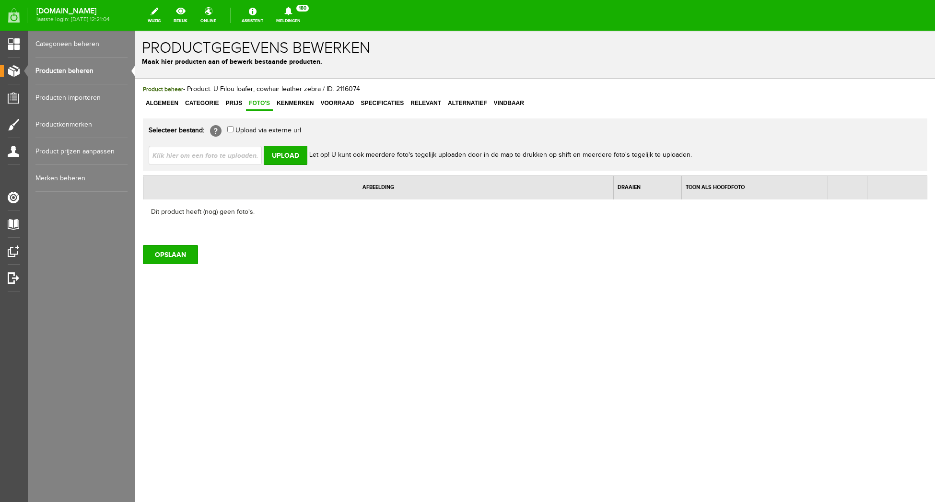
click at [185, 144] on div "Upload Let op! U kunt ook meerdere foto's tegelijk uploaden door in de map te d…" at bounding box center [535, 151] width 773 height 27
click at [188, 154] on input "file" at bounding box center [209, 155] width 121 height 18
click at [174, 157] on input "file" at bounding box center [209, 155] width 121 height 18
type input "C:\fakepath\Filou-Zebra_0204.jpg"
type input "Filou-Zebra_0204.jpg"
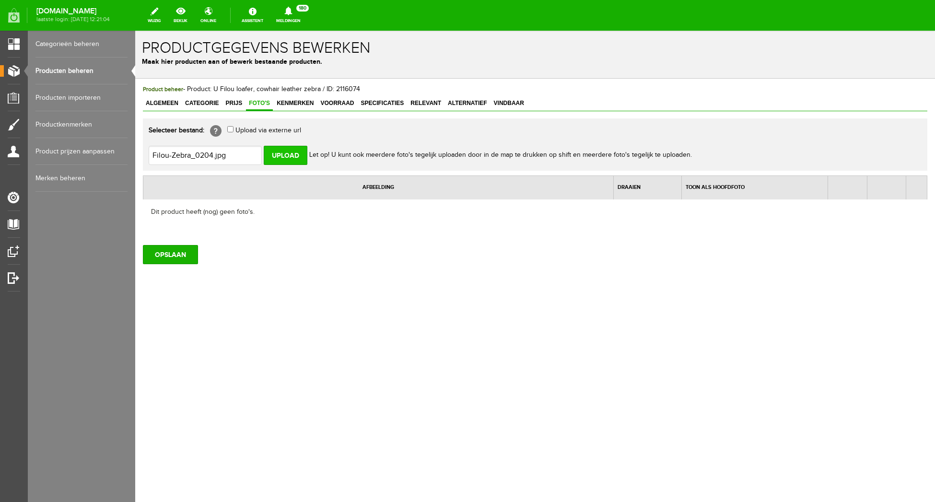
click at [294, 154] on input "Upload" at bounding box center [286, 155] width 44 height 19
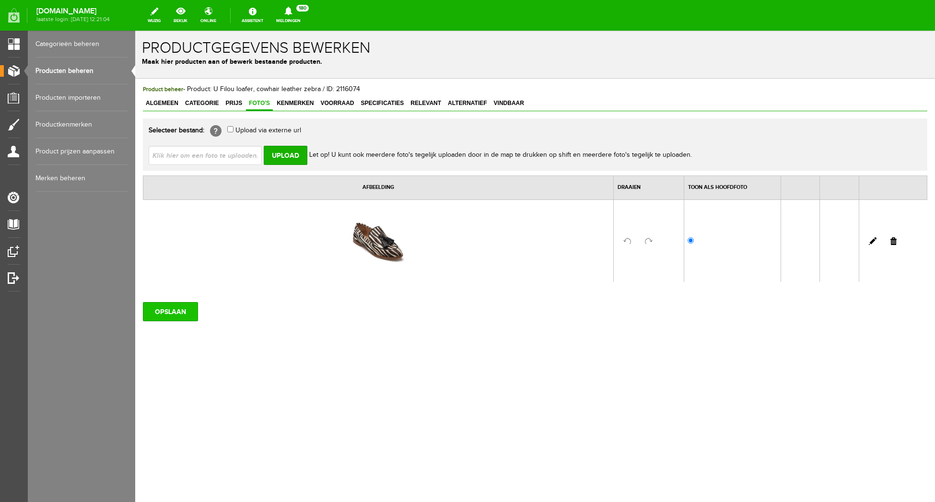
click at [178, 314] on input "OPSLAAN" at bounding box center [170, 311] width 55 height 19
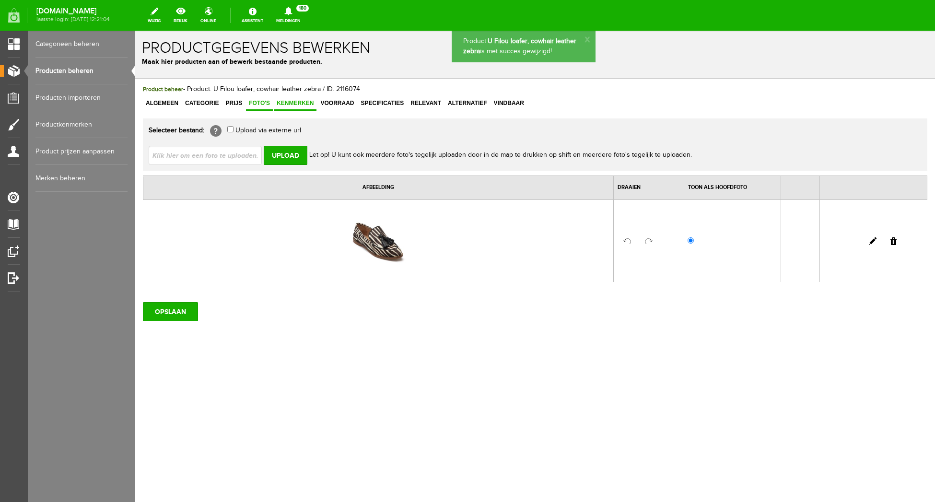
click at [299, 105] on span "Kenmerken" at bounding box center [295, 103] width 43 height 7
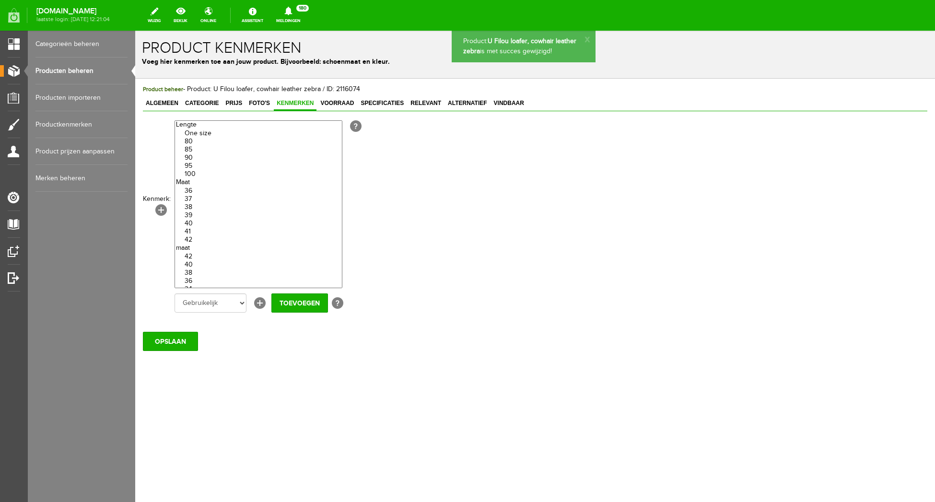
click at [198, 236] on option "41" at bounding box center [258, 232] width 167 height 8
click at [246, 254] on optgroup "42 40 38 36 34" at bounding box center [258, 268] width 167 height 49
click at [209, 236] on option "41" at bounding box center [258, 232] width 167 height 8
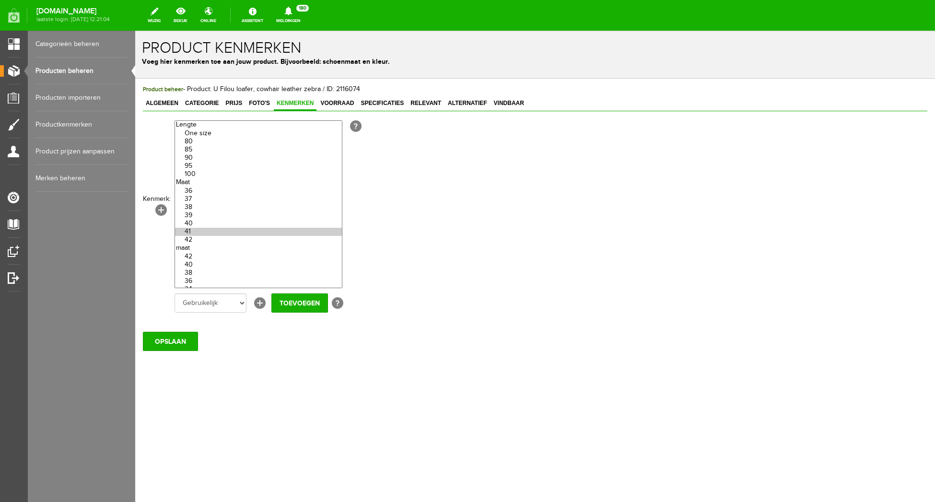
drag, startPoint x: 197, startPoint y: 226, endPoint x: 202, endPoint y: 239, distance: 14.2
click at [198, 225] on option "40" at bounding box center [258, 224] width 167 height 8
click at [202, 244] on option "42" at bounding box center [258, 240] width 167 height 8
click at [203, 236] on option "41" at bounding box center [258, 232] width 167 height 8
drag, startPoint x: 199, startPoint y: 228, endPoint x: 197, endPoint y: 218, distance: 10.2
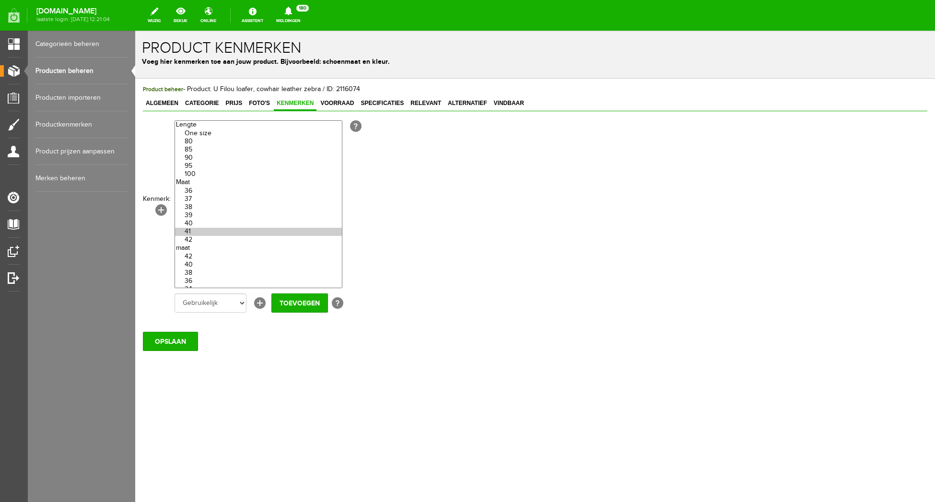
click at [199, 228] on option "40" at bounding box center [258, 224] width 167 height 8
click at [197, 218] on option "39" at bounding box center [258, 215] width 167 height 8
click at [197, 211] on option "38" at bounding box center [258, 207] width 167 height 8
click at [197, 202] on option "37" at bounding box center [258, 199] width 167 height 8
select select "33882|143132"
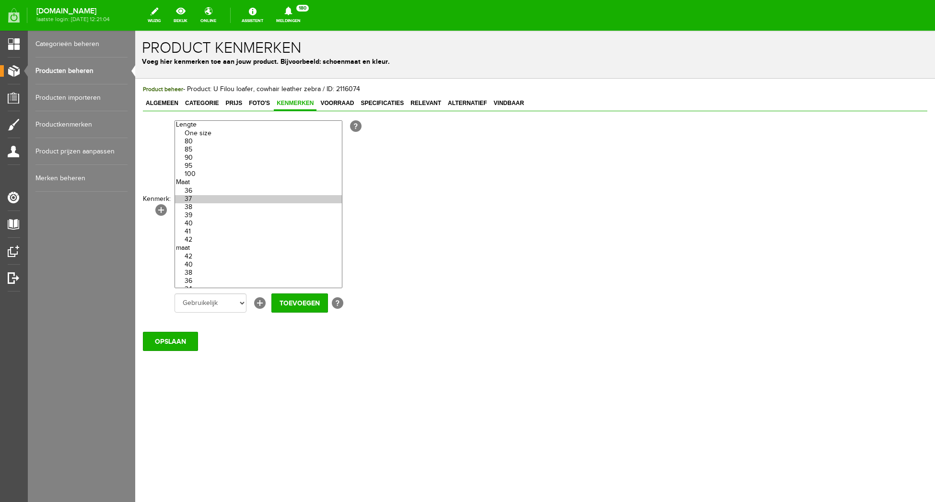
click at [197, 192] on option "36" at bounding box center [258, 191] width 167 height 8
click at [295, 298] on input "Toevoegen" at bounding box center [299, 302] width 57 height 19
select select
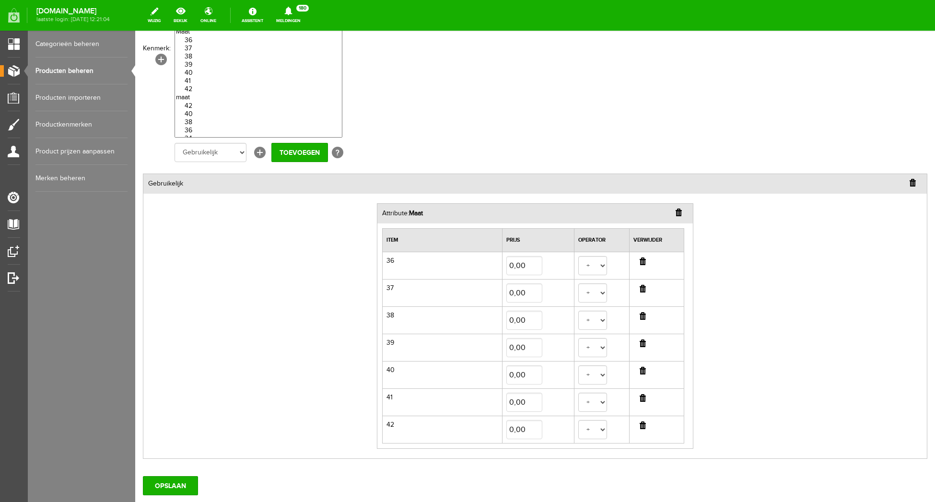
scroll to position [214, 0]
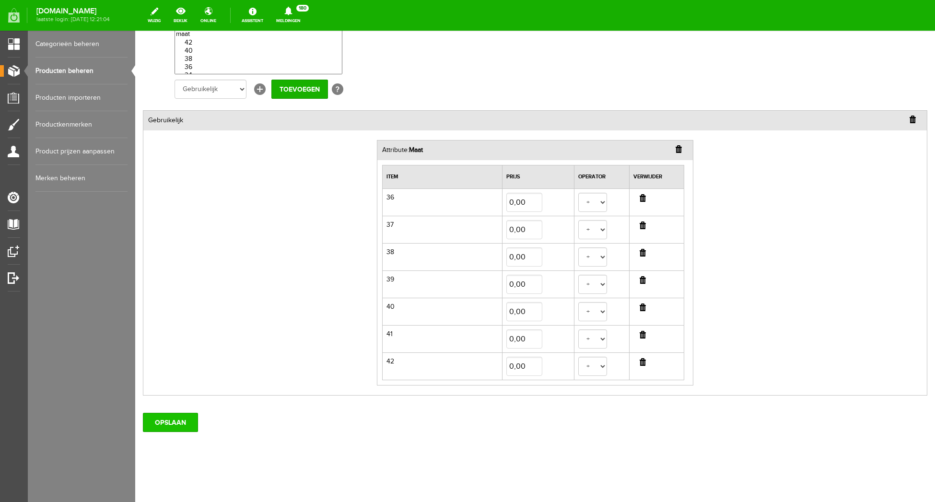
click at [175, 424] on input "OPSLAAN" at bounding box center [170, 422] width 55 height 19
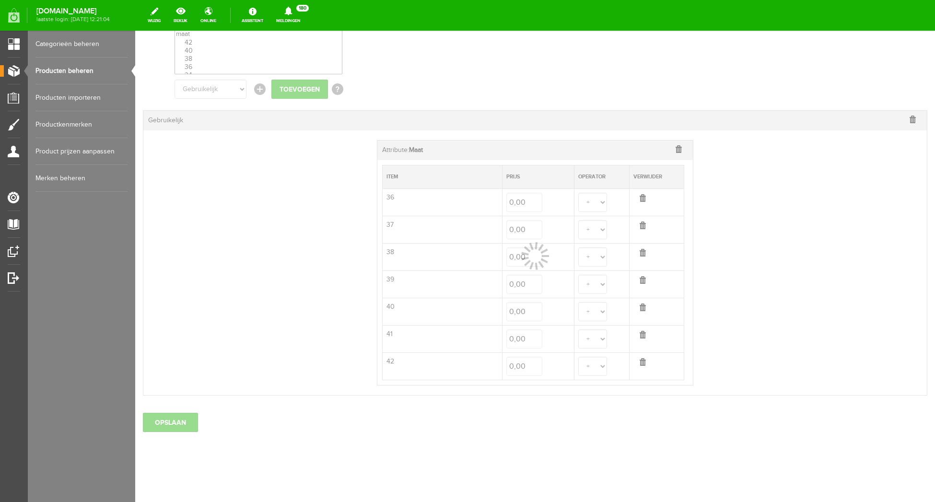
select select
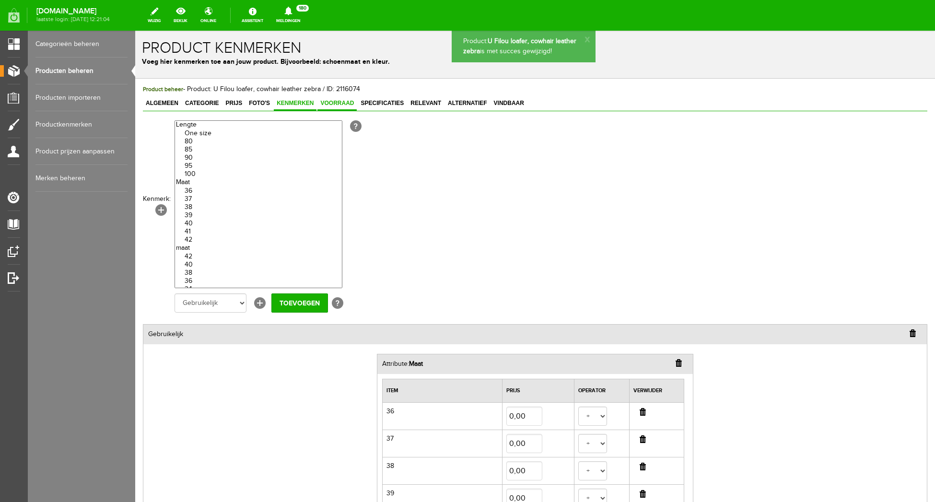
scroll to position [1, 0]
click at [337, 101] on span "Voorraad" at bounding box center [336, 101] width 39 height 7
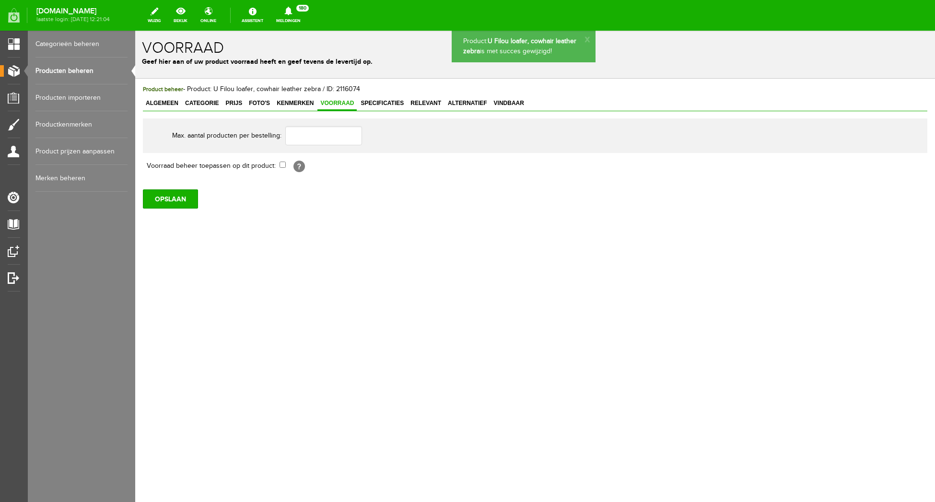
scroll to position [0, 0]
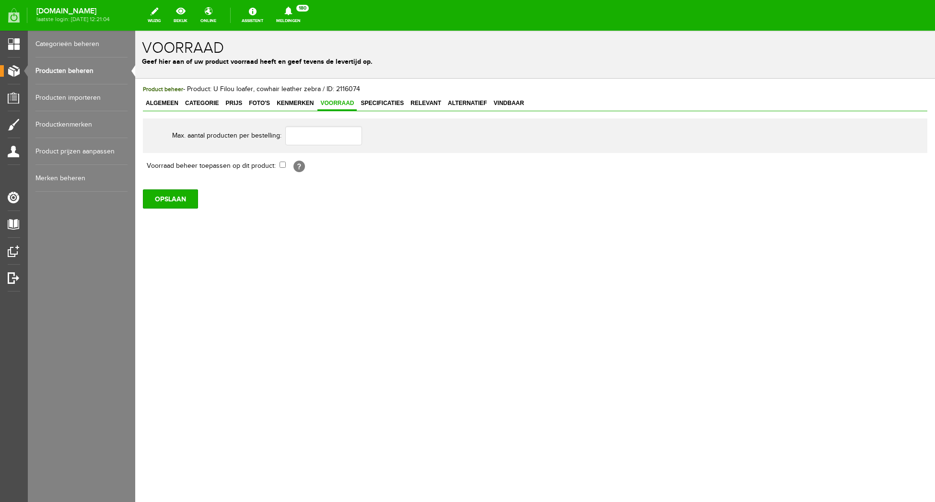
drag, startPoint x: 284, startPoint y: 165, endPoint x: 230, endPoint y: 180, distance: 56.3
click at [283, 165] on input "checkbox" at bounding box center [282, 165] width 6 height 6
checkbox input "true"
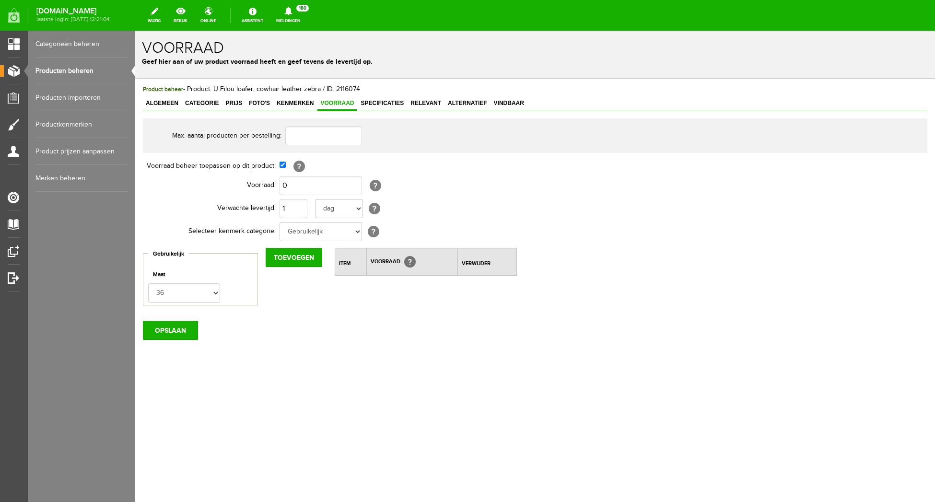
click at [180, 198] on th "Verwachte levertijd:" at bounding box center [211, 208] width 137 height 23
select select "303550"
click at [135, 31] on option "37" at bounding box center [135, 31] width 0 height 0
click at [301, 261] on input "Toevoegen" at bounding box center [294, 257] width 57 height 19
click at [473, 281] on input "button" at bounding box center [471, 284] width 6 height 8
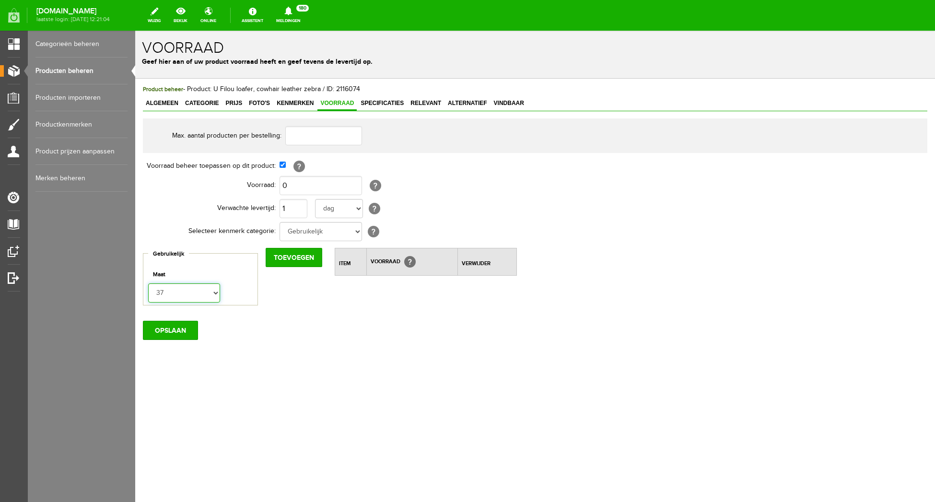
select select "143132"
click at [135, 31] on option "36" at bounding box center [135, 31] width 0 height 0
click at [289, 257] on input "Toevoegen" at bounding box center [294, 257] width 57 height 19
select select "303550"
click at [135, 31] on option "37" at bounding box center [135, 31] width 0 height 0
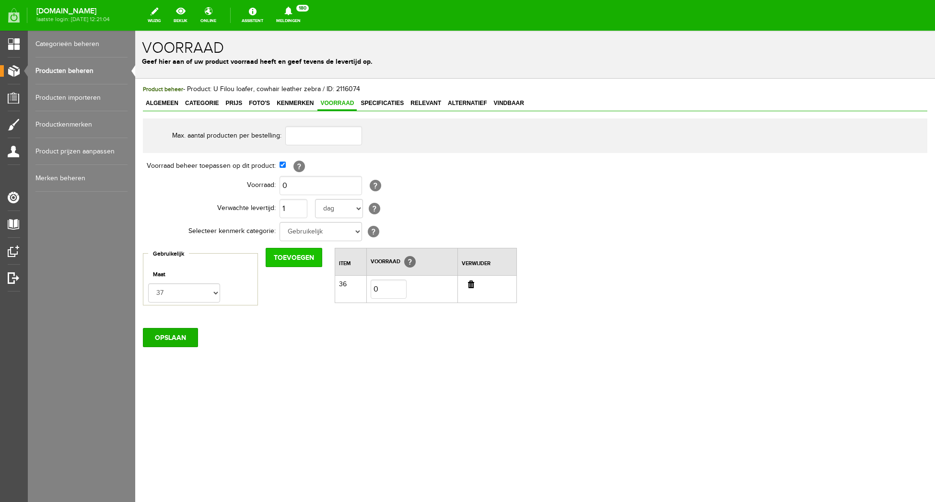
click at [283, 255] on input "Toevoegen" at bounding box center [294, 257] width 57 height 19
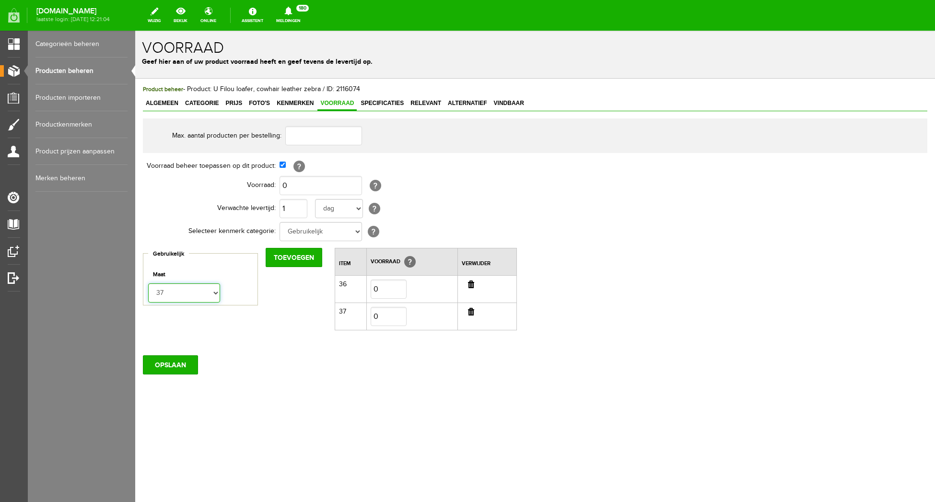
select select "143133"
click at [135, 31] on option "38" at bounding box center [135, 31] width 0 height 0
click at [290, 258] on input "Toevoegen" at bounding box center [294, 257] width 57 height 19
click at [223, 290] on fieldset "Maat 36 37 38 39 40 41 42" at bounding box center [200, 283] width 104 height 37
select select "303551"
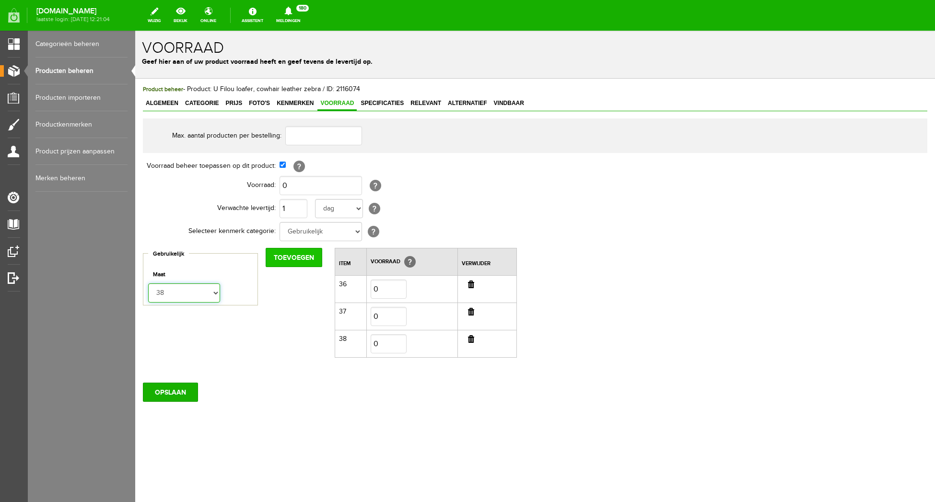
click at [135, 31] on option "39" at bounding box center [135, 31] width 0 height 0
drag, startPoint x: 296, startPoint y: 257, endPoint x: 246, endPoint y: 283, distance: 56.2
click at [295, 257] on input "Toevoegen" at bounding box center [294, 257] width 57 height 19
select select "143134"
click at [135, 31] on option "40" at bounding box center [135, 31] width 0 height 0
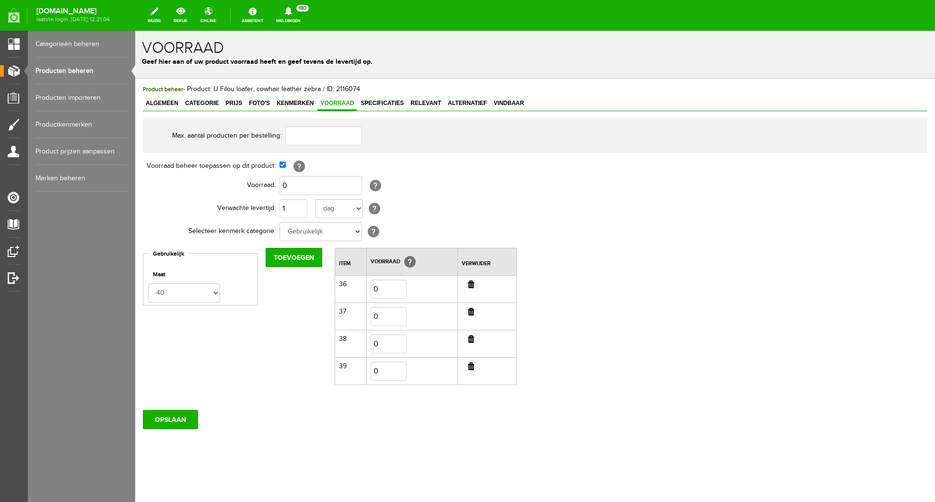
drag, startPoint x: 301, startPoint y: 253, endPoint x: 237, endPoint y: 301, distance: 80.1
click at [301, 253] on input "Toevoegen" at bounding box center [294, 257] width 57 height 19
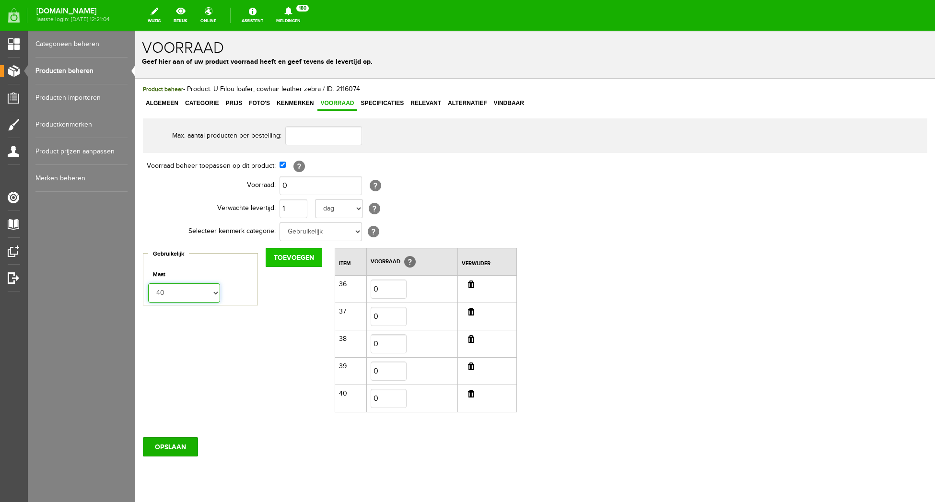
select select "303552"
click at [135, 31] on option "41" at bounding box center [135, 31] width 0 height 0
click at [300, 259] on input "Toevoegen" at bounding box center [294, 257] width 57 height 19
select select "143135"
click at [135, 31] on option "42" at bounding box center [135, 31] width 0 height 0
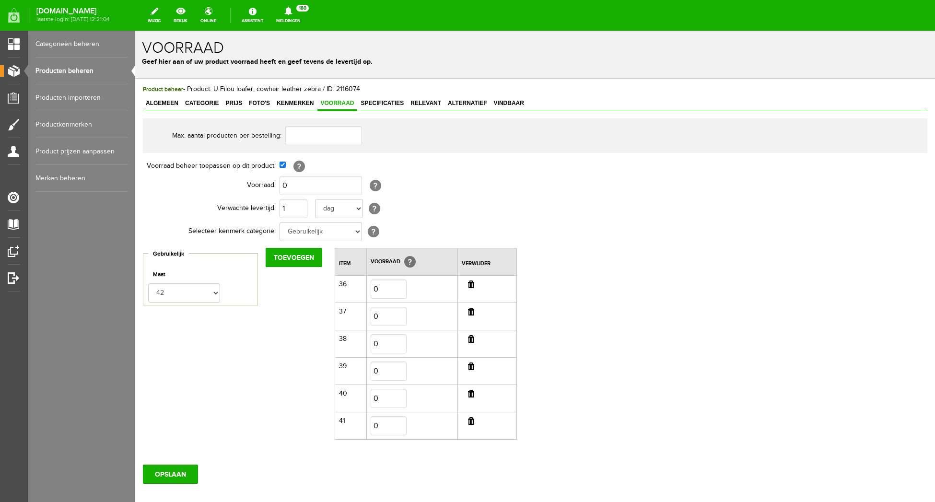
click at [590, 315] on div "Max. aantal producten per bestelling: Voorraad beheer toepassen op dit product:…" at bounding box center [535, 283] width 784 height 331
click at [176, 471] on input "OPSLAAN" at bounding box center [170, 473] width 55 height 19
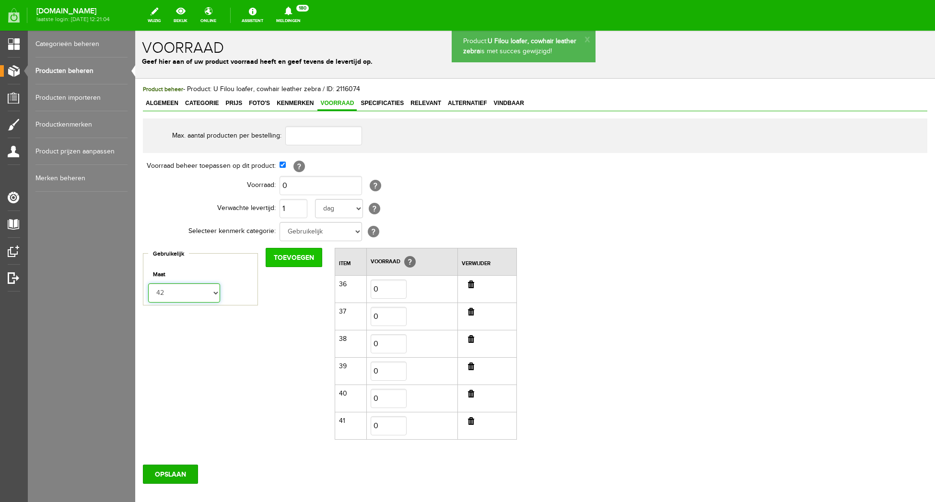
click at [135, 31] on option "42" at bounding box center [135, 31] width 0 height 0
click at [290, 256] on input "Toevoegen" at bounding box center [294, 257] width 57 height 19
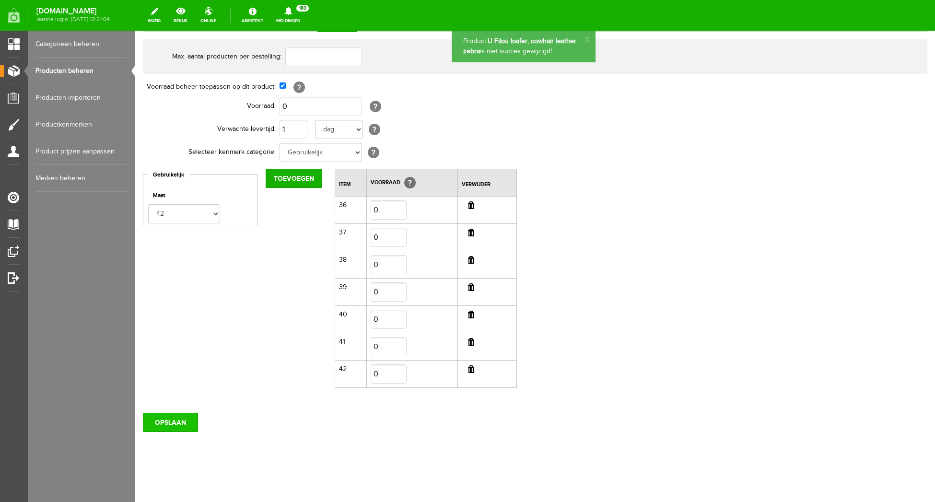
click at [173, 418] on input "OPSLAAN" at bounding box center [170, 422] width 55 height 19
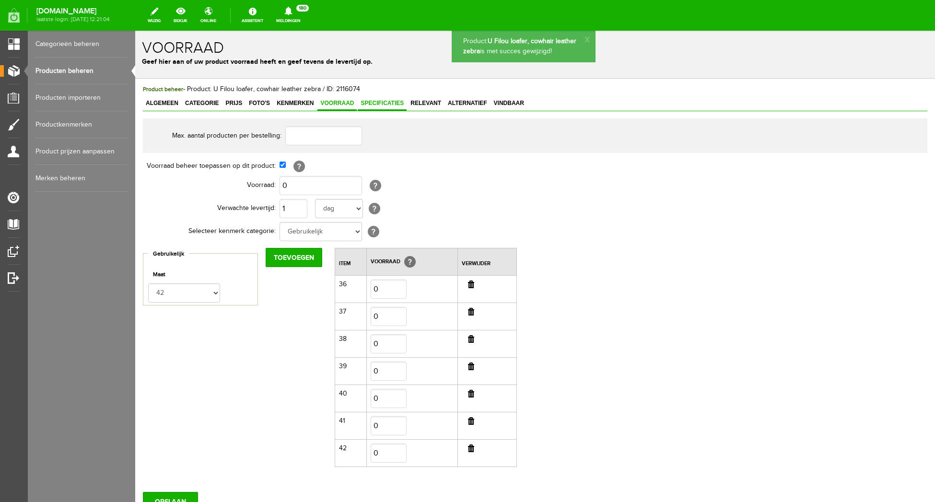
click at [381, 102] on span "Specificaties" at bounding box center [382, 103] width 49 height 7
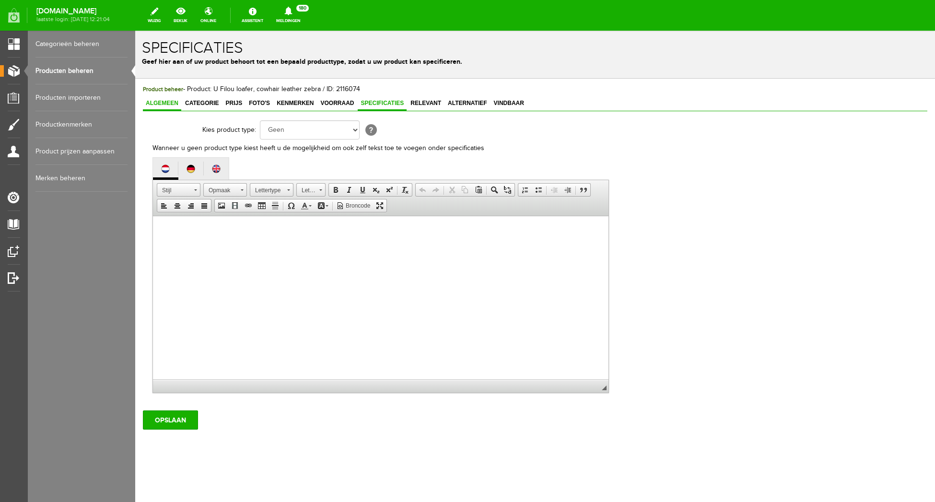
click at [163, 106] on span "Algemeen" at bounding box center [162, 103] width 38 height 7
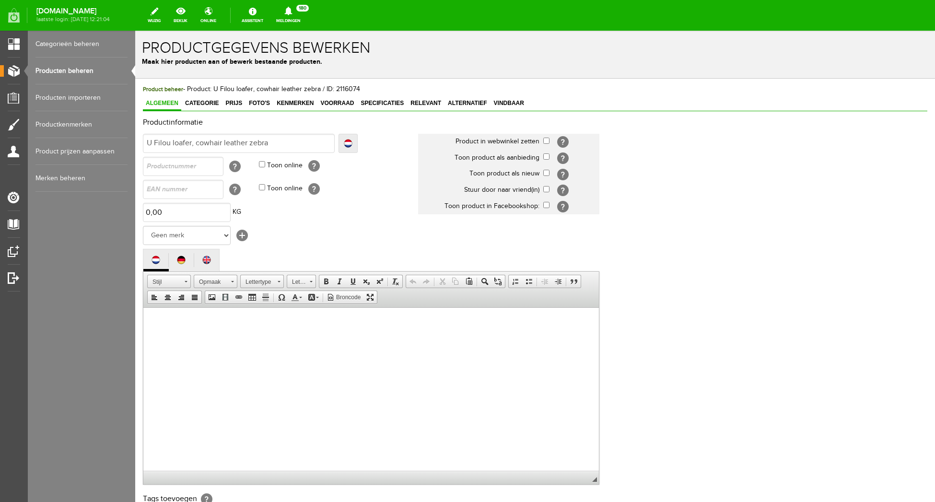
click at [548, 141] on input "checkbox" at bounding box center [546, 141] width 6 height 6
checkbox input "true"
drag, startPoint x: 706, startPoint y: 175, endPoint x: 694, endPoint y: 175, distance: 12.0
click at [706, 175] on div "Productinformatie Localize Klaar U Filou loafer, cowhair leather zebra Localize…" at bounding box center [535, 329] width 784 height 425
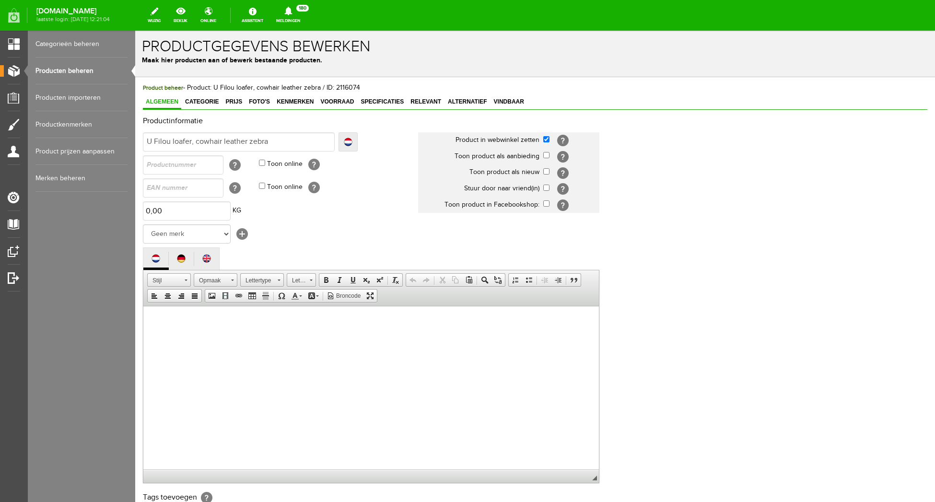
scroll to position [147, 0]
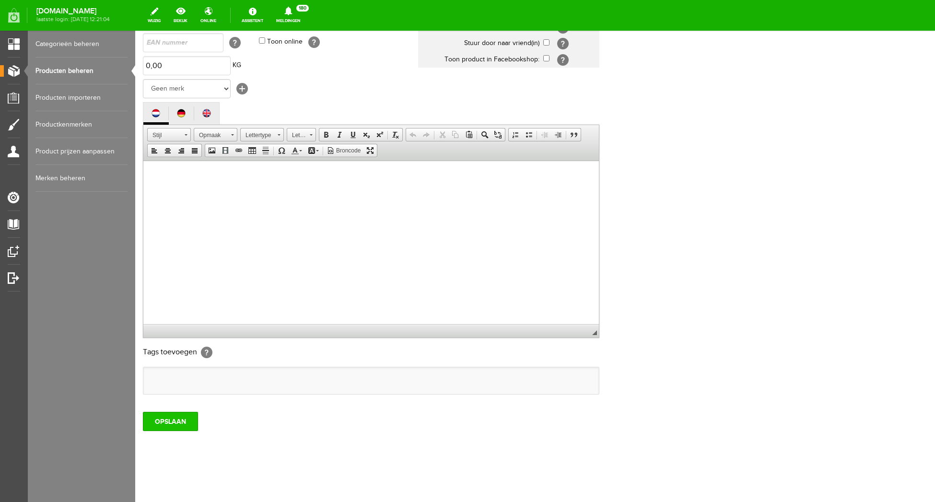
click at [166, 428] on input "OPSLAAN" at bounding box center [170, 421] width 55 height 19
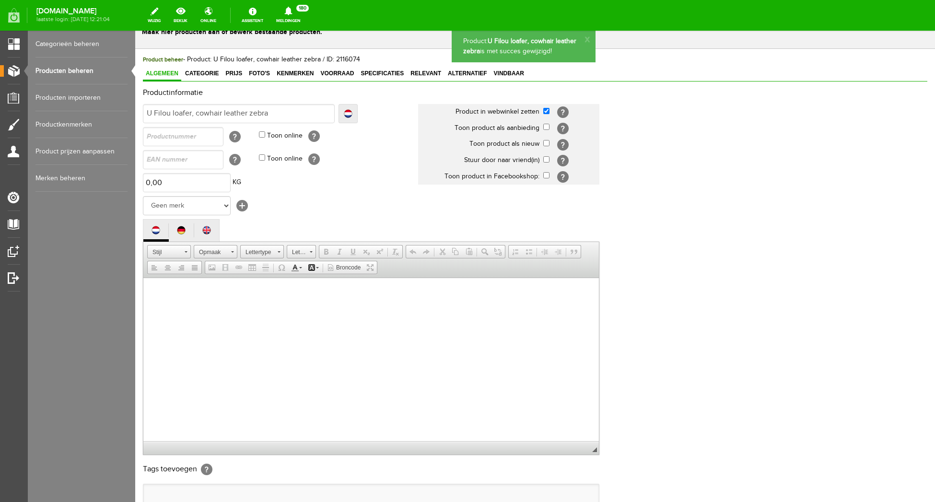
scroll to position [0, 0]
click at [753, 196] on div "Productinformatie Localize Klaar U Filou loafer, cowhair leather zebra Localize…" at bounding box center [535, 301] width 784 height 425
